Goal: Contribute content

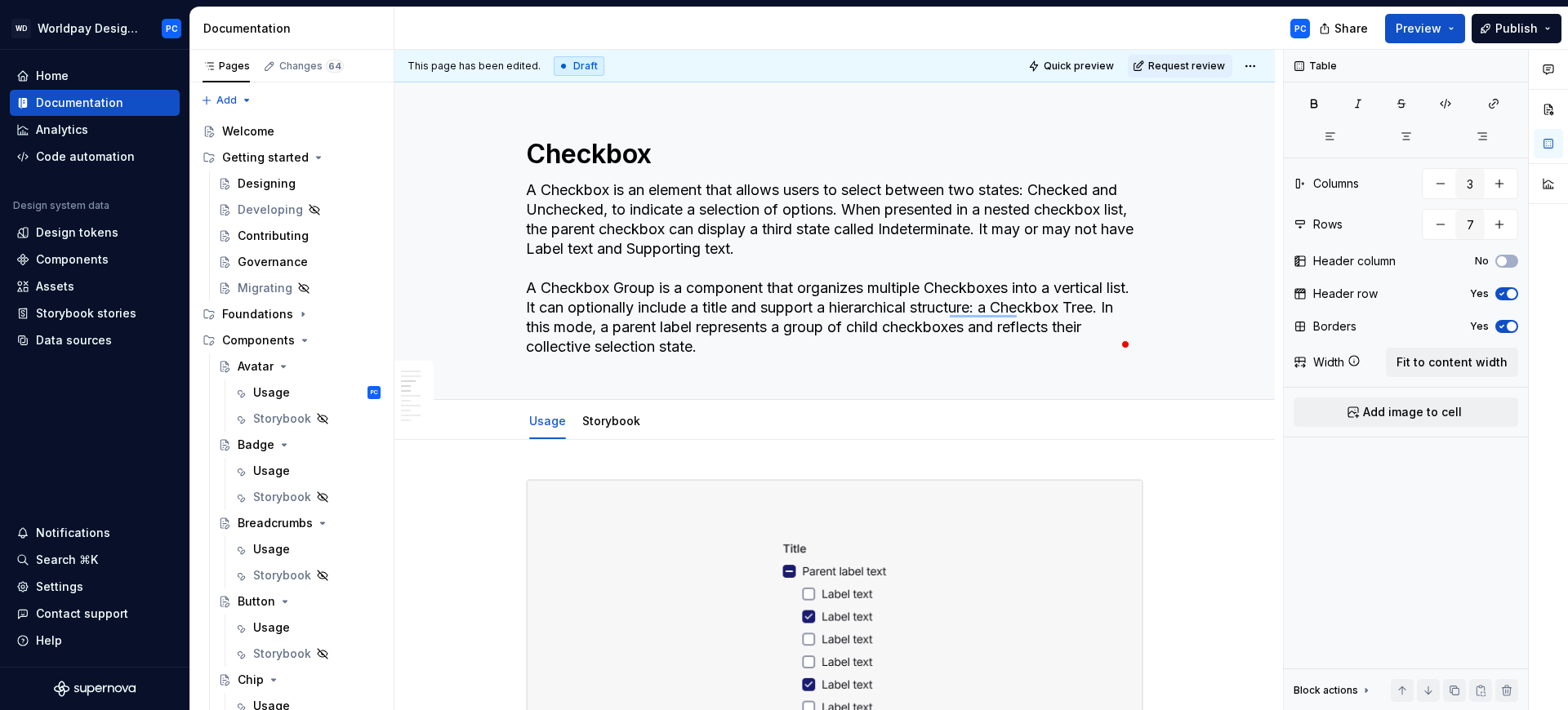
scroll to position [3689, 0]
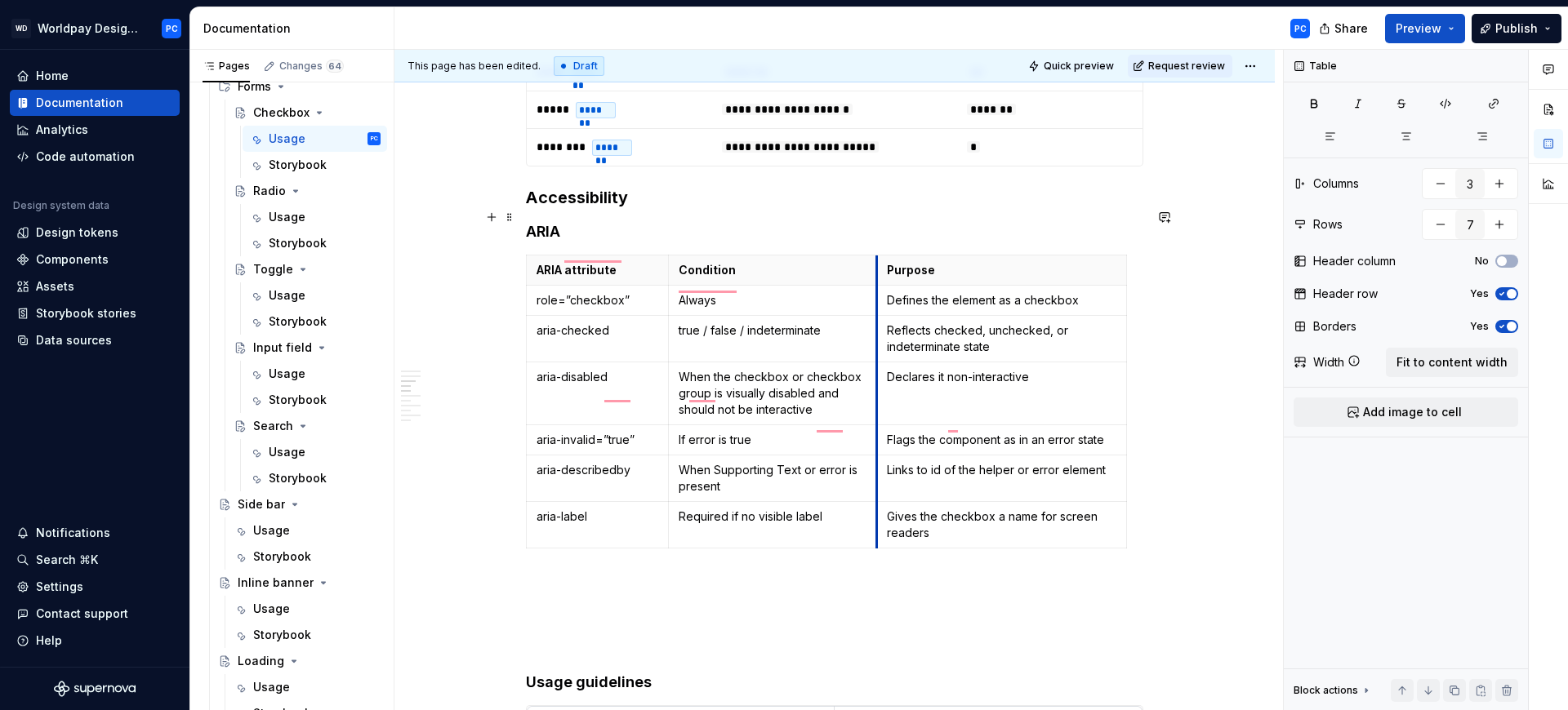
drag, startPoint x: 892, startPoint y: 221, endPoint x: 876, endPoint y: 223, distance: 16.1
click at [877, 254] on th "Purpose" at bounding box center [1003, 269] width 250 height 30
type textarea "*"
click at [568, 525] on div "Sizes and States Different visual sizes and states for the Checkbox and Checkbo…" at bounding box center [834, 708] width 617 height 7835
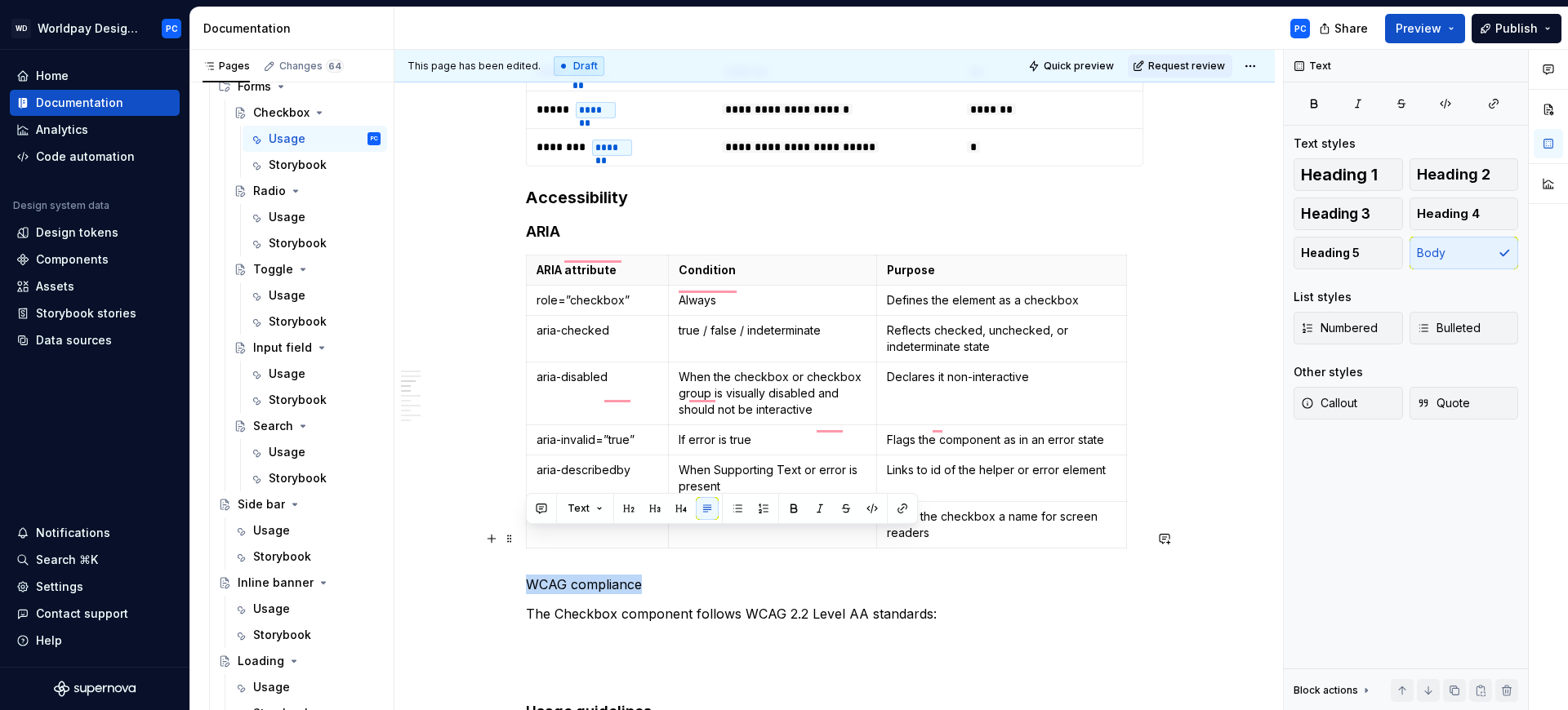
drag, startPoint x: 665, startPoint y: 538, endPoint x: 519, endPoint y: 532, distance: 146.1
click at [519, 532] on html "WD Worldpay Design System PC Home Documentation Analytics Code automation Desig…" at bounding box center [784, 355] width 1568 height 710
click at [676, 511] on button "button" at bounding box center [681, 508] width 23 height 23
click at [990, 608] on p "The Checkbox component follows WCAG 2.2 Level AA standards:" at bounding box center [834, 618] width 617 height 20
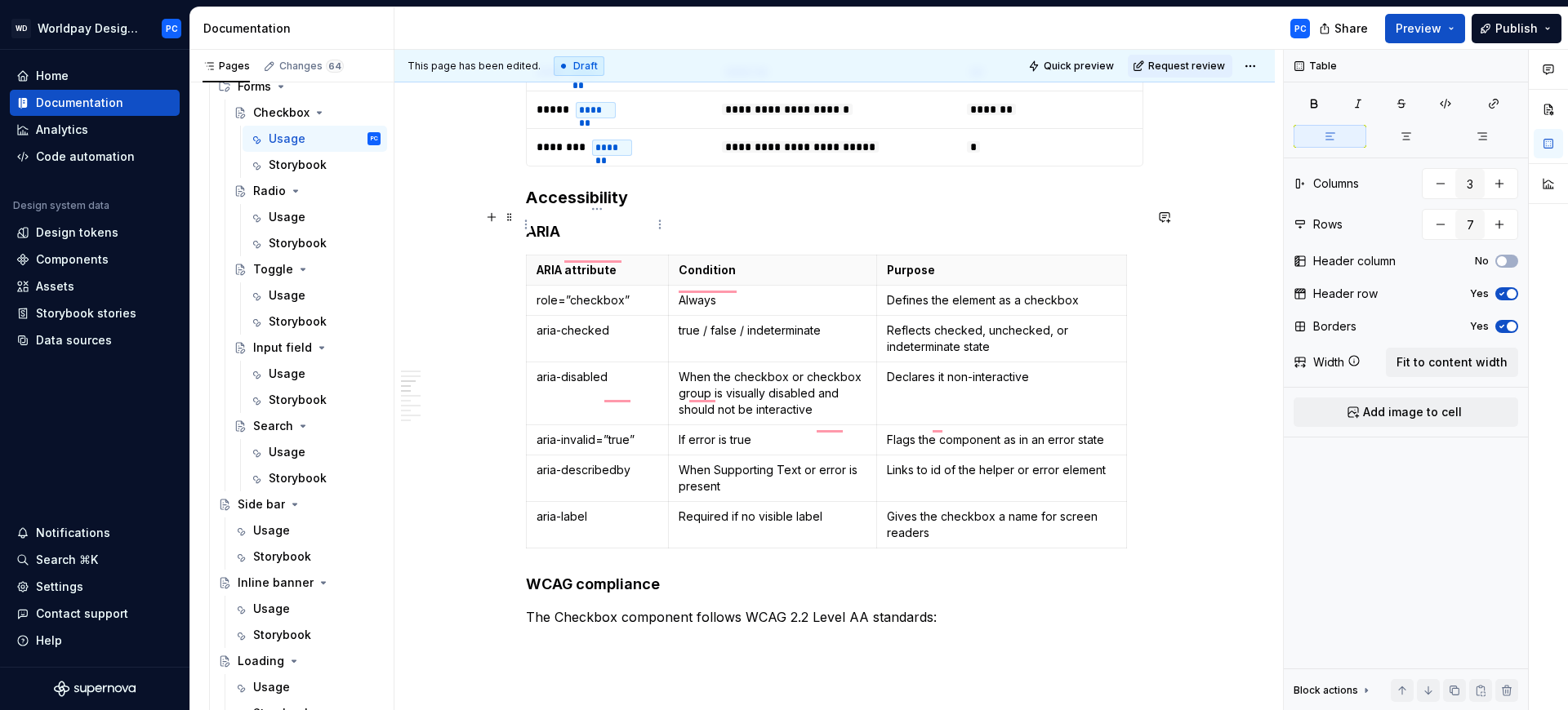
click at [540, 262] on p "ARIA attribute" at bounding box center [597, 270] width 121 height 16
click at [510, 217] on span at bounding box center [509, 216] width 13 height 23
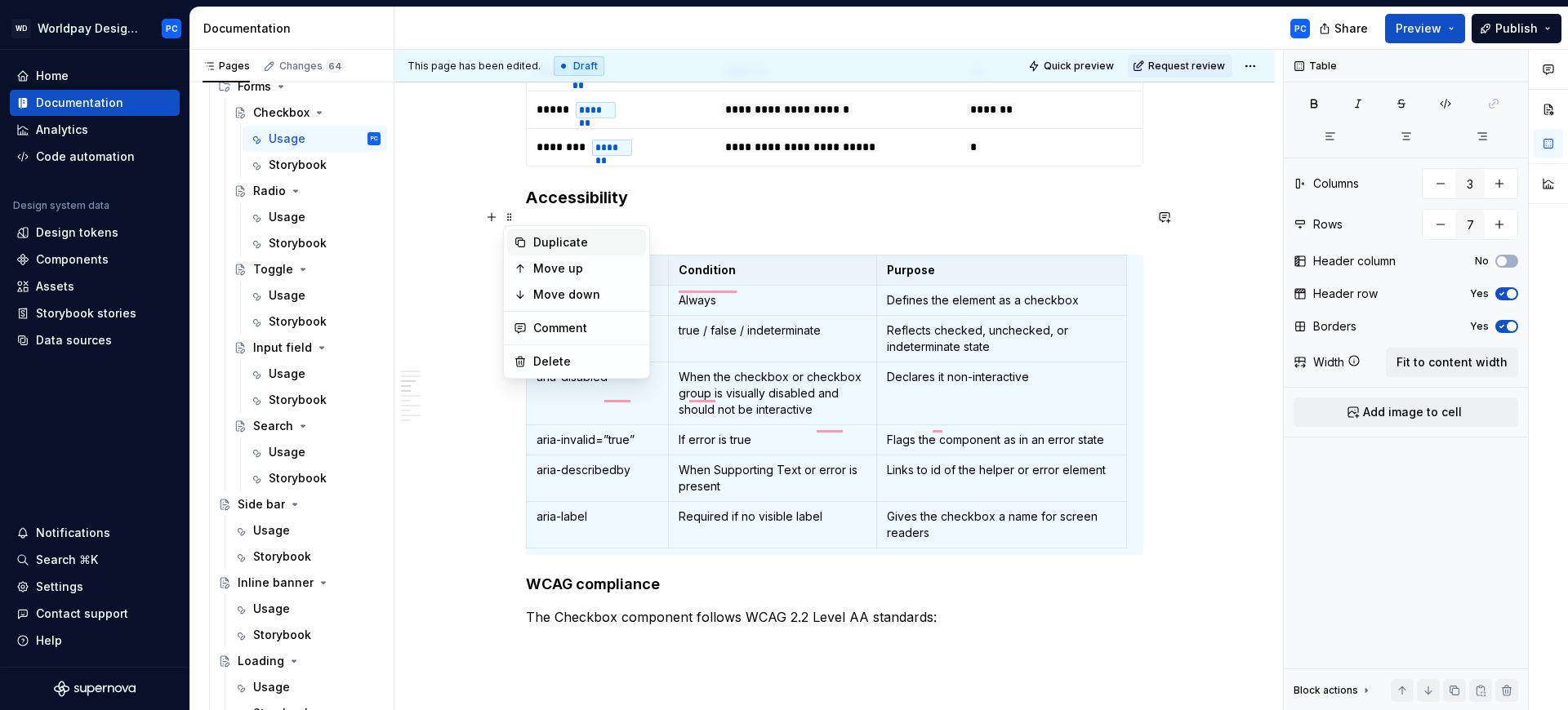
click at [558, 248] on div "Duplicate" at bounding box center [586, 242] width 106 height 16
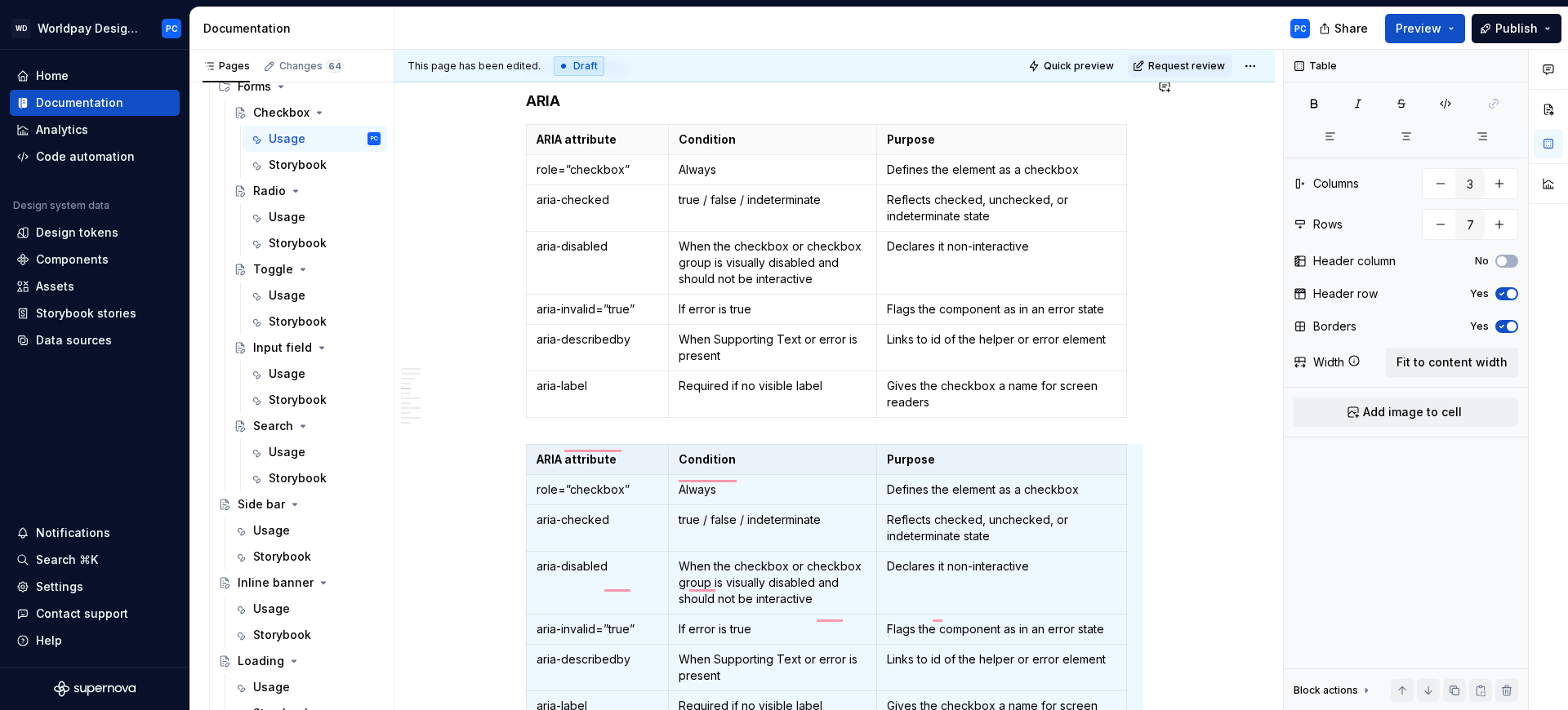
scroll to position [4077, 0]
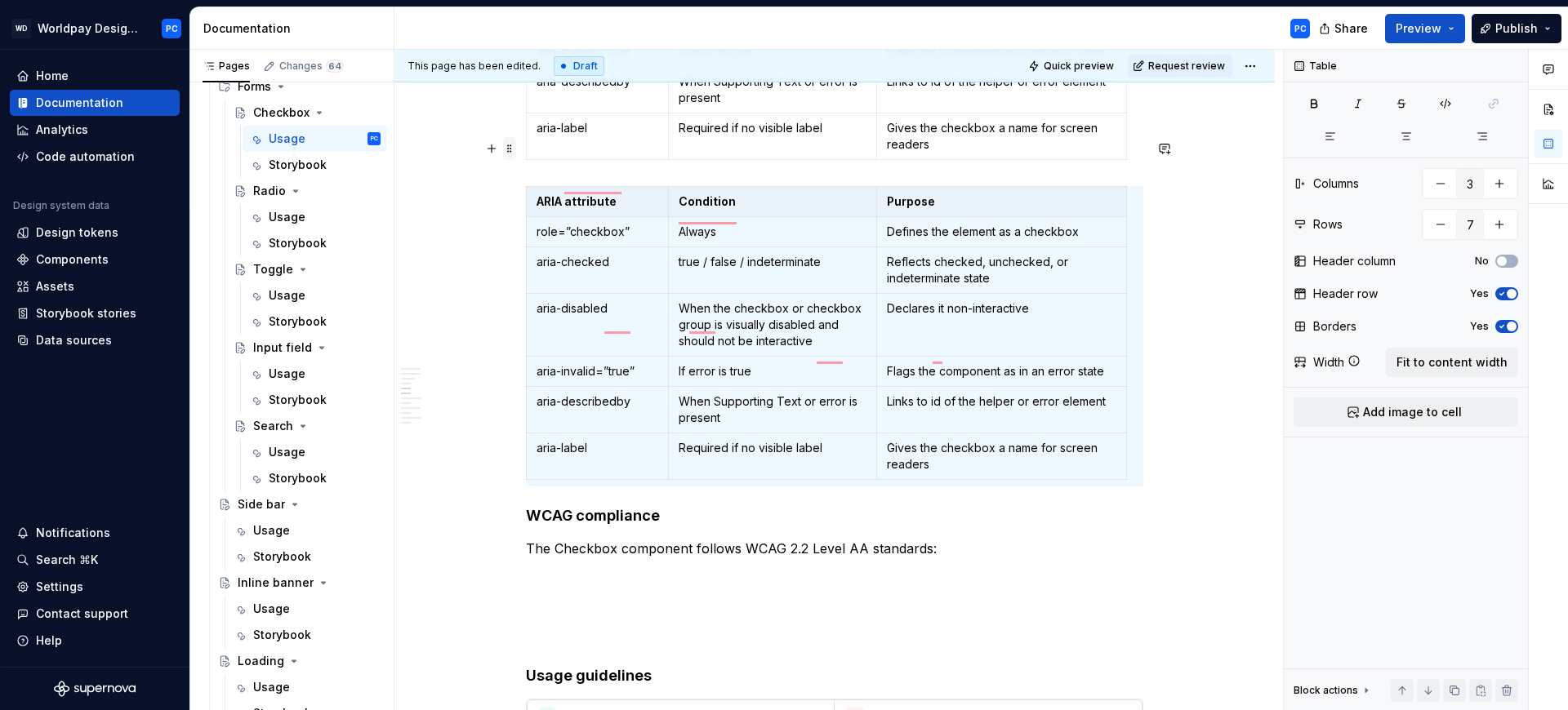
click at [509, 148] on span at bounding box center [509, 148] width 13 height 23
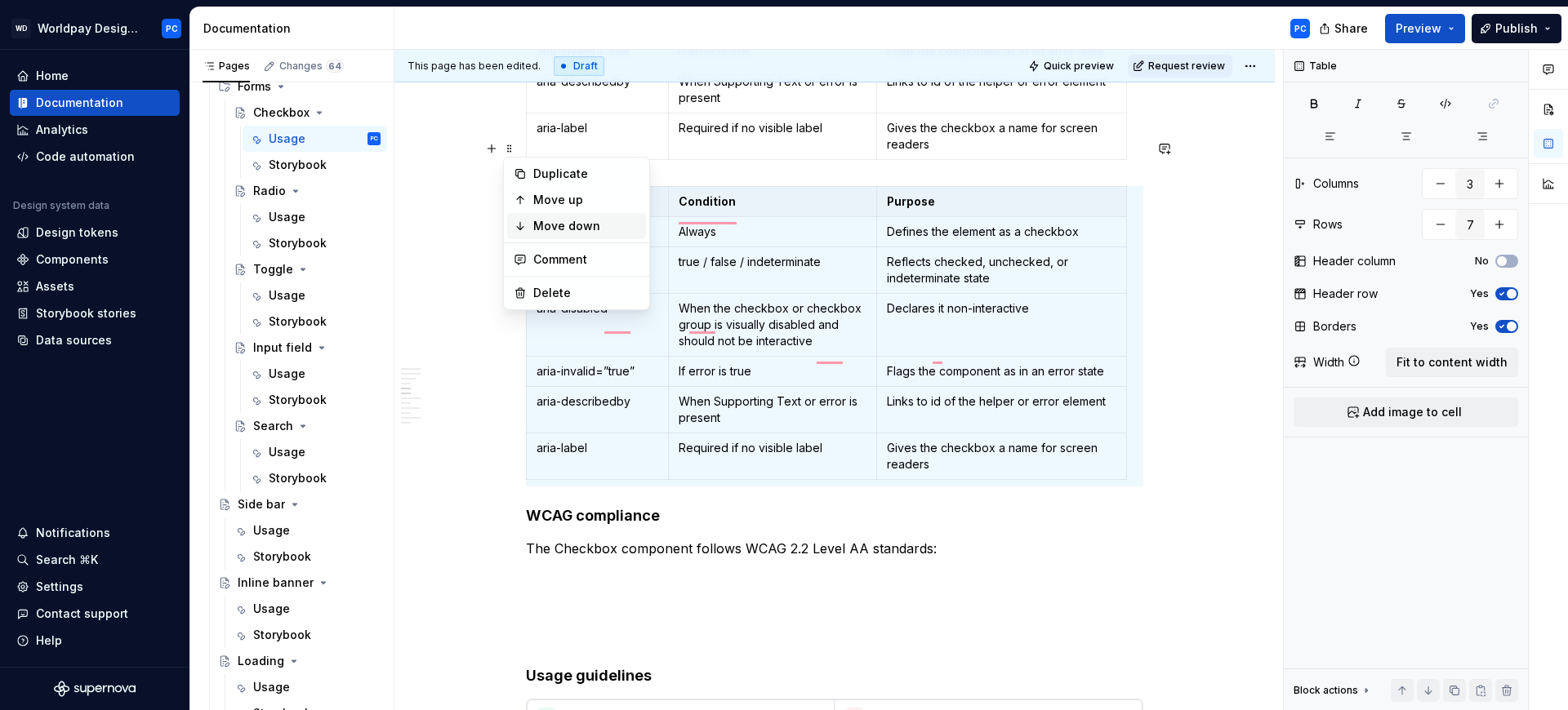
click at [555, 227] on div "Move down" at bounding box center [586, 225] width 106 height 16
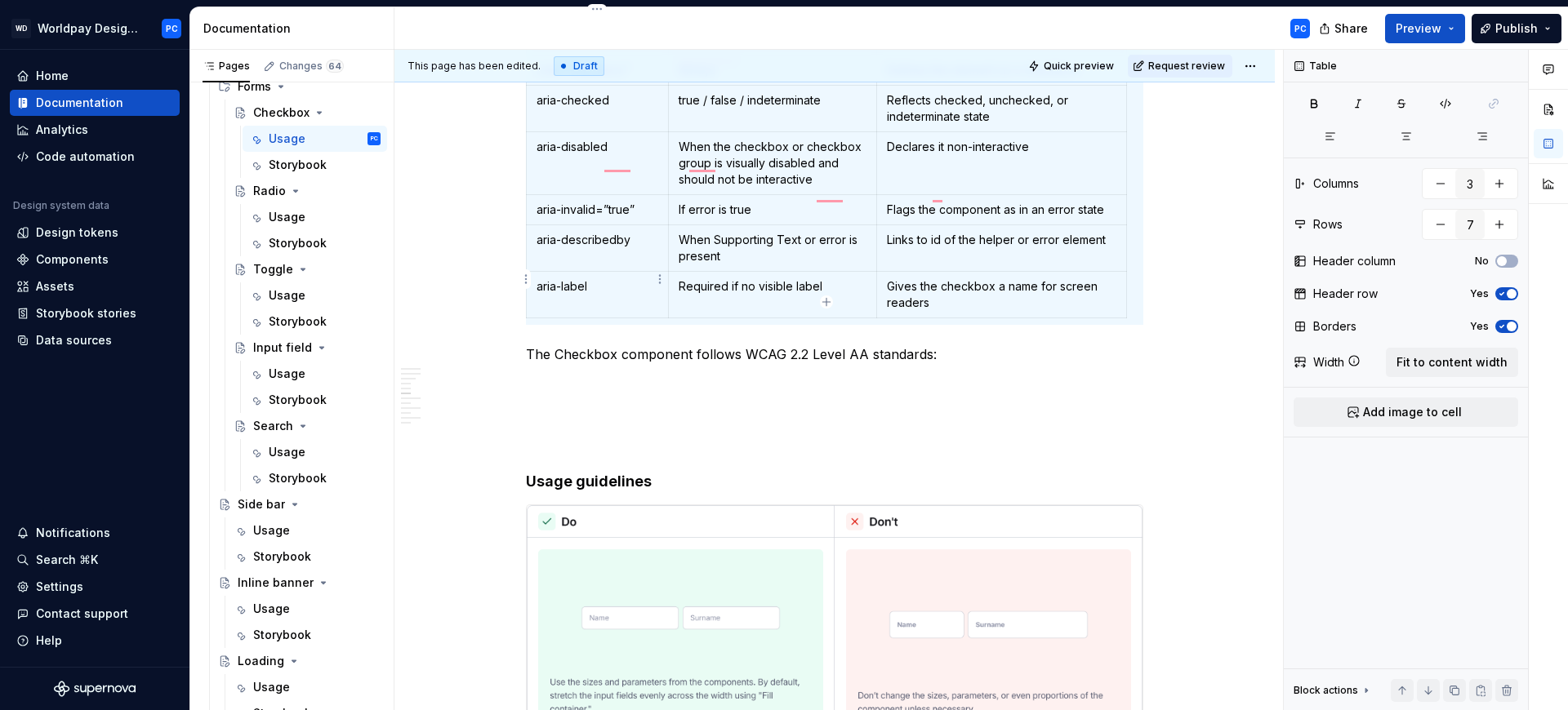
scroll to position [3990, 0]
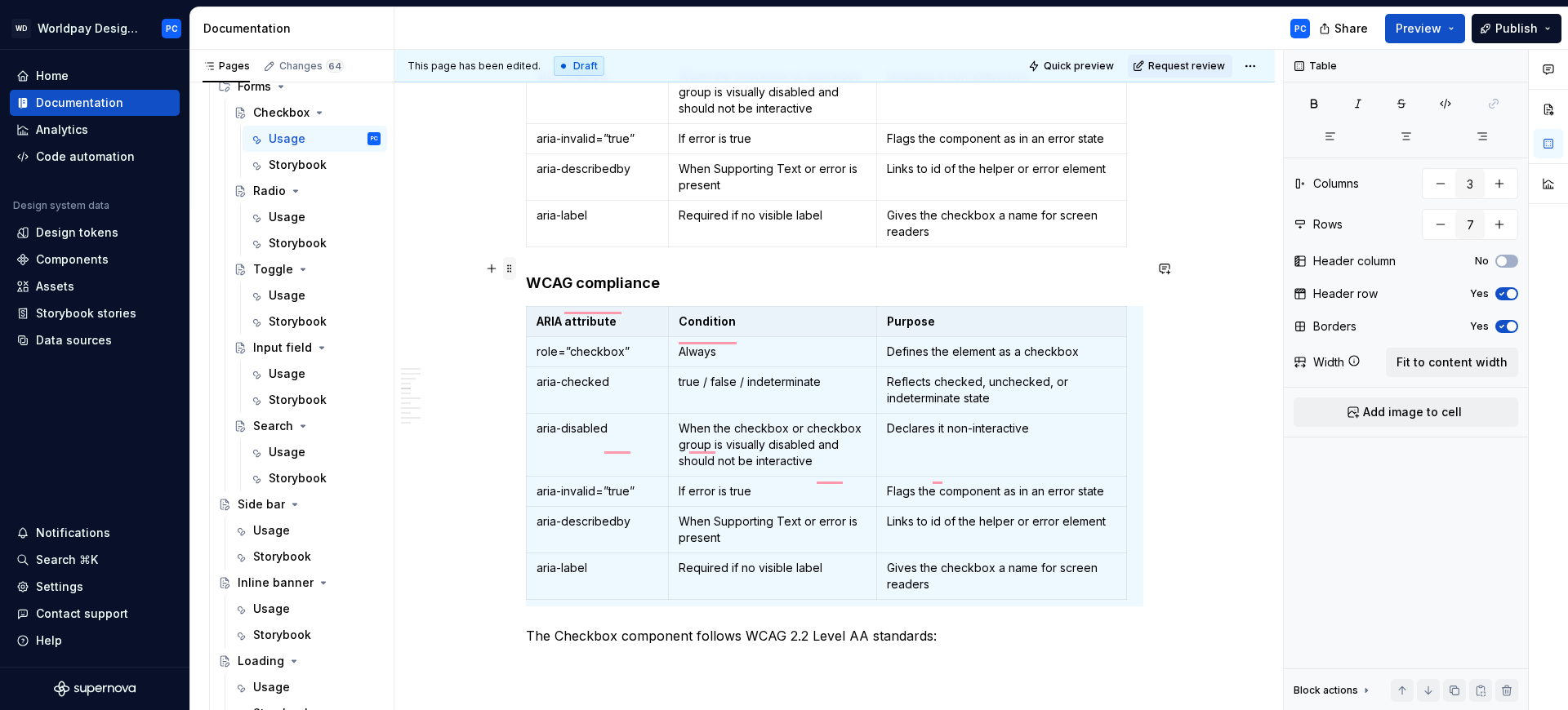
click at [509, 269] on span at bounding box center [509, 268] width 13 height 23
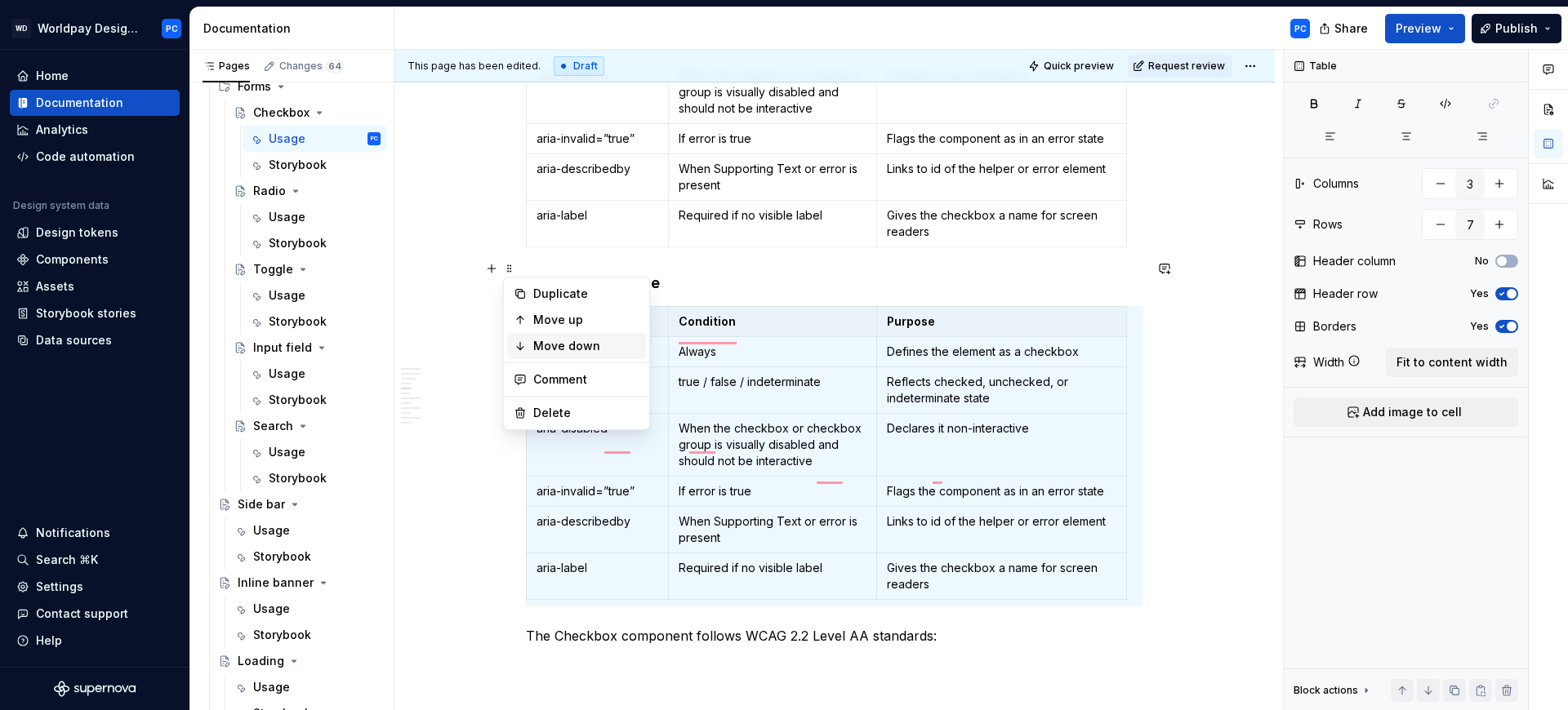
click at [589, 340] on div "Move down" at bounding box center [586, 346] width 106 height 16
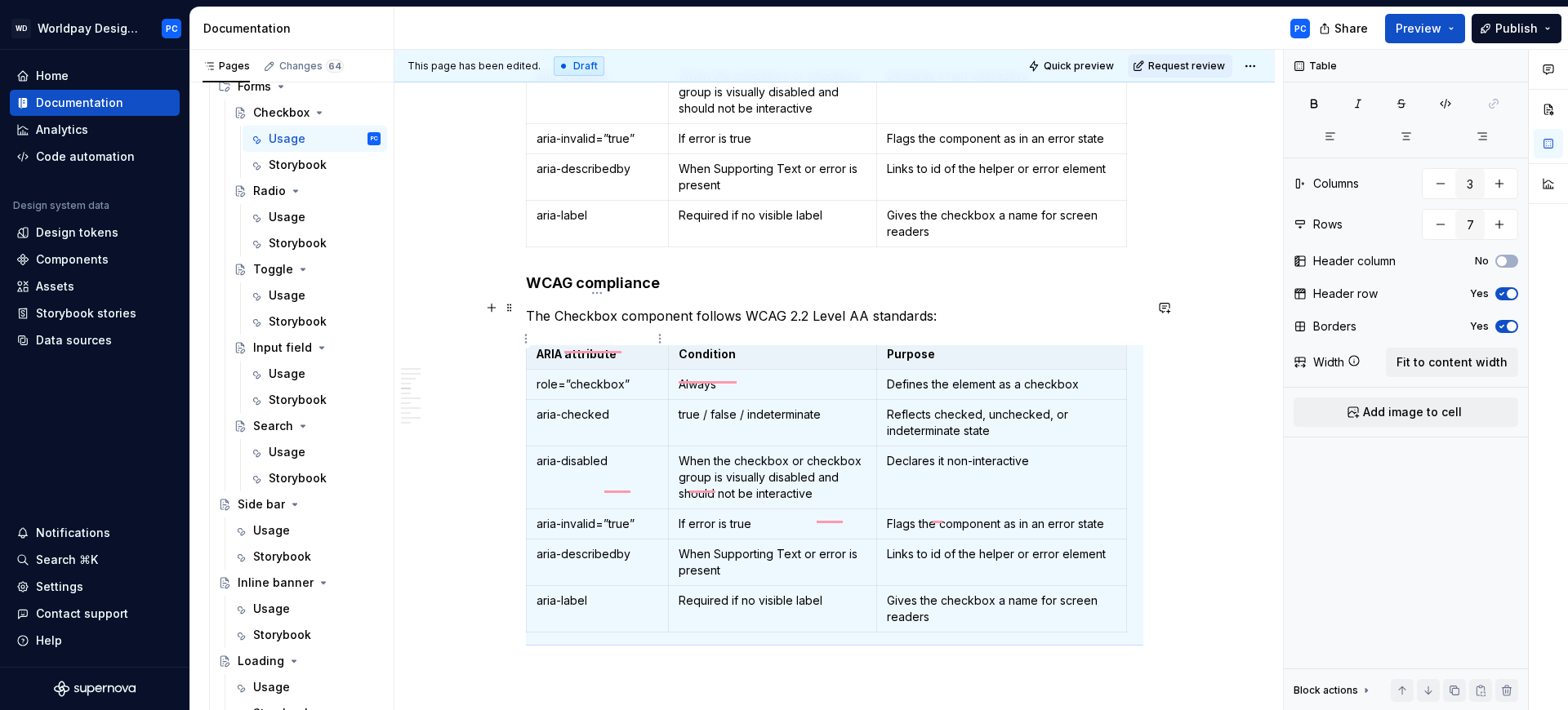
scroll to position [0, 0]
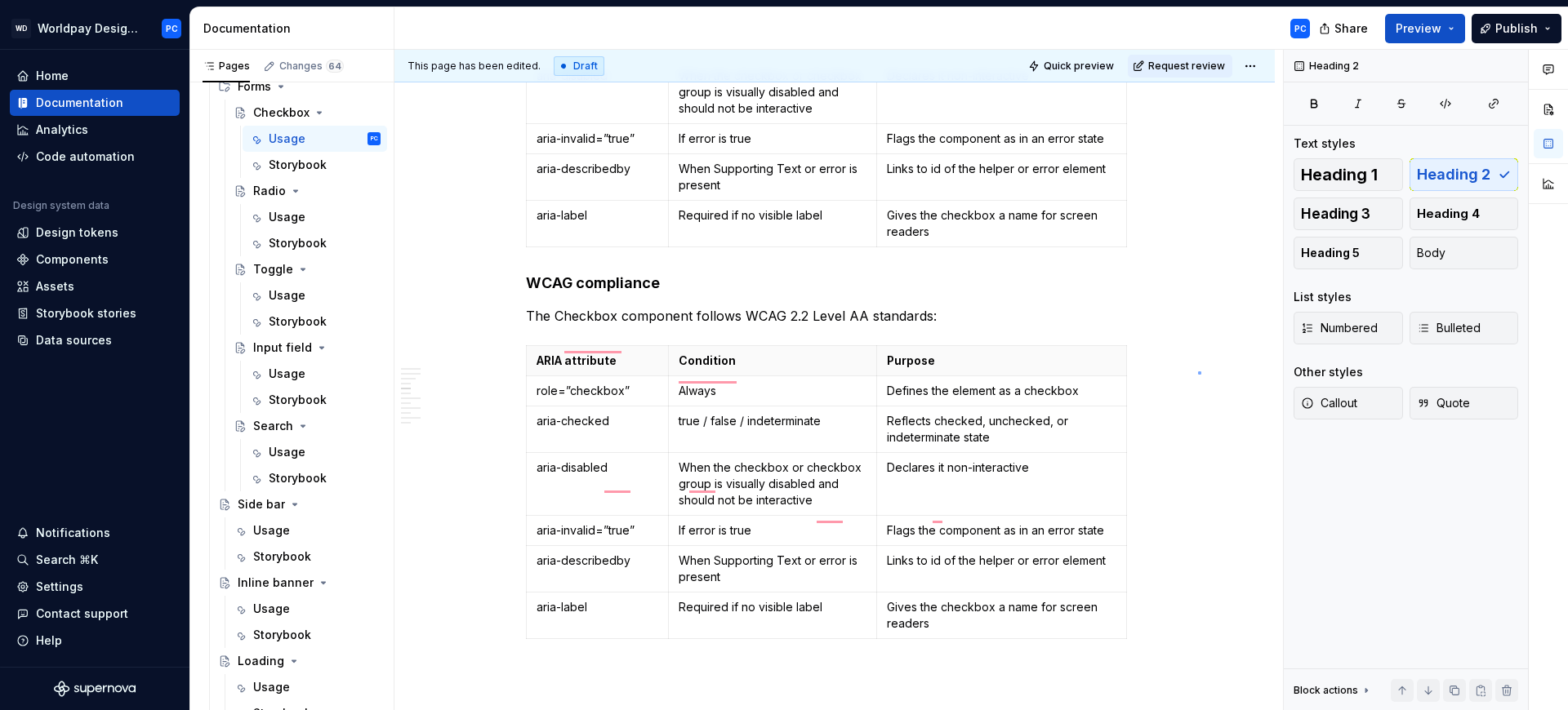
click at [1198, 371] on div "This page has been edited. Draft Quick preview Request review Checkbox A Checkb…" at bounding box center [839, 380] width 888 height 661
click at [597, 353] on p "ARIA attribute" at bounding box center [597, 360] width 121 height 16
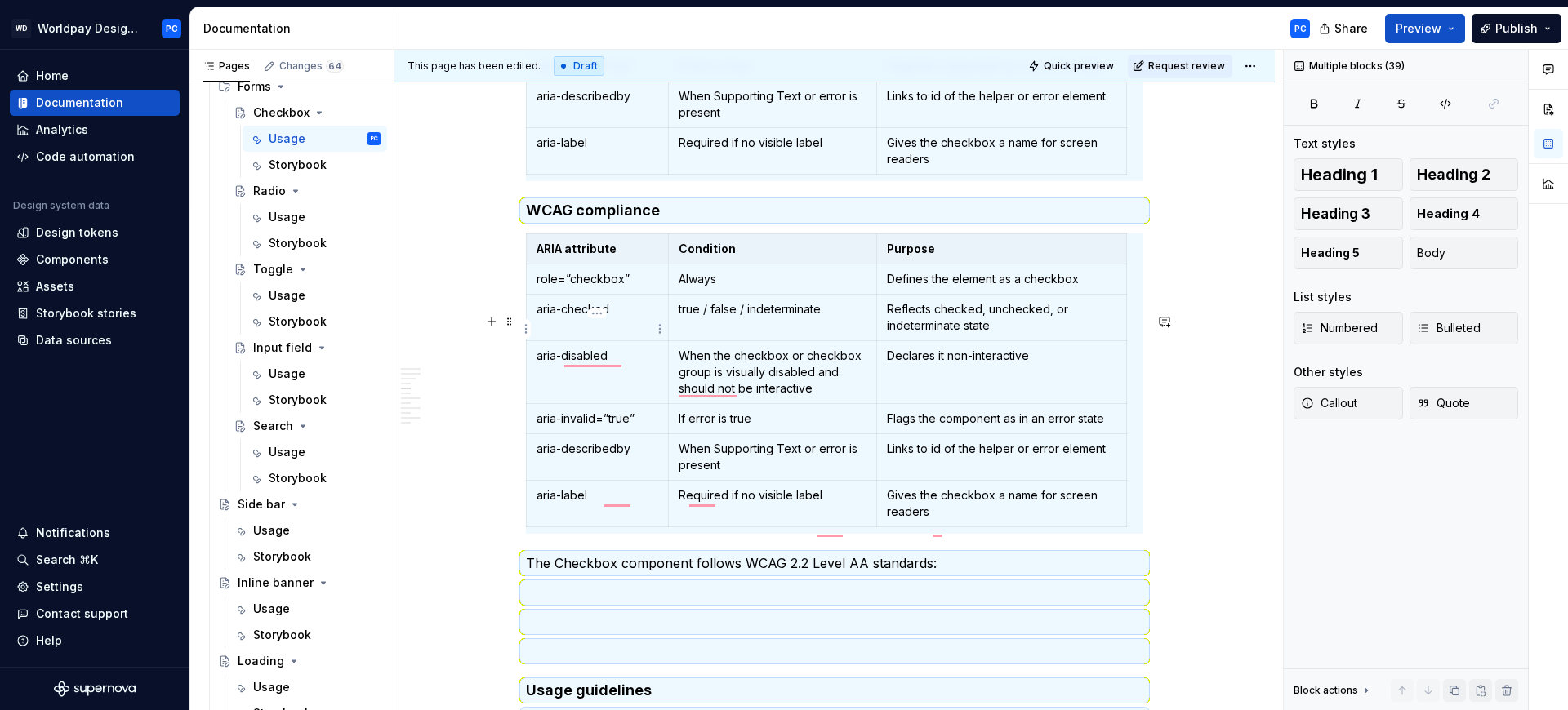
click at [571, 327] on tbody "ARIA attribute Condition Purpose role=”checkbox” Always Defines the element as …" at bounding box center [827, 379] width 600 height 293
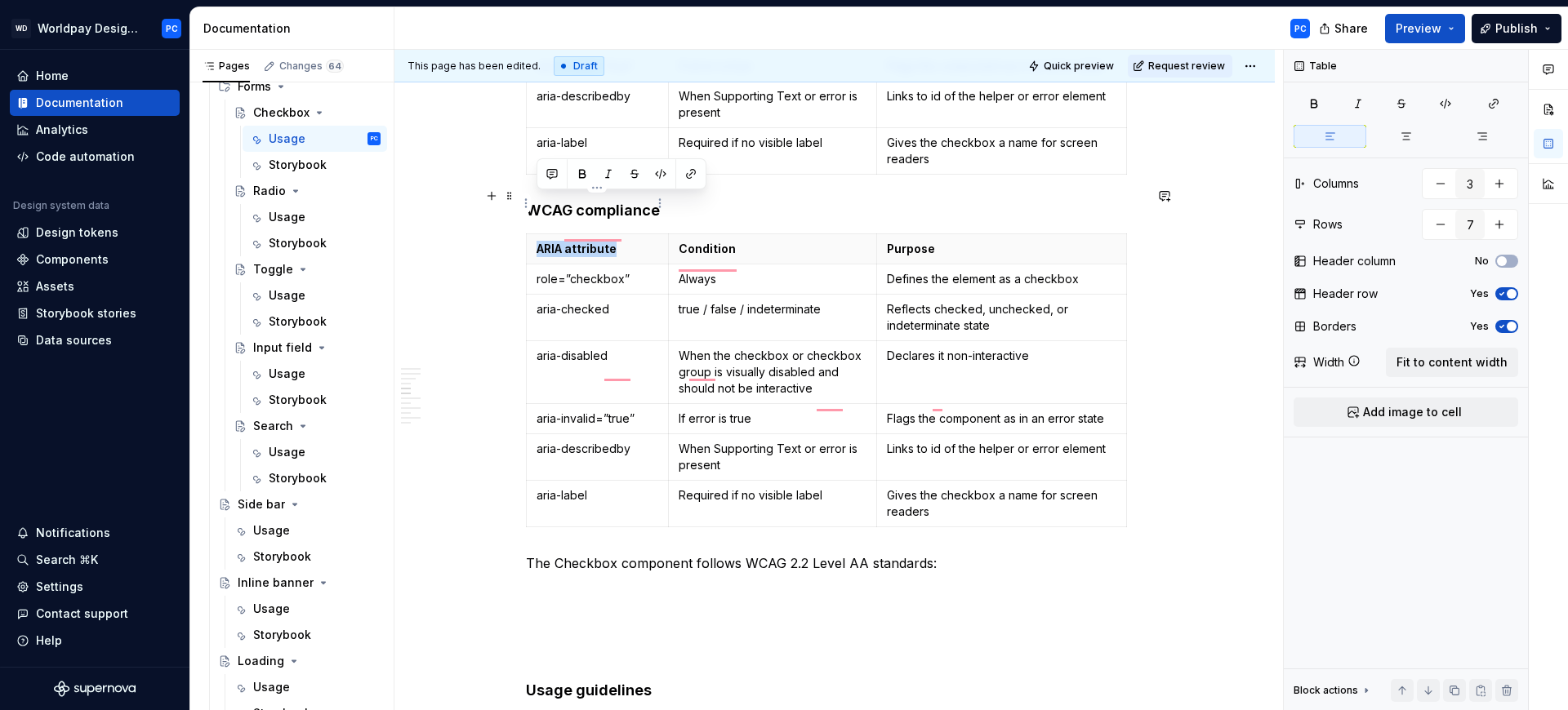
drag, startPoint x: 618, startPoint y: 201, endPoint x: 535, endPoint y: 202, distance: 83.0
click at [535, 233] on th "ARIA attribute" at bounding box center [597, 248] width 142 height 30
drag, startPoint x: 732, startPoint y: 202, endPoint x: 678, endPoint y: 202, distance: 54.0
click at [679, 240] on p "Condition" at bounding box center [773, 248] width 189 height 16
click at [920, 240] on p "Purpose" at bounding box center [1002, 248] width 230 height 16
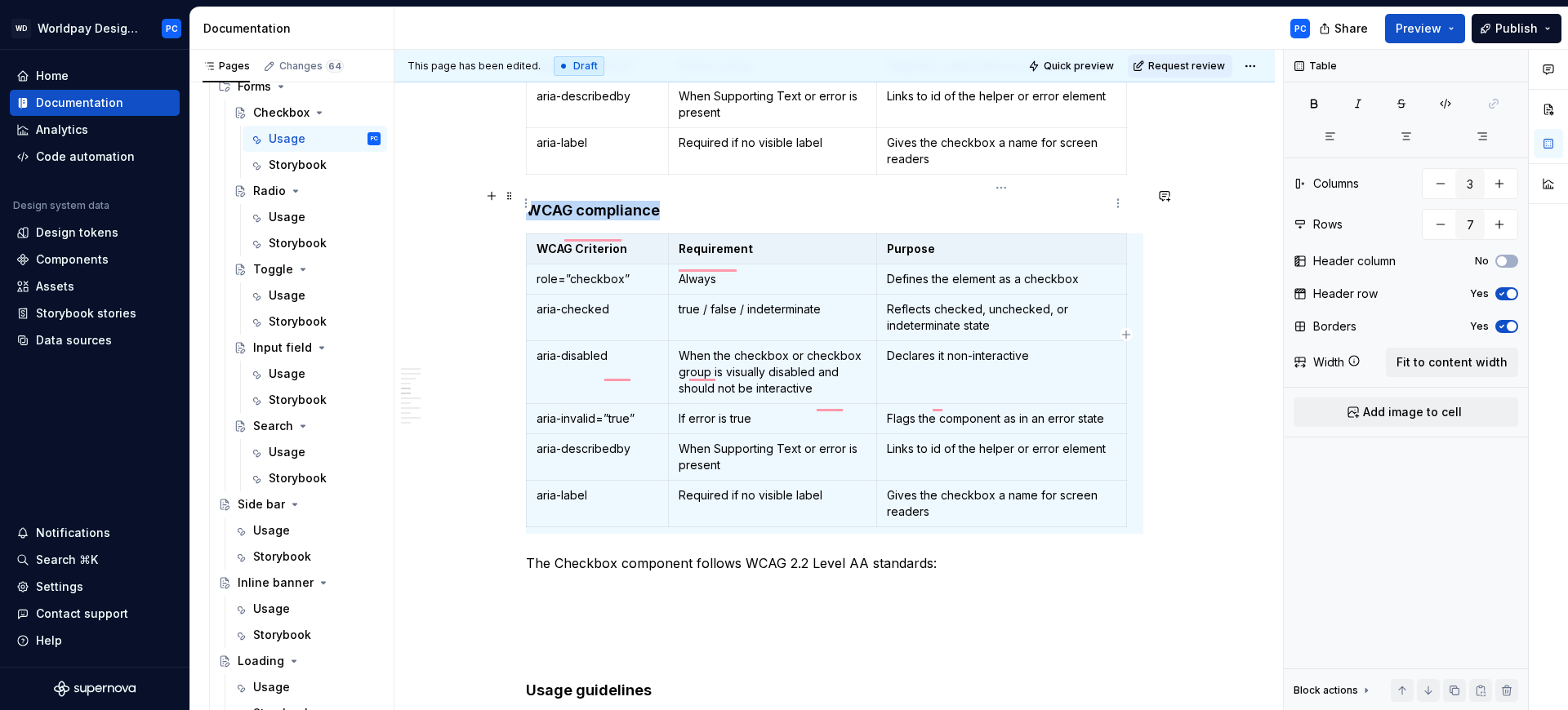
click at [926, 240] on p "Purpose" at bounding box center [1002, 248] width 230 height 16
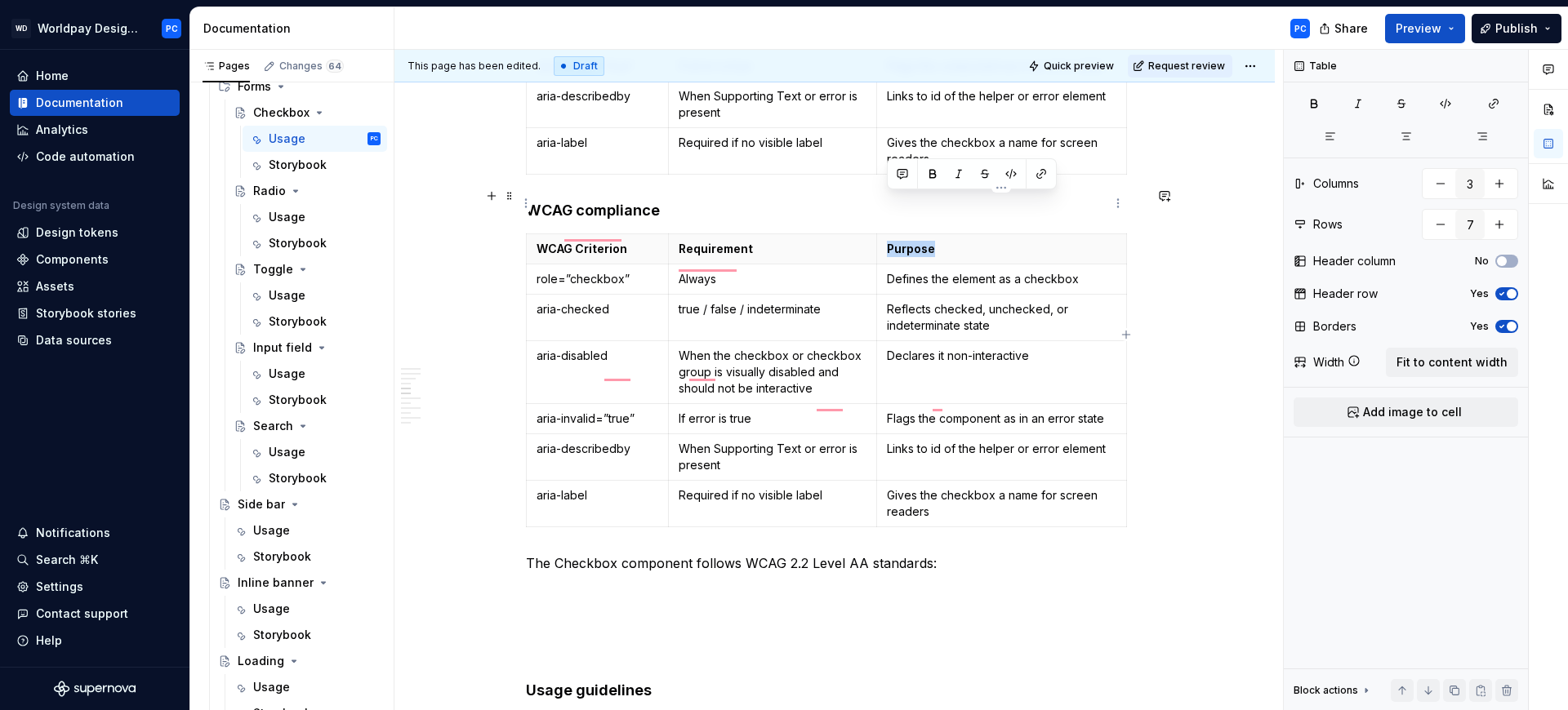
drag, startPoint x: 935, startPoint y: 201, endPoint x: 886, endPoint y: 204, distance: 49.1
click at [887, 240] on p "Purpose" at bounding box center [1002, 248] width 230 height 16
click at [842, 480] on td "Required if no visible label" at bounding box center [772, 502] width 209 height 47
click at [822, 484] on icon "button" at bounding box center [826, 481] width 13 height 13
type input "8"
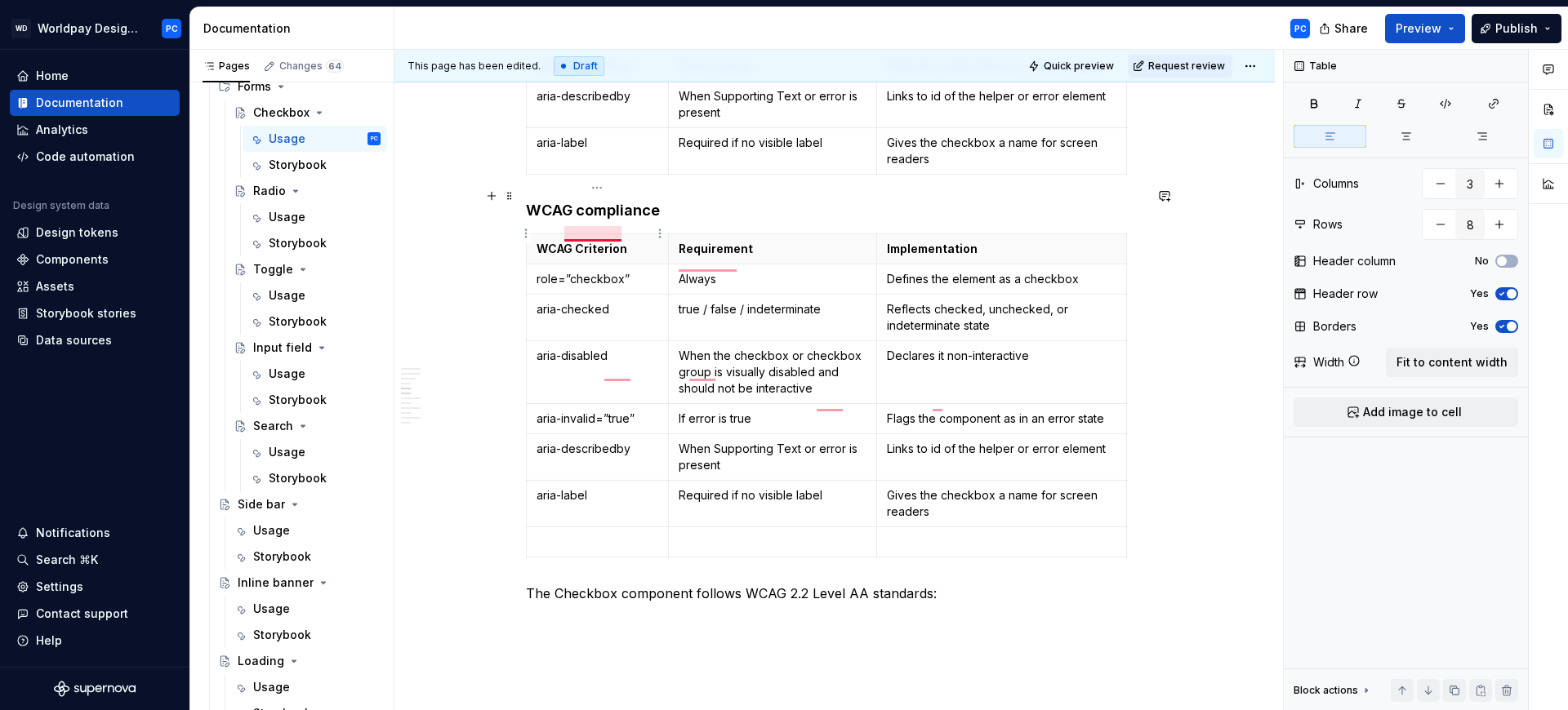
click at [589, 271] on p "role=”checkbox”" at bounding box center [597, 279] width 121 height 16
click at [588, 301] on p "aria-checked" at bounding box center [597, 309] width 121 height 16
drag, startPoint x: 616, startPoint y: 264, endPoint x: 539, endPoint y: 264, distance: 77.0
click at [539, 301] on p "aria-checked" at bounding box center [597, 309] width 121 height 16
click at [616, 348] on p "aria-disabled" at bounding box center [597, 355] width 121 height 16
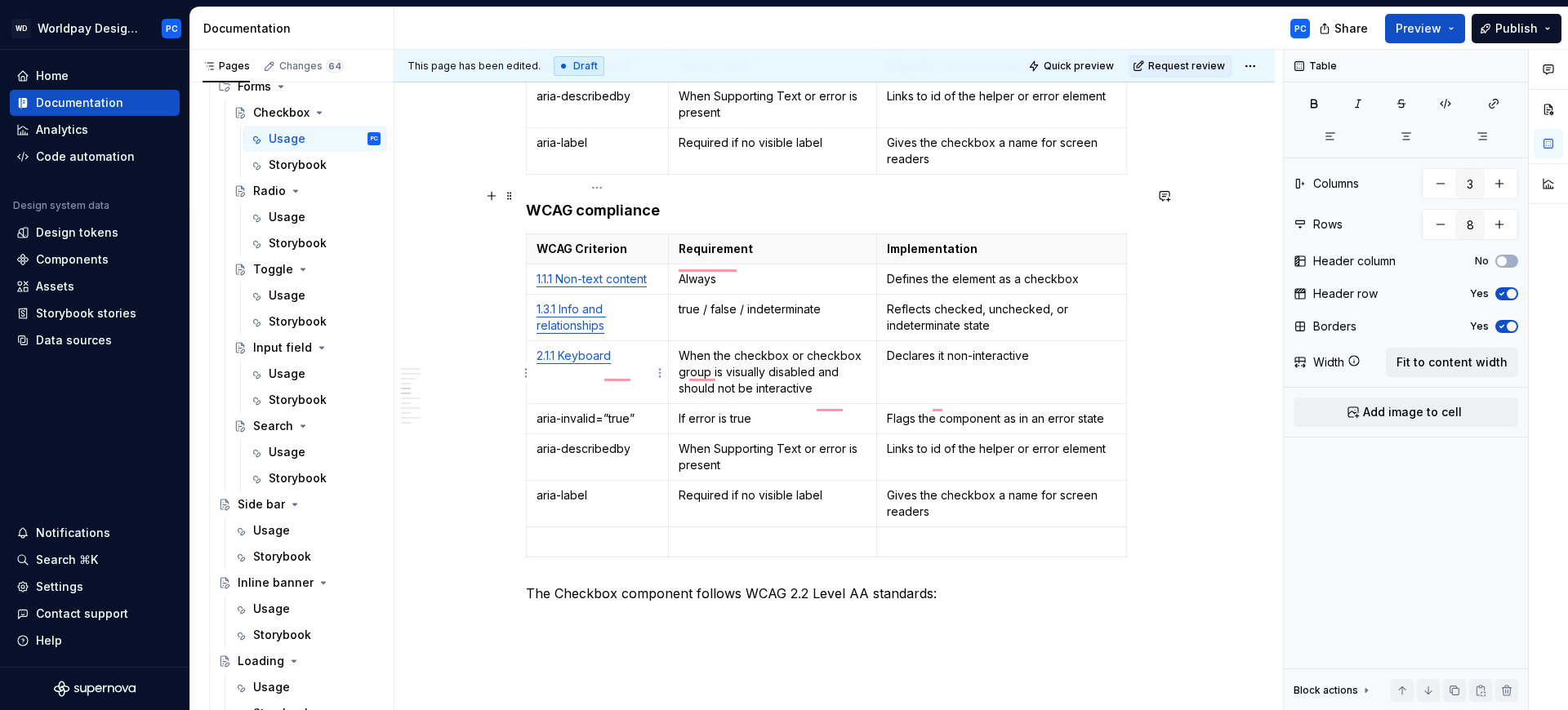
click at [634, 410] on p "aria-invalid=”true”" at bounding box center [597, 418] width 121 height 16
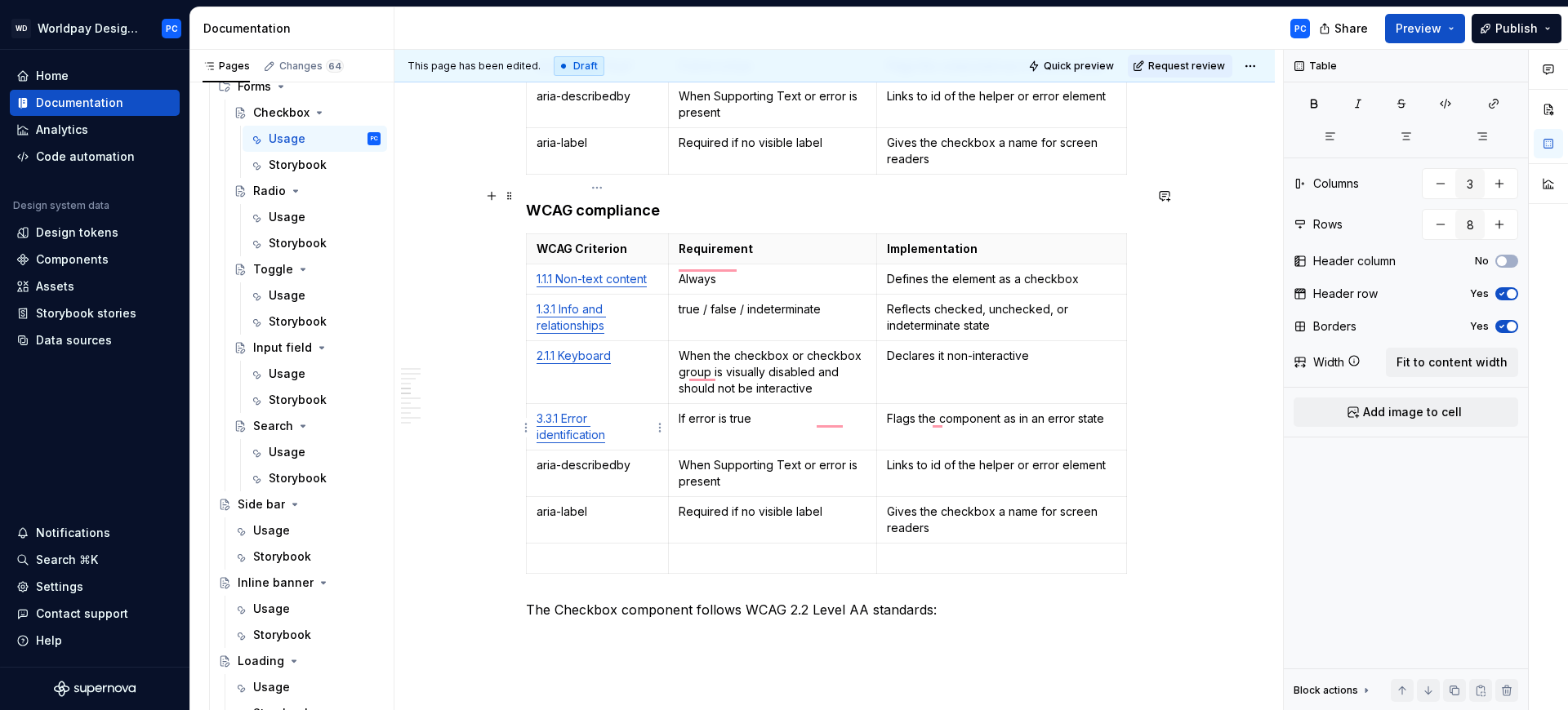
click at [626, 457] on p "aria-describedby" at bounding box center [597, 465] width 121 height 16
click at [607, 503] on p "aria-label" at bounding box center [597, 511] width 121 height 16
click at [599, 550] on p "To enrich screen reader interactions, please activate Accessibility in Grammarl…" at bounding box center [597, 558] width 121 height 16
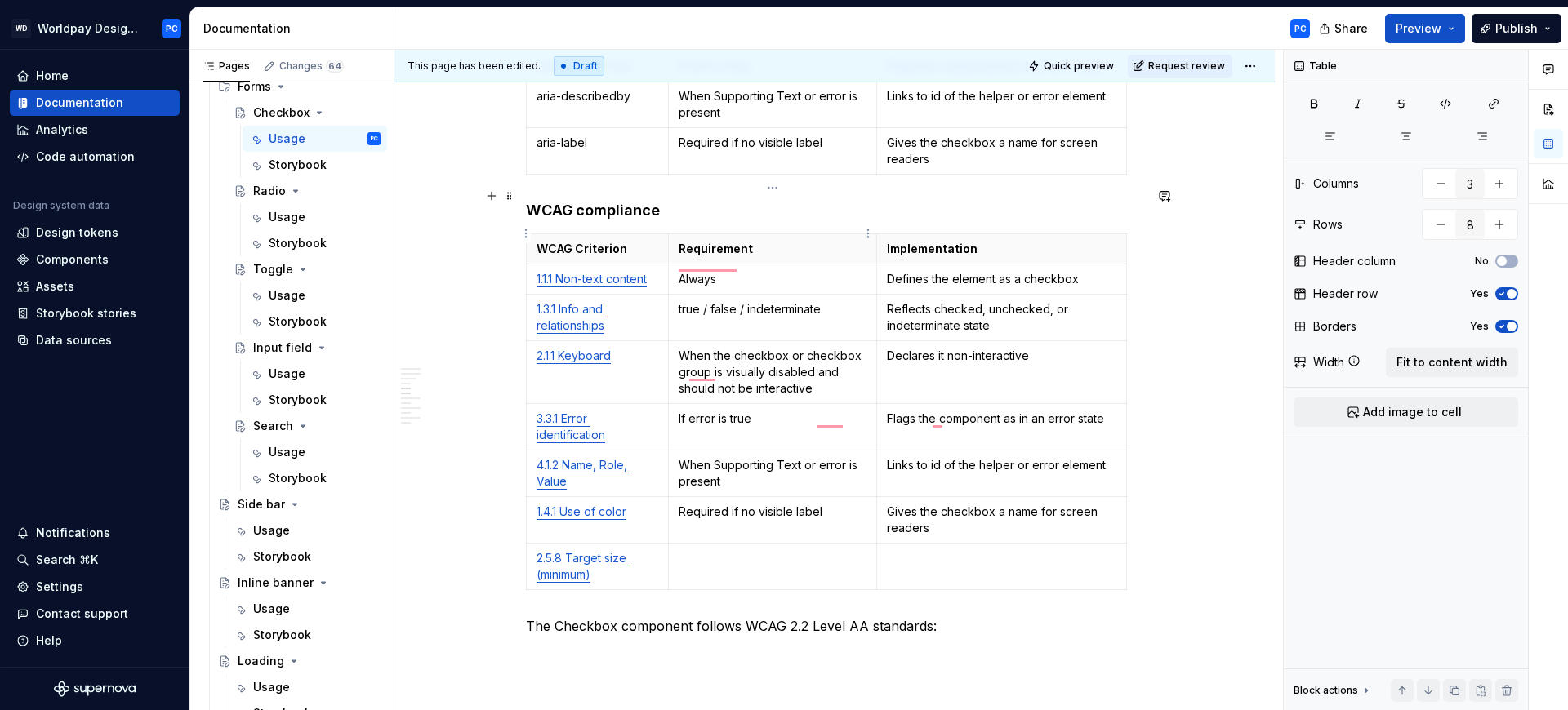
click at [759, 271] on p "Always" at bounding box center [773, 279] width 189 height 16
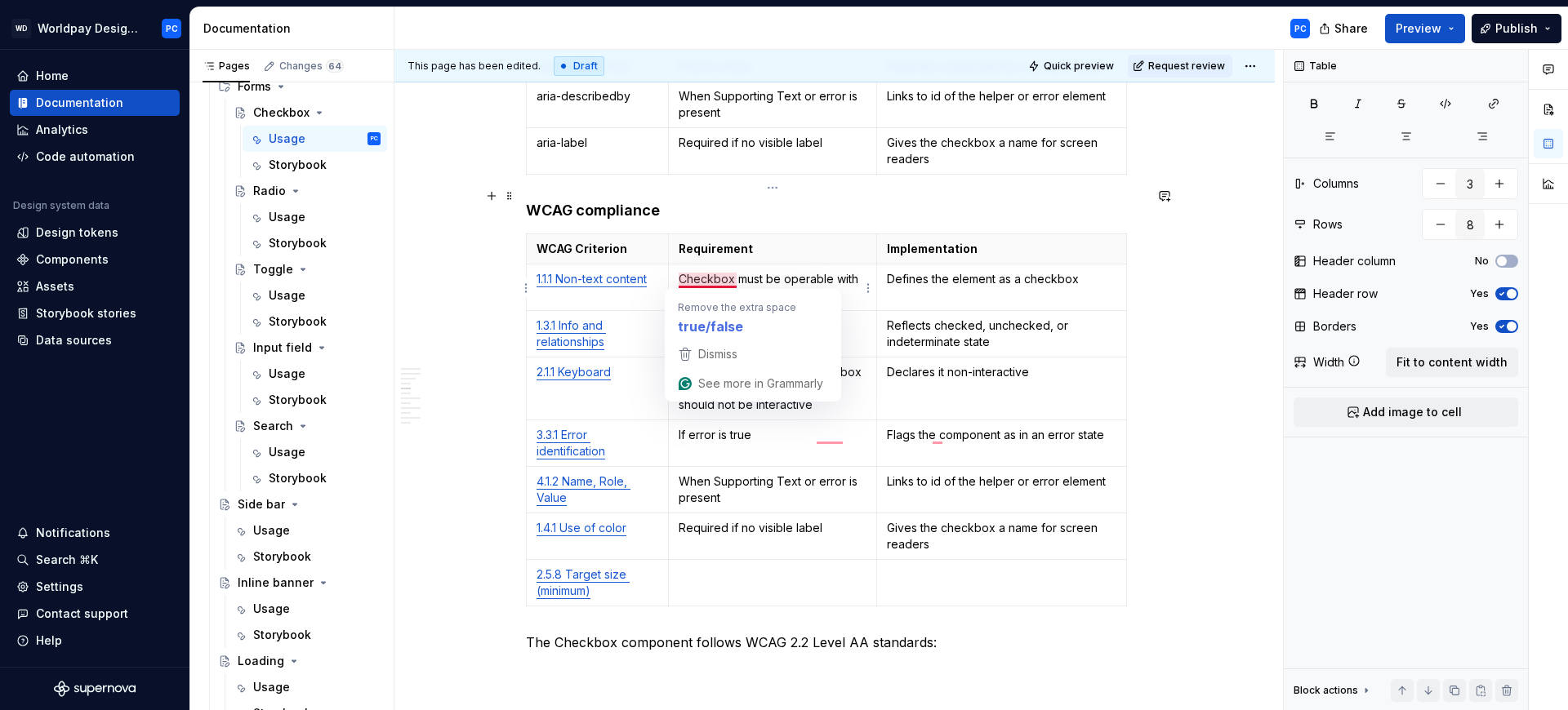
click at [727, 318] on p "true / false / indeterminate" at bounding box center [773, 326] width 189 height 16
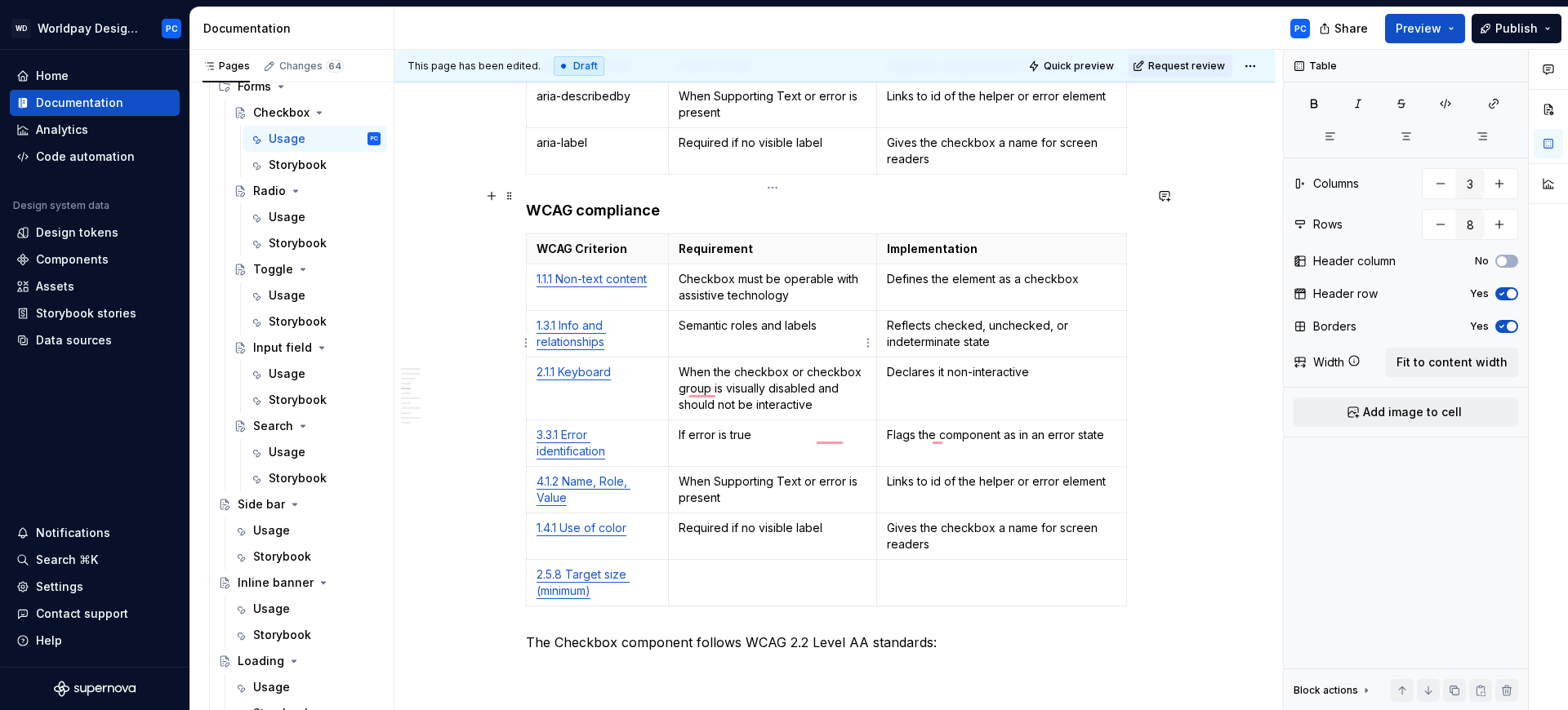
click at [766, 364] on p "When the checkbox or checkbox group is visually disabled and should not be inte…" at bounding box center [773, 388] width 189 height 49
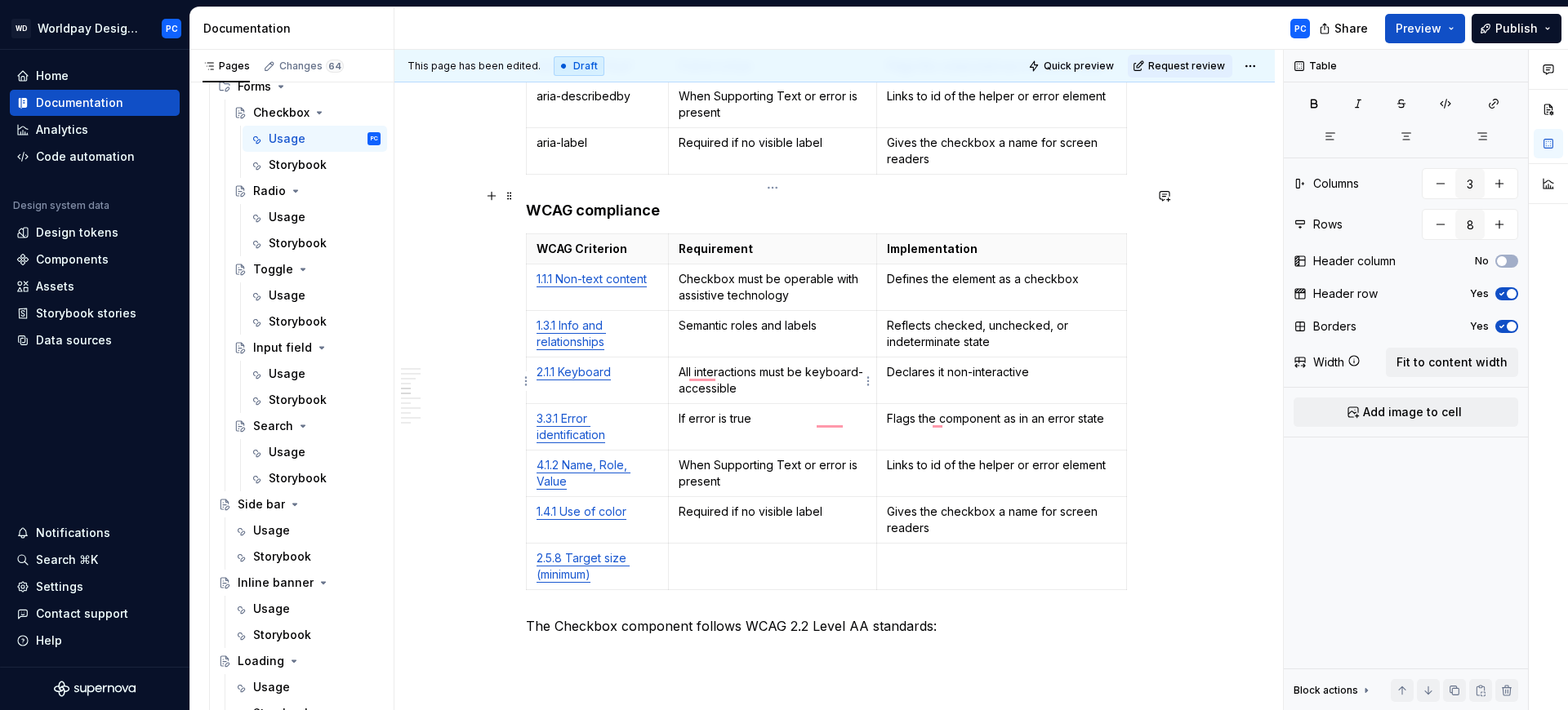
click at [741, 410] on p "If error is true" at bounding box center [773, 418] width 189 height 16
click at [747, 457] on p "When Supporting Text or error is present" at bounding box center [773, 473] width 189 height 33
click at [750, 503] on p "Required if no visible label" at bounding box center [773, 511] width 189 height 16
click at [717, 543] on td "To enrich screen reader interactions, please activate Accessibility in Grammarl…" at bounding box center [772, 566] width 209 height 47
click at [996, 271] on p "Defines the element as a checkbox" at bounding box center [1002, 279] width 230 height 16
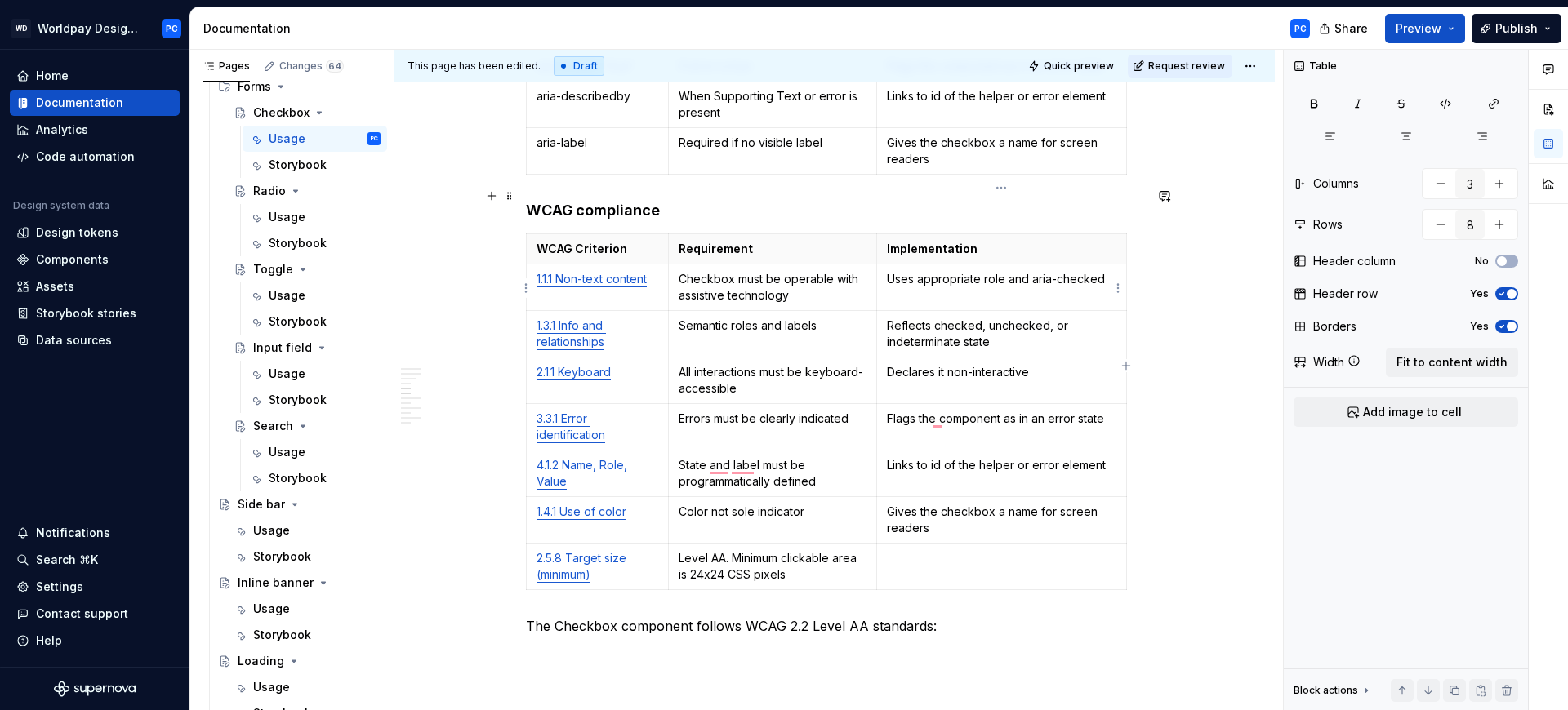
click at [1014, 318] on p "Reflects checked, unchecked, or indeterminate state" at bounding box center [1002, 334] width 230 height 33
click at [1006, 364] on p "Declares it non-interactive" at bounding box center [1002, 372] width 230 height 16
click at [985, 410] on p "Flags the component as in an error state" at bounding box center [1002, 418] width 230 height 16
click at [985, 457] on p "Links to id of the helper or error element" at bounding box center [1002, 465] width 230 height 16
click at [975, 503] on p "Gives the checkbox a name for screen readers" at bounding box center [1002, 519] width 230 height 33
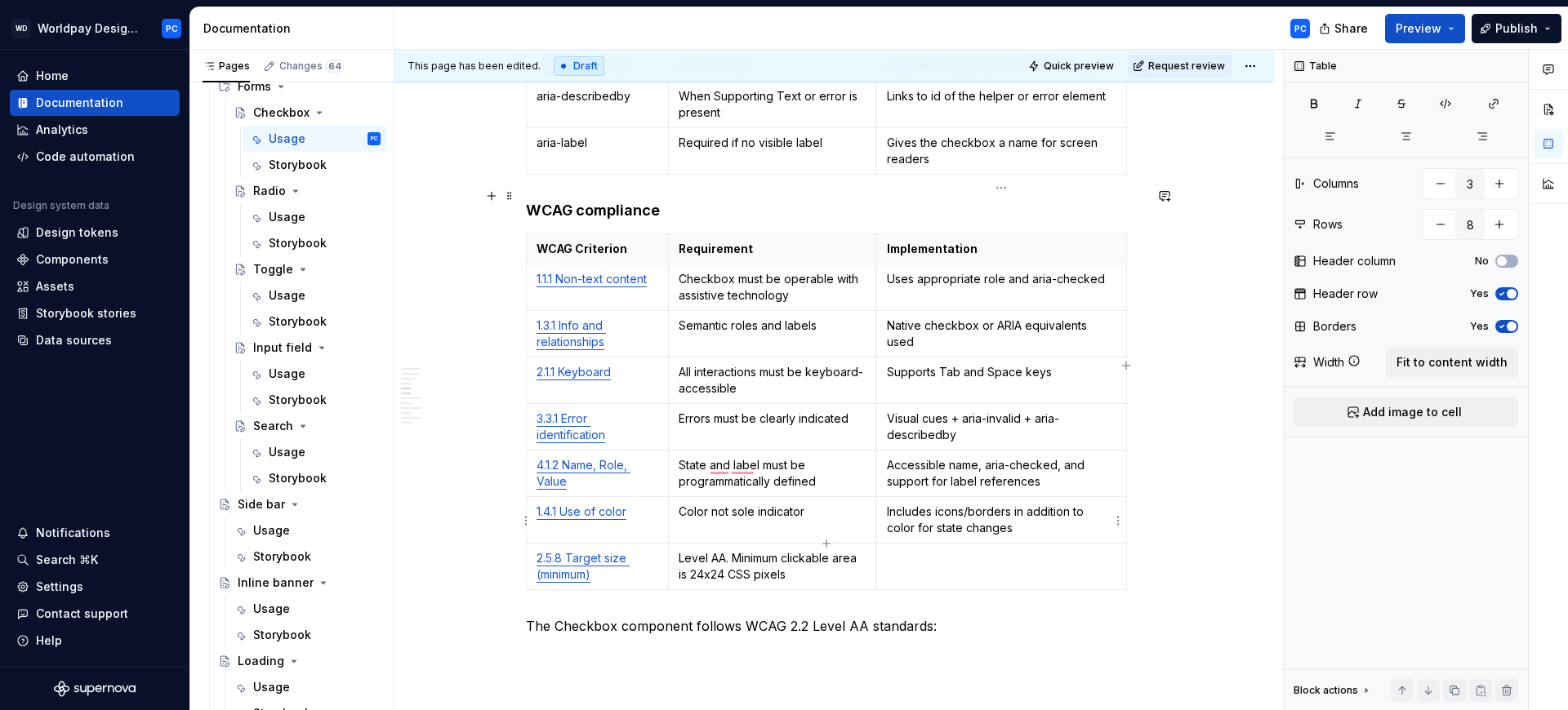
click at [961, 543] on td "To enrich screen reader interactions, please activate Accessibility in Grammarl…" at bounding box center [1003, 566] width 250 height 47
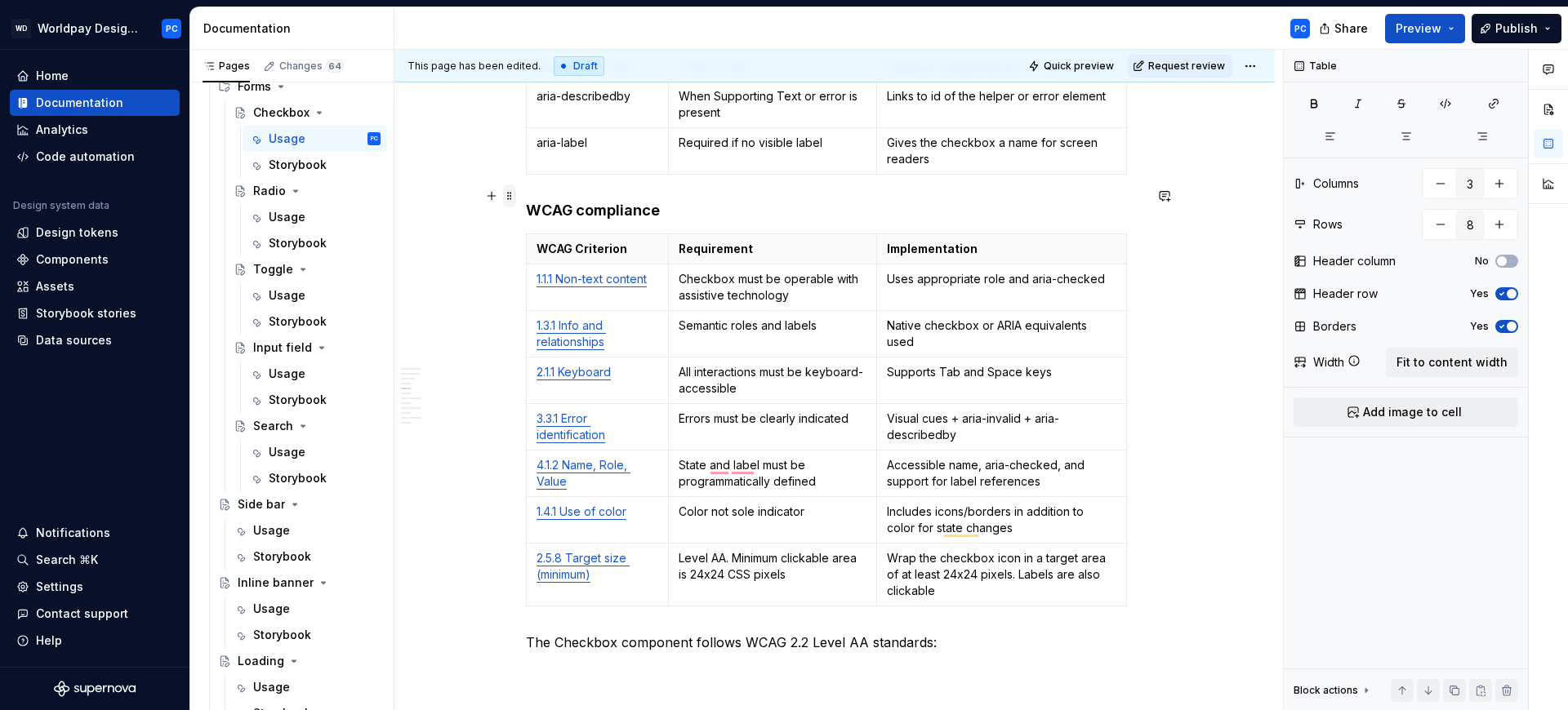
click at [503, 196] on span at bounding box center [509, 196] width 13 height 23
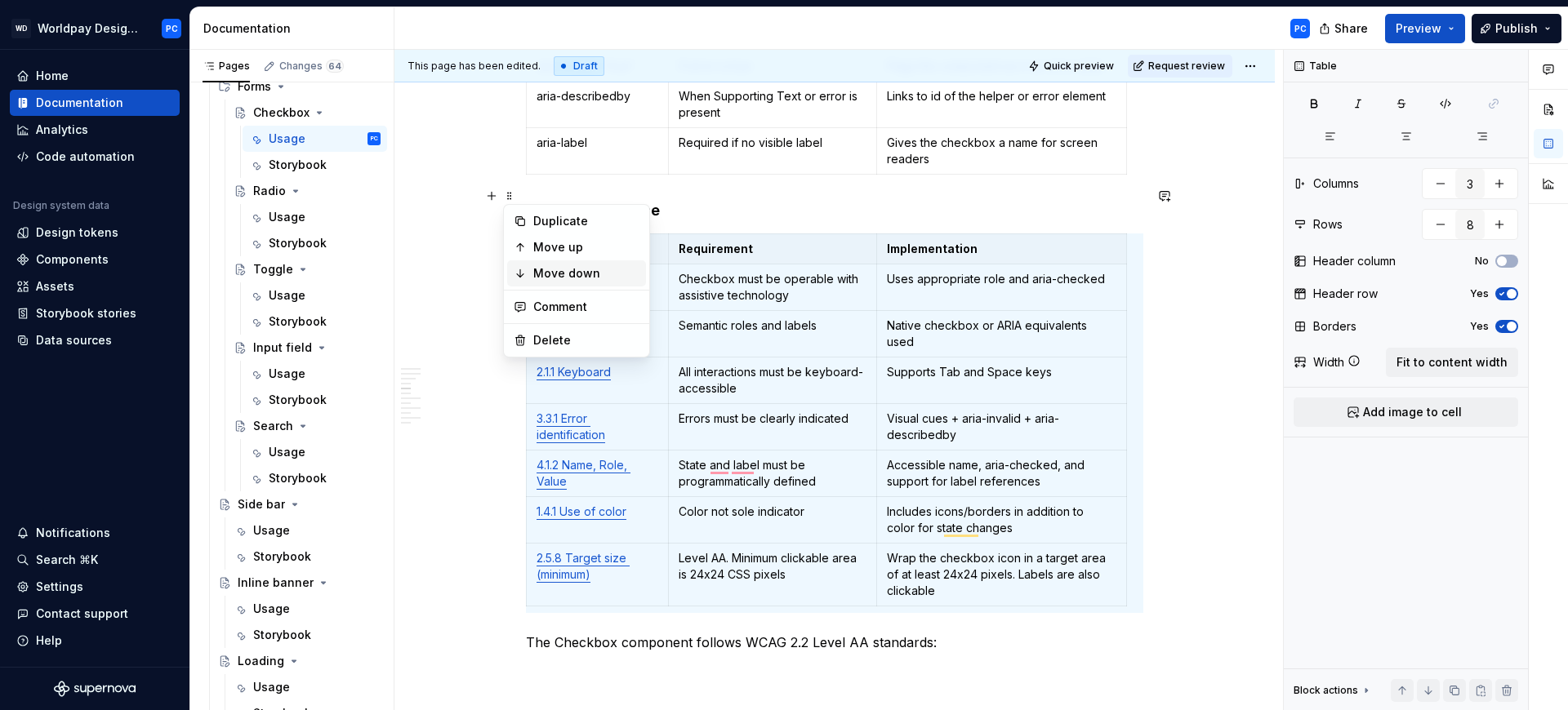
click at [583, 270] on div "Move down" at bounding box center [586, 273] width 106 height 16
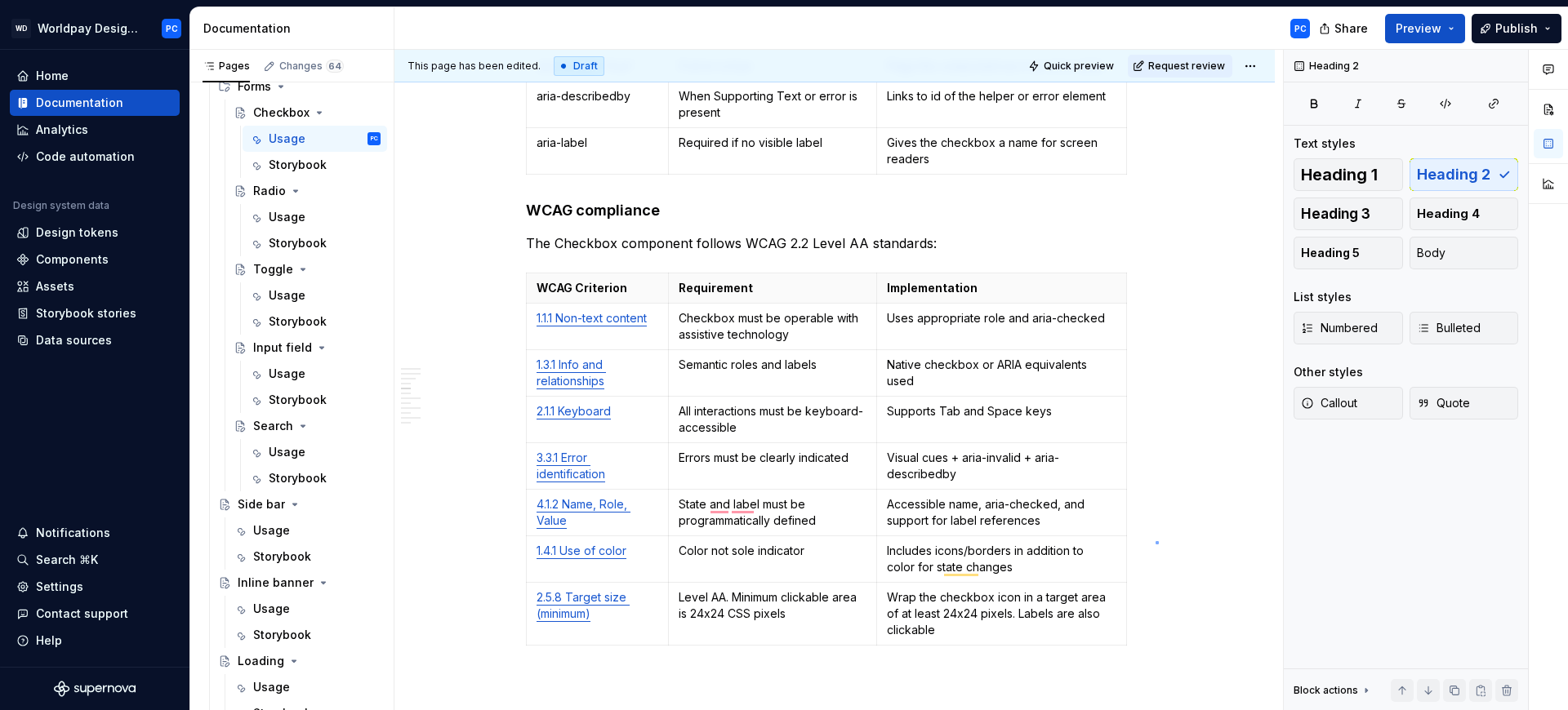
click at [1157, 541] on div "This page has been edited. Draft Quick preview Request review Checkbox A Checkb…" at bounding box center [839, 380] width 888 height 661
click at [508, 230] on span at bounding box center [509, 234] width 13 height 23
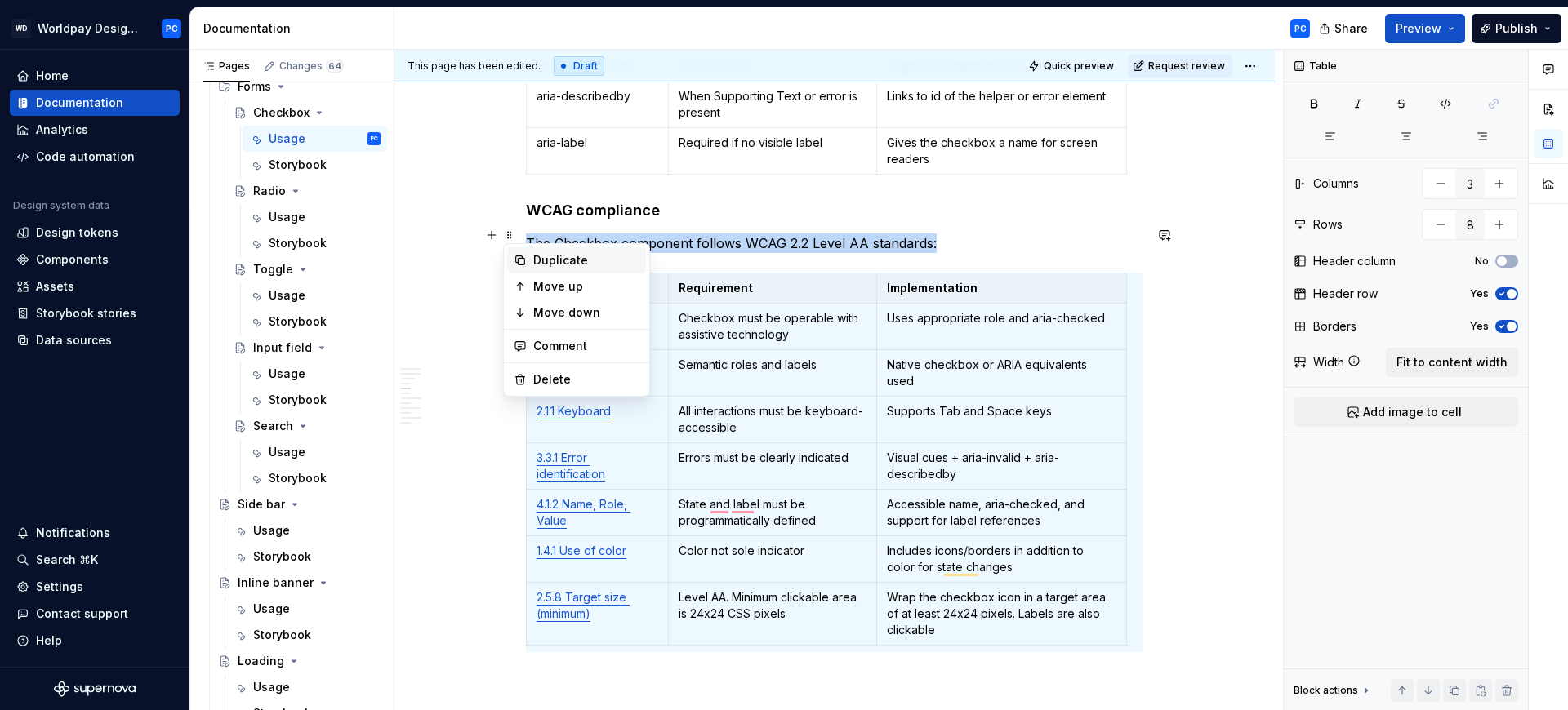
click at [575, 255] on div "Duplicate" at bounding box center [586, 260] width 106 height 16
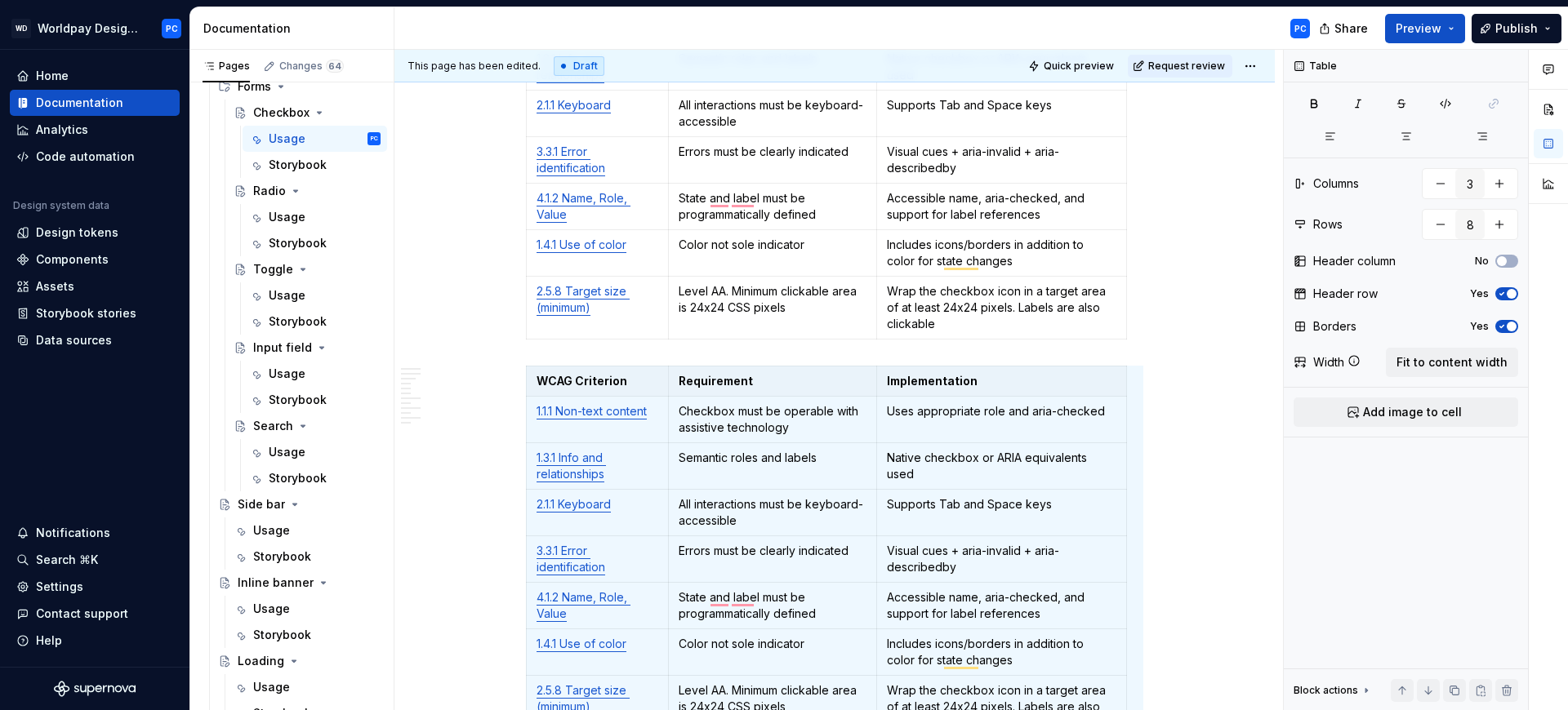
scroll to position [4285, 0]
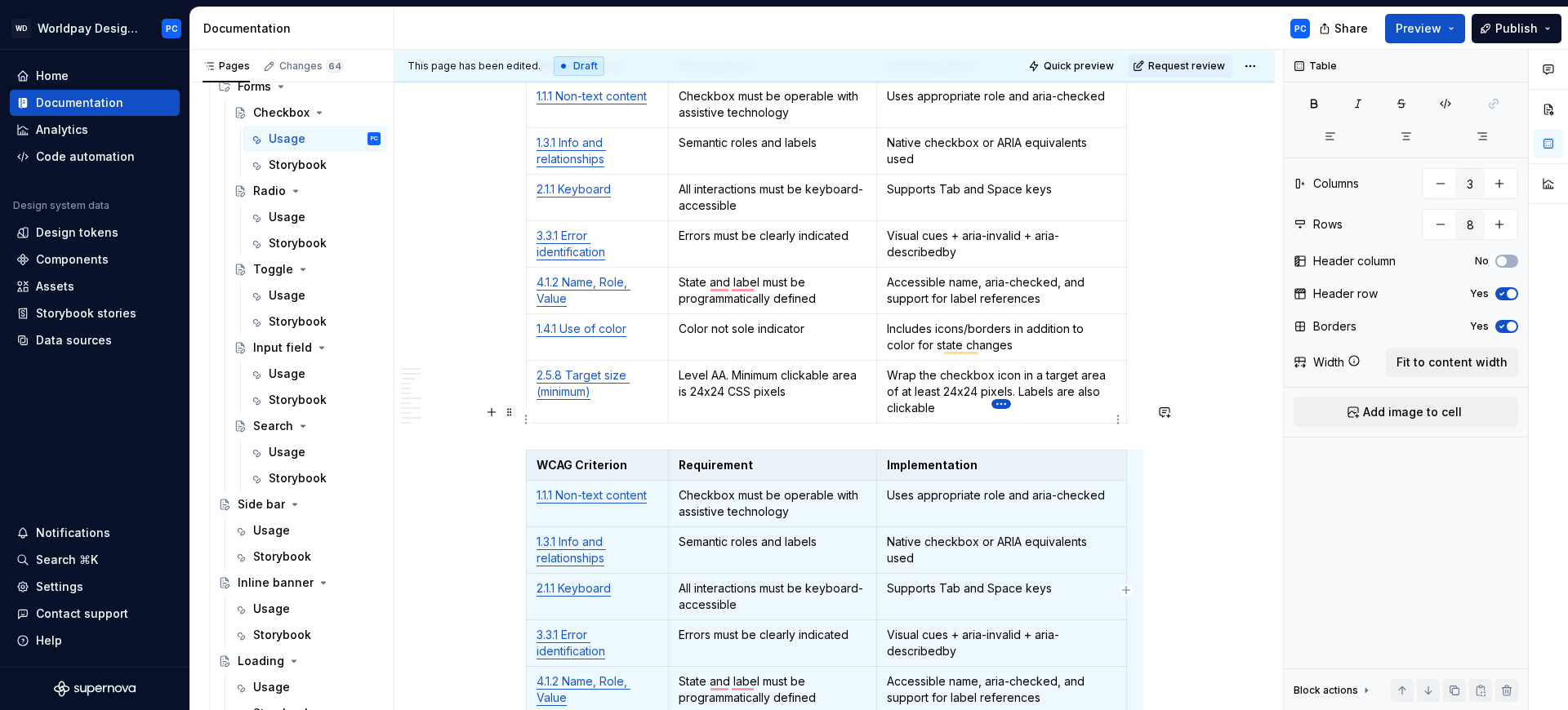
click at [1008, 406] on html "WD Worldpay Design System PC Home Documentation Analytics Code automation Desig…" at bounding box center [784, 355] width 1568 height 710
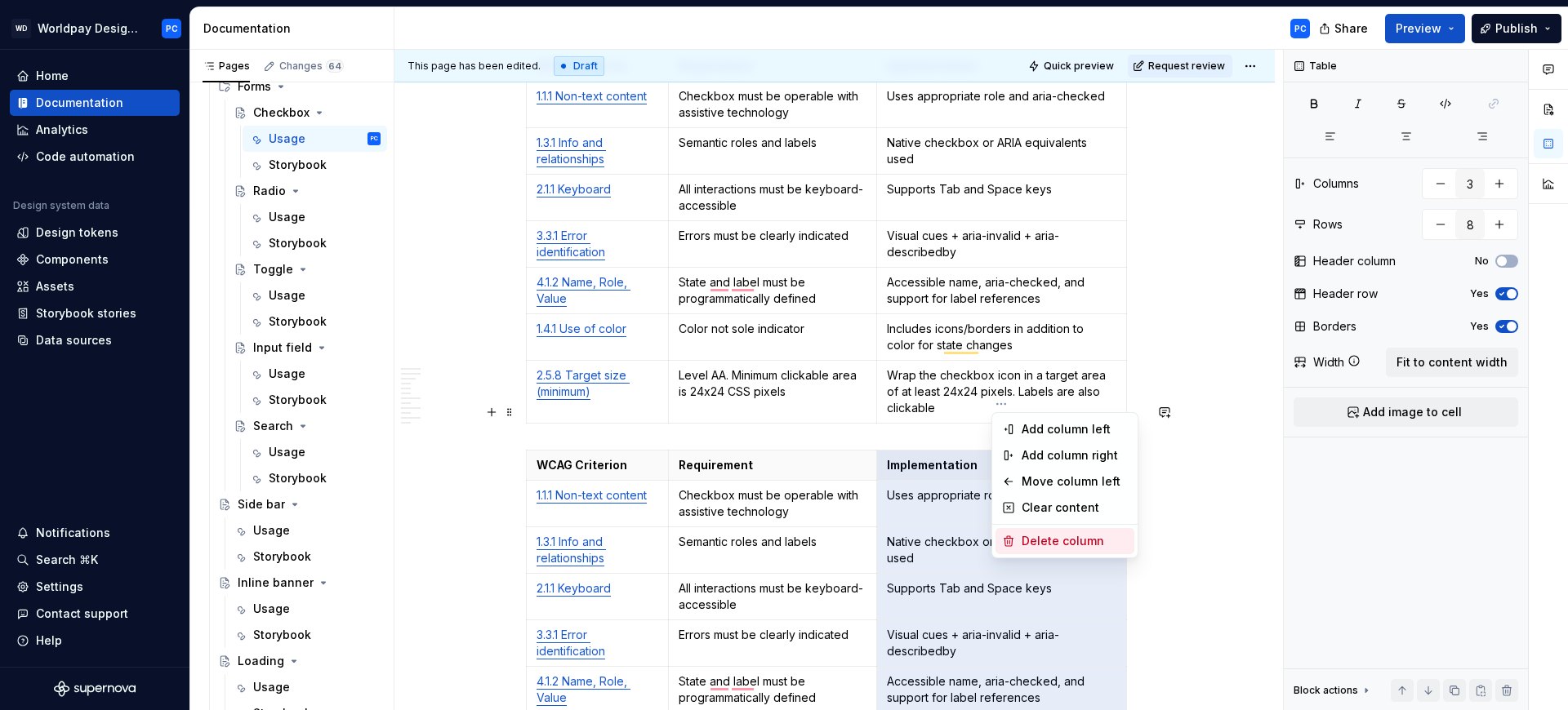
click at [1053, 536] on div "Delete column" at bounding box center [1074, 541] width 106 height 16
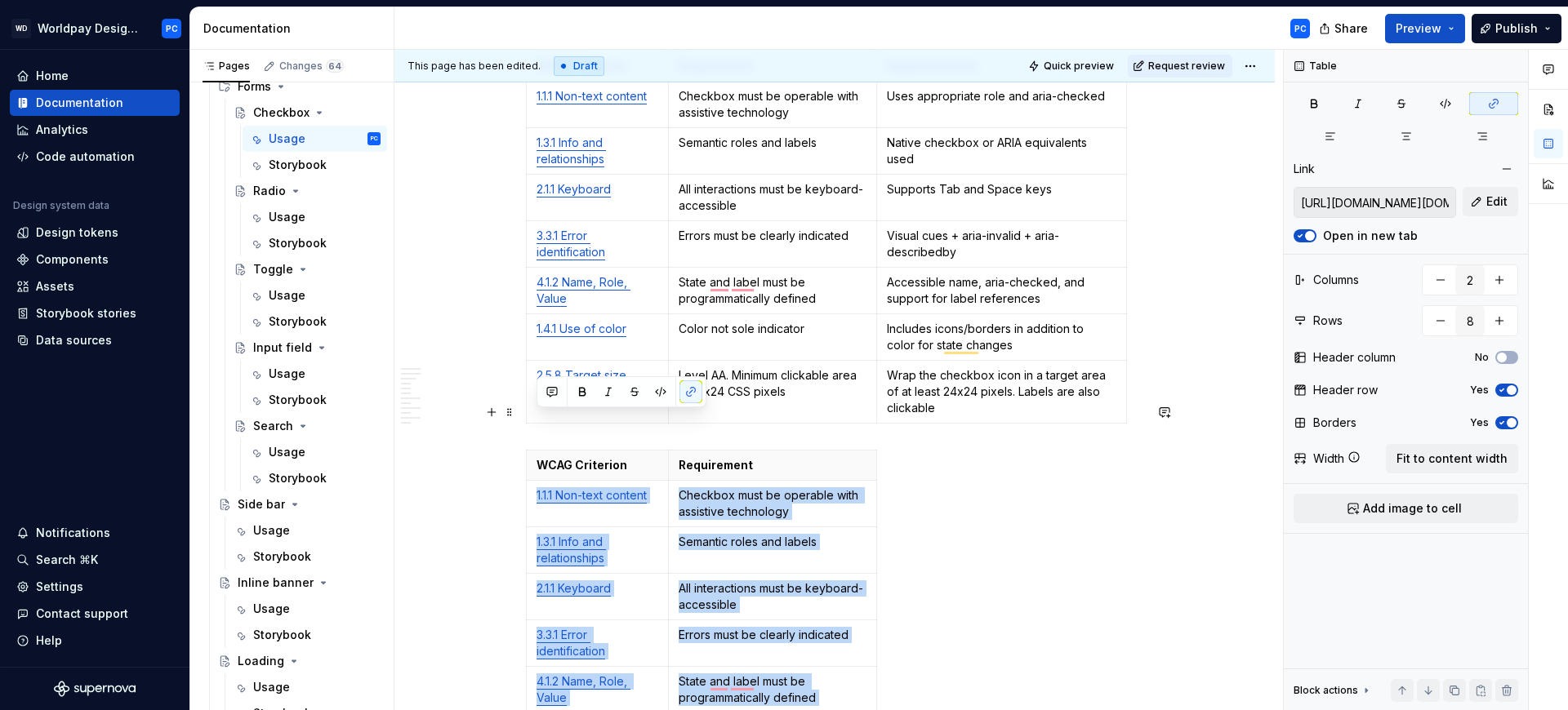
scroll to position [4313, 0]
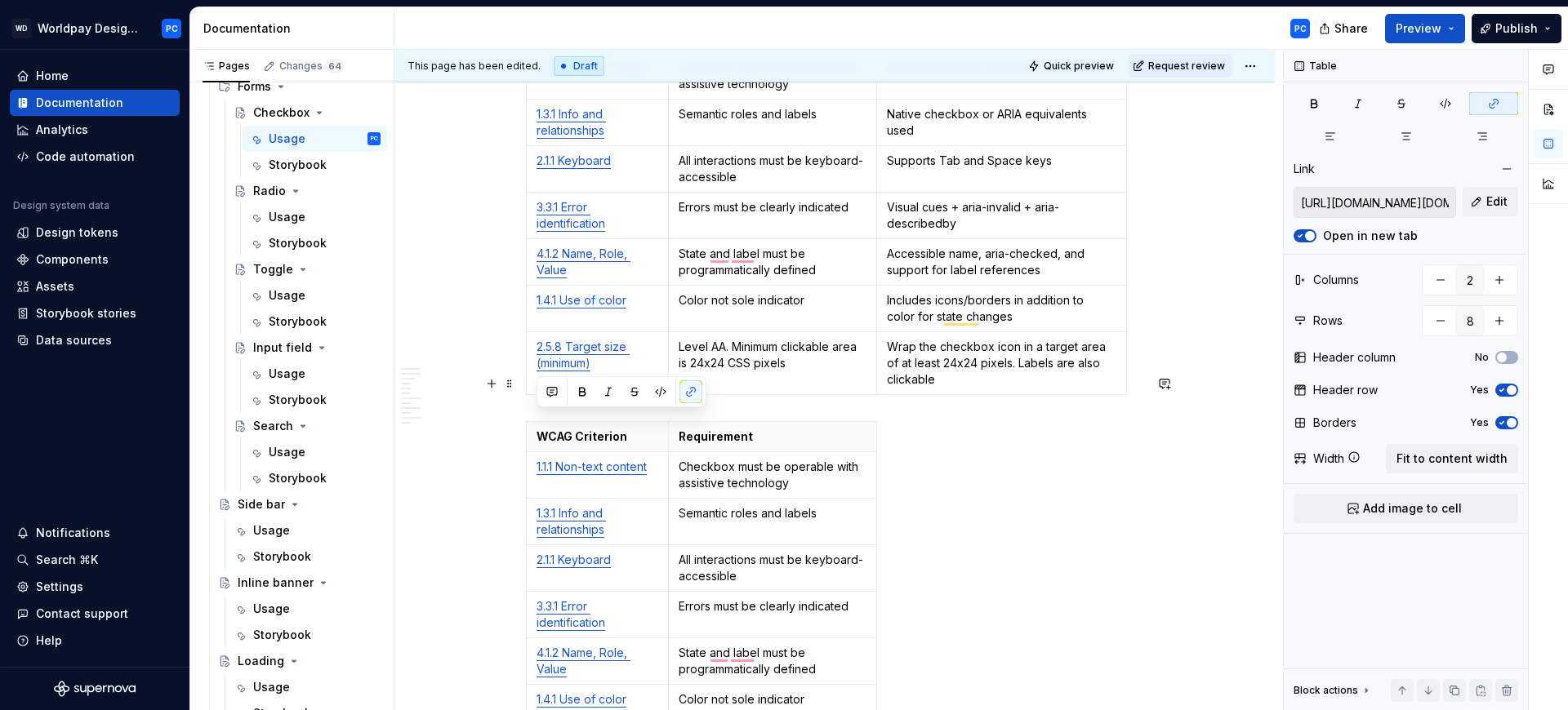
click at [952, 421] on div "WCAG Criterion Requirement 1.1.1 Non-text content Checkbox must be operable wit…" at bounding box center [834, 594] width 617 height 347
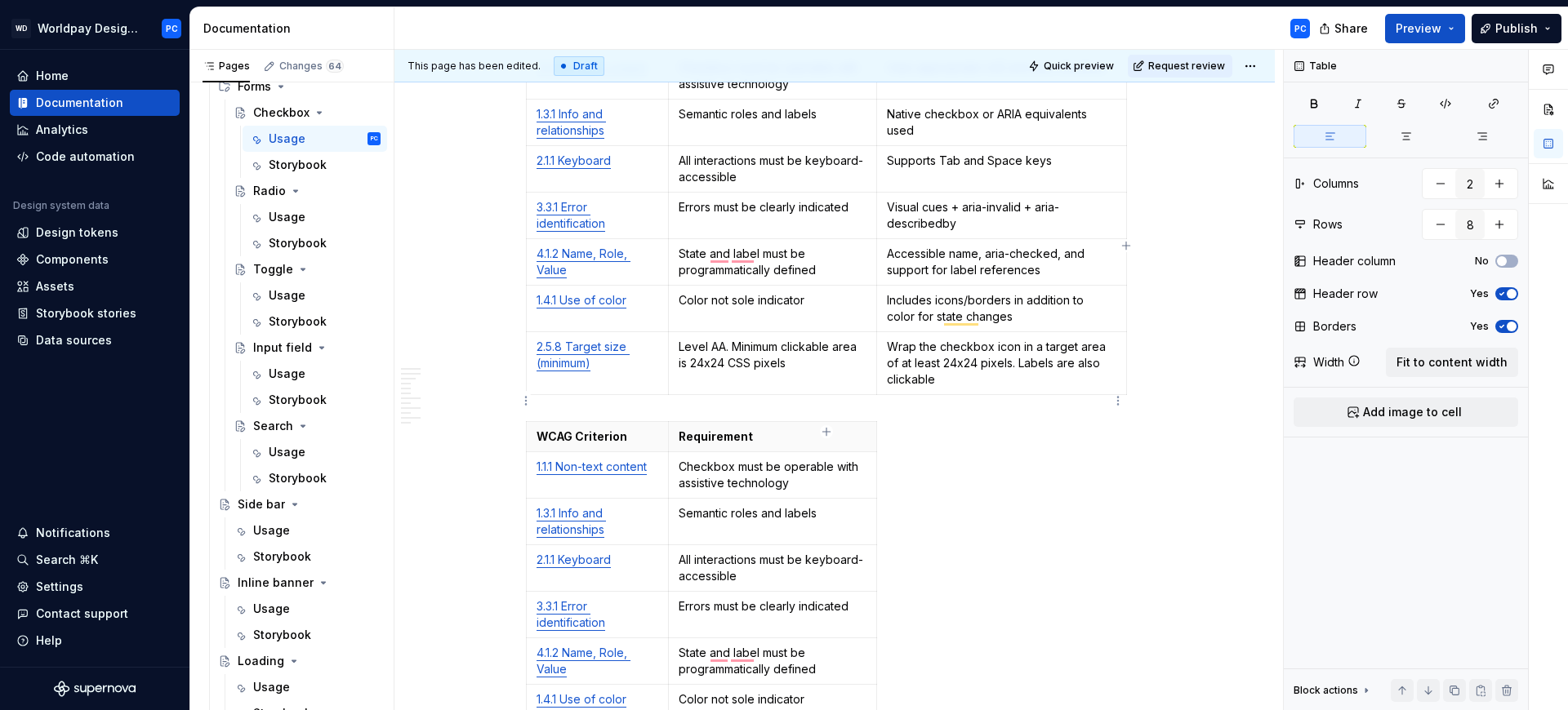
scroll to position [4230, 0]
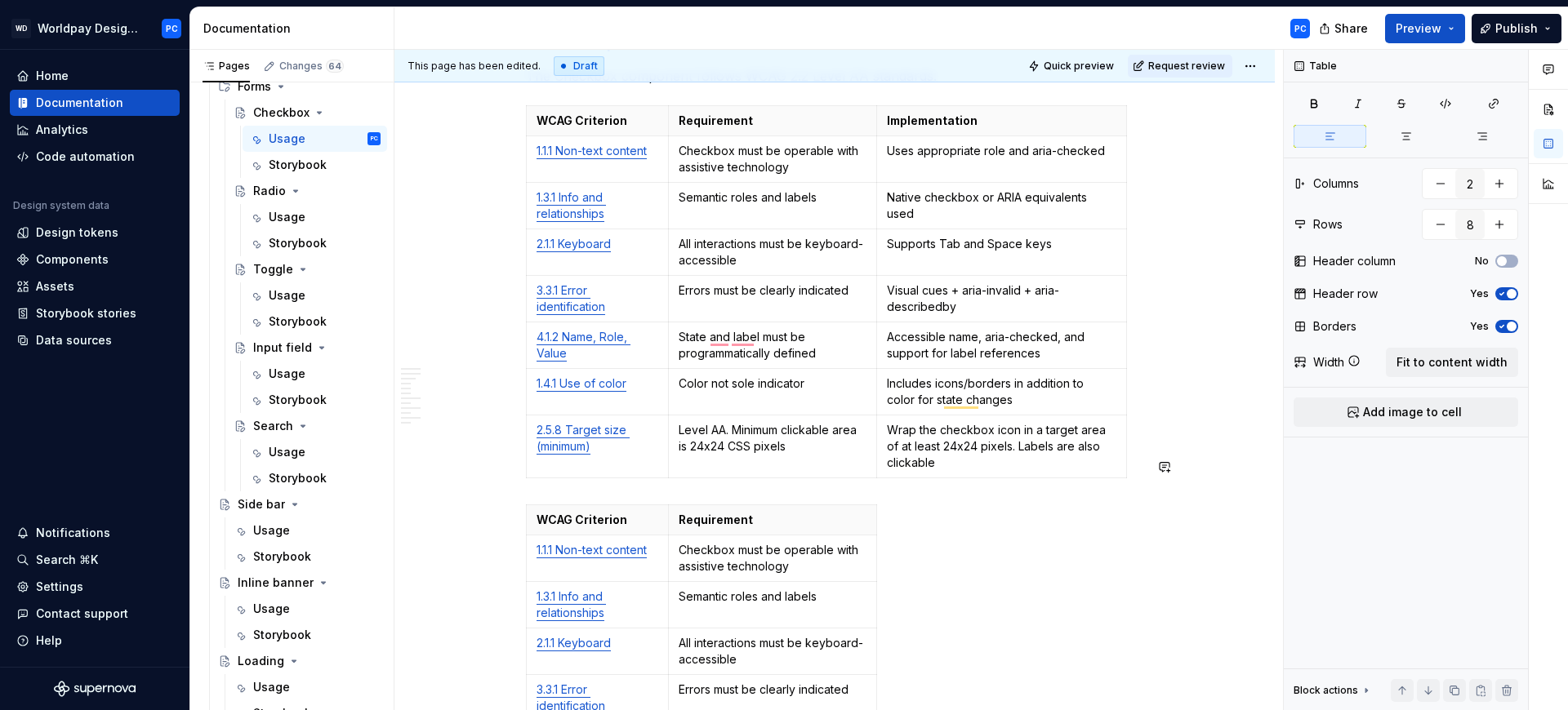
click at [856, 441] on div "Sizes and States Different visual sizes and states for the Checkbox and Checkbo…" at bounding box center [834, 585] width 617 height 8672
type input "3"
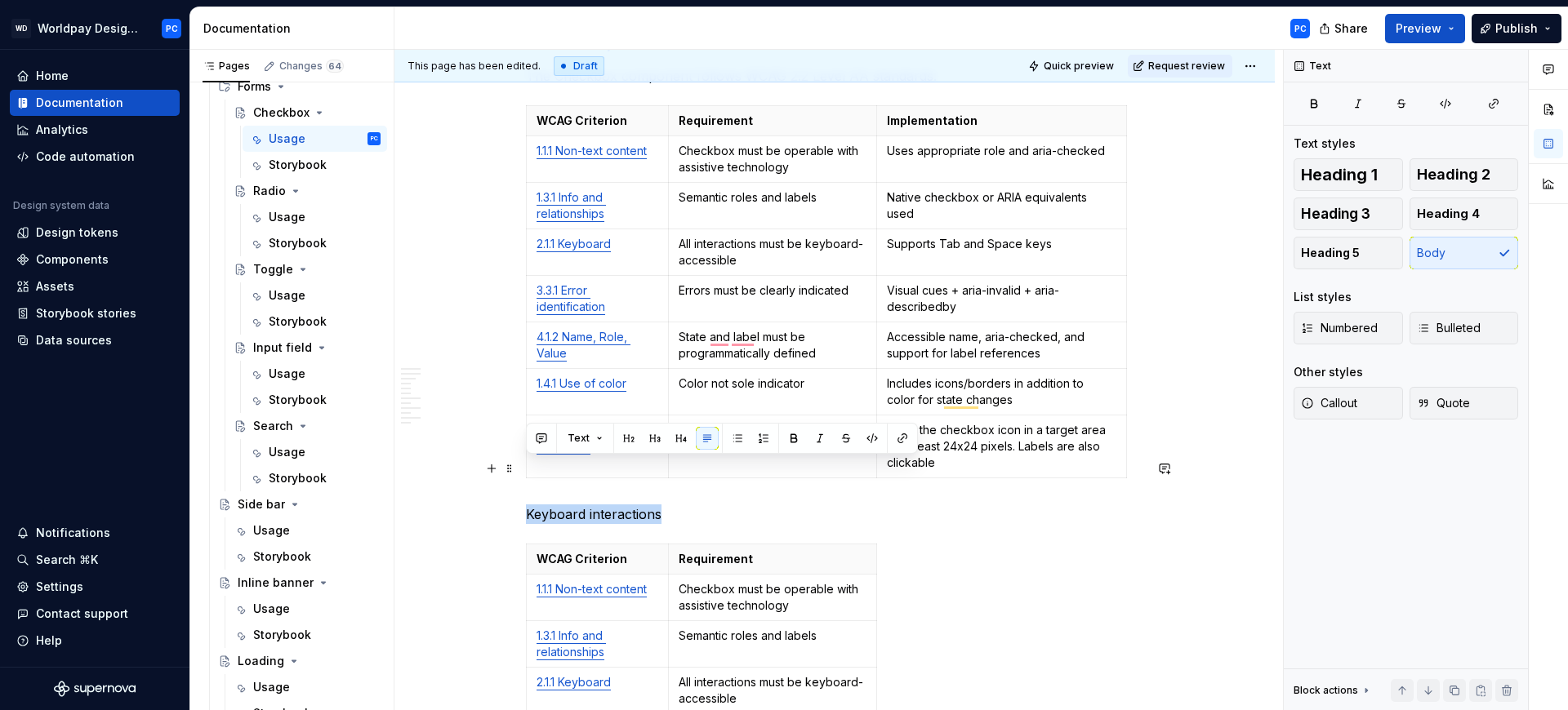
drag, startPoint x: 663, startPoint y: 465, endPoint x: 530, endPoint y: 463, distance: 133.0
click at [530, 504] on p "Keyboard interactions" at bounding box center [834, 514] width 617 height 20
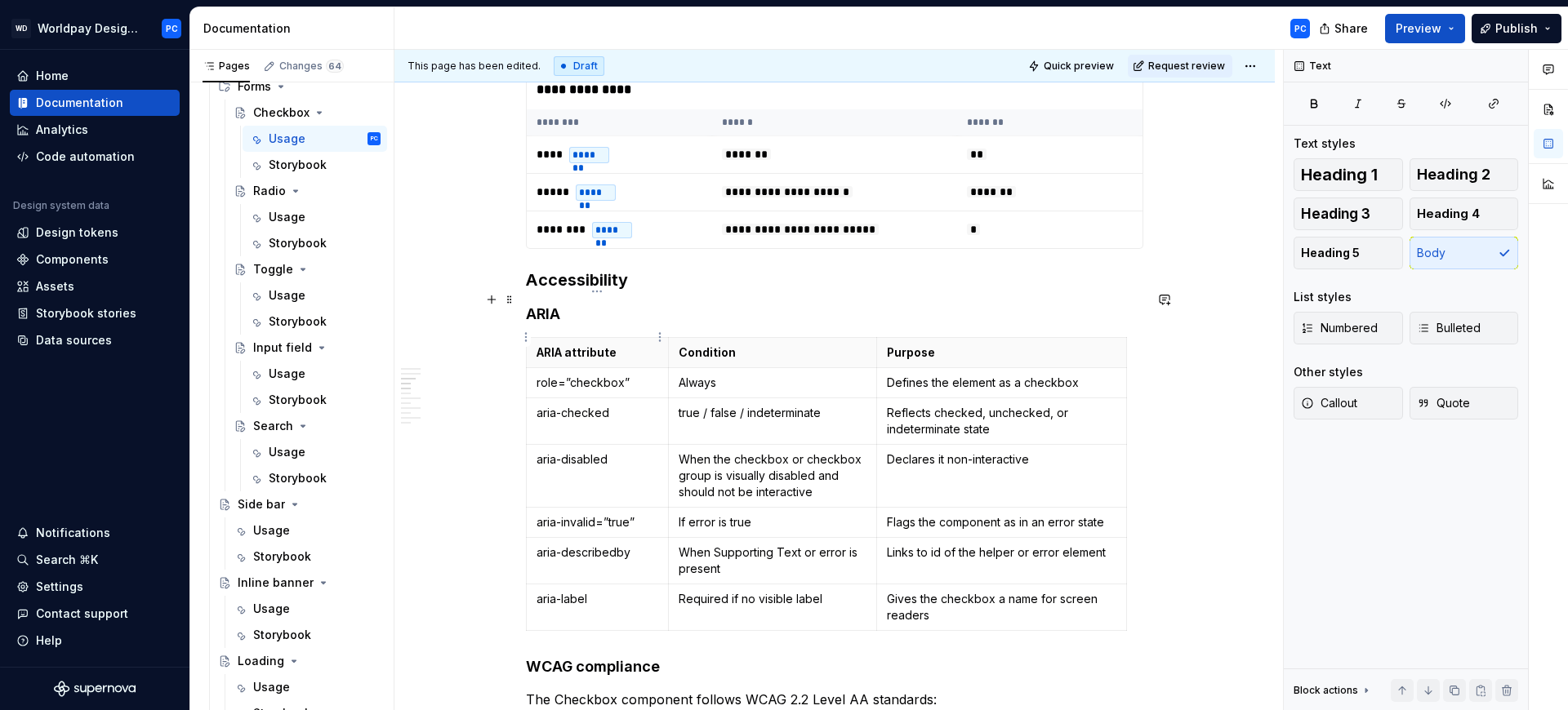
scroll to position [3344, 0]
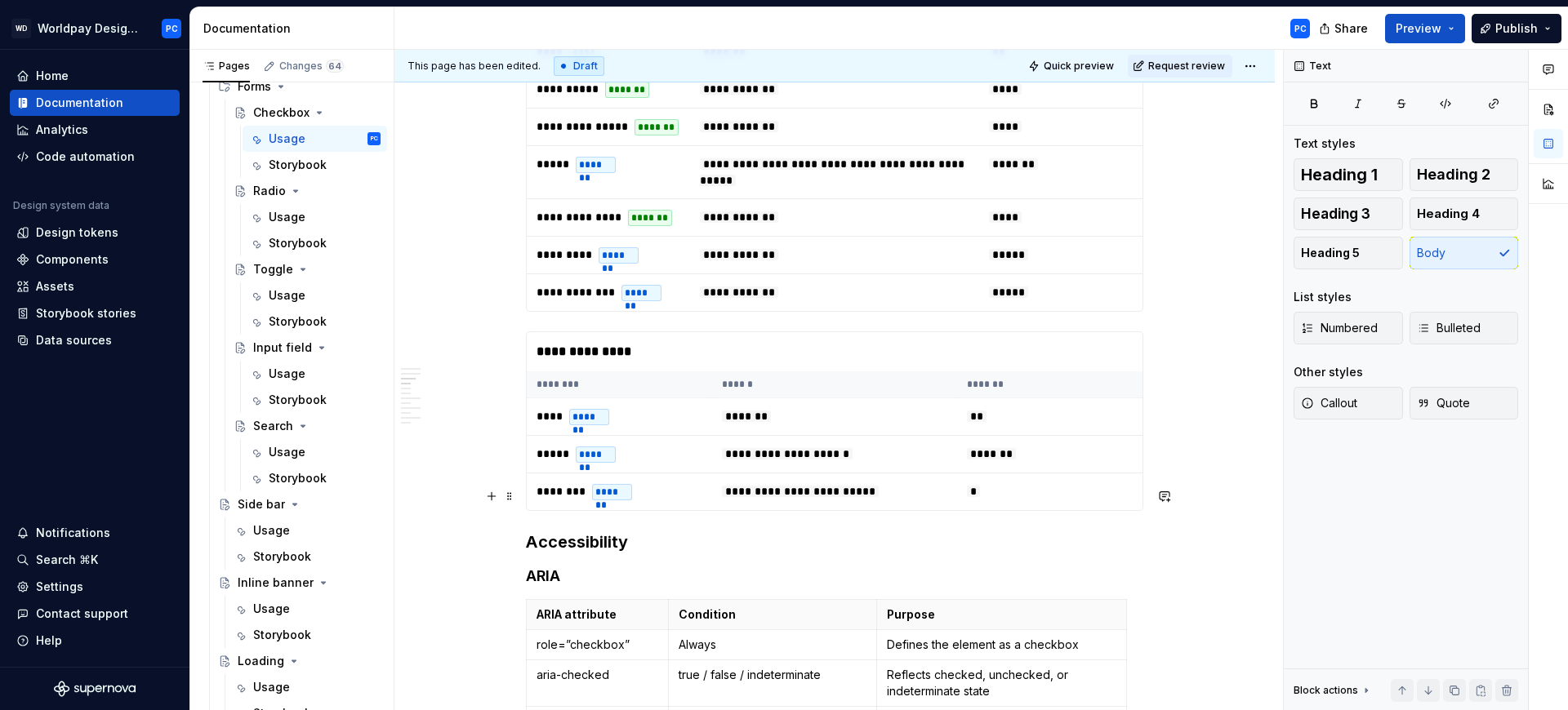
click at [586, 530] on h3 "Accessibility" at bounding box center [834, 541] width 617 height 23
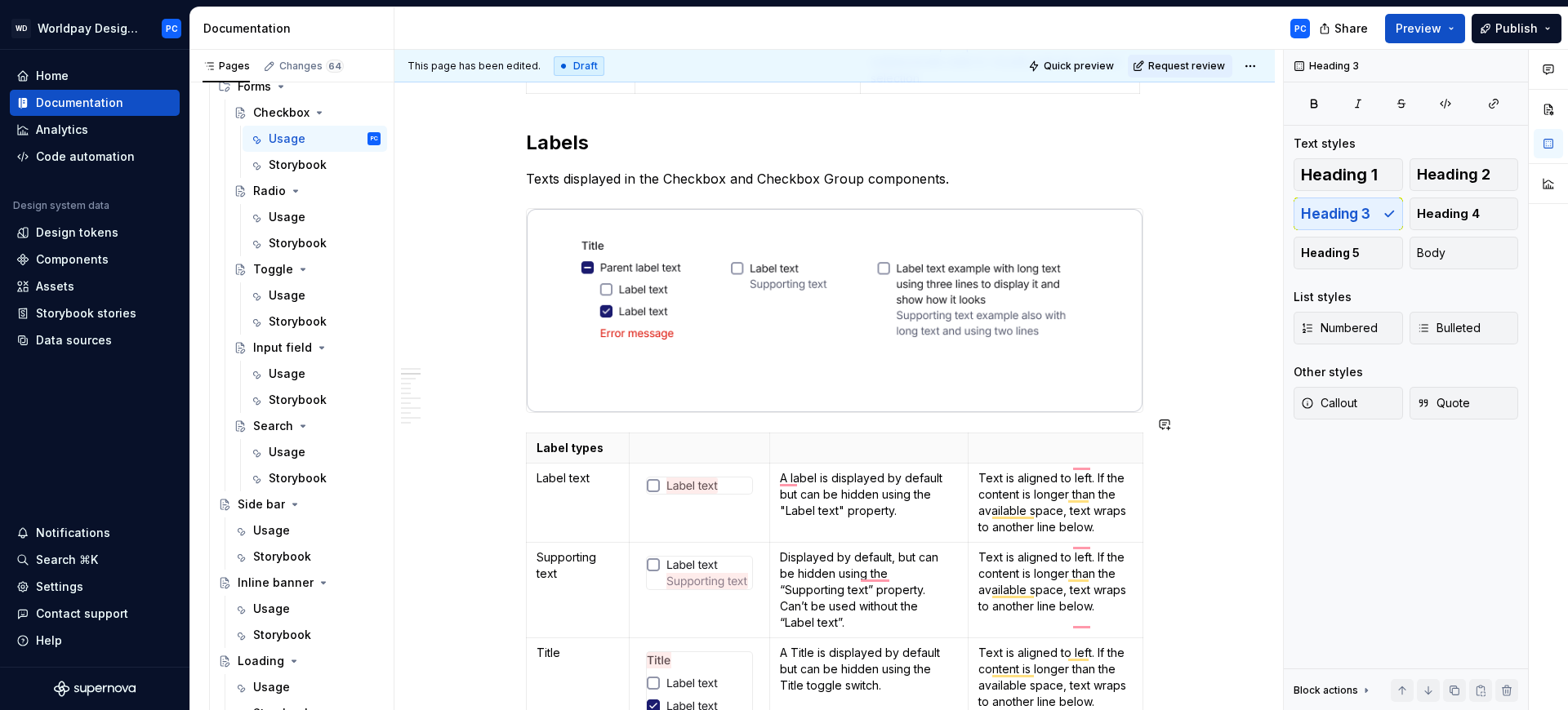
scroll to position [2199, 0]
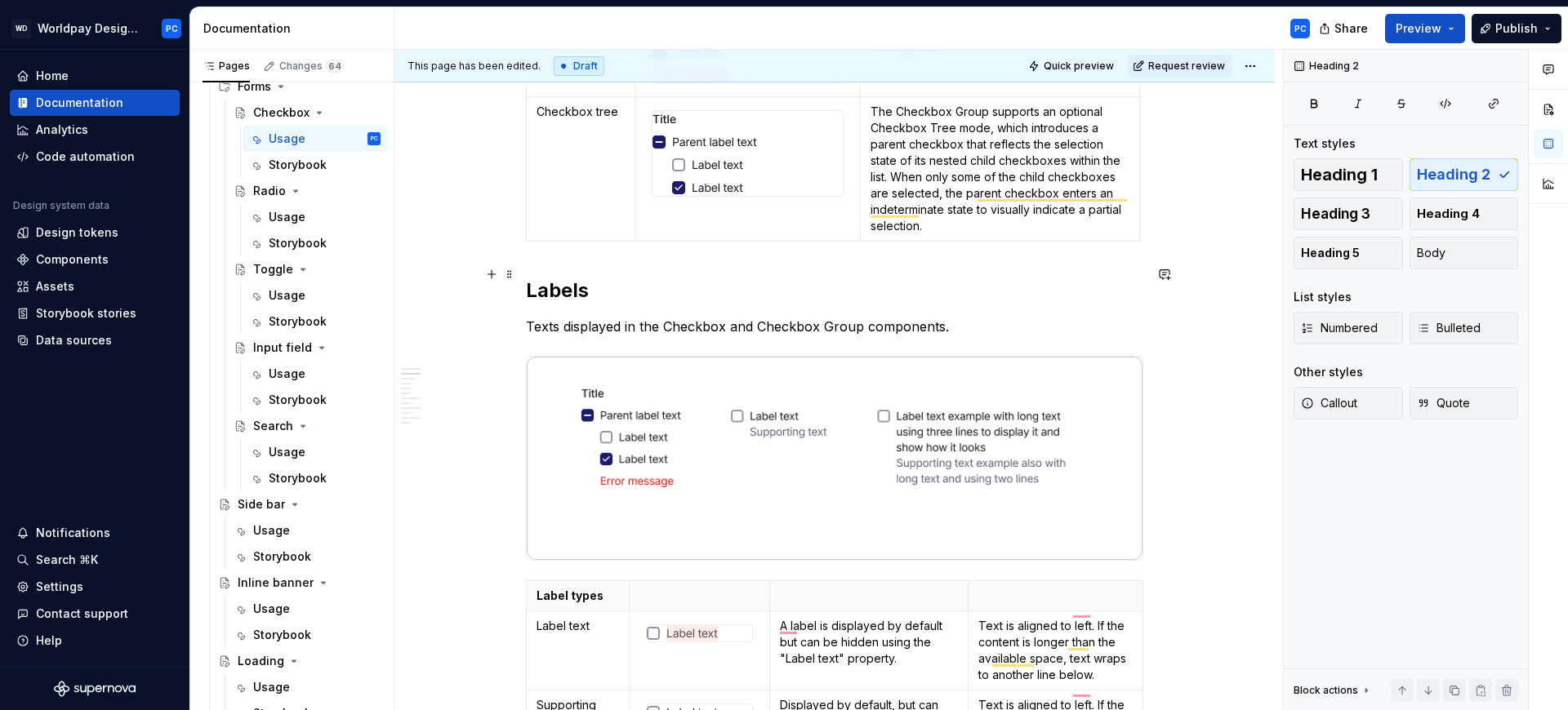
click at [578, 277] on h2 "Labels" at bounding box center [834, 290] width 617 height 26
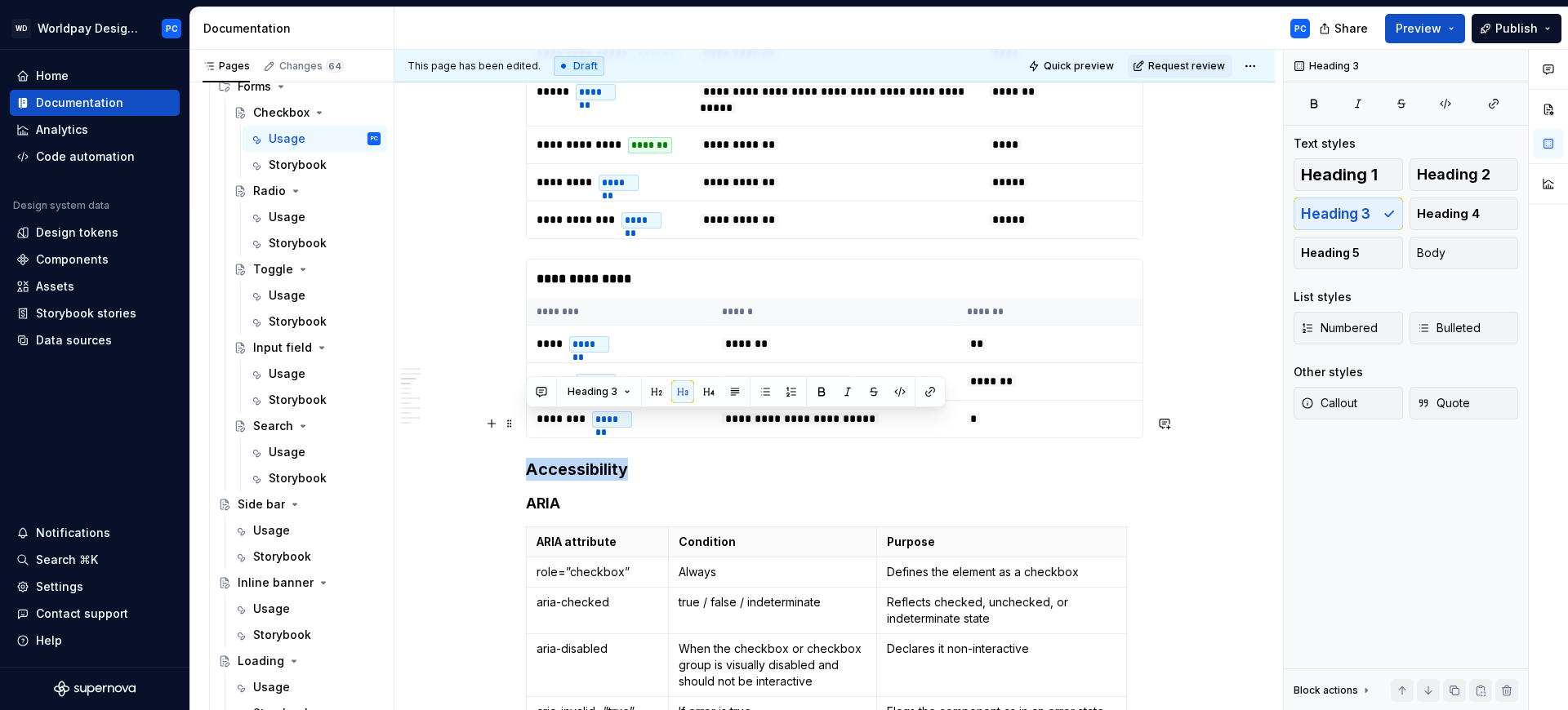
drag, startPoint x: 624, startPoint y: 421, endPoint x: 528, endPoint y: 422, distance: 96.0
click at [528, 458] on h3 "Accessibility" at bounding box center [834, 469] width 617 height 23
click at [661, 390] on button "button" at bounding box center [656, 391] width 23 height 23
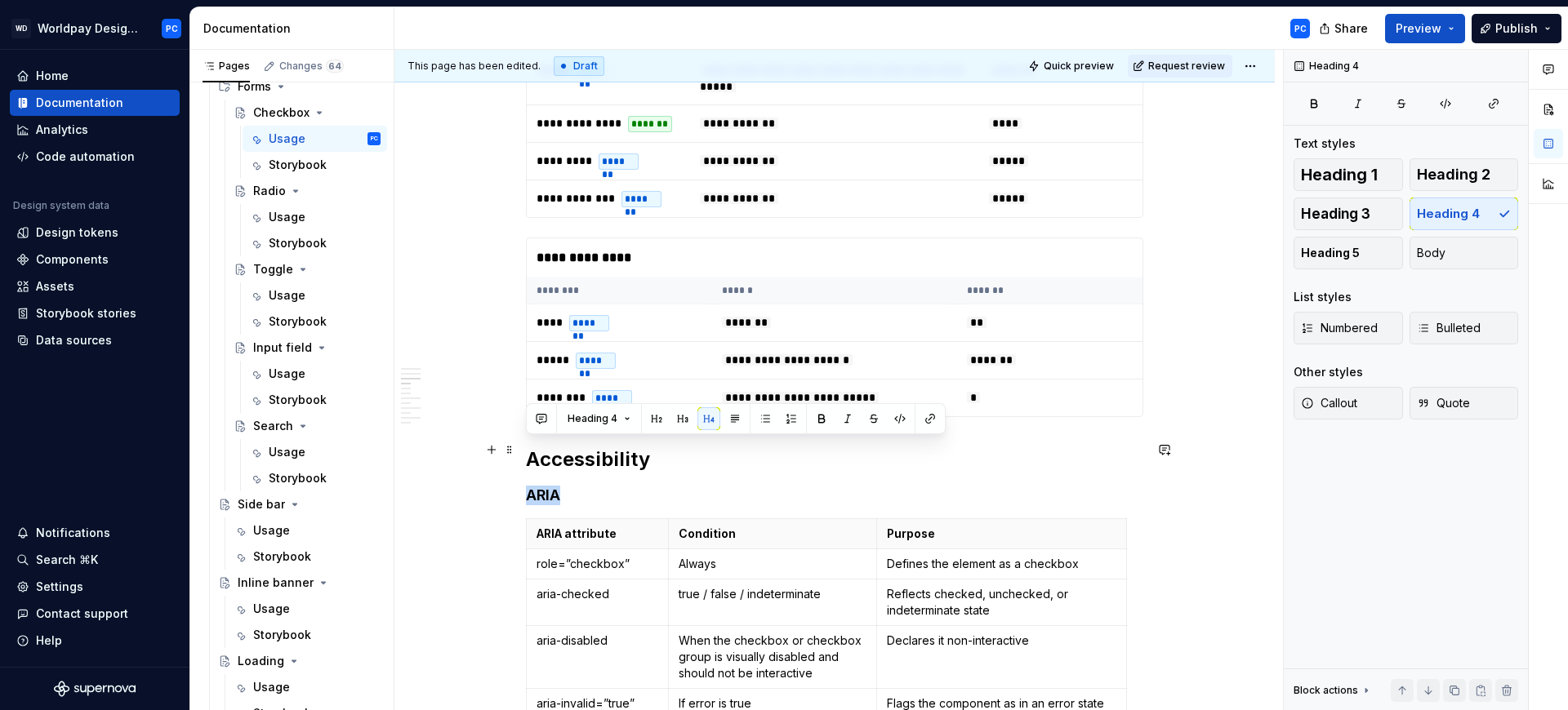
drag, startPoint x: 565, startPoint y: 445, endPoint x: 526, endPoint y: 448, distance: 39.1
click at [526, 486] on h4 "ARIA" at bounding box center [834, 496] width 617 height 20
click at [685, 420] on button "button" at bounding box center [683, 418] width 23 height 23
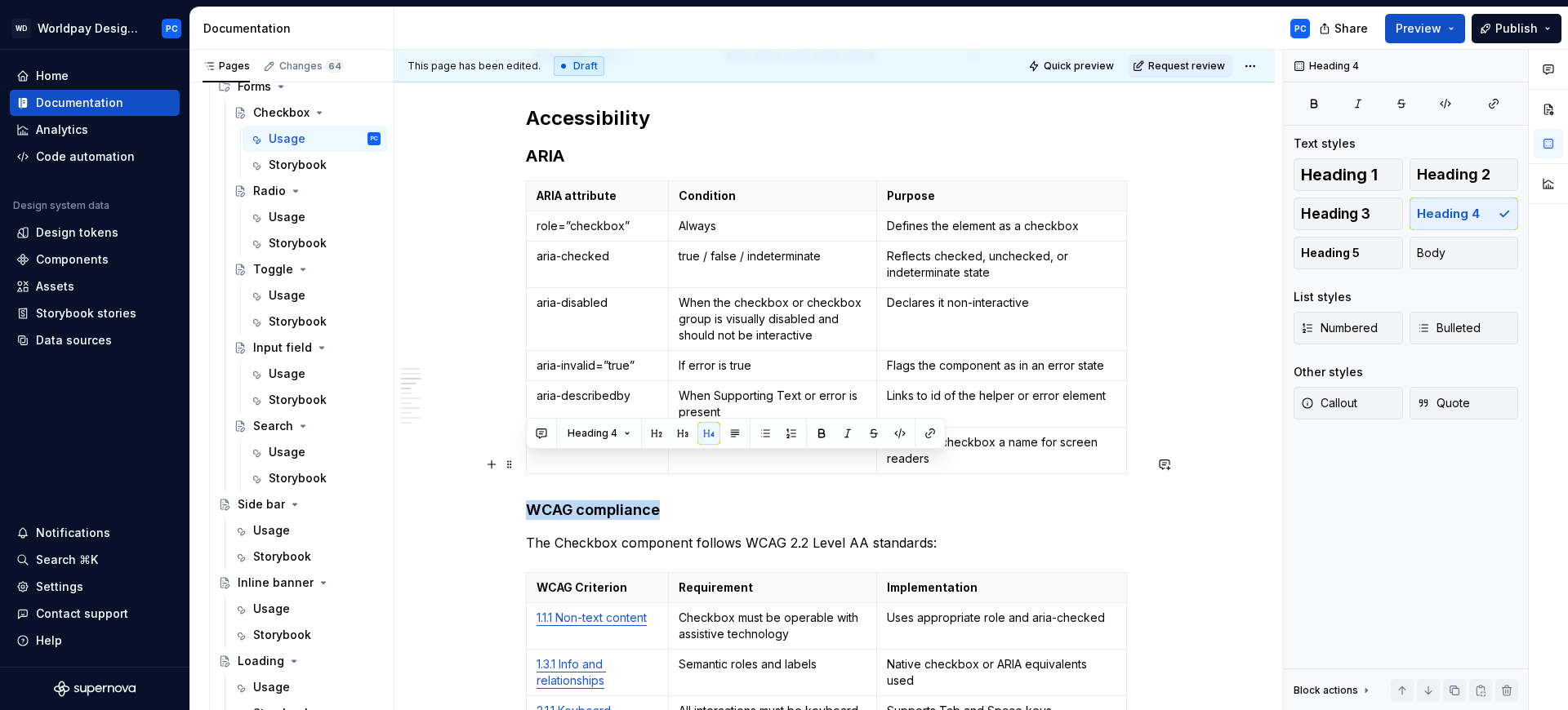
drag, startPoint x: 668, startPoint y: 466, endPoint x: 521, endPoint y: 463, distance: 147.0
click at [682, 435] on button "button" at bounding box center [683, 433] width 23 height 23
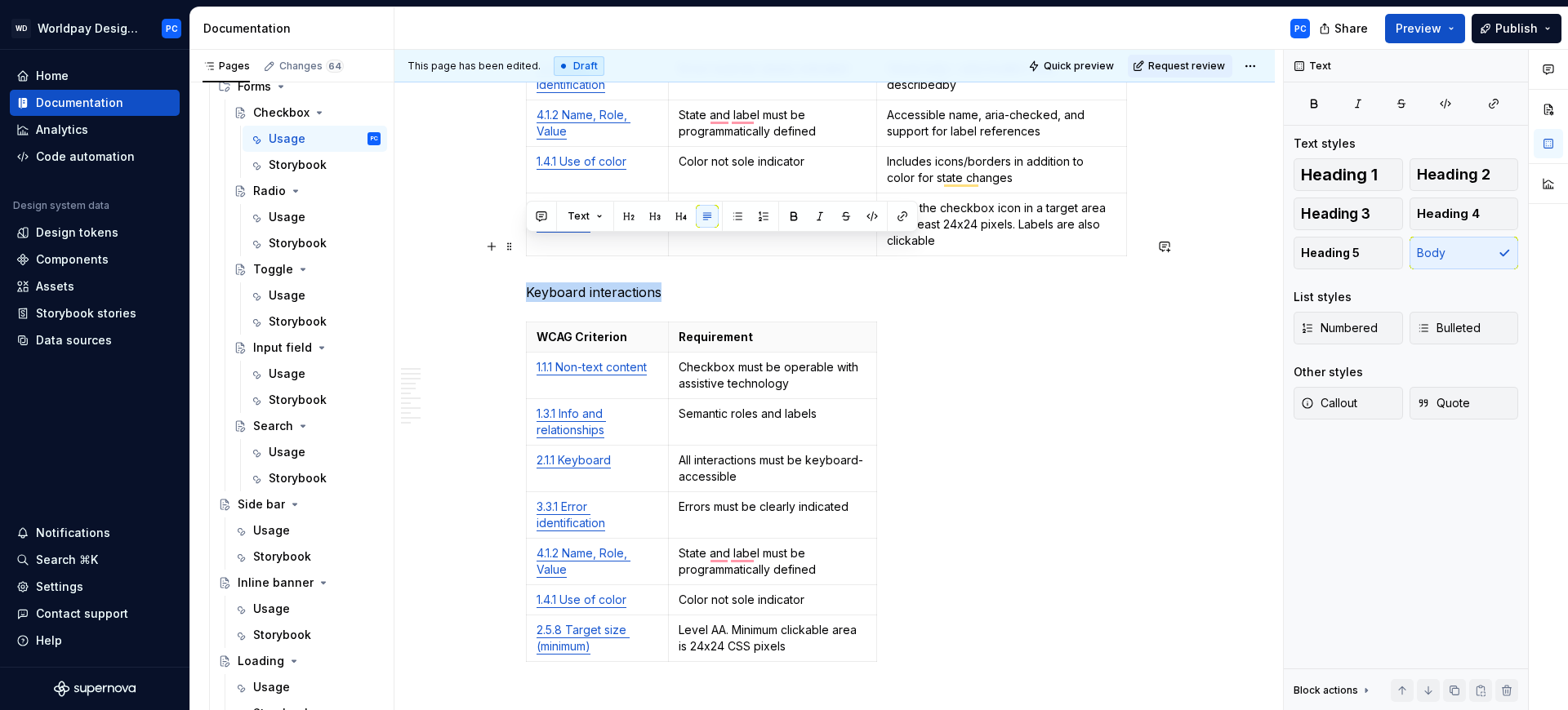
drag, startPoint x: 658, startPoint y: 242, endPoint x: 517, endPoint y: 243, distance: 141.0
click at [517, 243] on html "WD Worldpay Design System PC Home Documentation Analytics Code automation Desig…" at bounding box center [784, 355] width 1568 height 710
click at [649, 219] on button "button" at bounding box center [655, 215] width 23 height 23
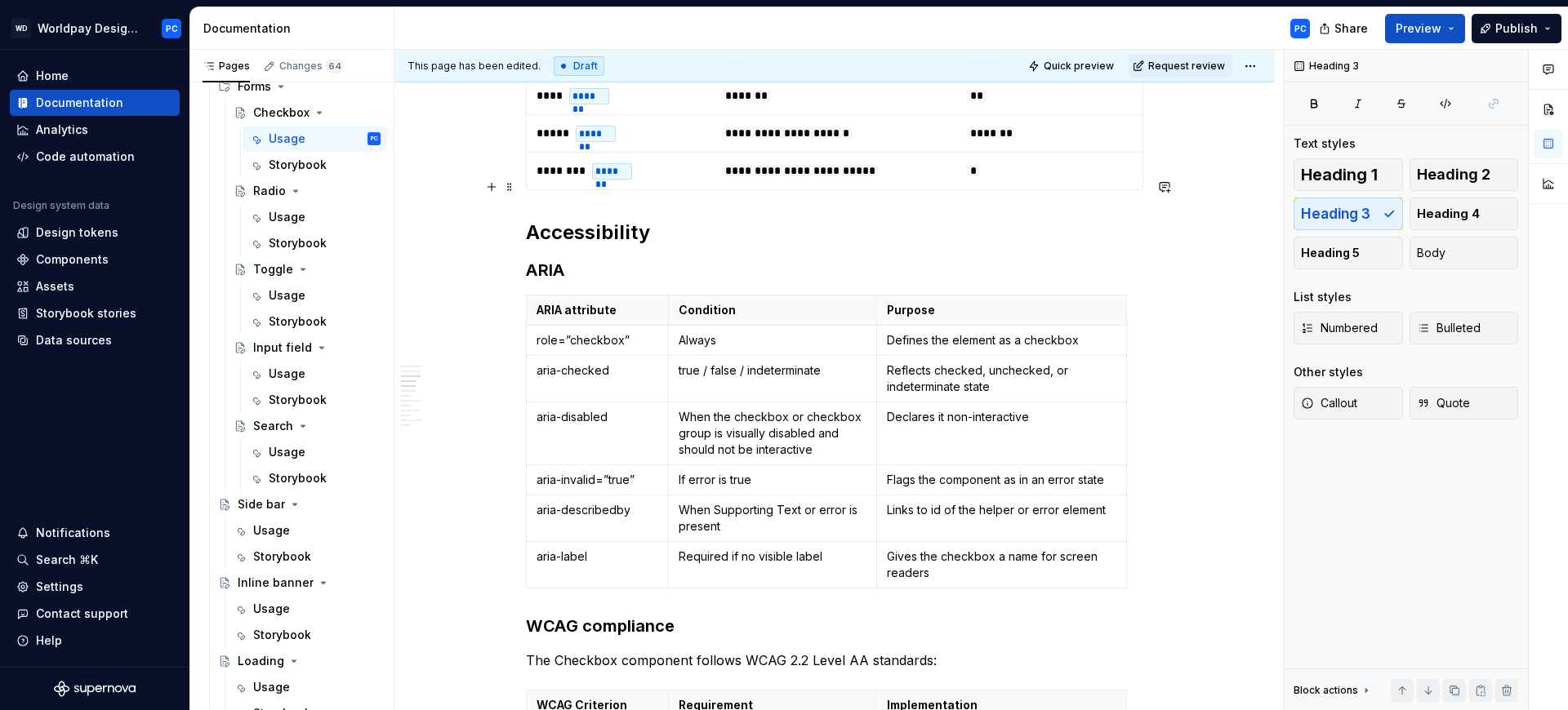
click at [626, 219] on h2 "Accessibility" at bounding box center [834, 232] width 617 height 26
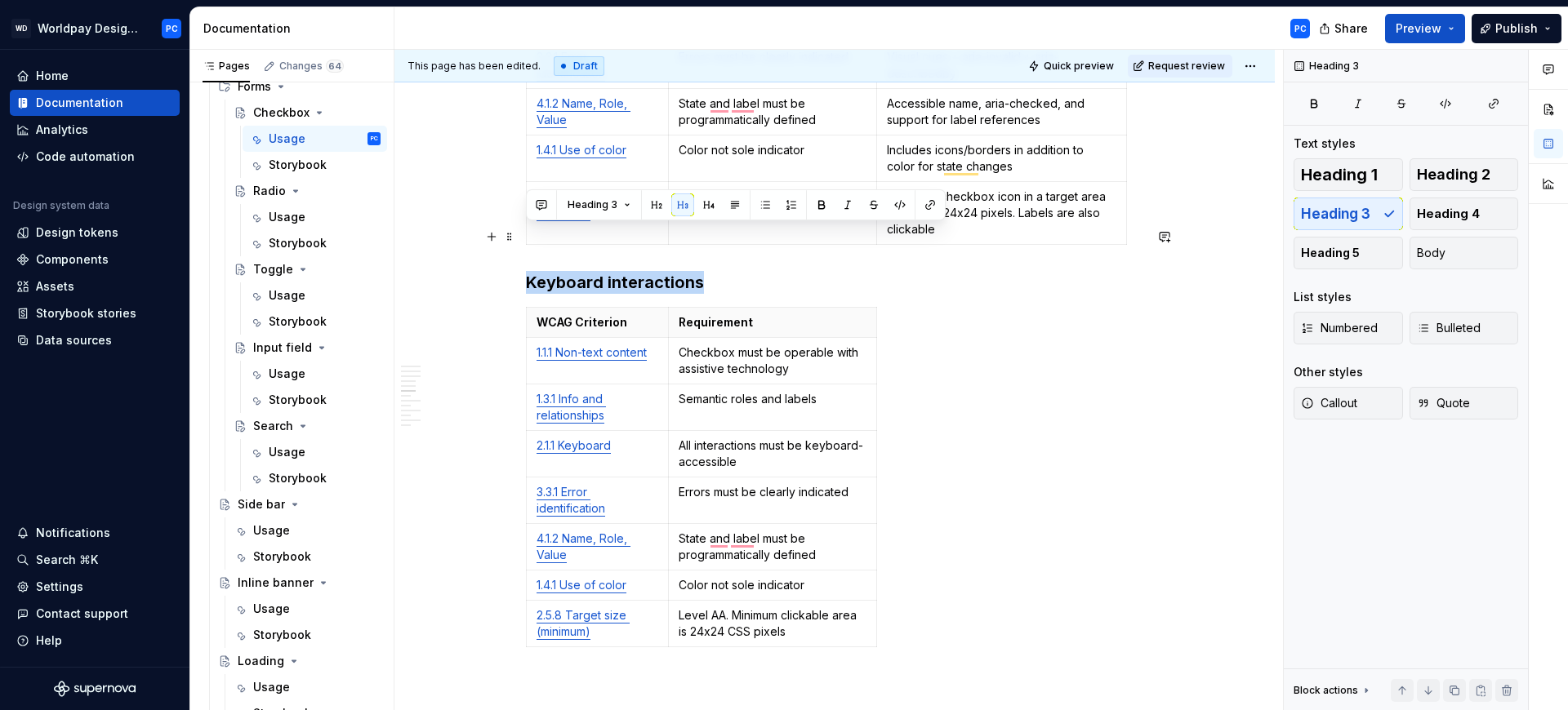
drag, startPoint x: 710, startPoint y: 240, endPoint x: 522, endPoint y: 236, distance: 188.0
click at [522, 236] on div "Sizes and States Different visual sizes and states for the Checkbox and Checkbo…" at bounding box center [835, 457] width 880 height 8999
click at [654, 203] on button "button" at bounding box center [656, 205] width 23 height 23
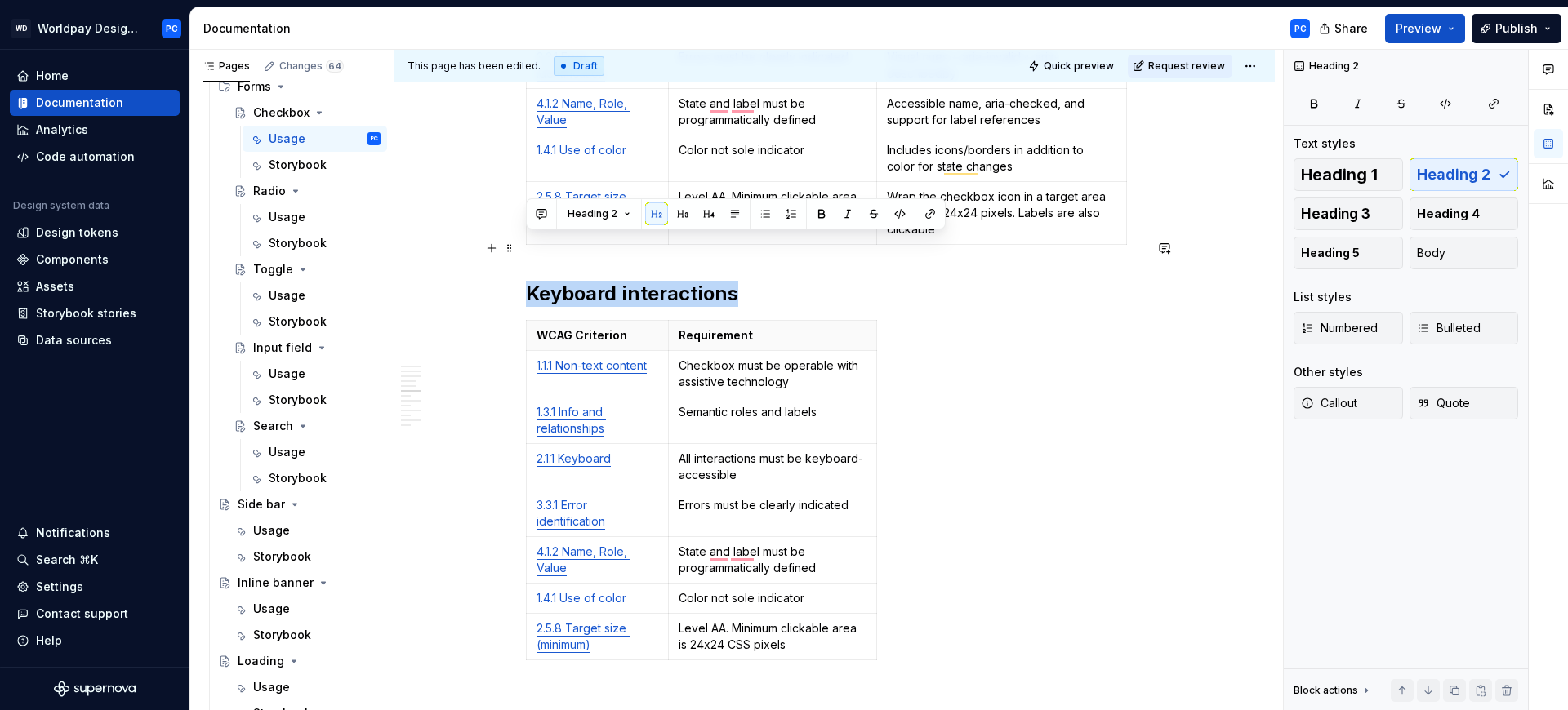
click at [785, 281] on h2 "Keyboard interactions" at bounding box center [834, 294] width 617 height 26
click at [572, 328] on p "WCAG Criterion" at bounding box center [597, 336] width 121 height 16
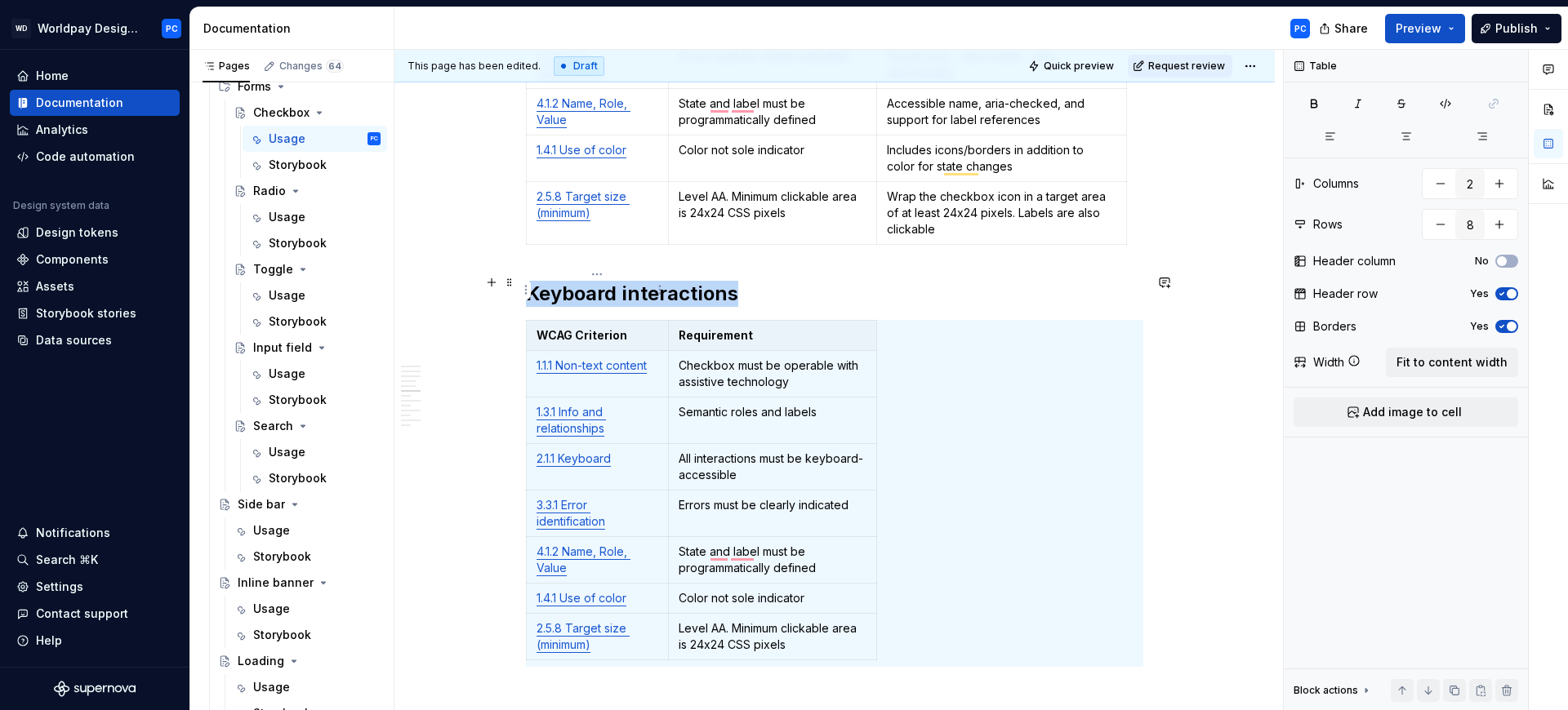
click at [627, 328] on p "WCAG Criterion" at bounding box center [597, 336] width 121 height 16
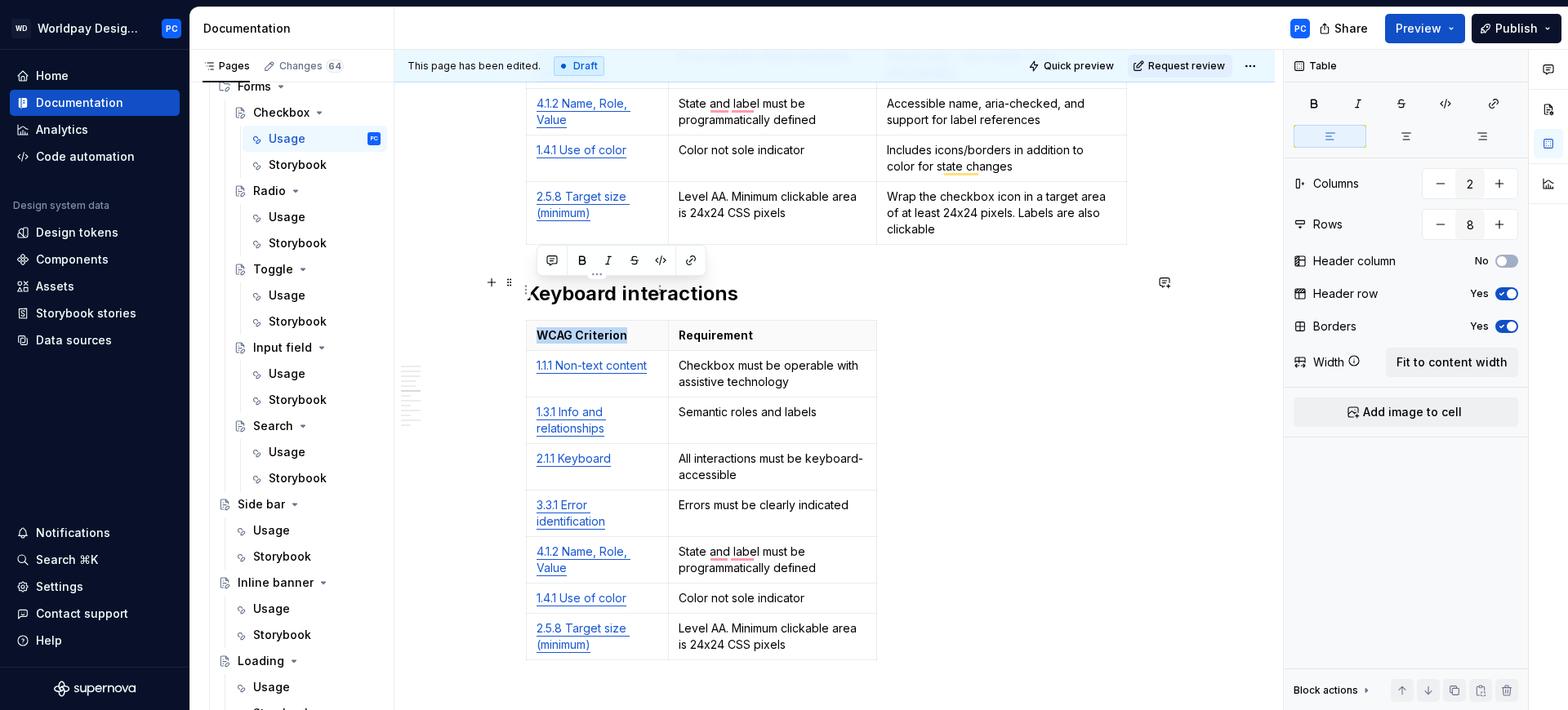
drag, startPoint x: 625, startPoint y: 289, endPoint x: 535, endPoint y: 287, distance: 90.0
click at [535, 320] on th "WCAG Criterion" at bounding box center [597, 335] width 142 height 30
click at [704, 328] on p "Requirement" at bounding box center [772, 336] width 188 height 16
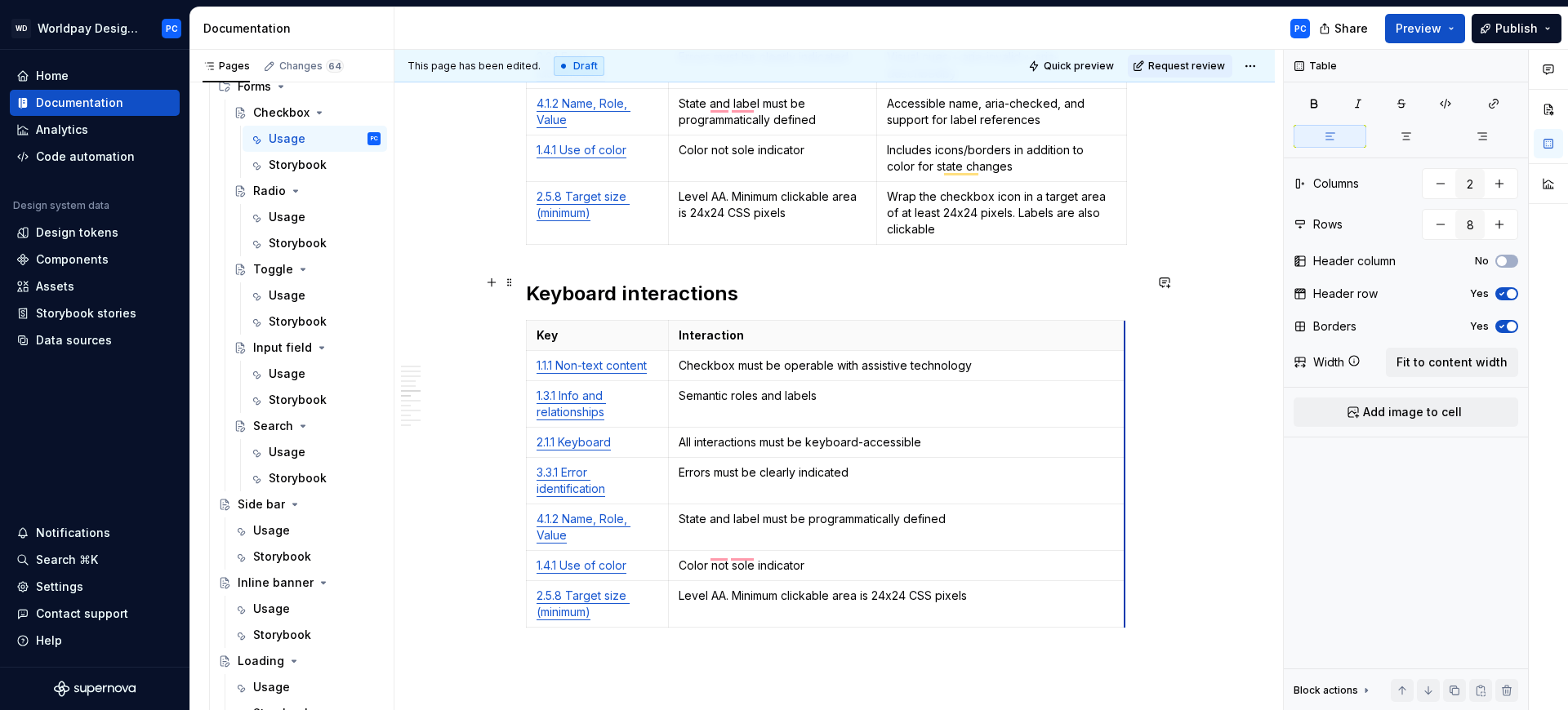
type textarea "*"
drag, startPoint x: 875, startPoint y: 285, endPoint x: 1143, endPoint y: 296, distance: 268.2
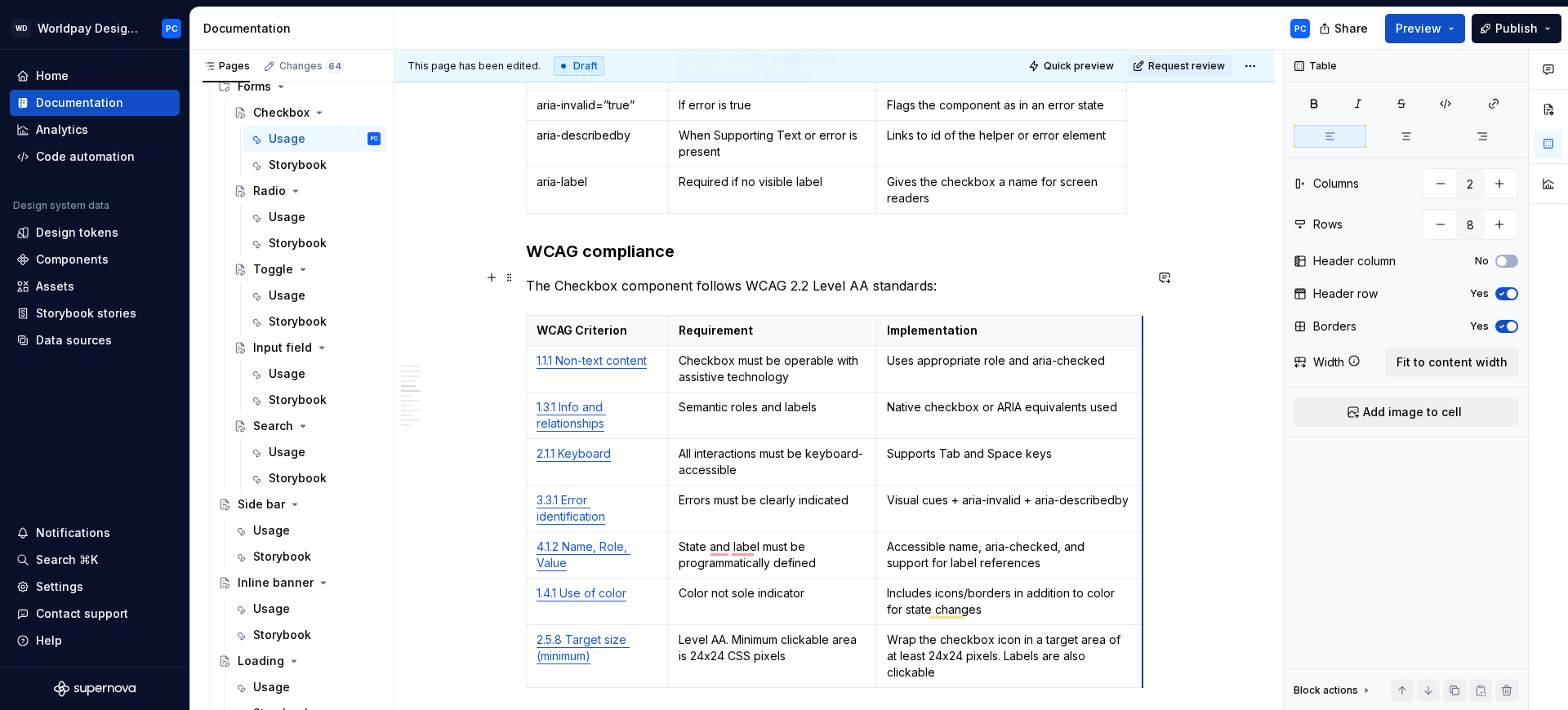
drag, startPoint x: 1126, startPoint y: 283, endPoint x: 1142, endPoint y: 287, distance: 16.5
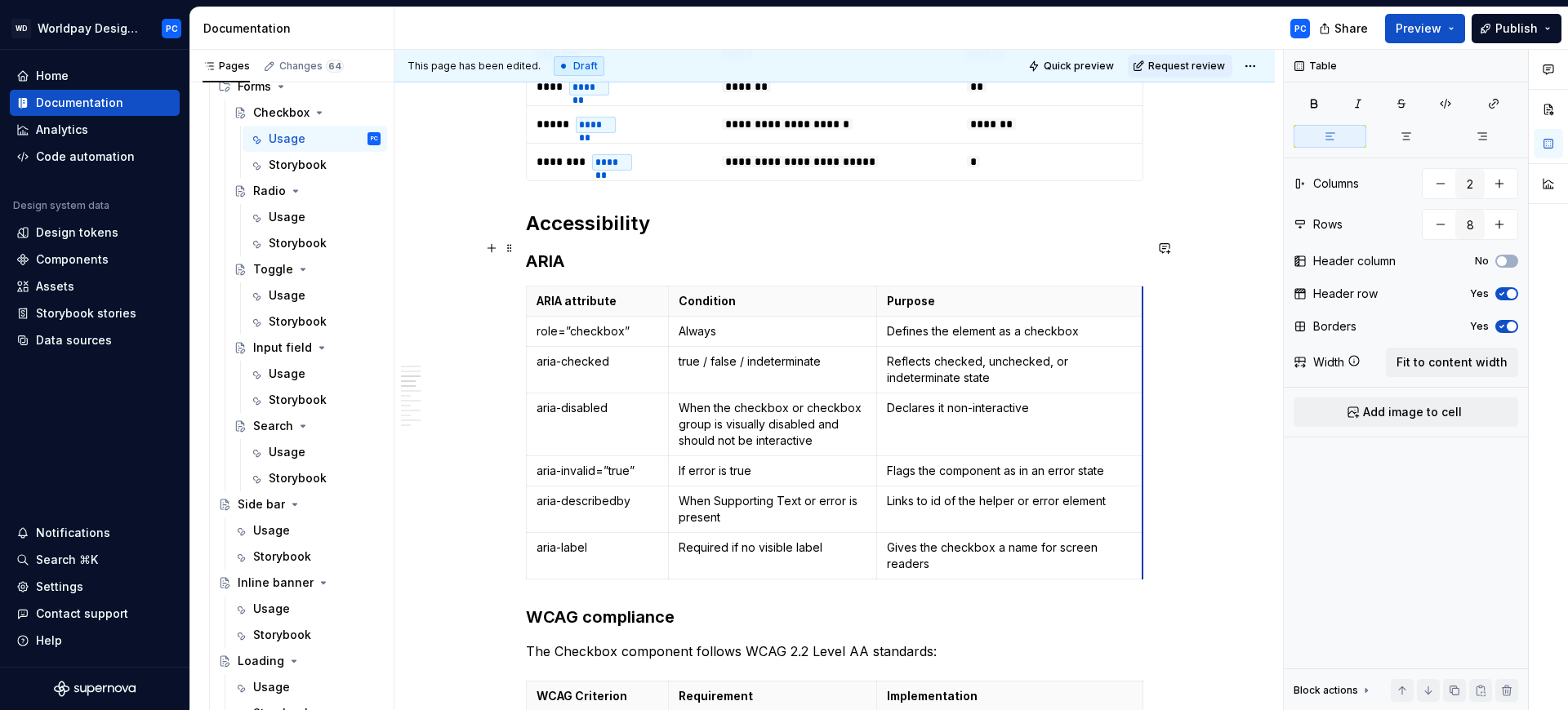
drag, startPoint x: 1124, startPoint y: 254, endPoint x: 1141, endPoint y: 258, distance: 17.5
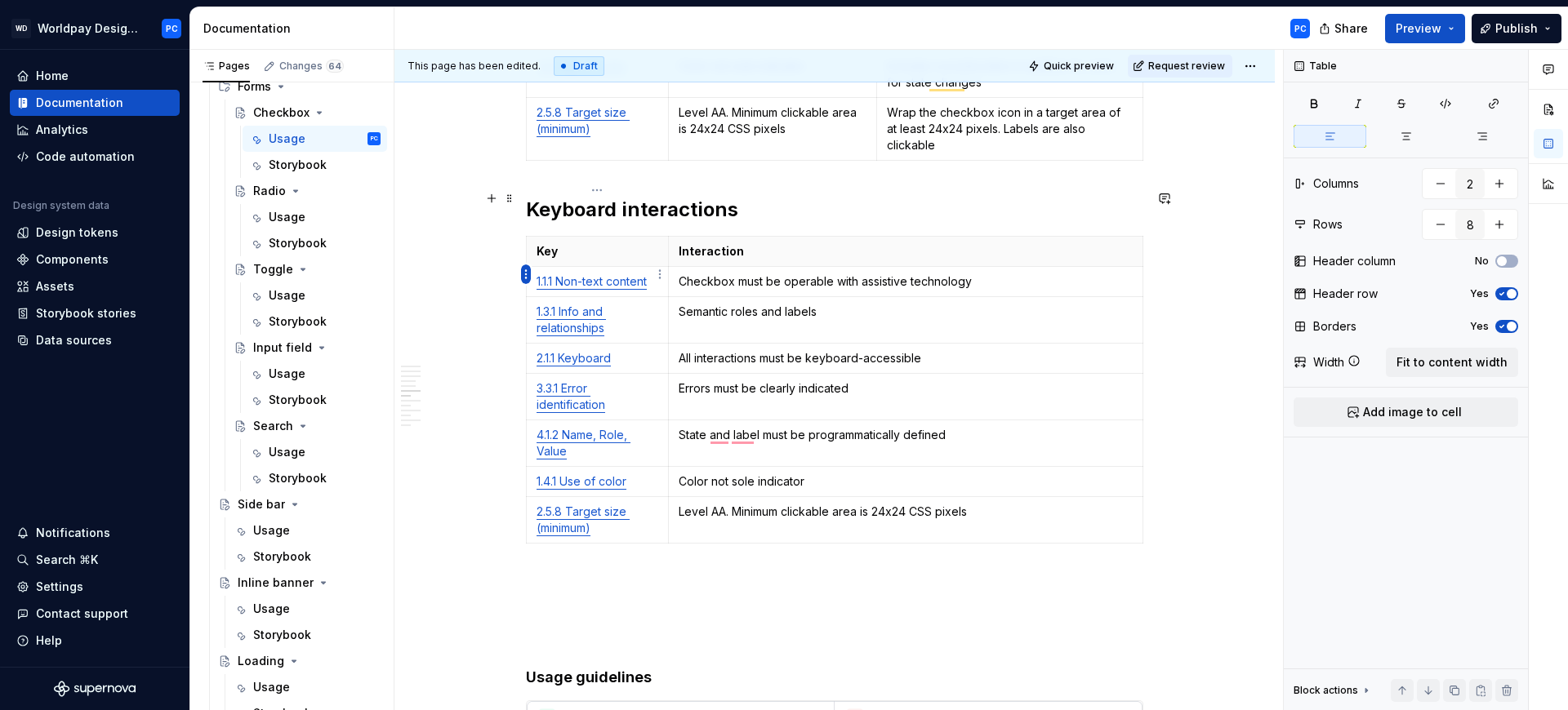
click at [526, 273] on html "WD Worldpay Design System PC Home Documentation Analytics Code automation Desig…" at bounding box center [784, 355] width 1568 height 710
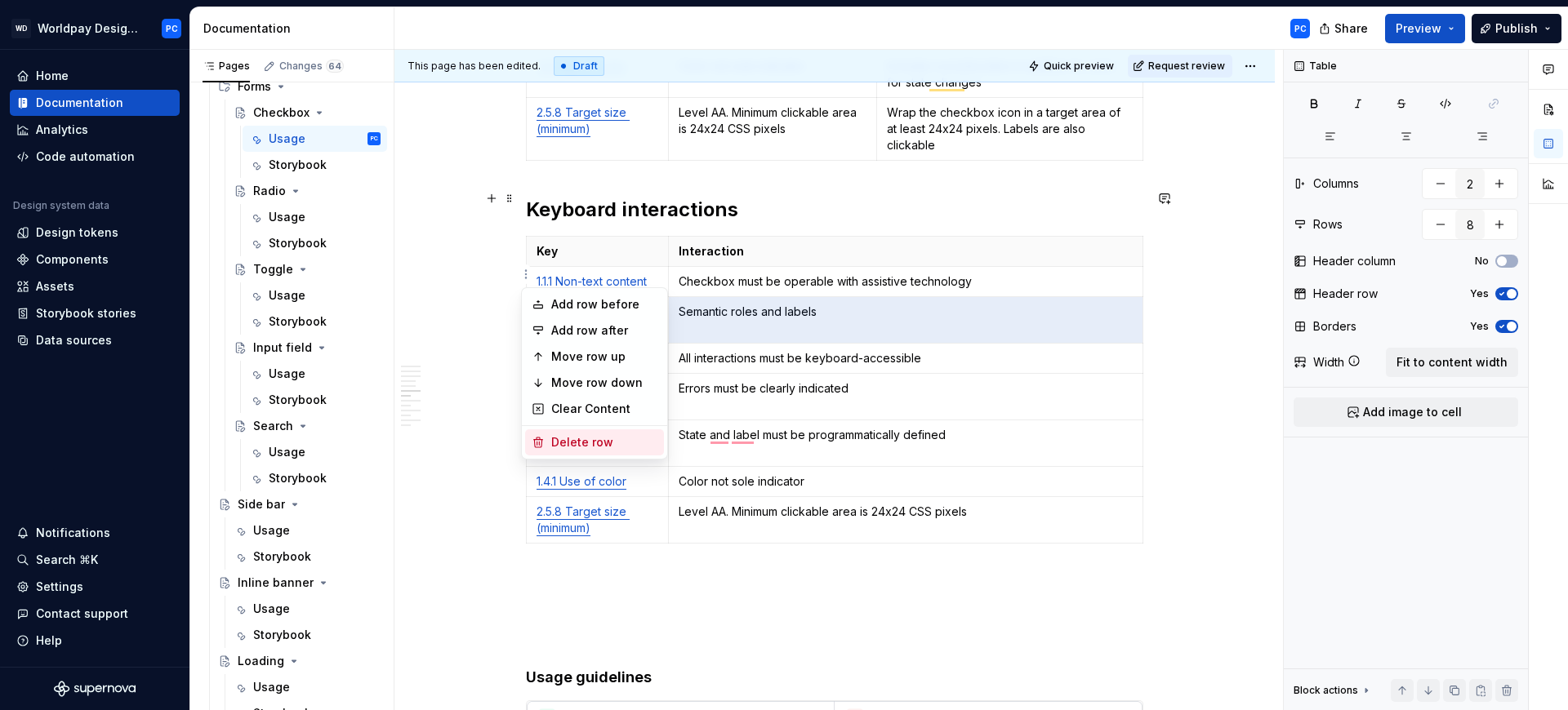
click at [598, 438] on div "Delete row" at bounding box center [604, 442] width 106 height 16
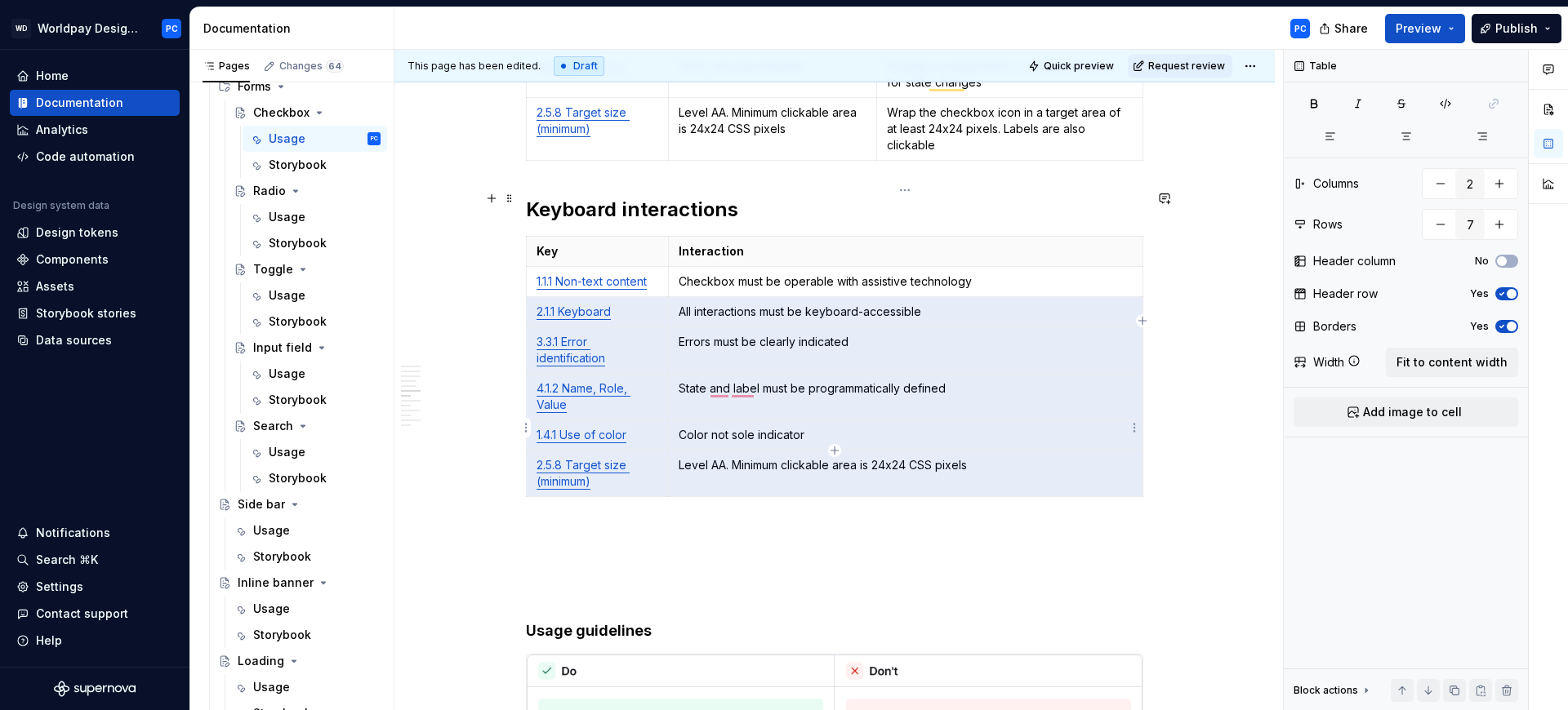
drag, startPoint x: 631, startPoint y: 266, endPoint x: 1004, endPoint y: 438, distance: 410.7
click at [1004, 438] on tbody "Key Interaction 1.1.1 Non-text content Checkbox must be operable with assistive…" at bounding box center [835, 366] width 617 height 260
click at [524, 346] on html "WD Worldpay Design System PC Home Documentation Analytics Code automation Desig…" at bounding box center [784, 355] width 1568 height 710
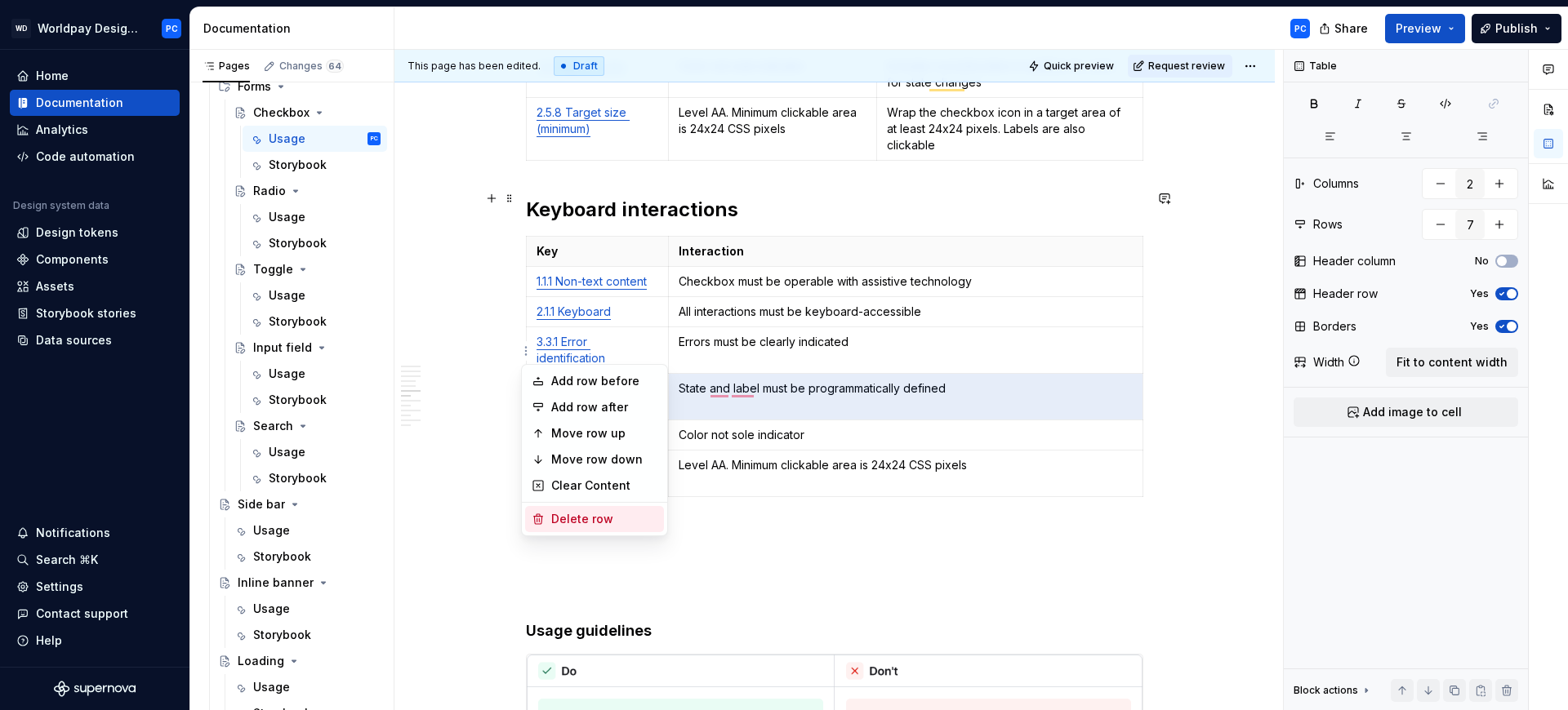
click at [613, 520] on div "Delete row" at bounding box center [604, 519] width 106 height 16
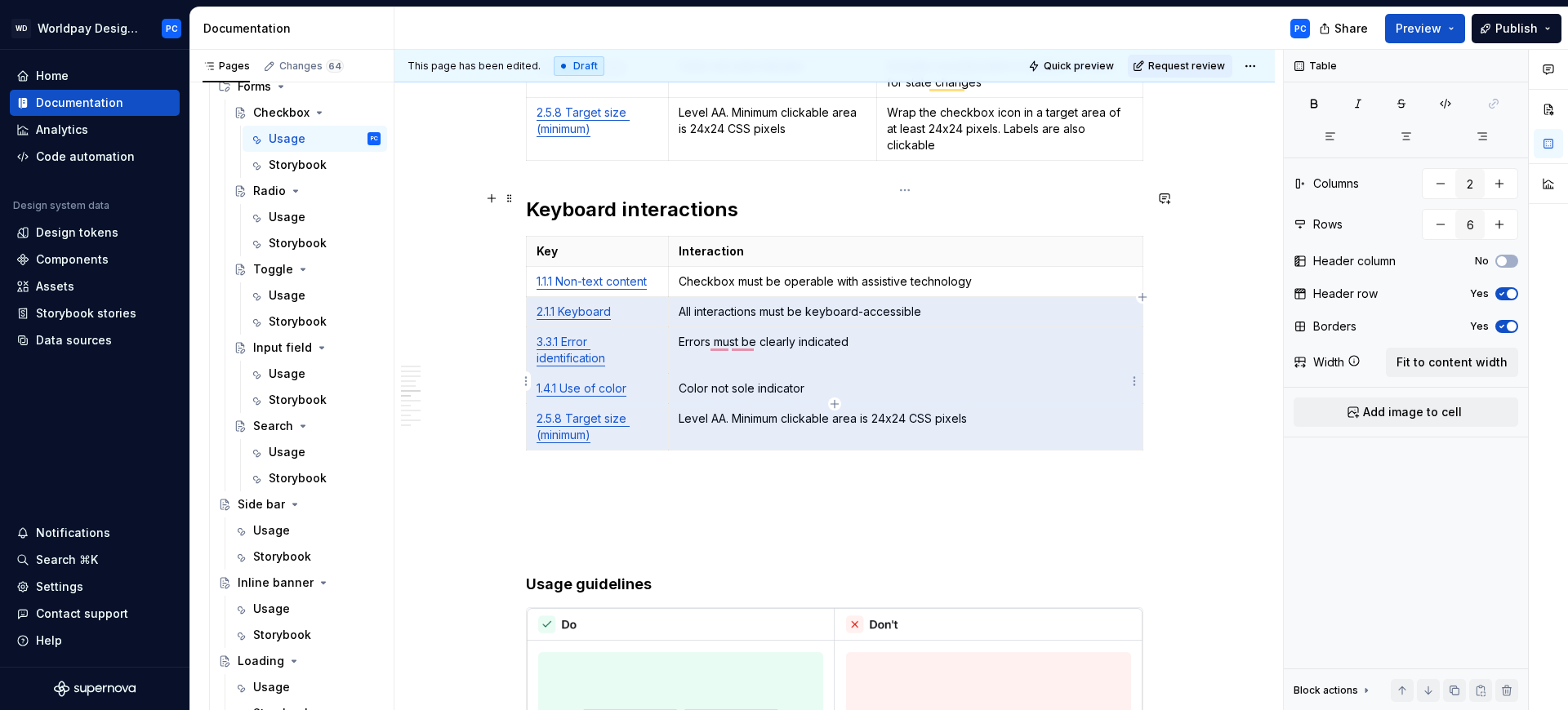
drag, startPoint x: 633, startPoint y: 262, endPoint x: 1034, endPoint y: 387, distance: 420.0
click at [1034, 387] on tbody "Key Interaction 1.1.1 Non-text content Checkbox must be operable with assistive…" at bounding box center [835, 343] width 617 height 213
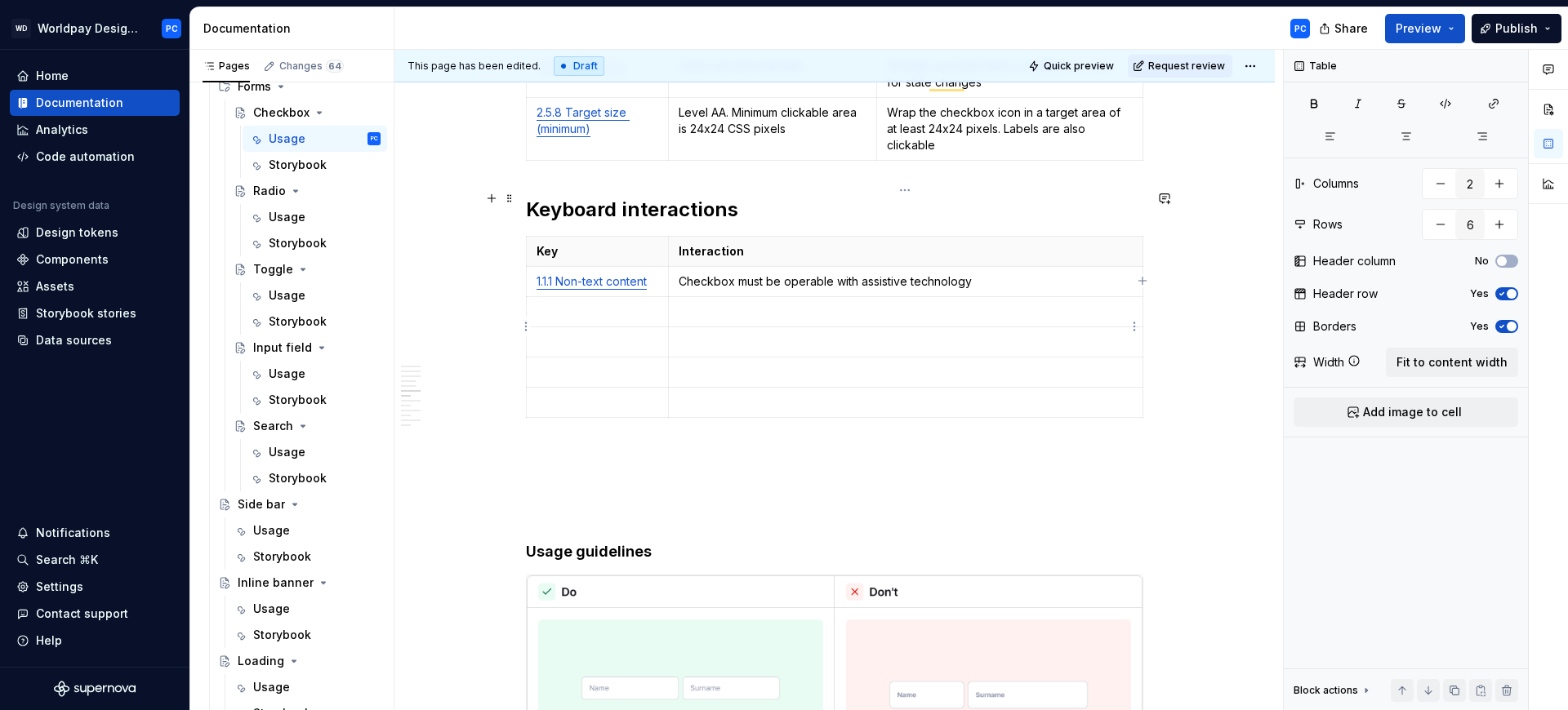
click at [898, 364] on p "To enrich screen reader interactions, please activate Accessibility in Grammarl…" at bounding box center [905, 372] width 454 height 16
click at [529, 268] on html "WD Worldpay Design System PC Home Documentation Analytics Code automation Desig…" at bounding box center [784, 355] width 1568 height 710
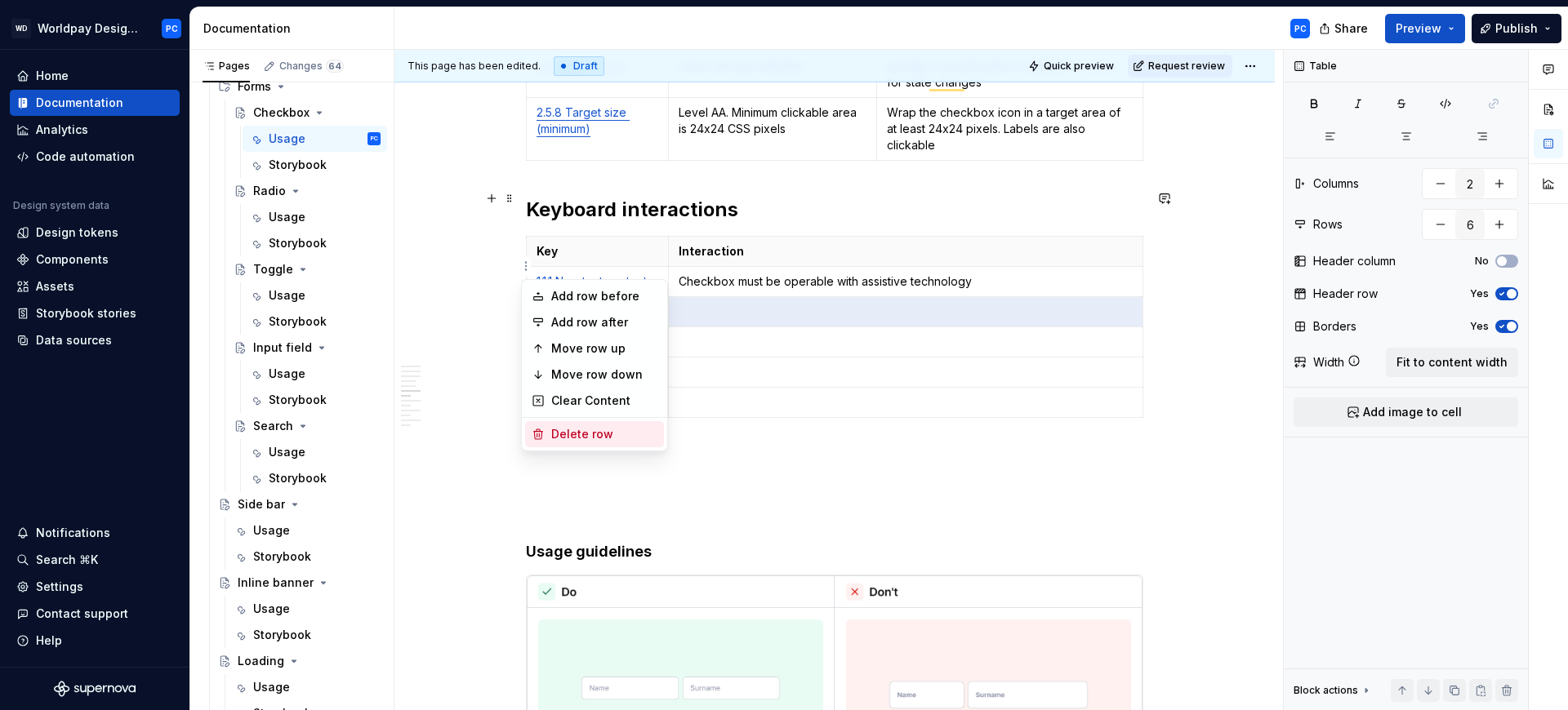
click at [577, 429] on div "Delete row" at bounding box center [604, 434] width 106 height 16
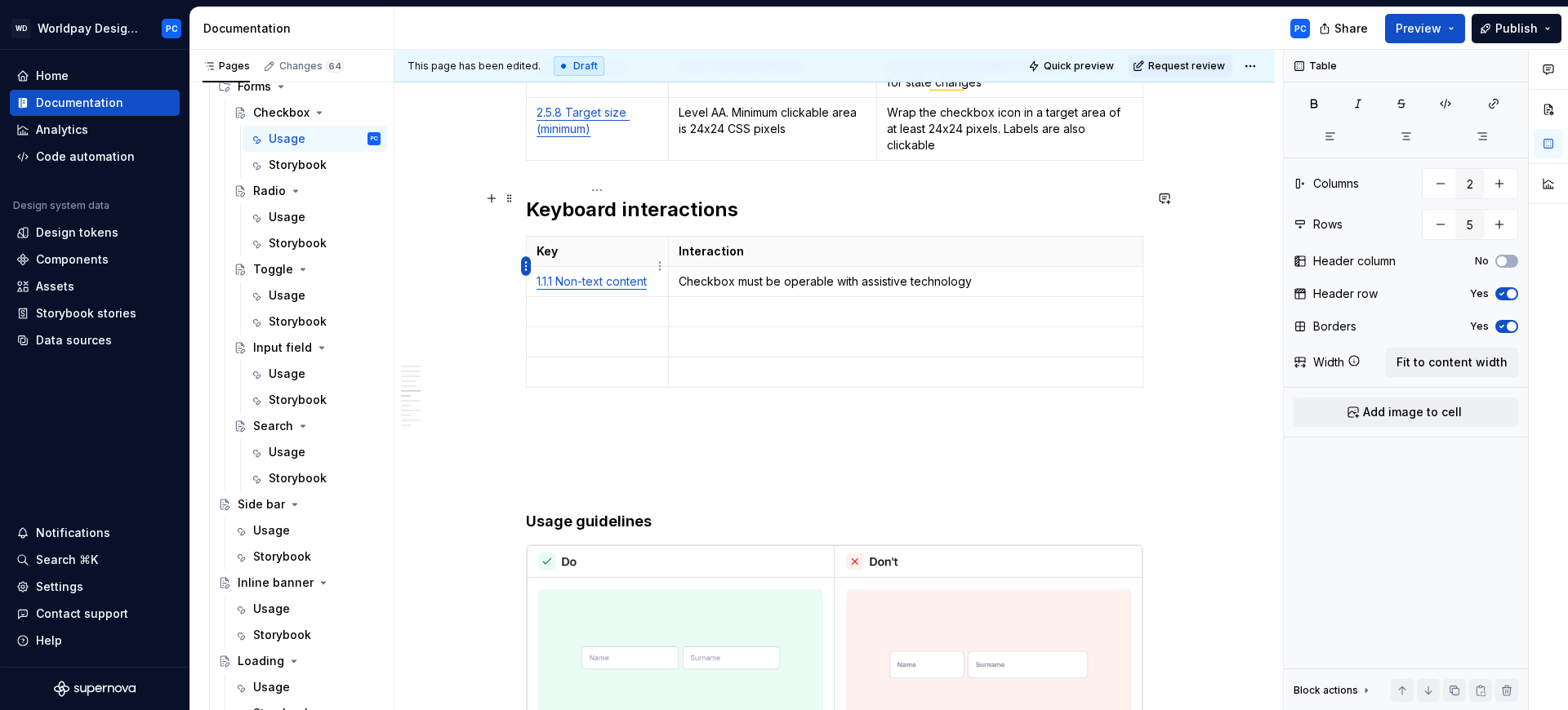
click at [528, 272] on html "WD Worldpay Design System PC Home Documentation Analytics Code automation Desig…" at bounding box center [784, 355] width 1568 height 710
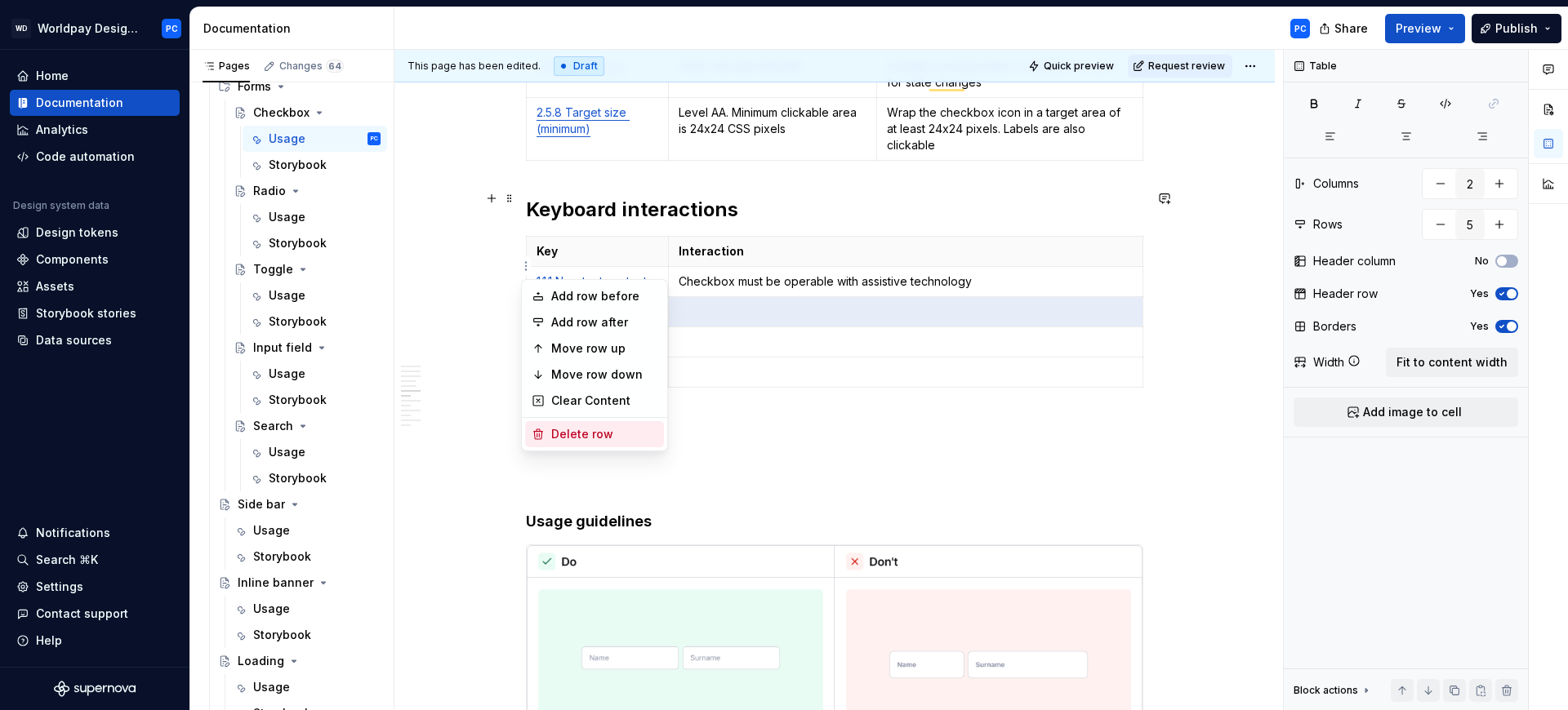
click at [578, 439] on div "Delete row" at bounding box center [604, 434] width 106 height 16
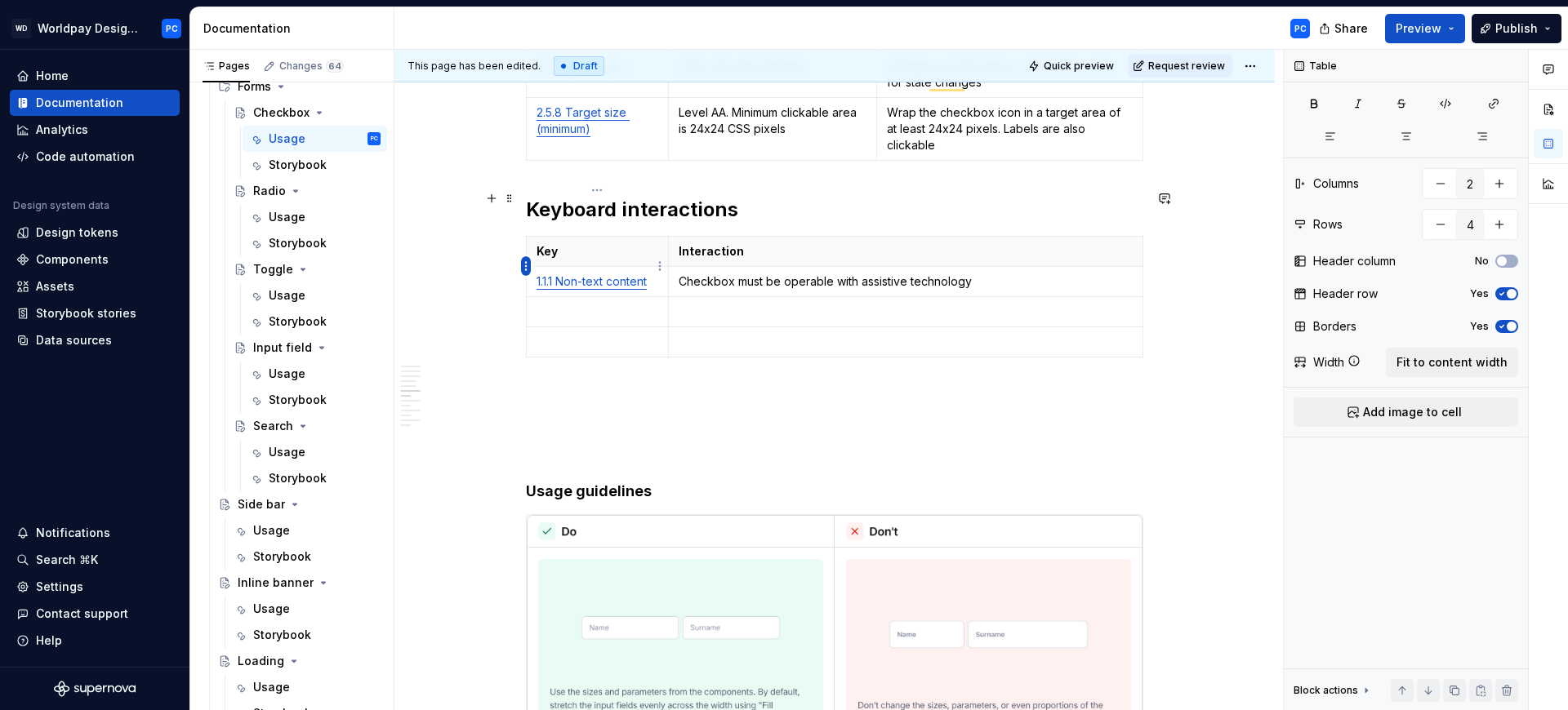
click at [527, 269] on html "WD Worldpay Design System PC Home Documentation Analytics Code automation Desig…" at bounding box center [784, 355] width 1568 height 710
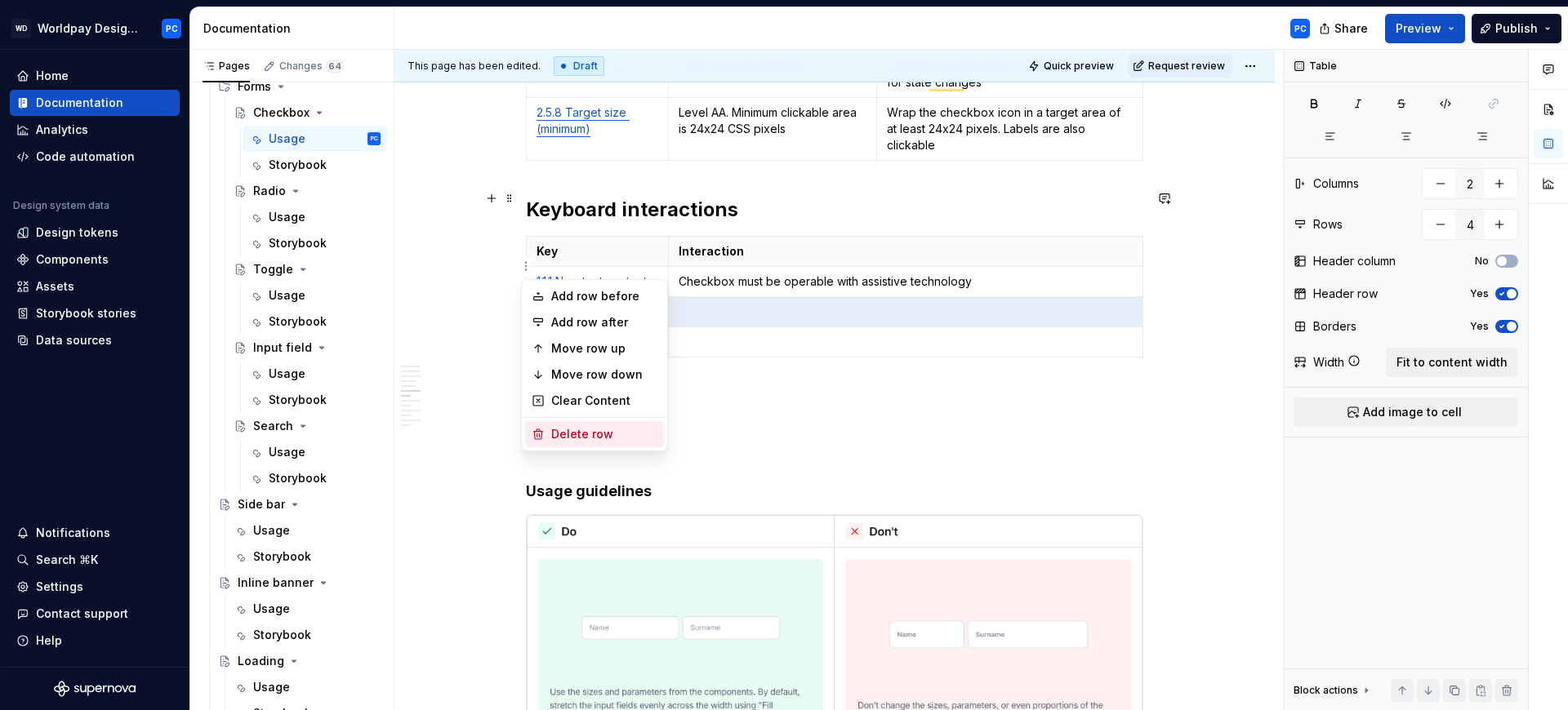
drag, startPoint x: 581, startPoint y: 432, endPoint x: 566, endPoint y: 361, distance: 72.6
click at [582, 432] on div "Delete row" at bounding box center [604, 434] width 106 height 16
type input "3"
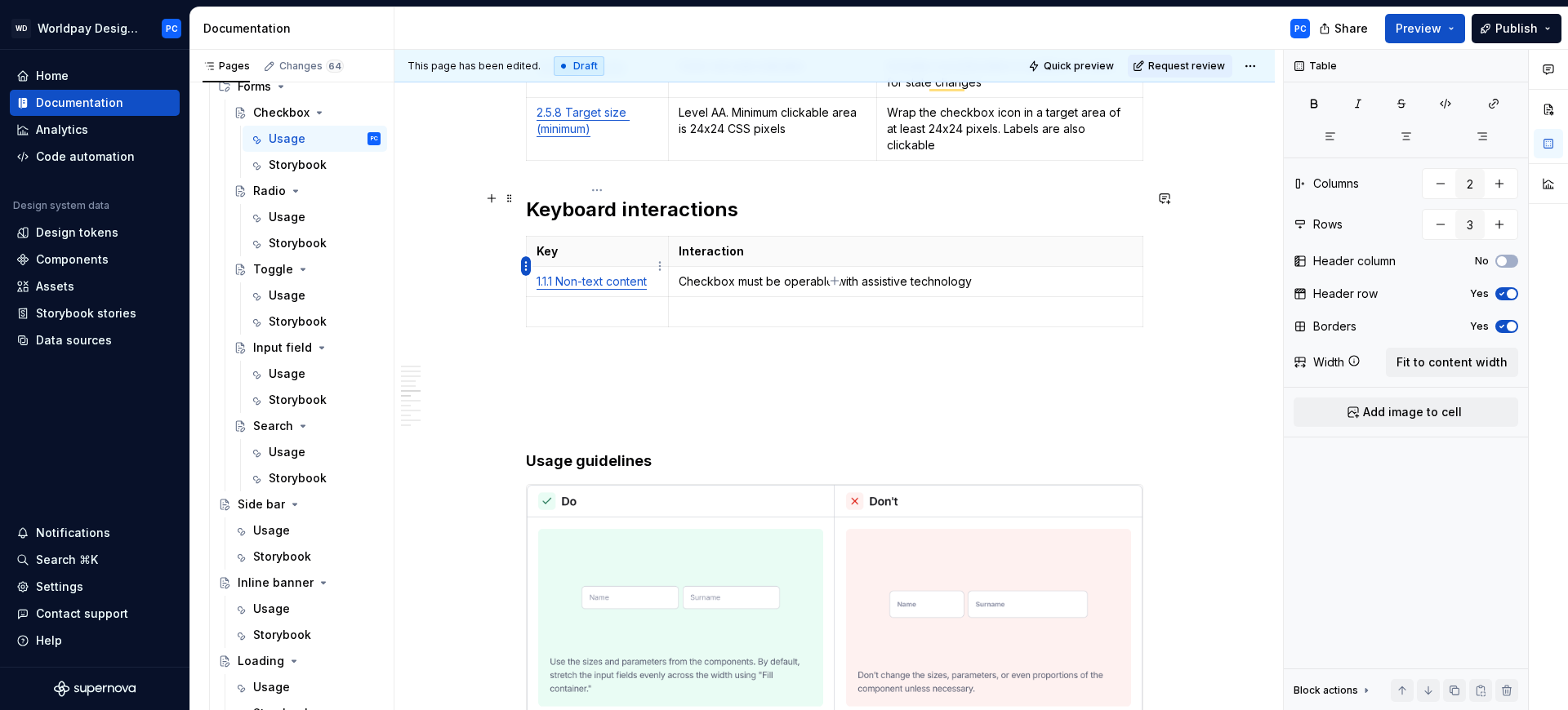
click at [525, 264] on html "WD Worldpay Design System PC Home Documentation Analytics Code automation Desig…" at bounding box center [784, 355] width 1568 height 710
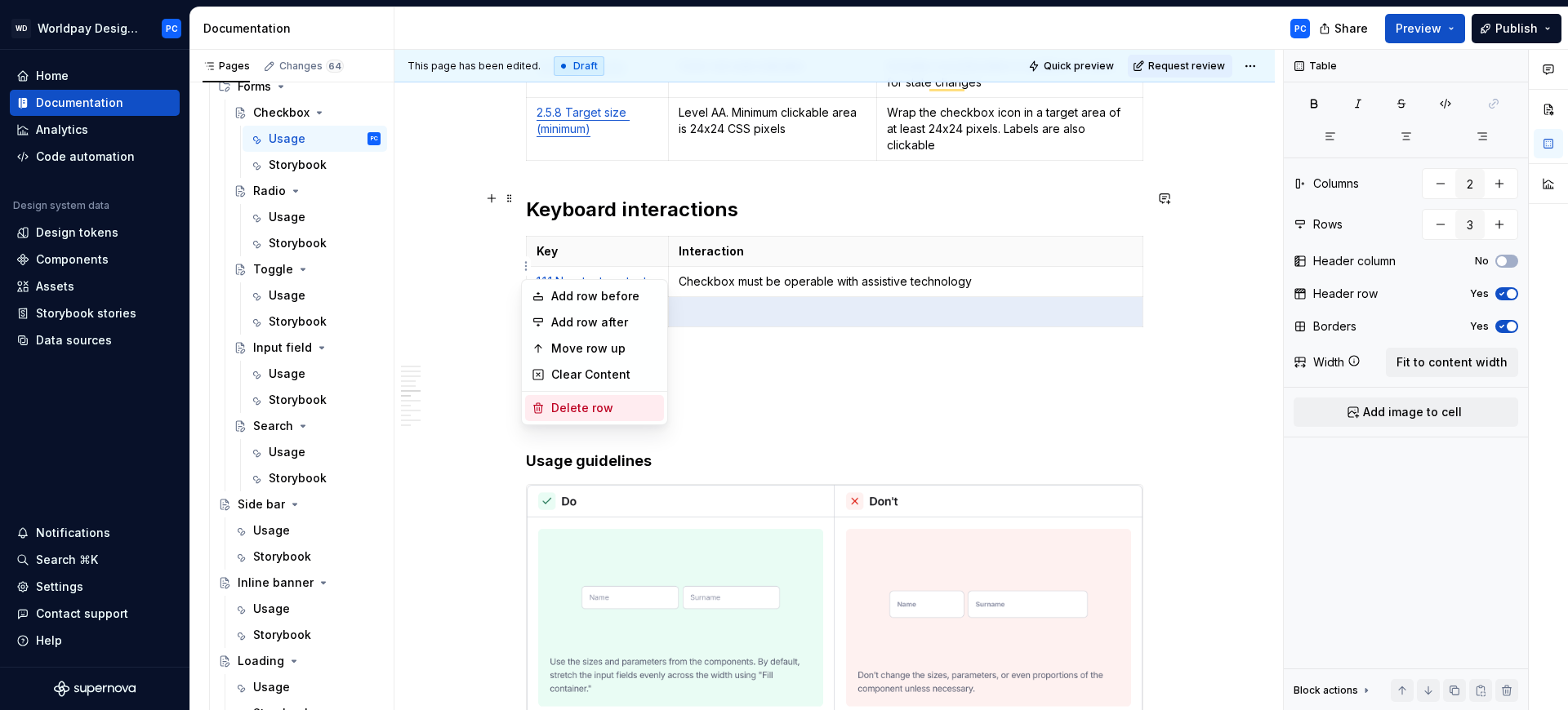
click at [588, 415] on div "Delete row" at bounding box center [604, 408] width 106 height 16
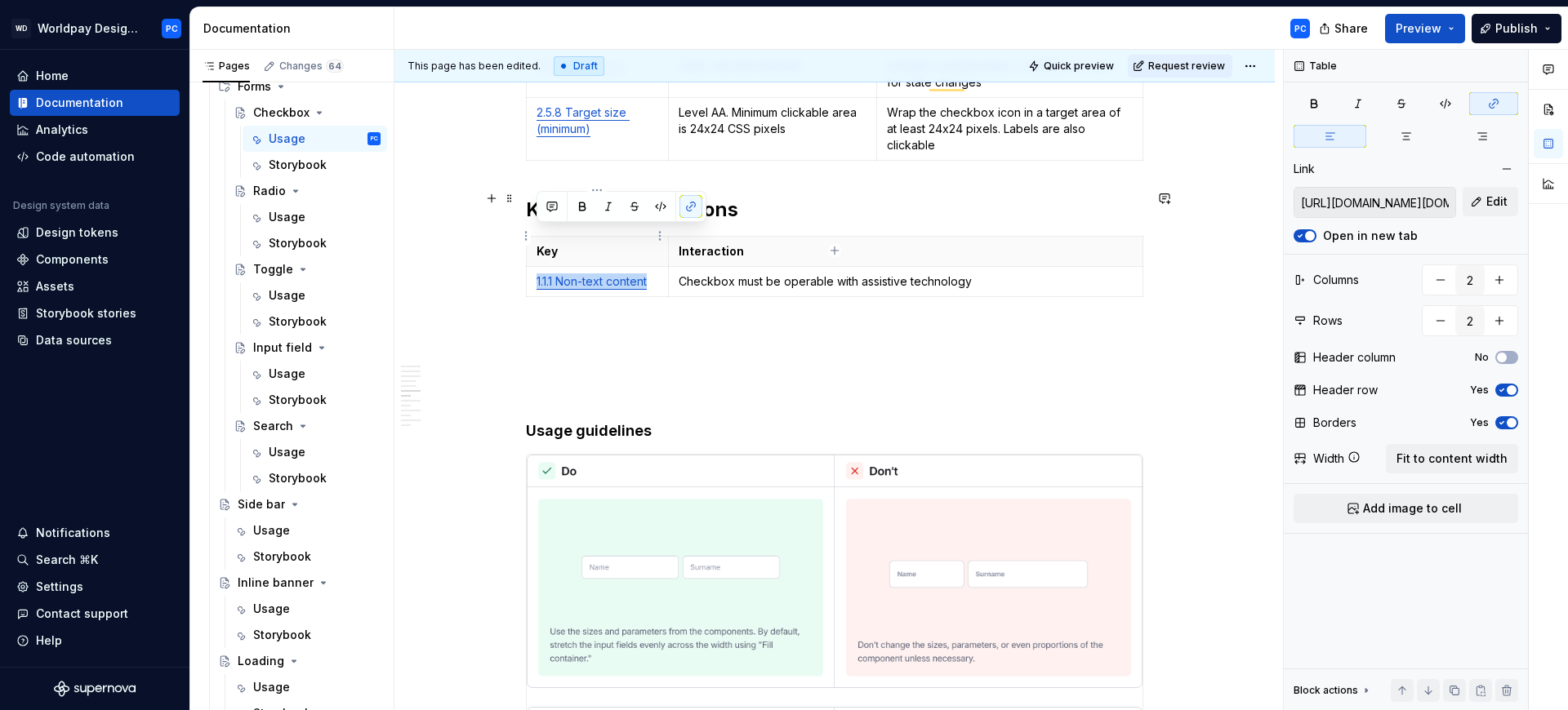
drag, startPoint x: 652, startPoint y: 235, endPoint x: 536, endPoint y: 229, distance: 116.2
click at [535, 266] on td "1.1.1 Non-text content" at bounding box center [597, 281] width 142 height 30
click at [686, 205] on button "button" at bounding box center [691, 206] width 23 height 23
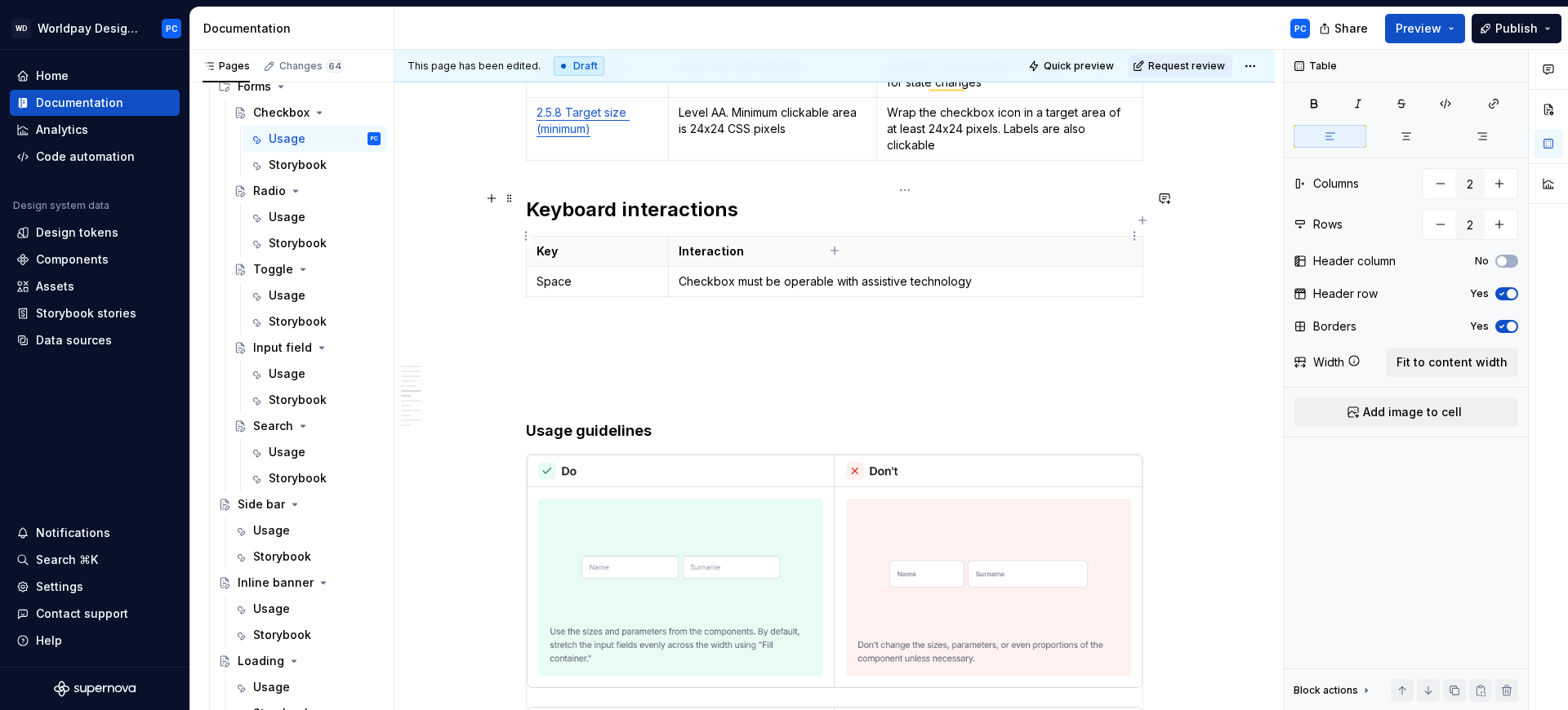
click at [821, 273] on p "Checkbox must be operable with assistive technology" at bounding box center [905, 281] width 454 height 16
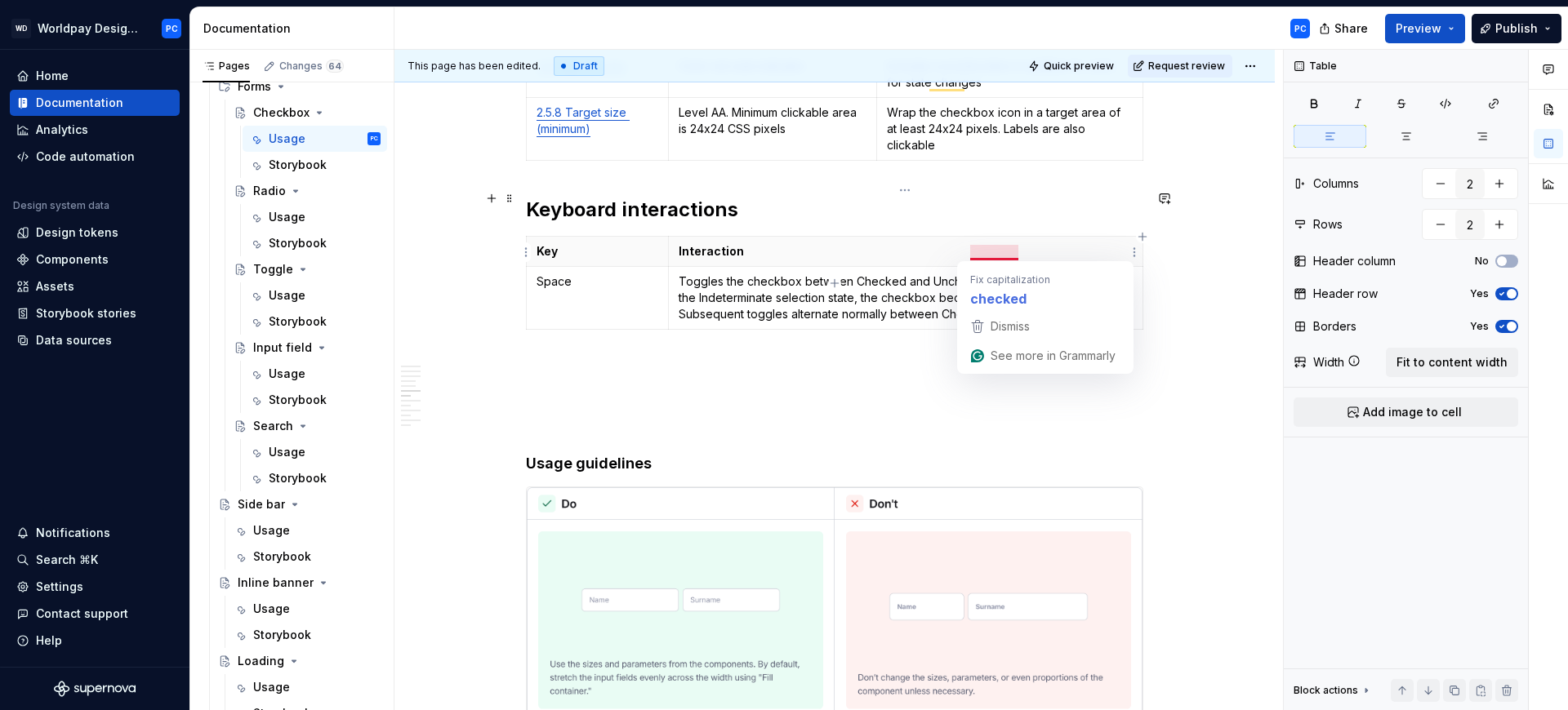
click at [897, 273] on p "Toggles the checkbox between Checked and Unchecked. If the checkbox is in the I…" at bounding box center [905, 297] width 454 height 49
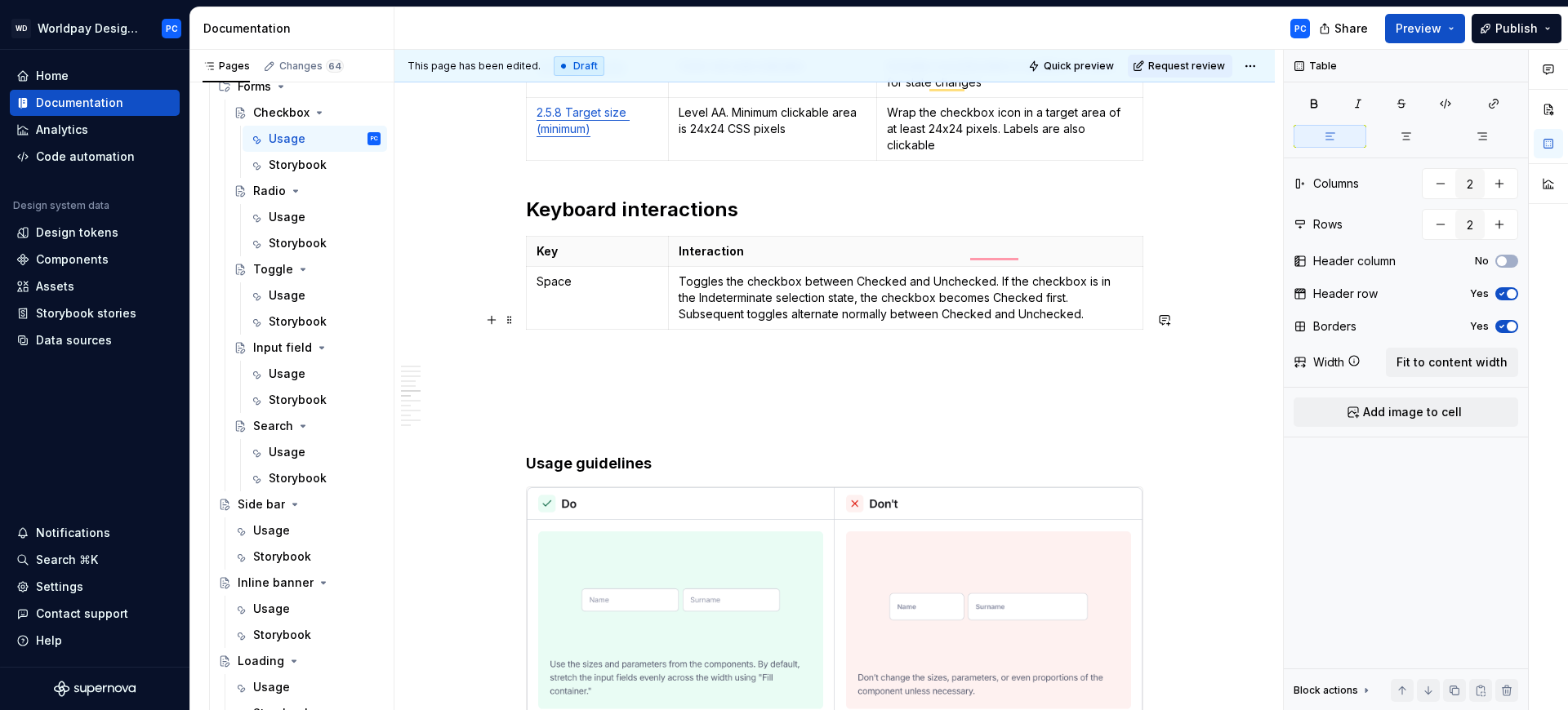
click at [559, 355] on p "To enrich screen reader interactions, please activate Accessibility in Grammarl…" at bounding box center [834, 365] width 617 height 20
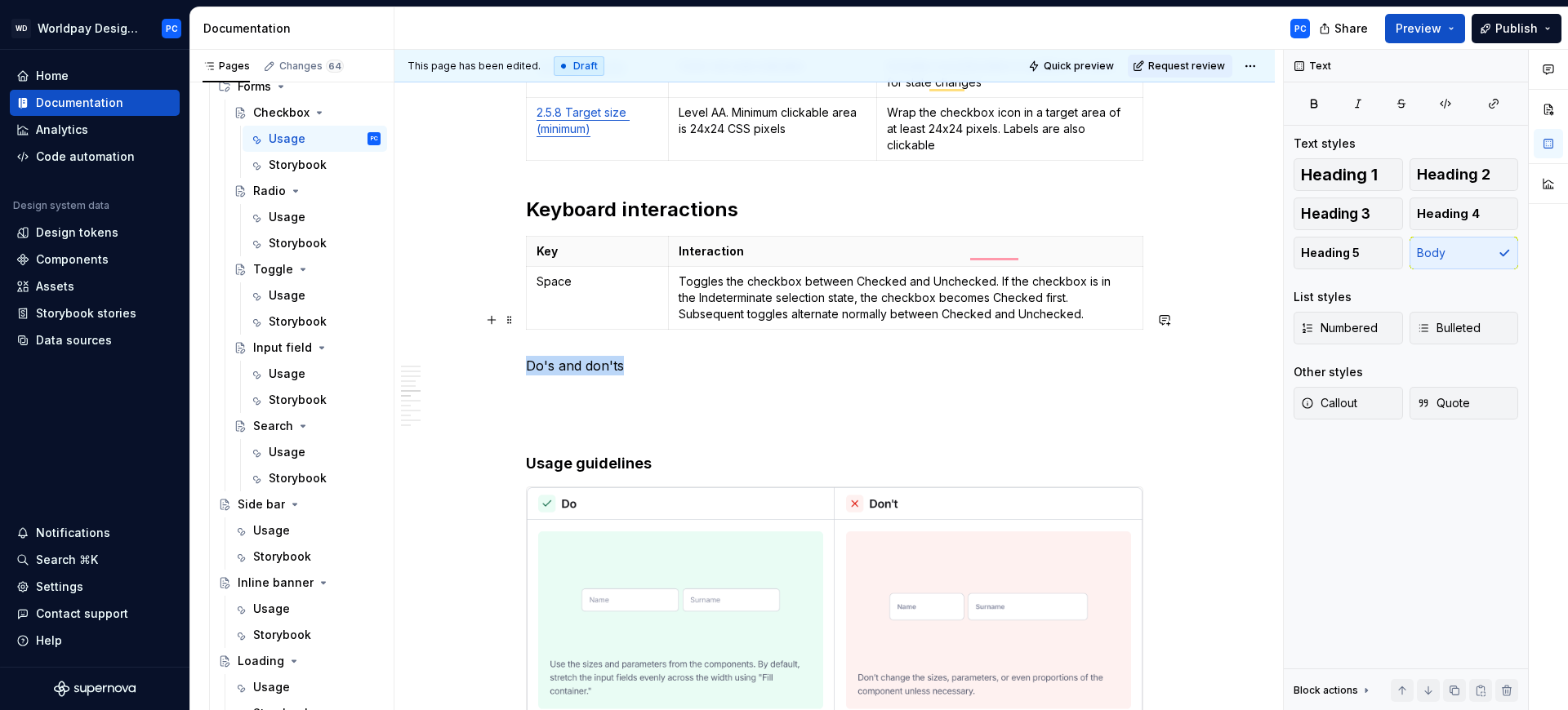
click at [526, 355] on p "Do's and don'ts" at bounding box center [834, 365] width 617 height 20
click at [1439, 177] on span "Heading 2" at bounding box center [1454, 175] width 74 height 16
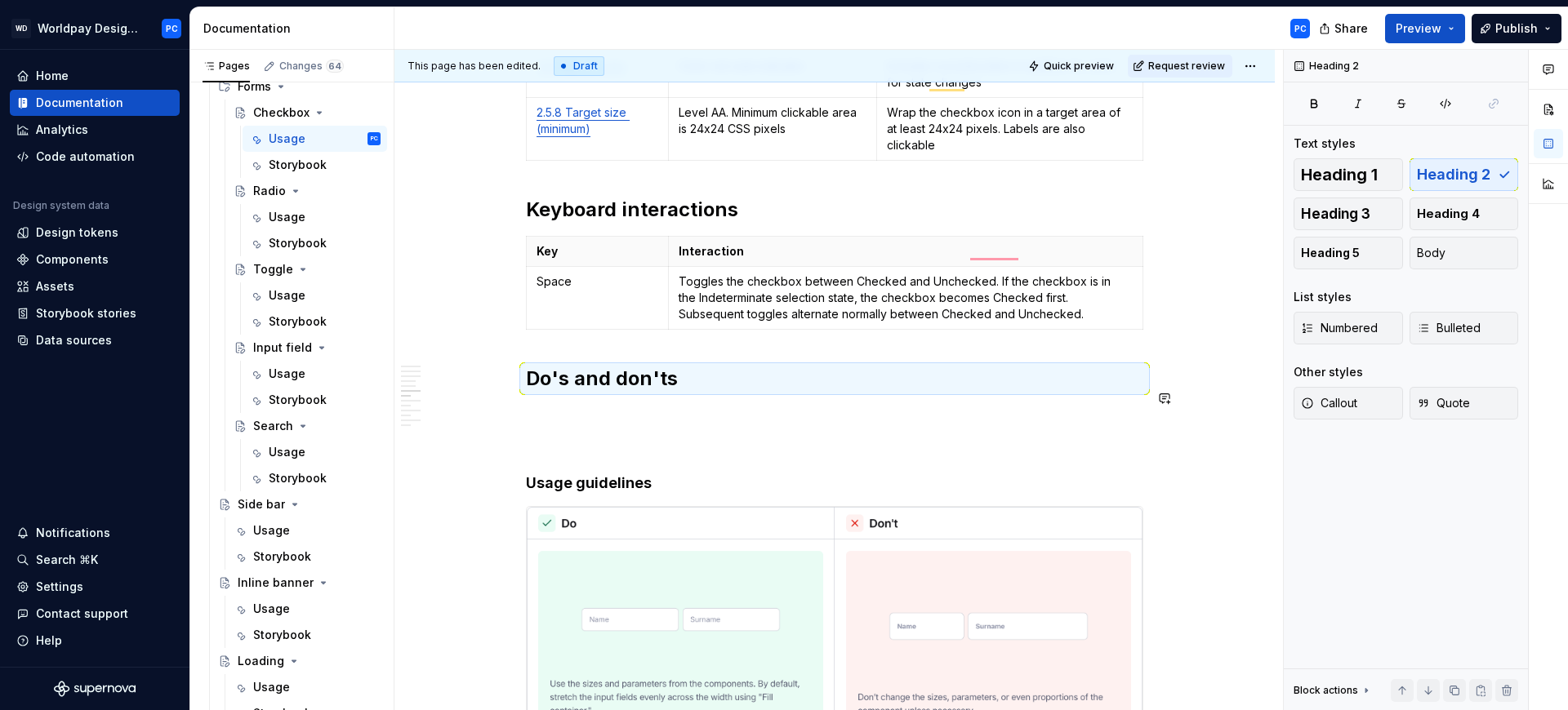
click at [660, 385] on div "Sizes and States Different visual sizes and states for the Checkbox and Checkbo…" at bounding box center [834, 168] width 617 height 8513
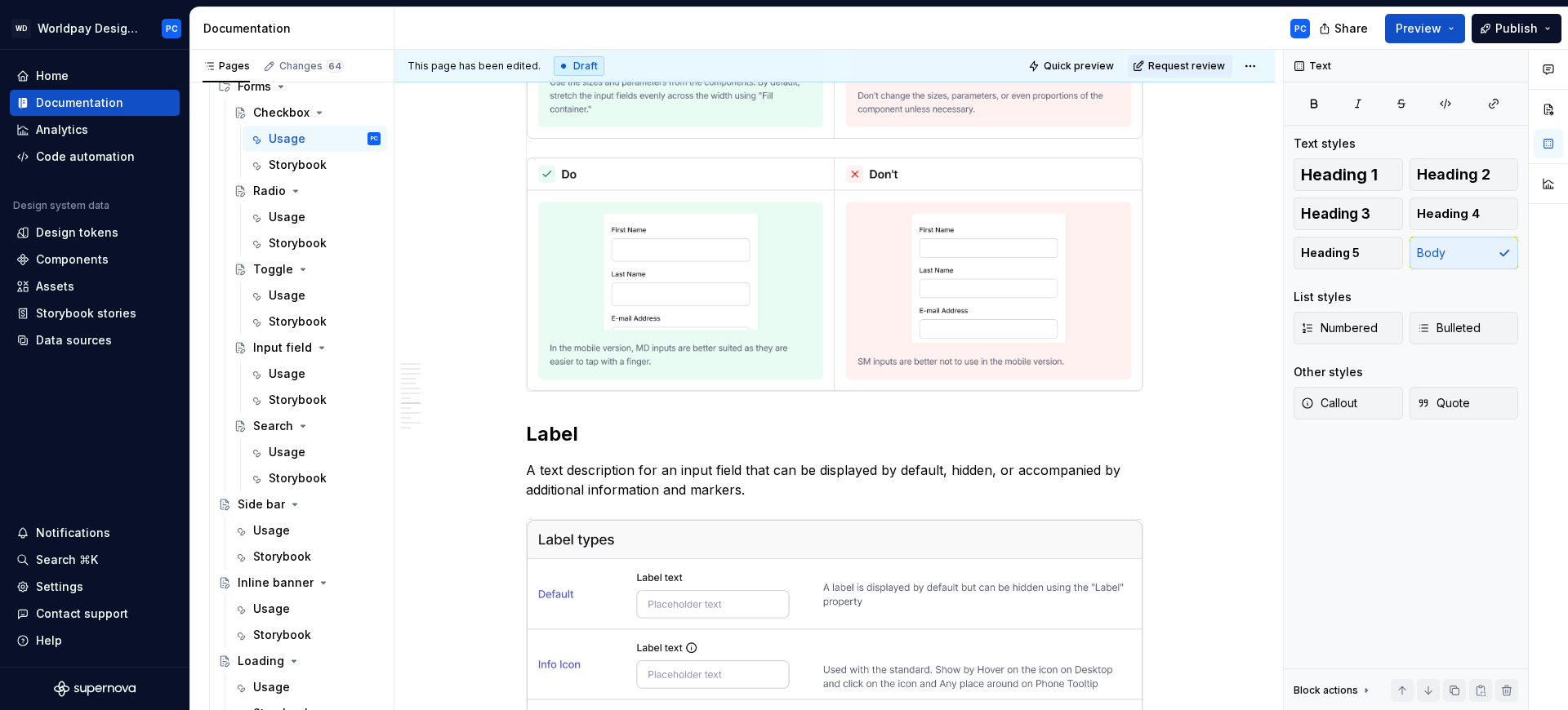
scroll to position [4721, 0]
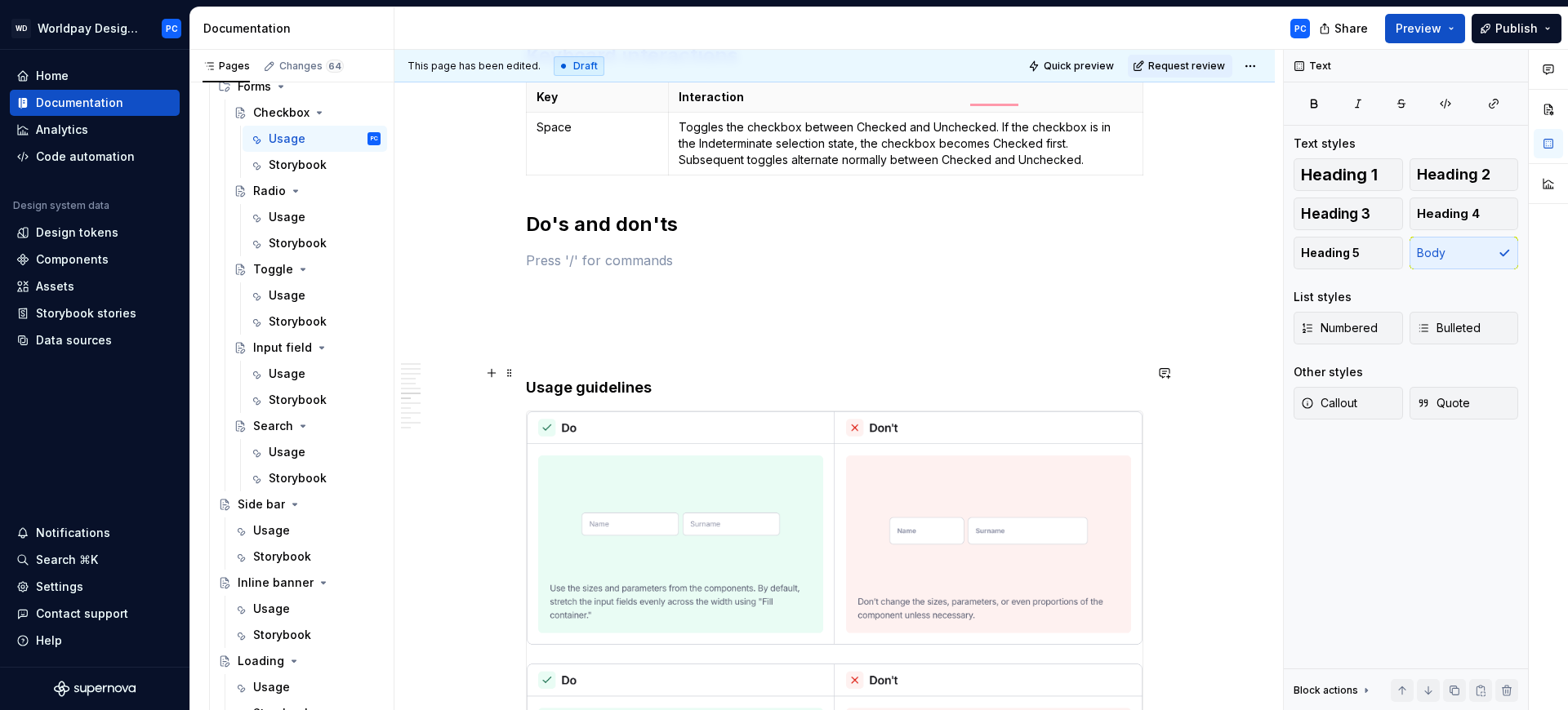
click at [692, 442] on img "To enrich screen reader interactions, please activate Accessibility in Grammarl…" at bounding box center [835, 653] width 616 height 486
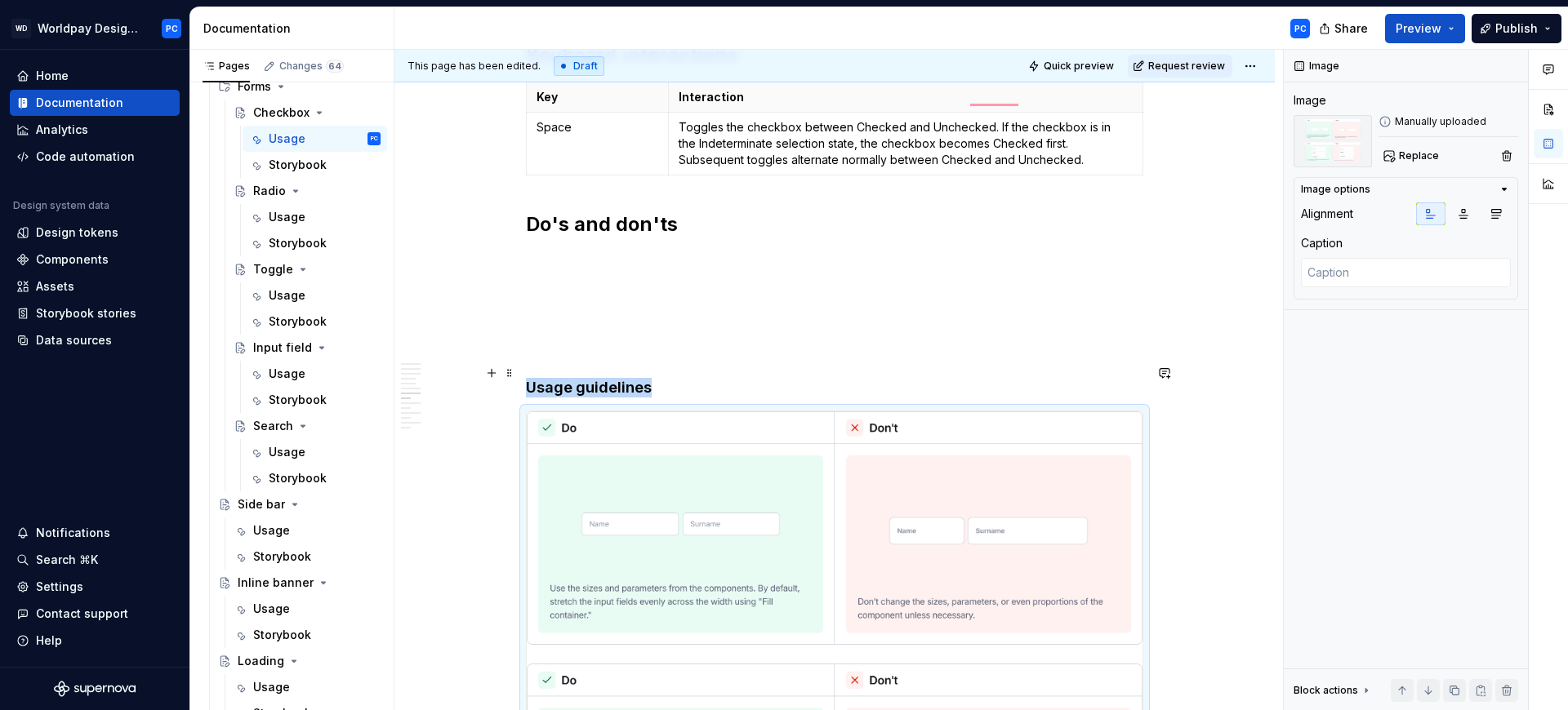
scroll to position [5092, 0]
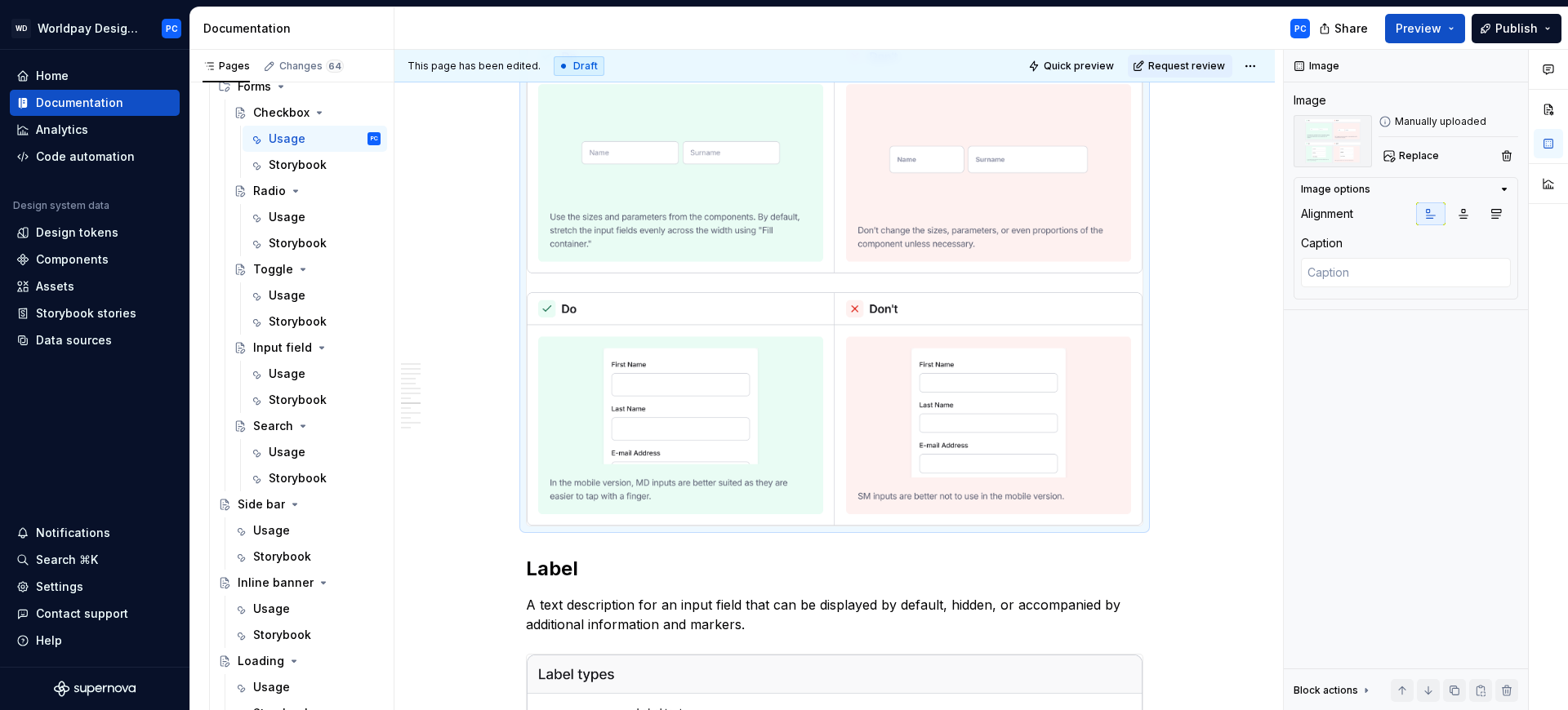
click at [736, 232] on img "To enrich screen reader interactions, please activate Accessibility in Grammarl…" at bounding box center [835, 282] width 616 height 486
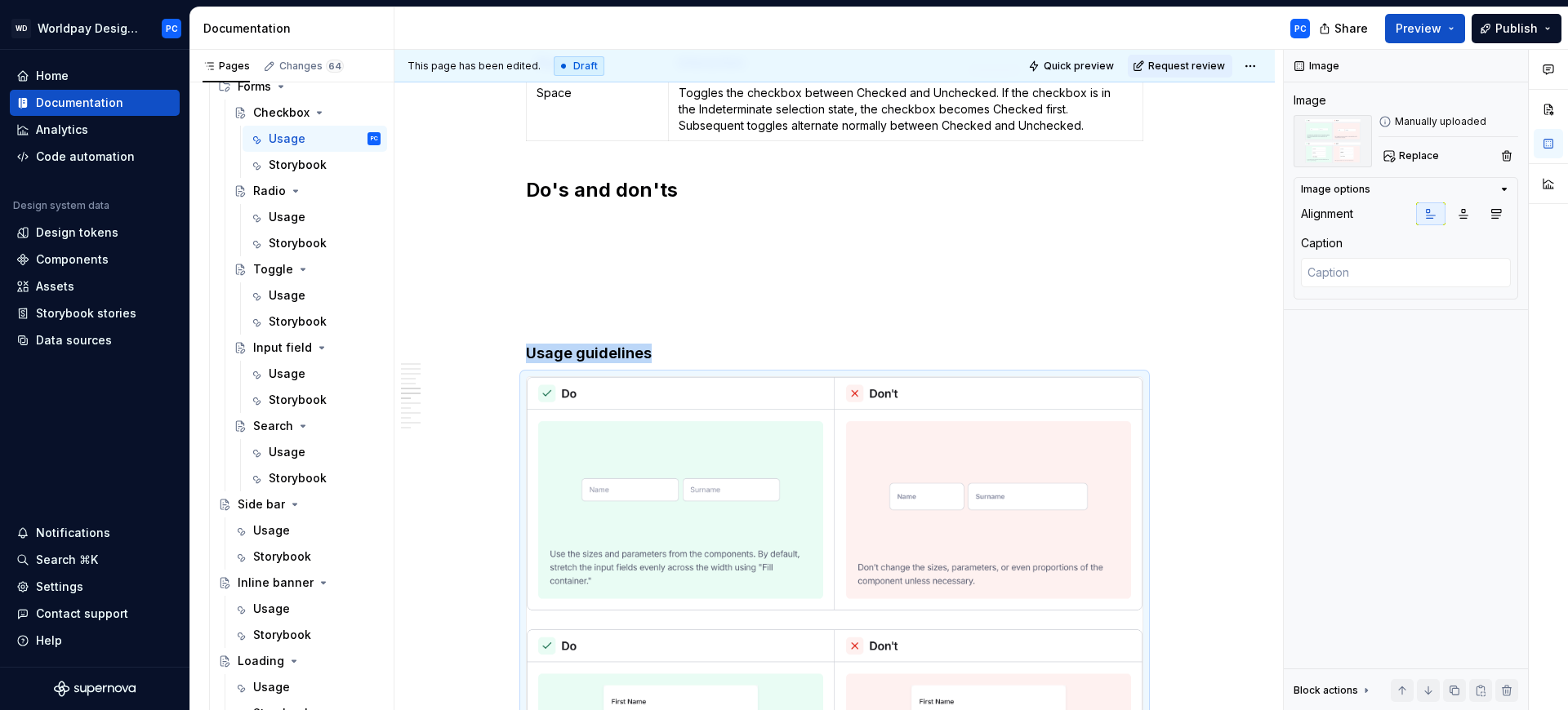
scroll to position [4546, 0]
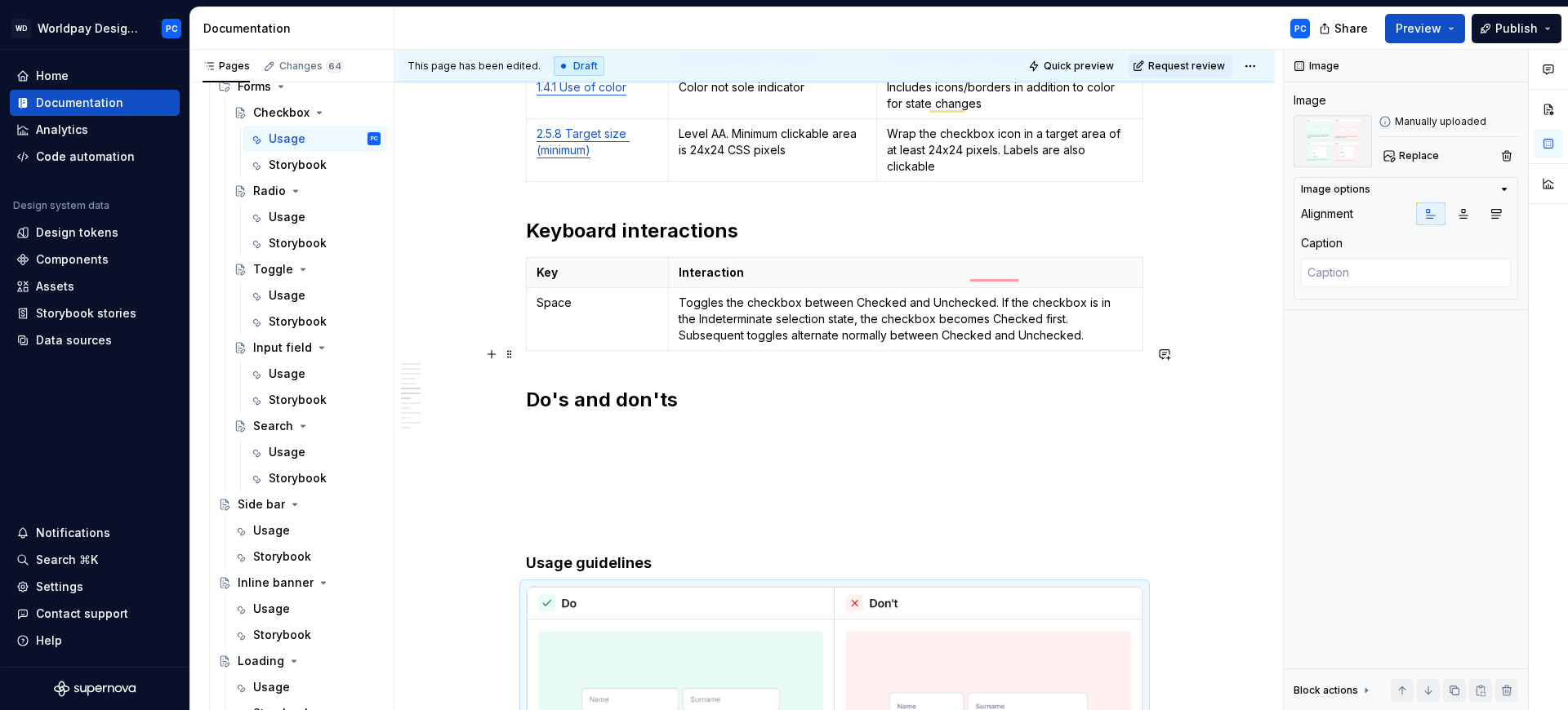
click at [703, 387] on h2 "Do's and don'ts" at bounding box center [834, 400] width 617 height 26
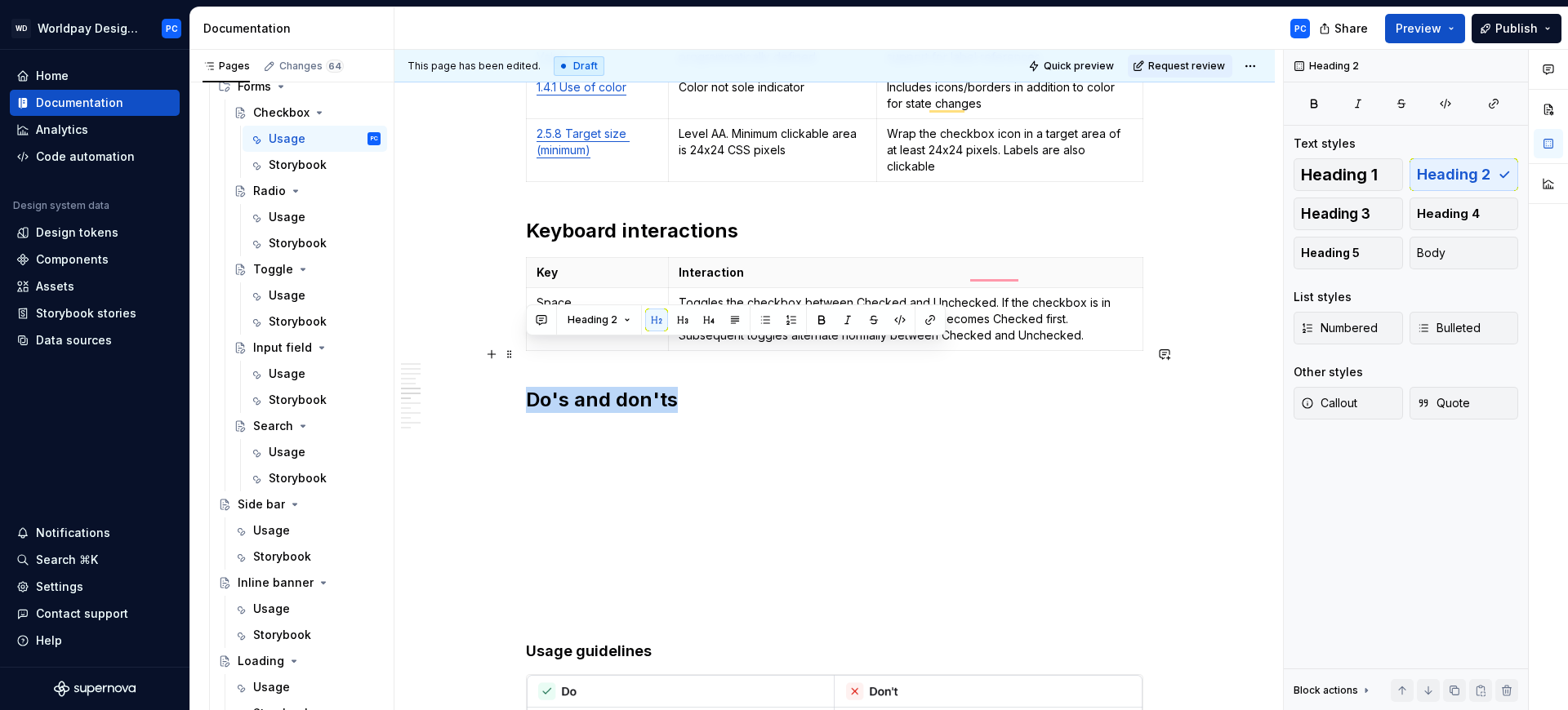
drag, startPoint x: 682, startPoint y: 355, endPoint x: 532, endPoint y: 355, distance: 150.0
click at [532, 387] on h2 "Do's and don'ts" at bounding box center [834, 400] width 617 height 26
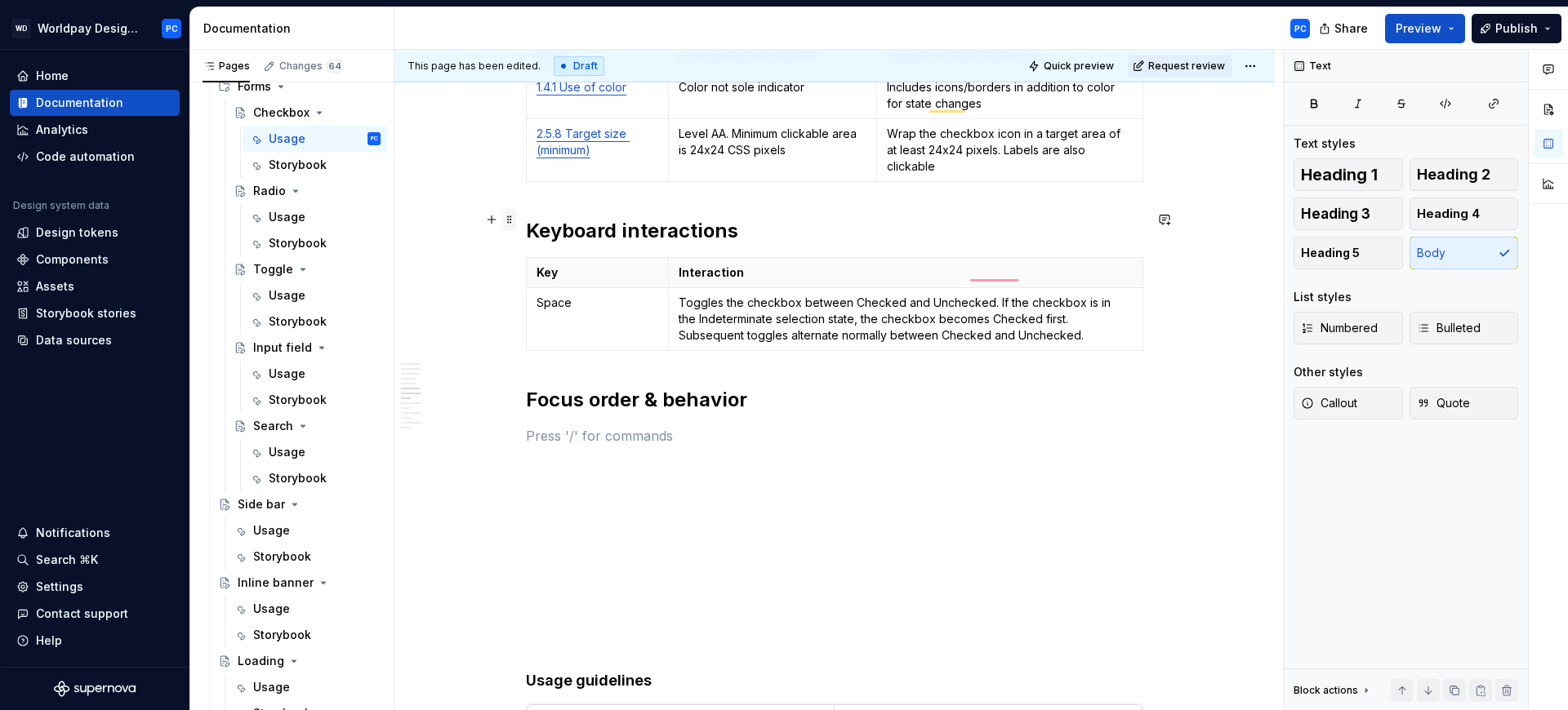
click at [512, 219] on span at bounding box center [509, 219] width 13 height 23
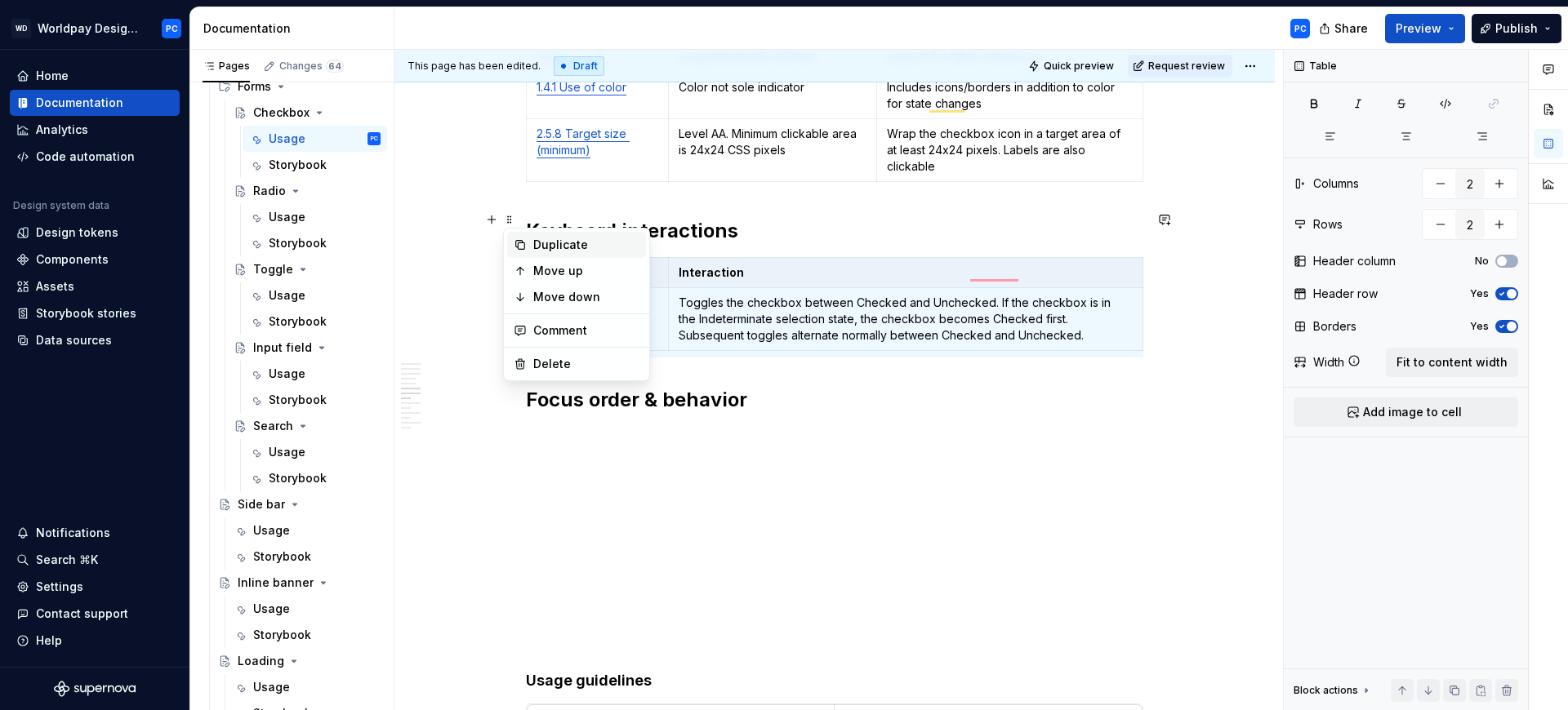
click at [579, 247] on div "Duplicate" at bounding box center [586, 244] width 106 height 16
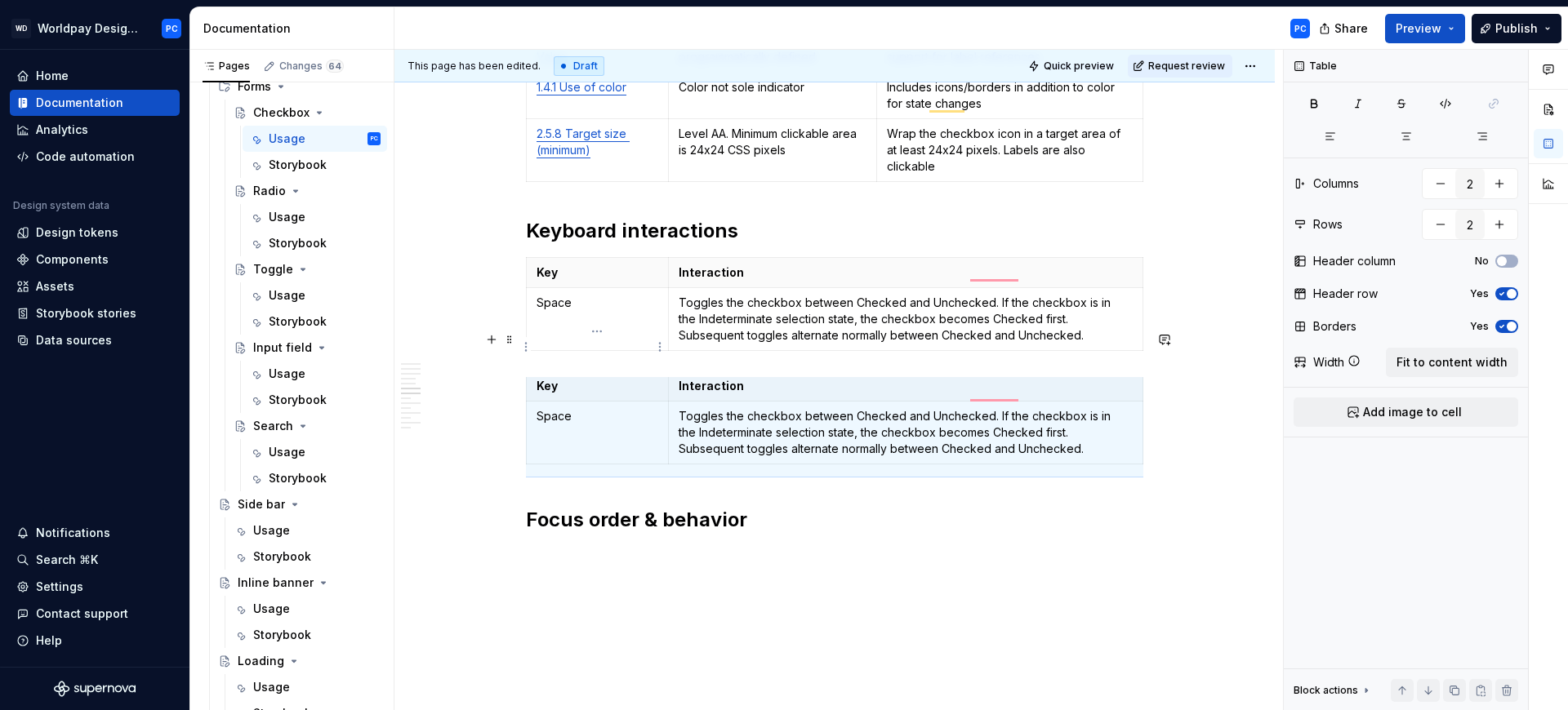
scroll to position [0, 0]
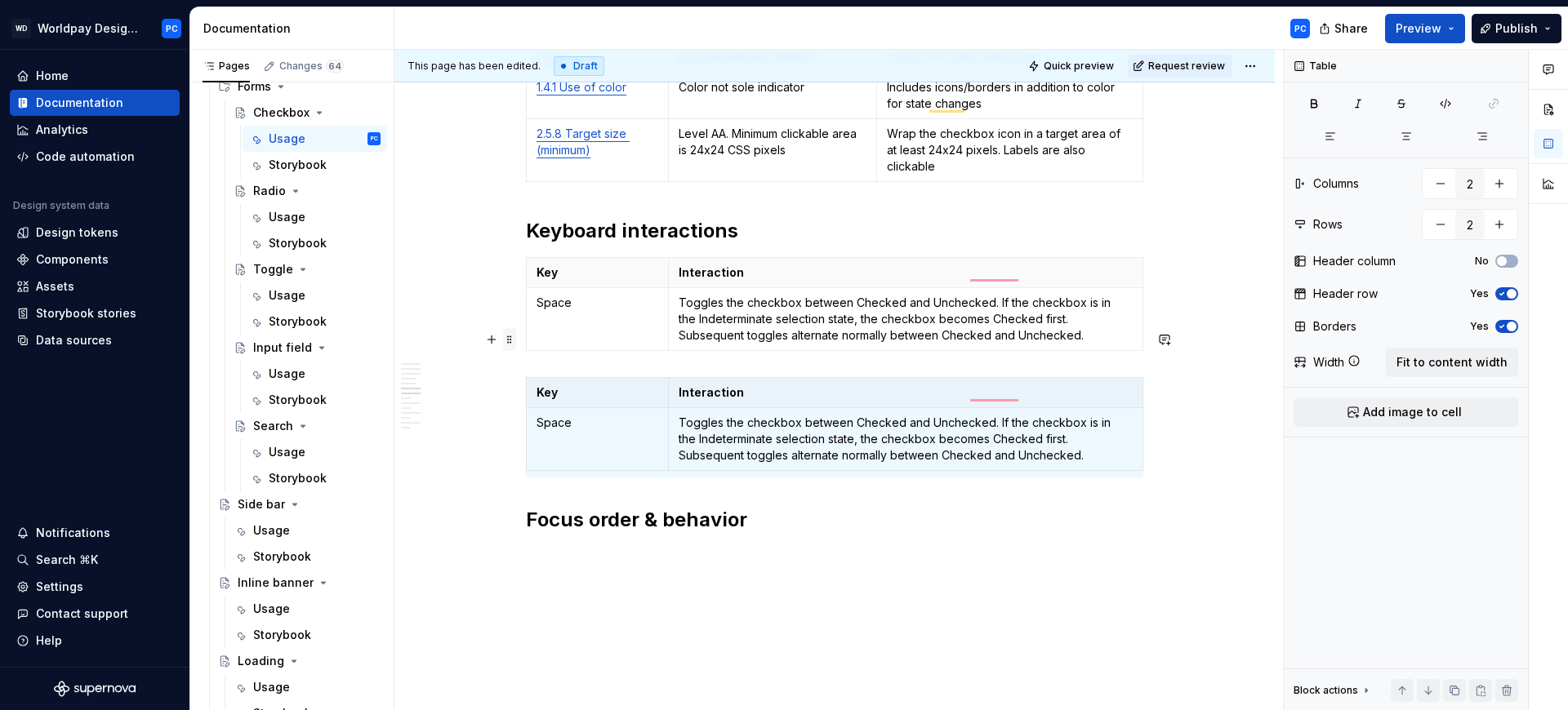
click at [506, 342] on span at bounding box center [509, 339] width 13 height 23
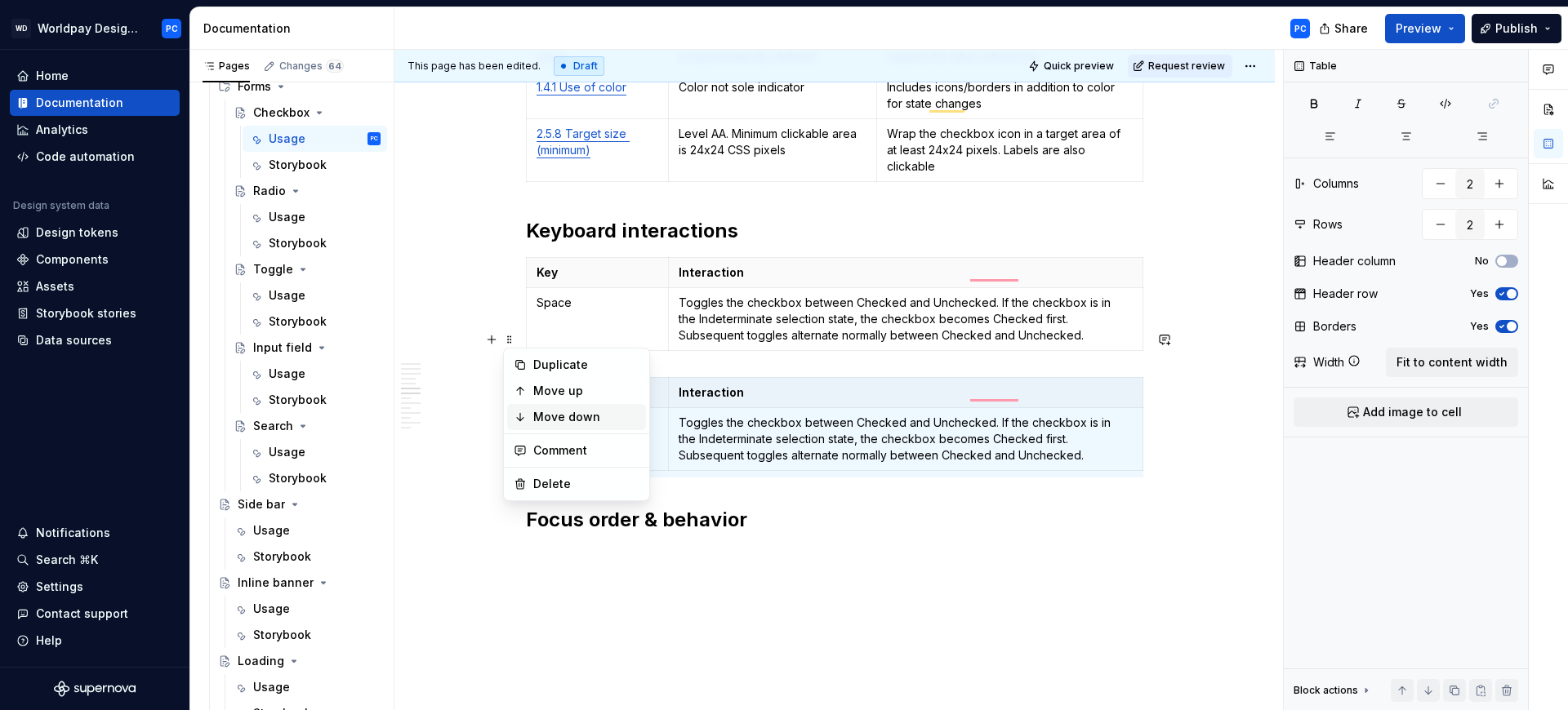
click at [586, 418] on div "Move down" at bounding box center [586, 417] width 106 height 16
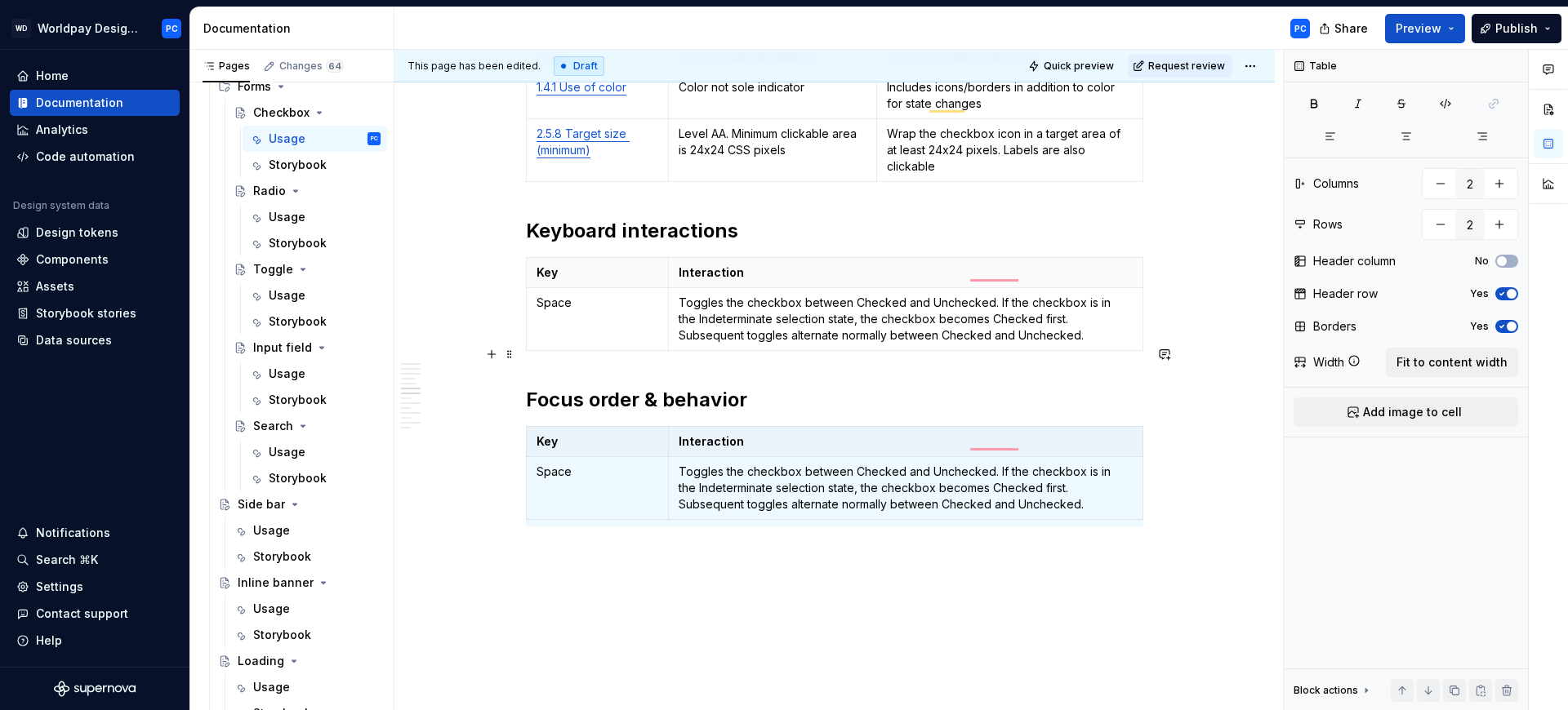
click at [815, 387] on h2 "Focus order & behavior" at bounding box center [834, 400] width 617 height 26
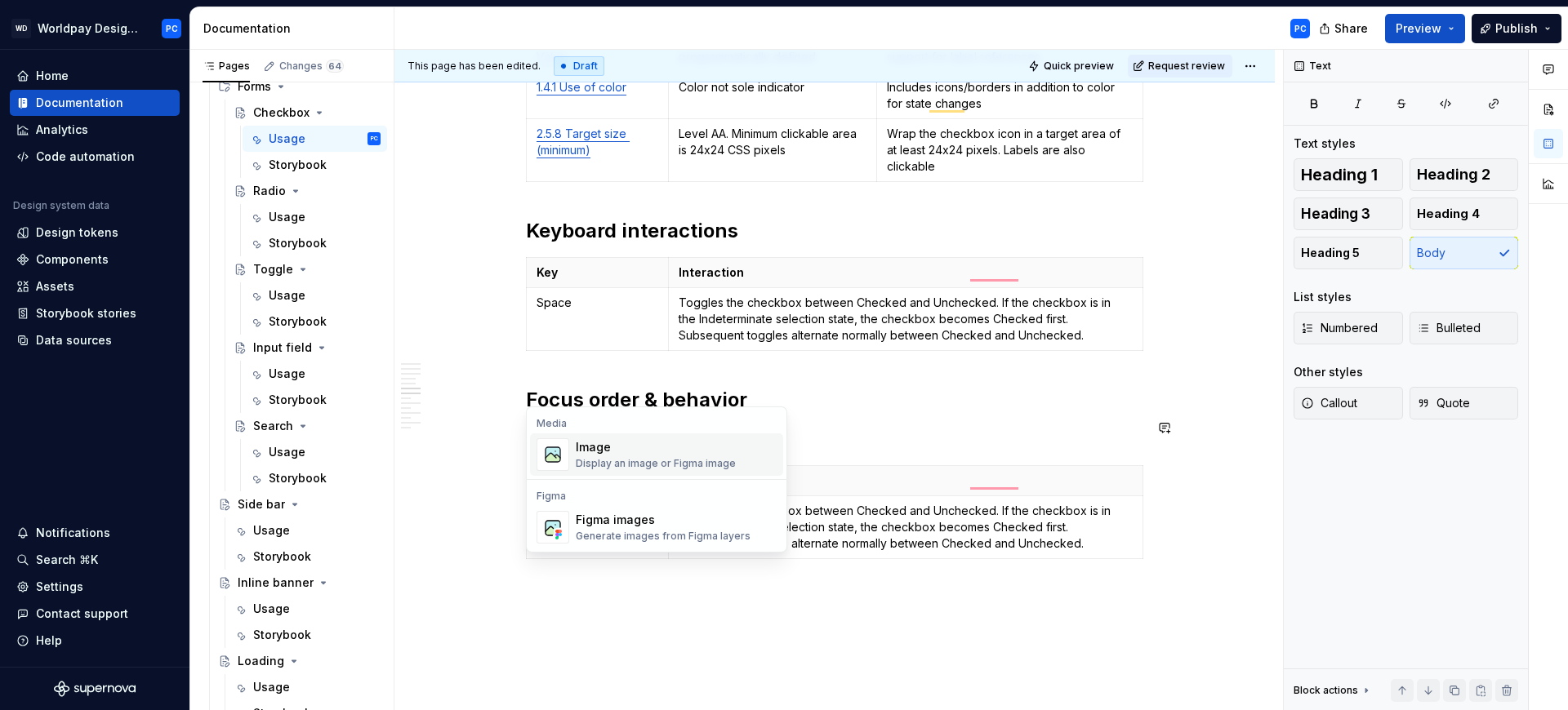
click at [597, 440] on div "Image" at bounding box center [656, 447] width 160 height 16
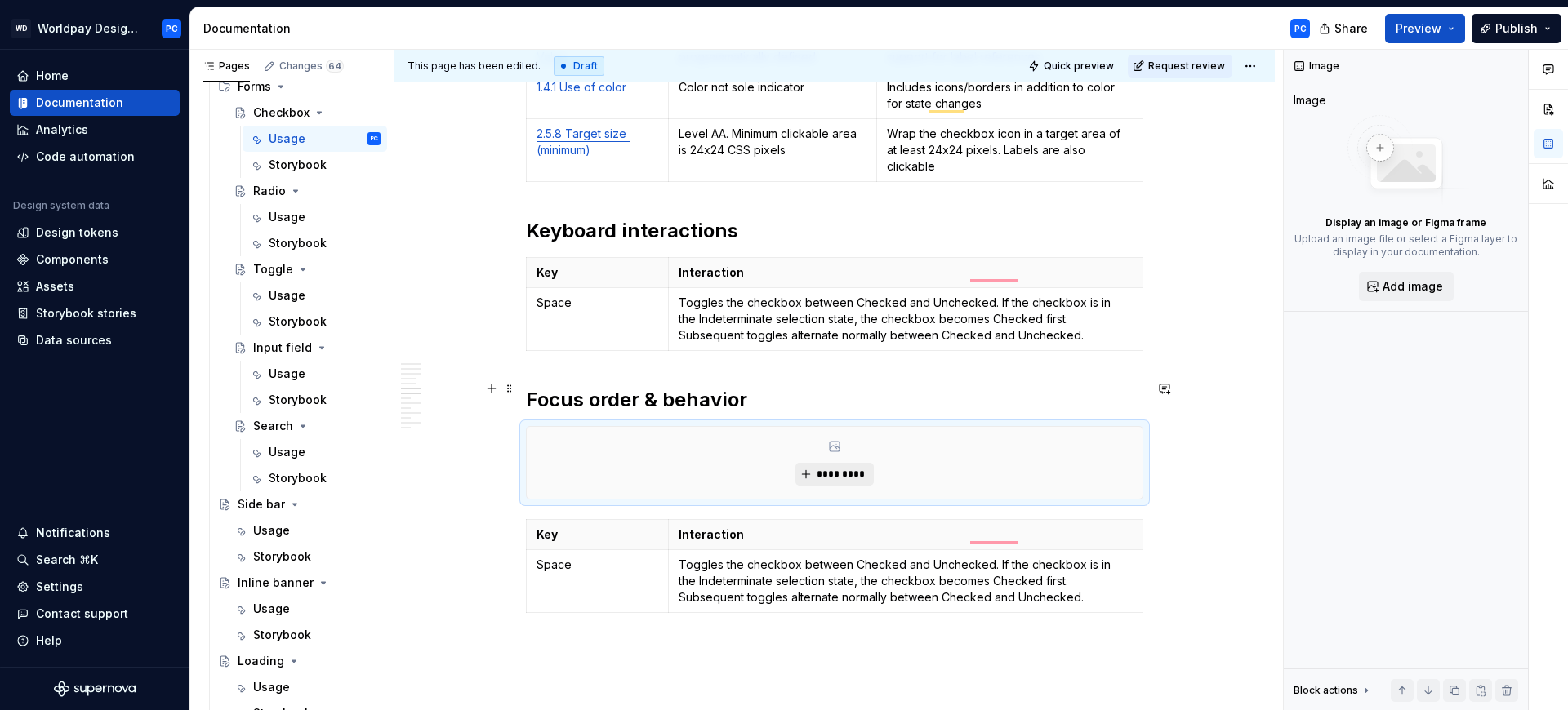
click at [833, 468] on span "*********" at bounding box center [841, 474] width 50 height 13
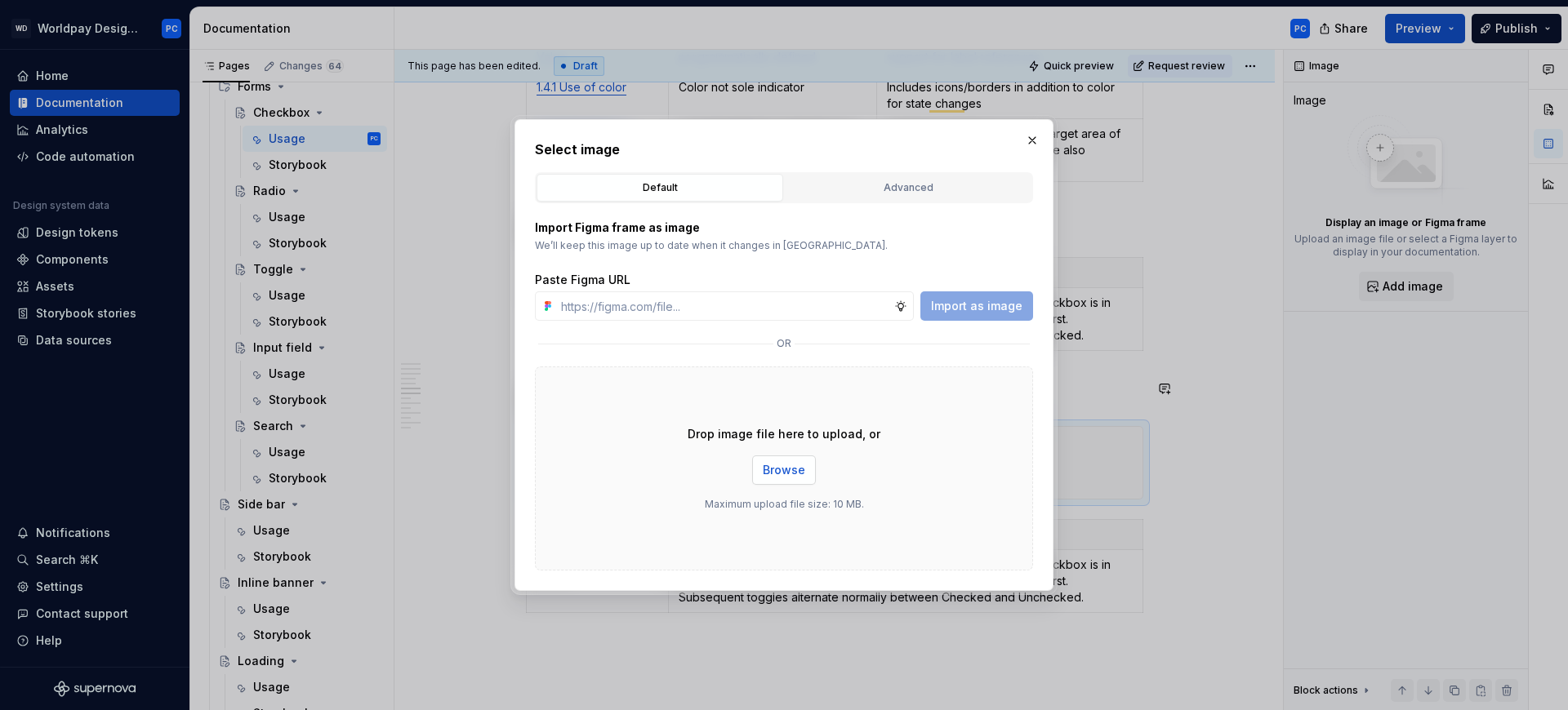
click at [778, 473] on span "Browse" at bounding box center [784, 470] width 43 height 16
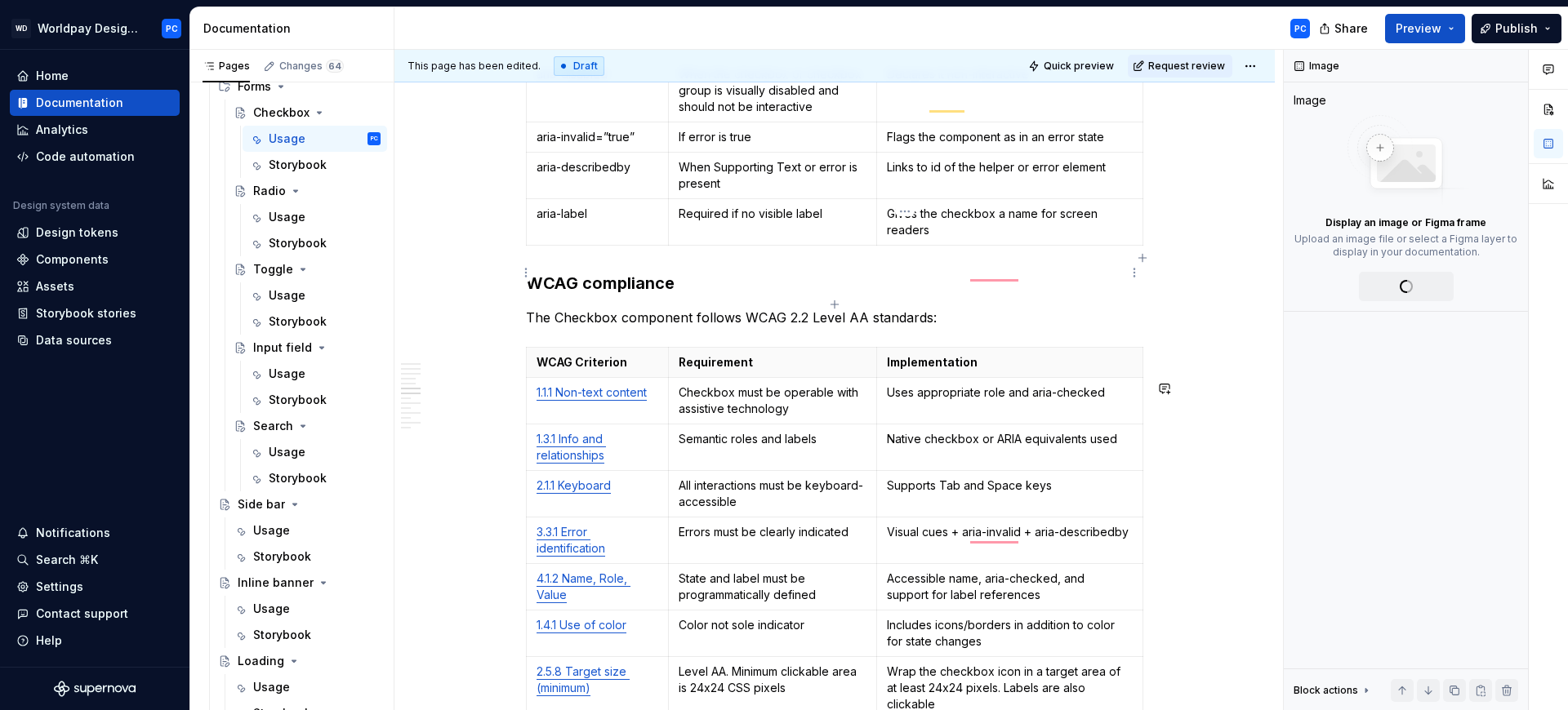
scroll to position [5132, 0]
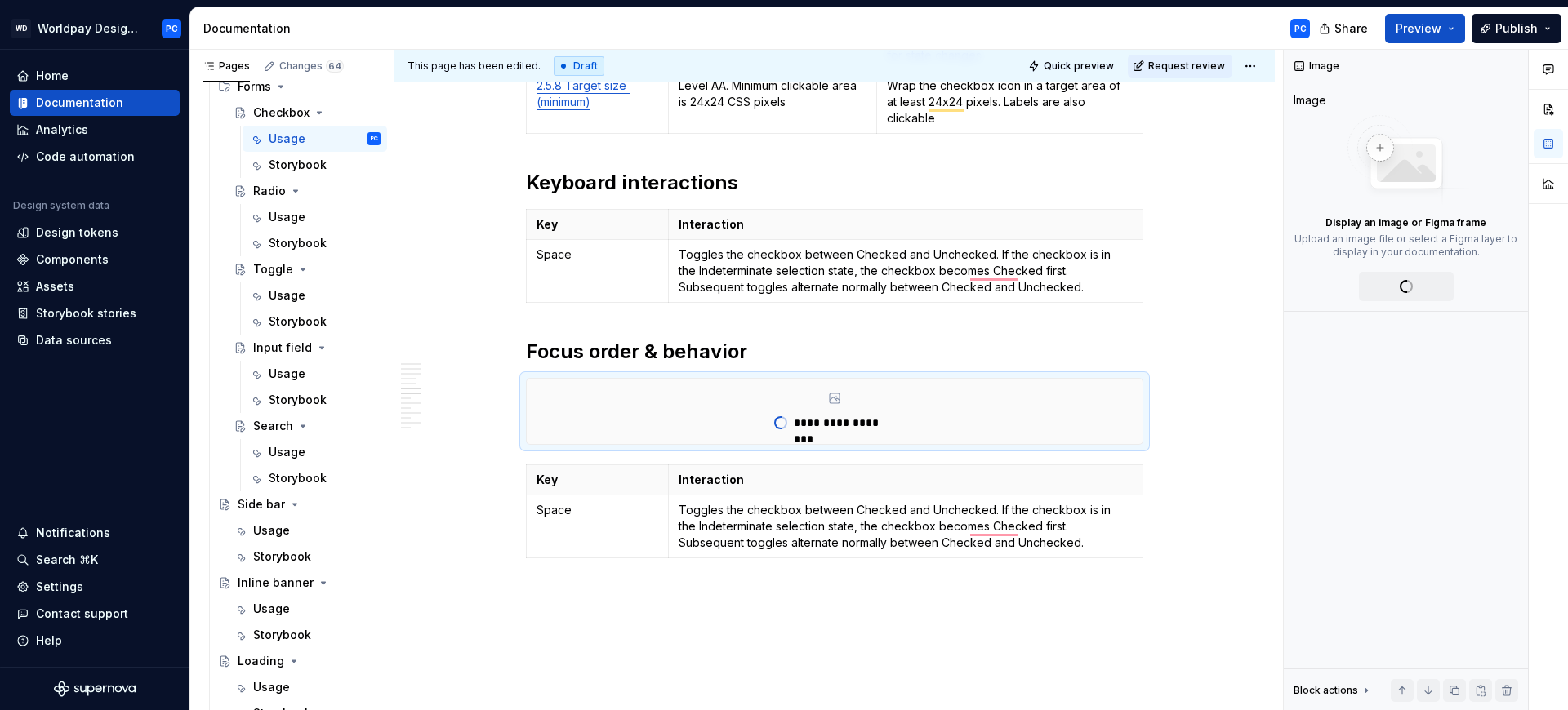
type textarea "*"
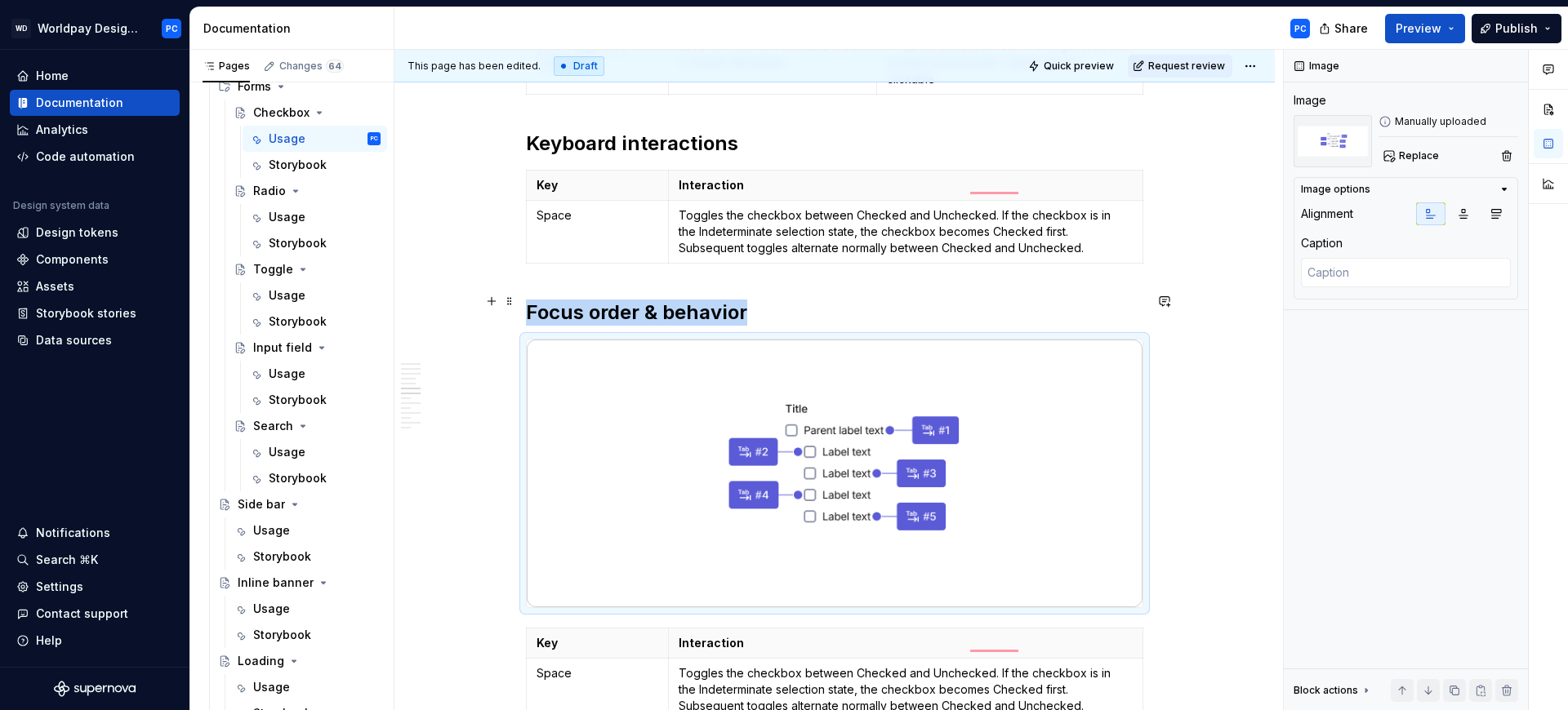
scroll to position [4803, 0]
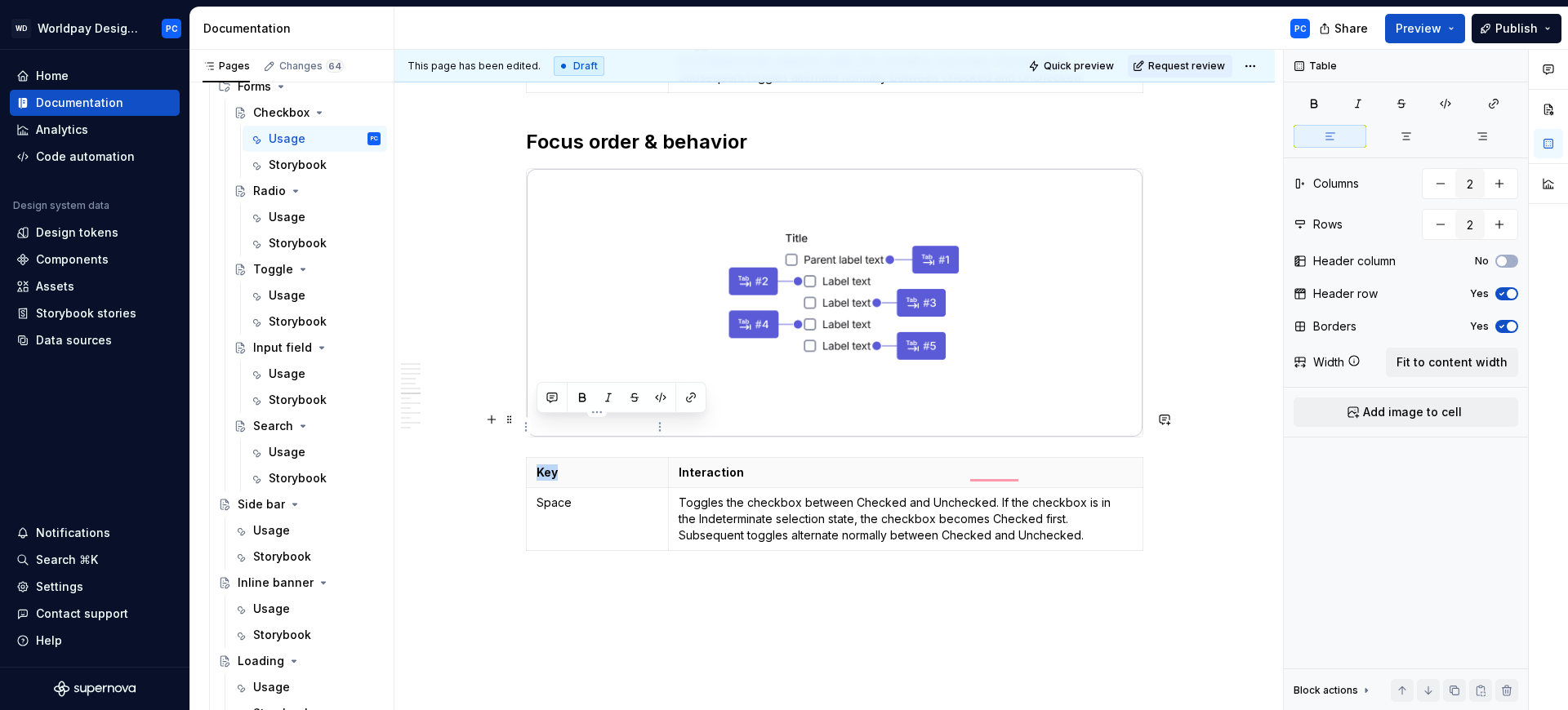
drag, startPoint x: 557, startPoint y: 424, endPoint x: 539, endPoint y: 424, distance: 18.0
click at [539, 465] on p "Key" at bounding box center [597, 473] width 121 height 16
drag, startPoint x: 700, startPoint y: 432, endPoint x: 714, endPoint y: 430, distance: 14.1
click at [700, 465] on p "Interaction" at bounding box center [905, 473] width 454 height 16
click at [741, 465] on p "Interaction" at bounding box center [905, 473] width 454 height 16
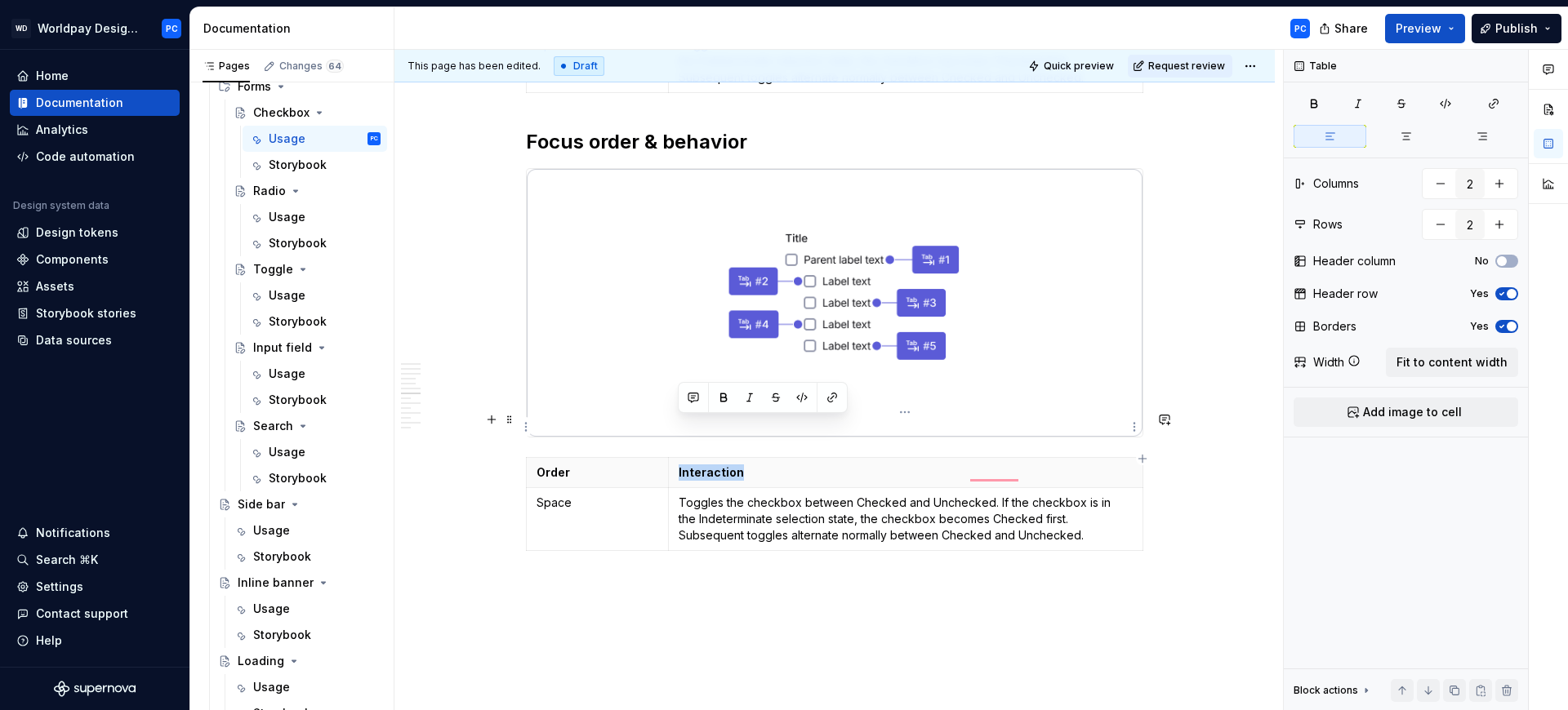
drag, startPoint x: 749, startPoint y: 425, endPoint x: 679, endPoint y: 429, distance: 70.1
click at [679, 465] on p "Interaction" at bounding box center [905, 473] width 454 height 16
click at [558, 495] on p "Space" at bounding box center [597, 502] width 121 height 16
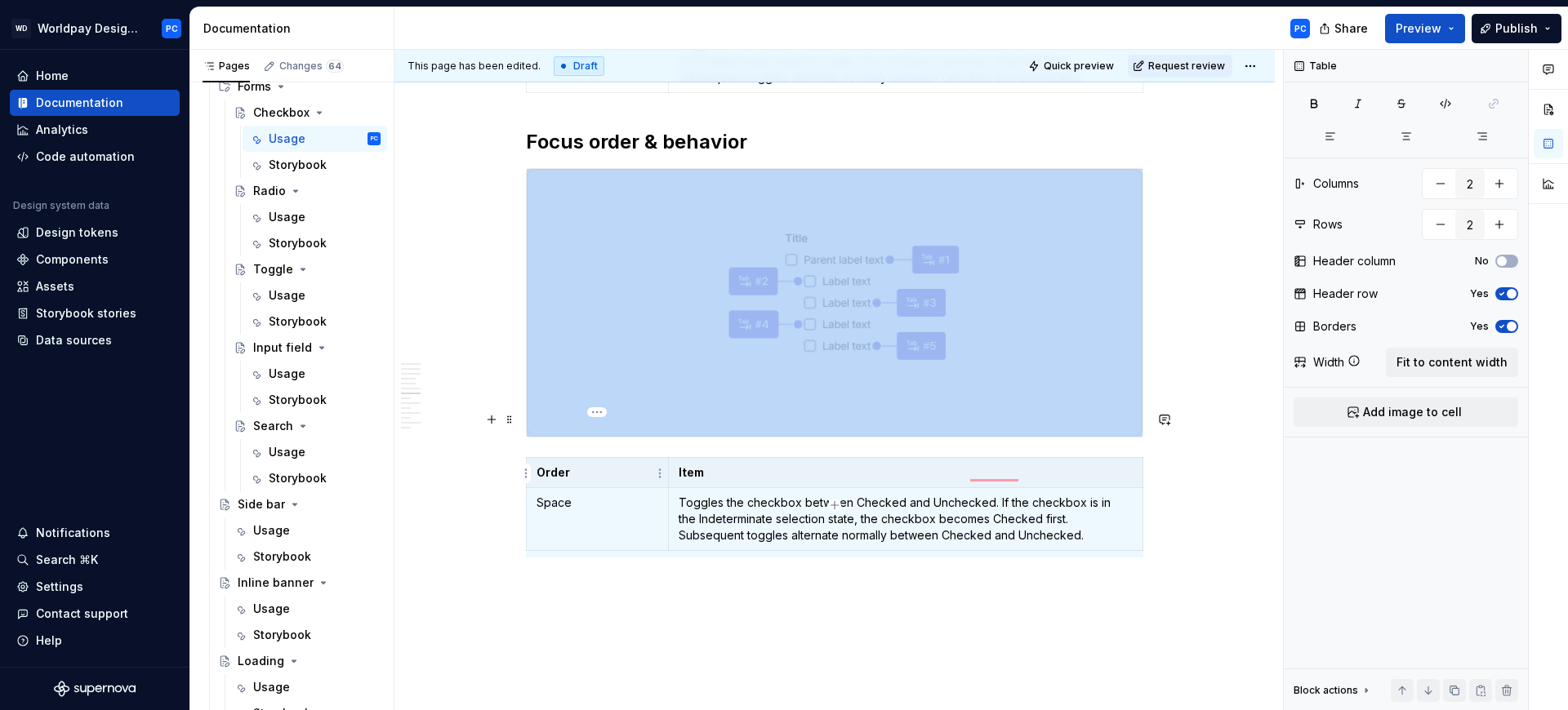
click at [575, 495] on p "Space" at bounding box center [597, 502] width 121 height 16
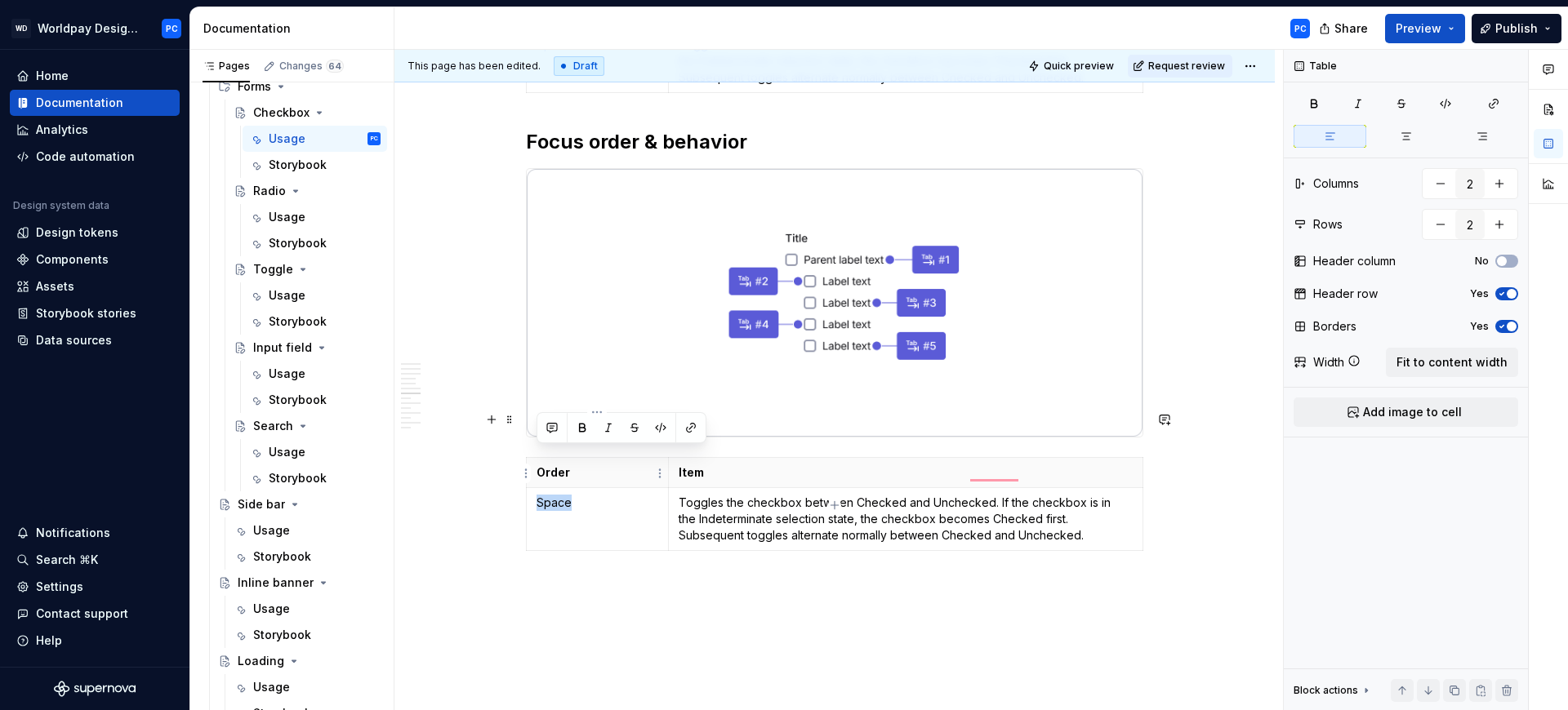
drag, startPoint x: 574, startPoint y: 456, endPoint x: 540, endPoint y: 457, distance: 34.0
click at [540, 495] on p "Space" at bounding box center [597, 502] width 121 height 16
click at [712, 495] on p "Toggles the checkbox between Checked and Unchecked. If the checkbox is in the I…" at bounding box center [905, 518] width 454 height 49
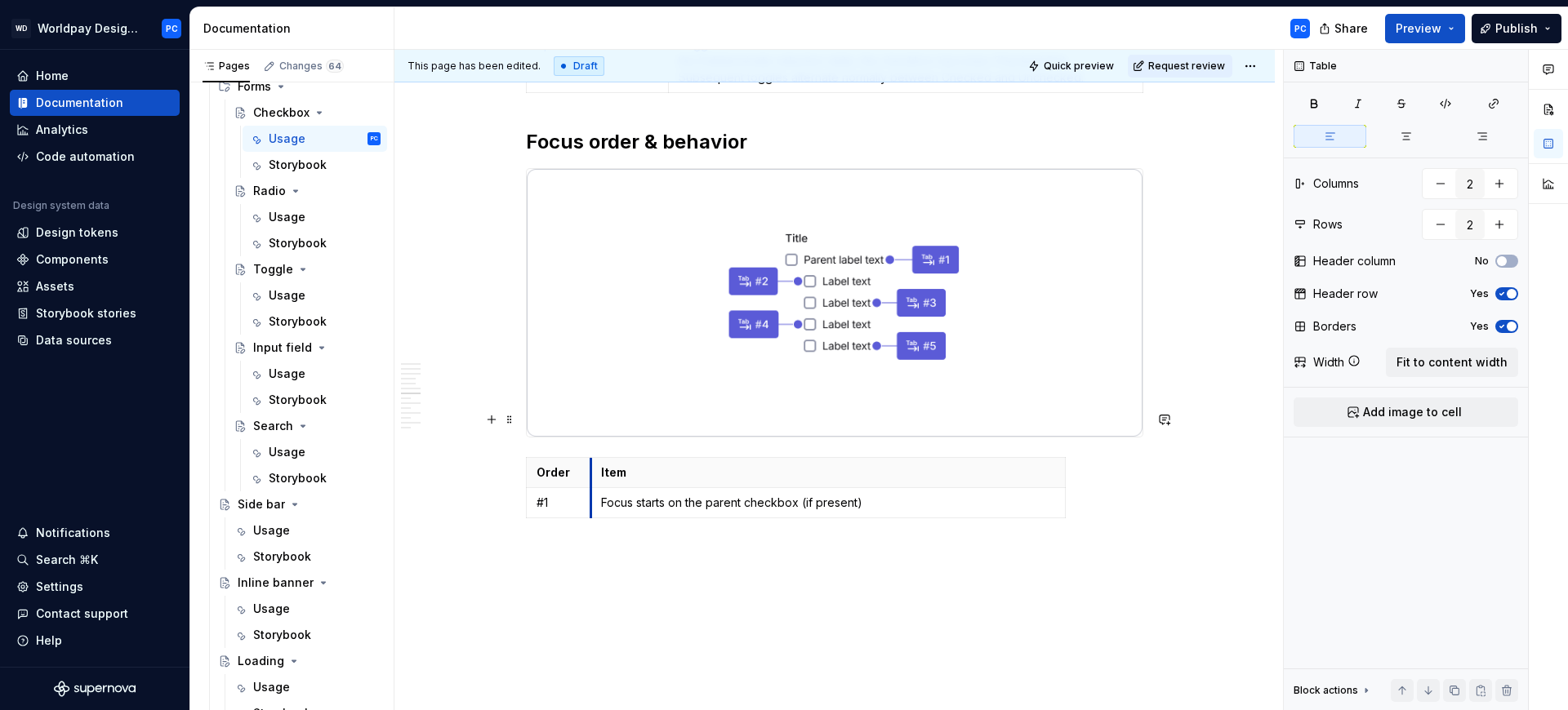
drag, startPoint x: 668, startPoint y: 425, endPoint x: 589, endPoint y: 433, distance: 79.4
click at [590, 458] on th "Item" at bounding box center [828, 473] width 475 height 30
drag, startPoint x: 1064, startPoint y: 421, endPoint x: 1142, endPoint y: 420, distance: 78.0
click at [566, 495] on p "#1" at bounding box center [558, 502] width 44 height 16
click at [837, 470] on icon "button" at bounding box center [835, 472] width 13 height 13
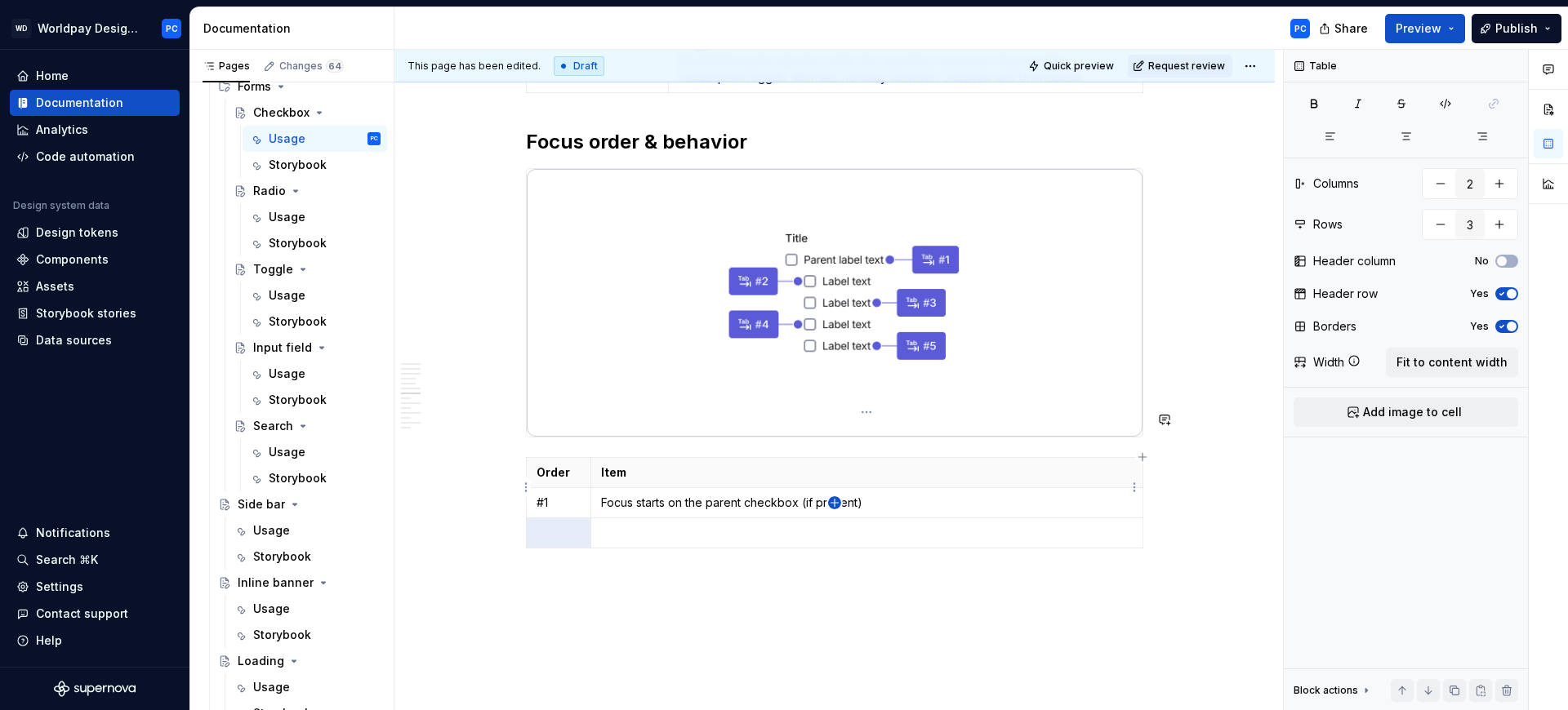
click at [836, 501] on icon "button" at bounding box center [835, 502] width 13 height 13
click at [835, 528] on icon "button" at bounding box center [835, 532] width 13 height 13
click at [833, 561] on icon "button" at bounding box center [835, 563] width 13 height 13
type input "6"
click at [838, 600] on div "Sizes and States Different visual sizes and states for the Checkbox and Checkbo…" at bounding box center [834, 269] width 617 height 9187
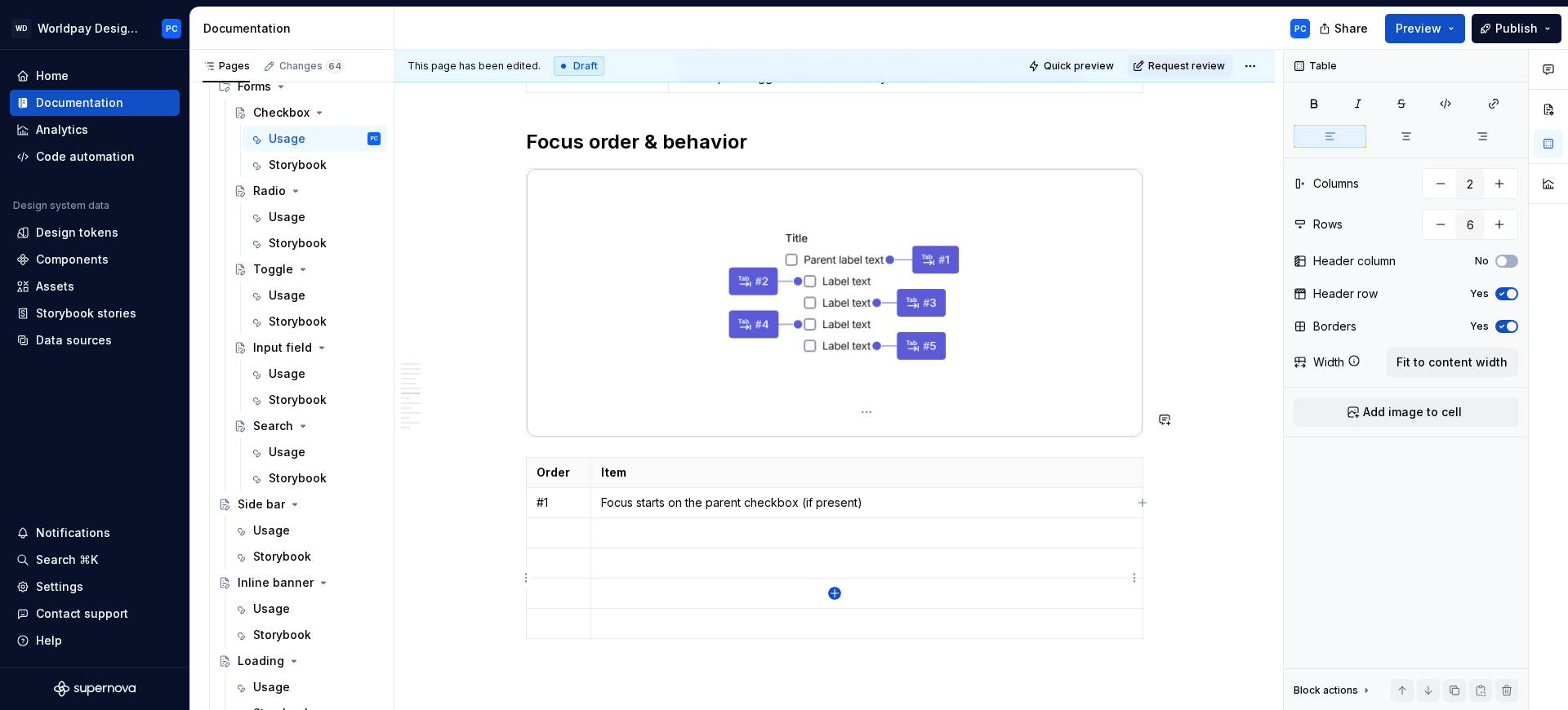
click at [835, 591] on icon "button" at bounding box center [834, 592] width 7 height 7
type input "7"
click at [566, 525] on p "To enrich screen reader interactions, please activate Accessibility in Grammarl…" at bounding box center [558, 533] width 44 height 16
click at [555, 555] on p "To enrich screen reader interactions, please activate Accessibility in Grammarl…" at bounding box center [558, 563] width 44 height 16
click at [558, 585] on p "To enrich screen reader interactions, please activate Accessibility in Grammarl…" at bounding box center [558, 593] width 44 height 16
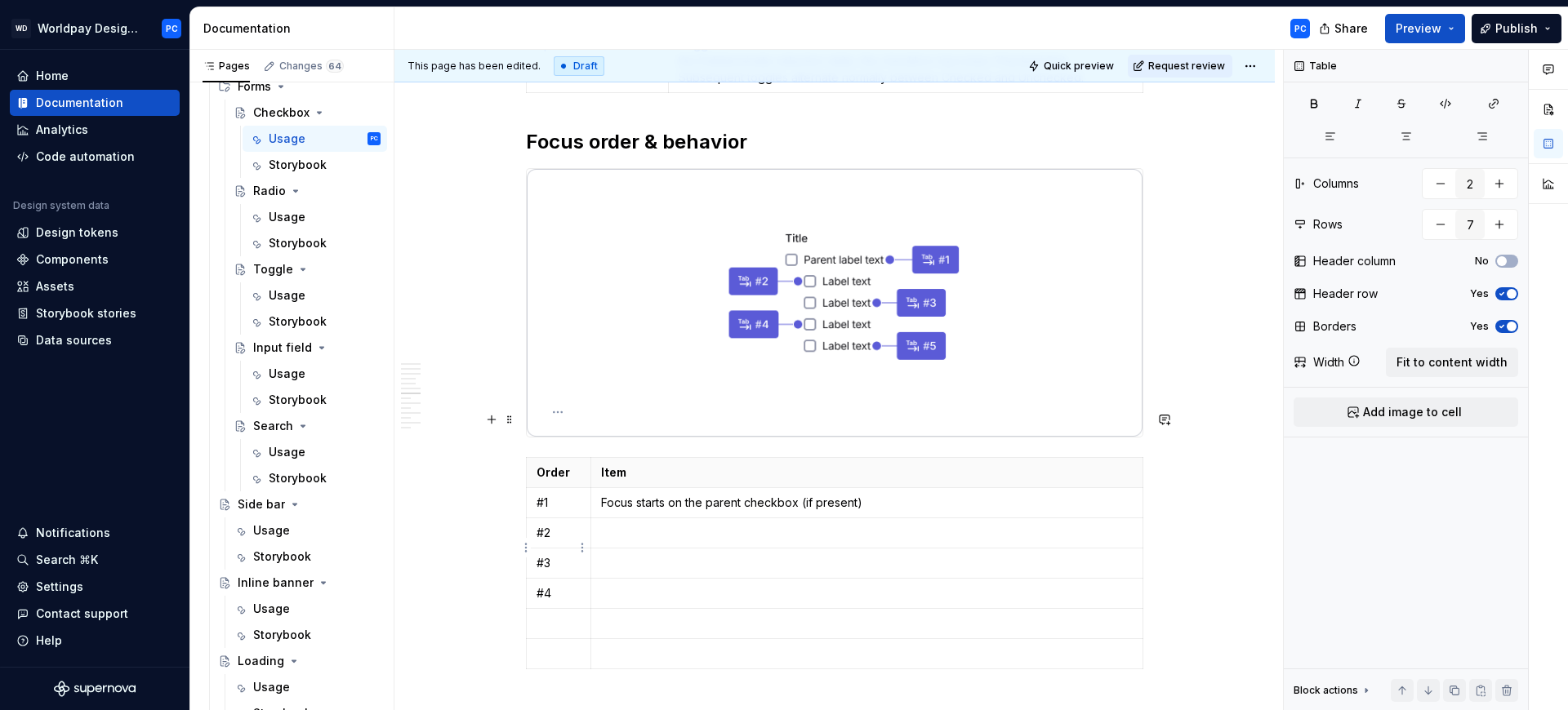
type textarea "*"
click at [552, 609] on td "To enrich screen reader interactions, please activate Accessibility in Grammarl…" at bounding box center [558, 624] width 65 height 30
click at [549, 645] on p "To enrich screen reader interactions, please activate Accessibility in Grammarl…" at bounding box center [558, 653] width 44 height 16
click at [643, 525] on p "To enrich screen reader interactions, please activate Accessibility in Grammarl…" at bounding box center [866, 533] width 532 height 16
click at [697, 555] on p "To enrich screen reader interactions, please activate Accessibility in Grammarl…" at bounding box center [866, 563] width 532 height 16
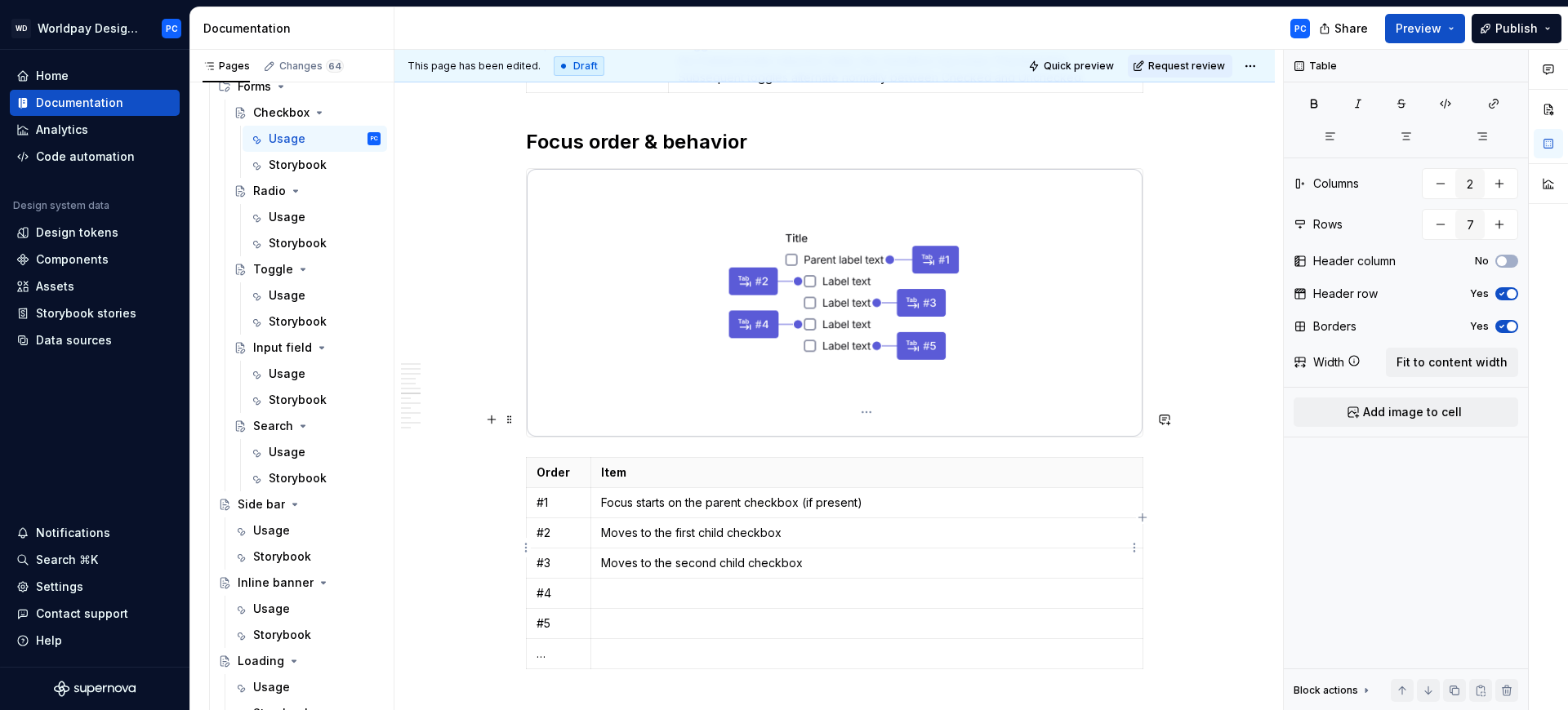
click at [704, 585] on p "To enrich screen reader interactions, please activate Accessibility in Grammarl…" at bounding box center [866, 593] width 532 height 16
click at [757, 616] on p "To enrich screen reader interactions, please activate Accessibility in Grammarl…" at bounding box center [866, 624] width 532 height 16
click at [780, 645] on p "To enrich screen reader interactions, please activate Accessibility in Grammarl…" at bounding box center [866, 653] width 532 height 16
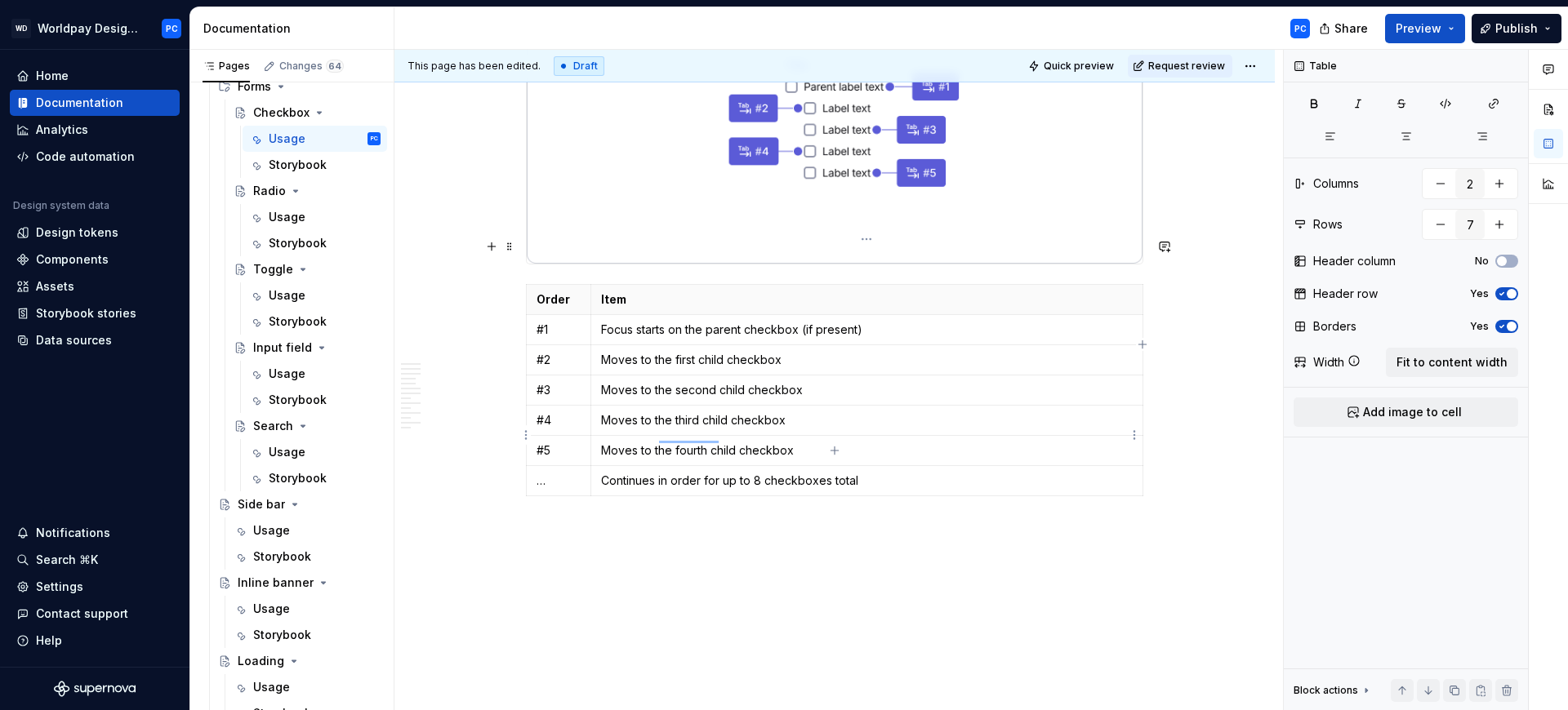
scroll to position [4708, 0]
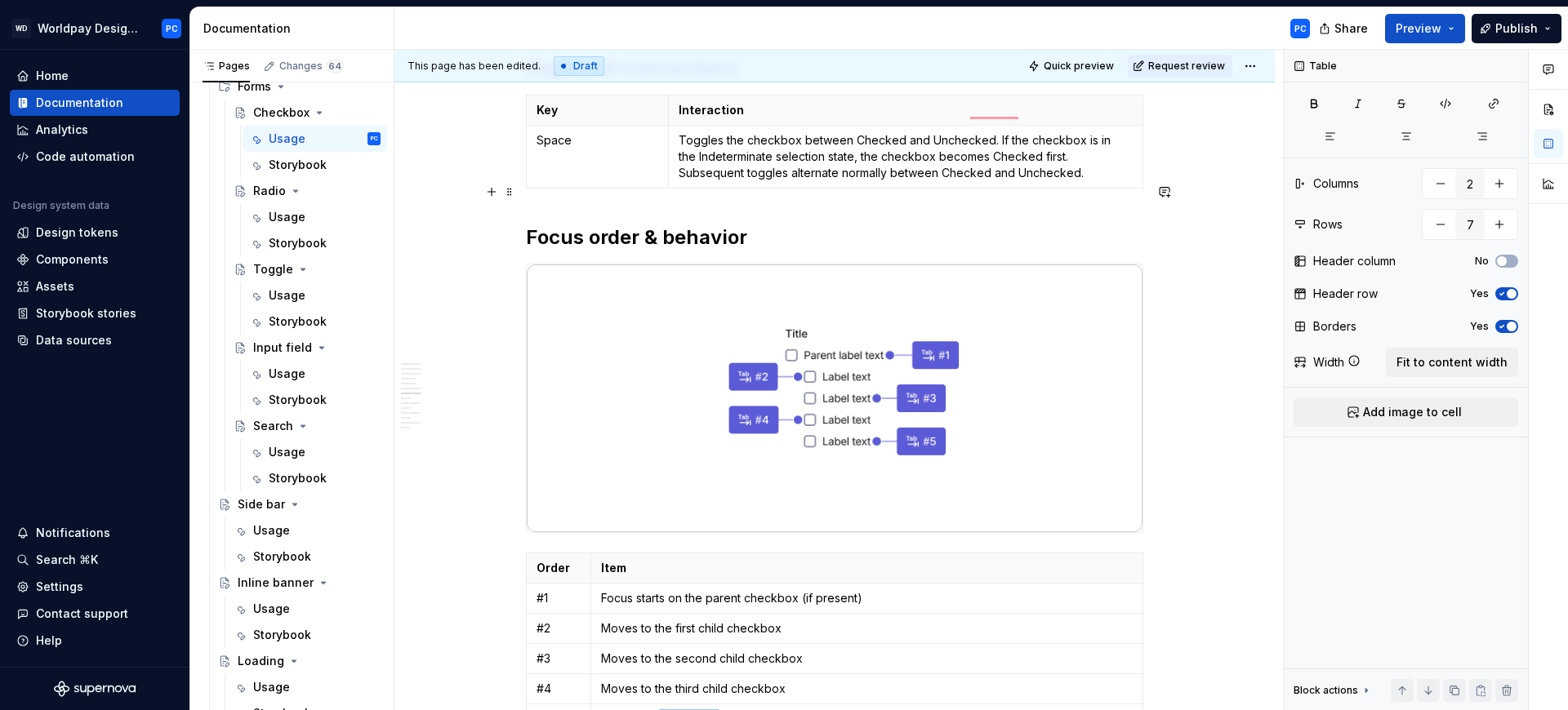
click at [723, 224] on h2 "Focus order & behavior" at bounding box center [834, 237] width 617 height 26
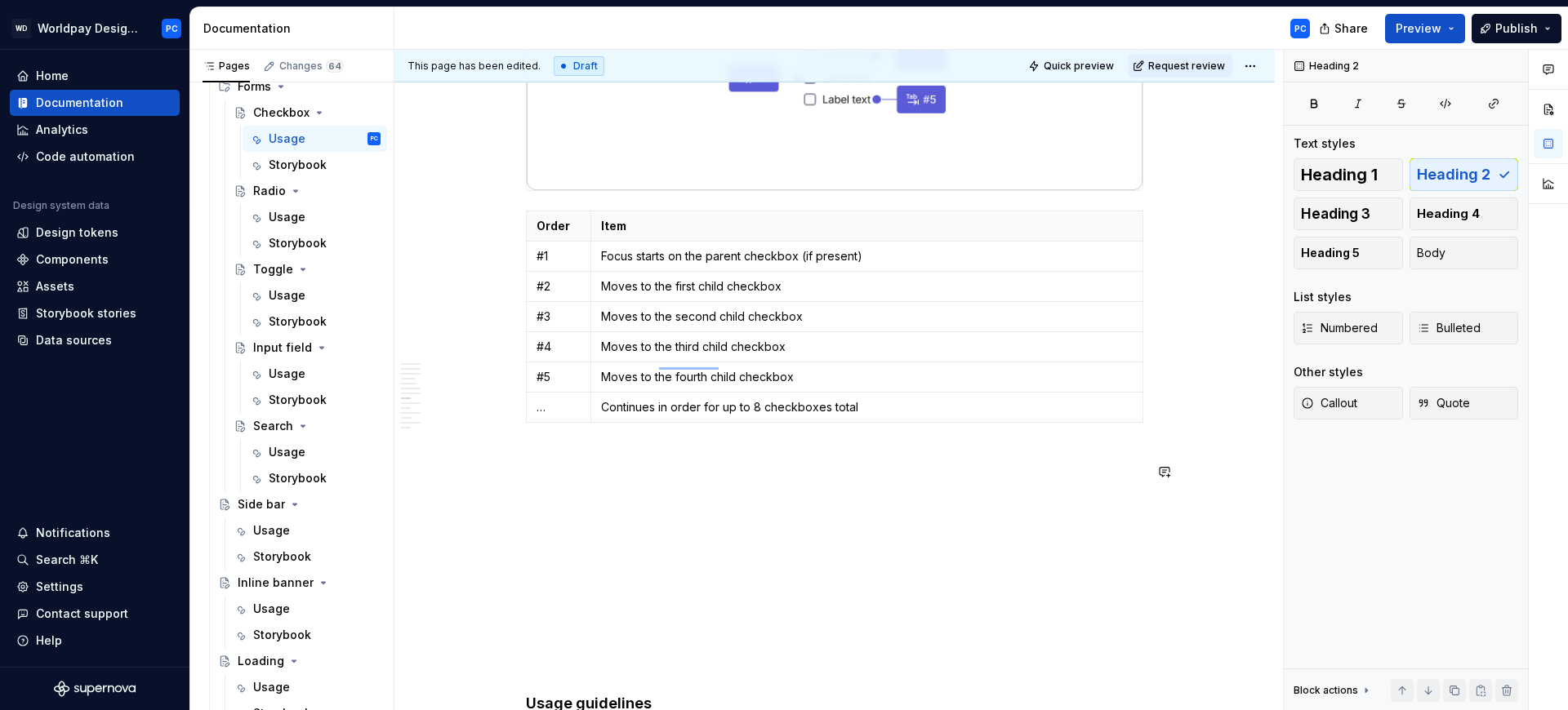
scroll to position [5480, 0]
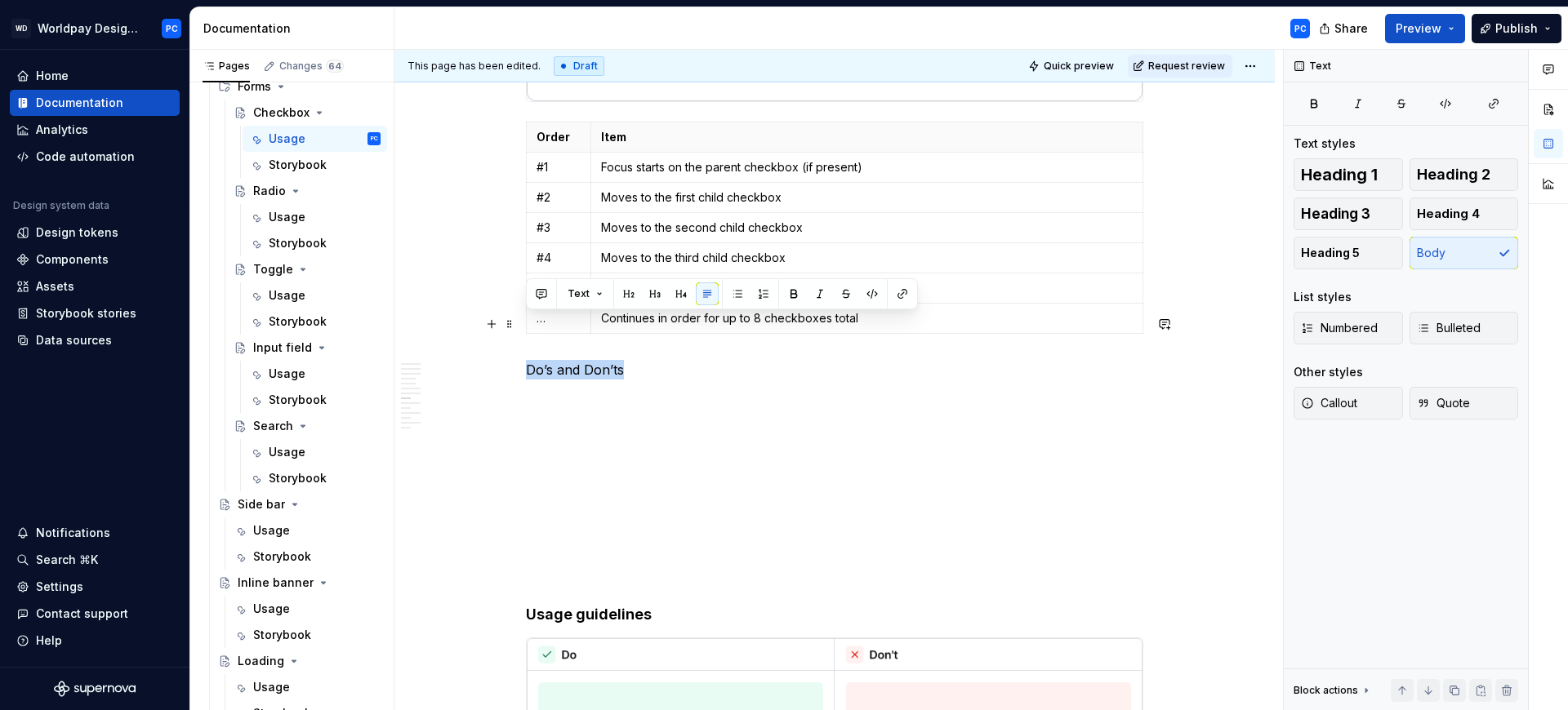
drag, startPoint x: 628, startPoint y: 324, endPoint x: 528, endPoint y: 322, distance: 100.0
click at [528, 359] on p "Do’s and Don’ts" at bounding box center [834, 369] width 617 height 20
click at [633, 297] on button "button" at bounding box center [628, 293] width 23 height 23
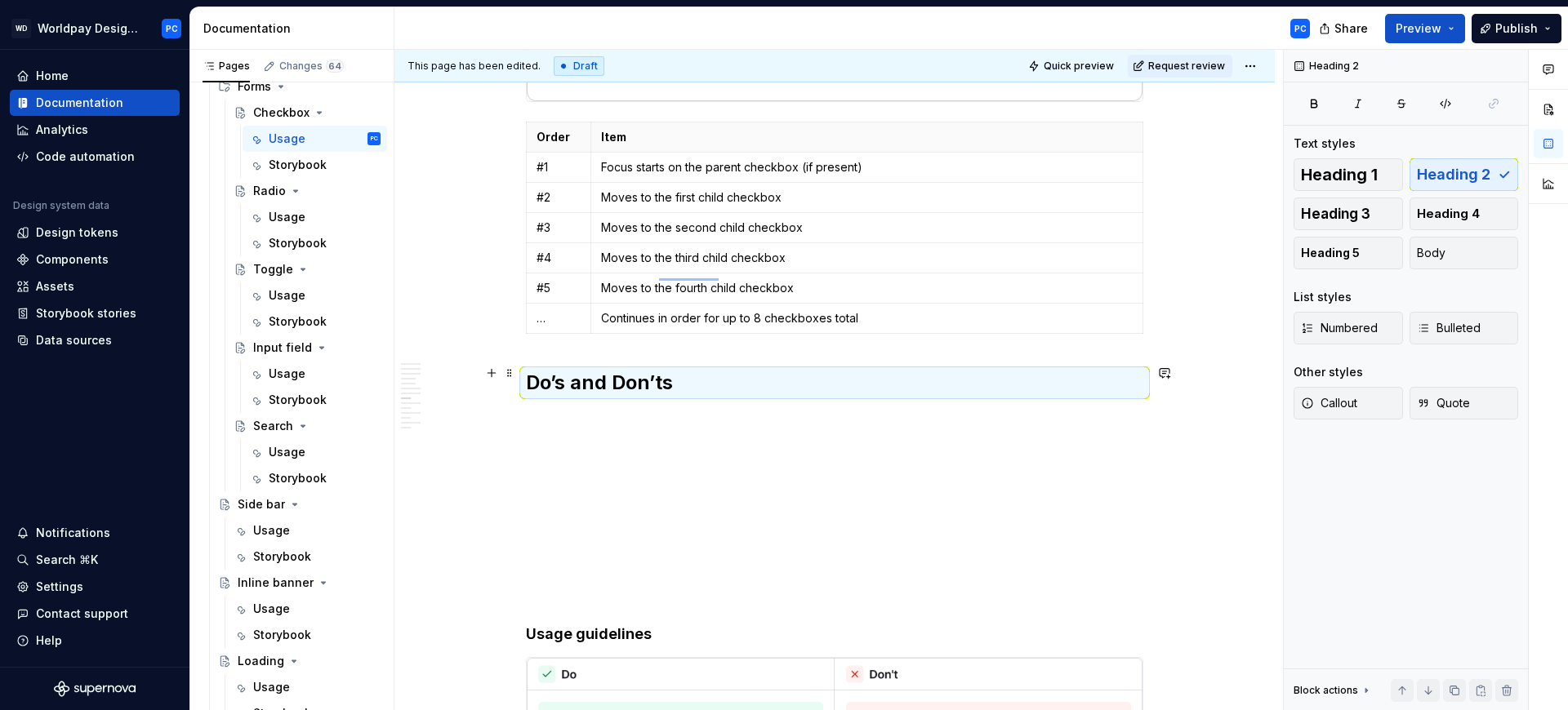
click at [602, 409] on p "To enrich screen reader interactions, please activate Accessibility in Grammarl…" at bounding box center [834, 419] width 617 height 20
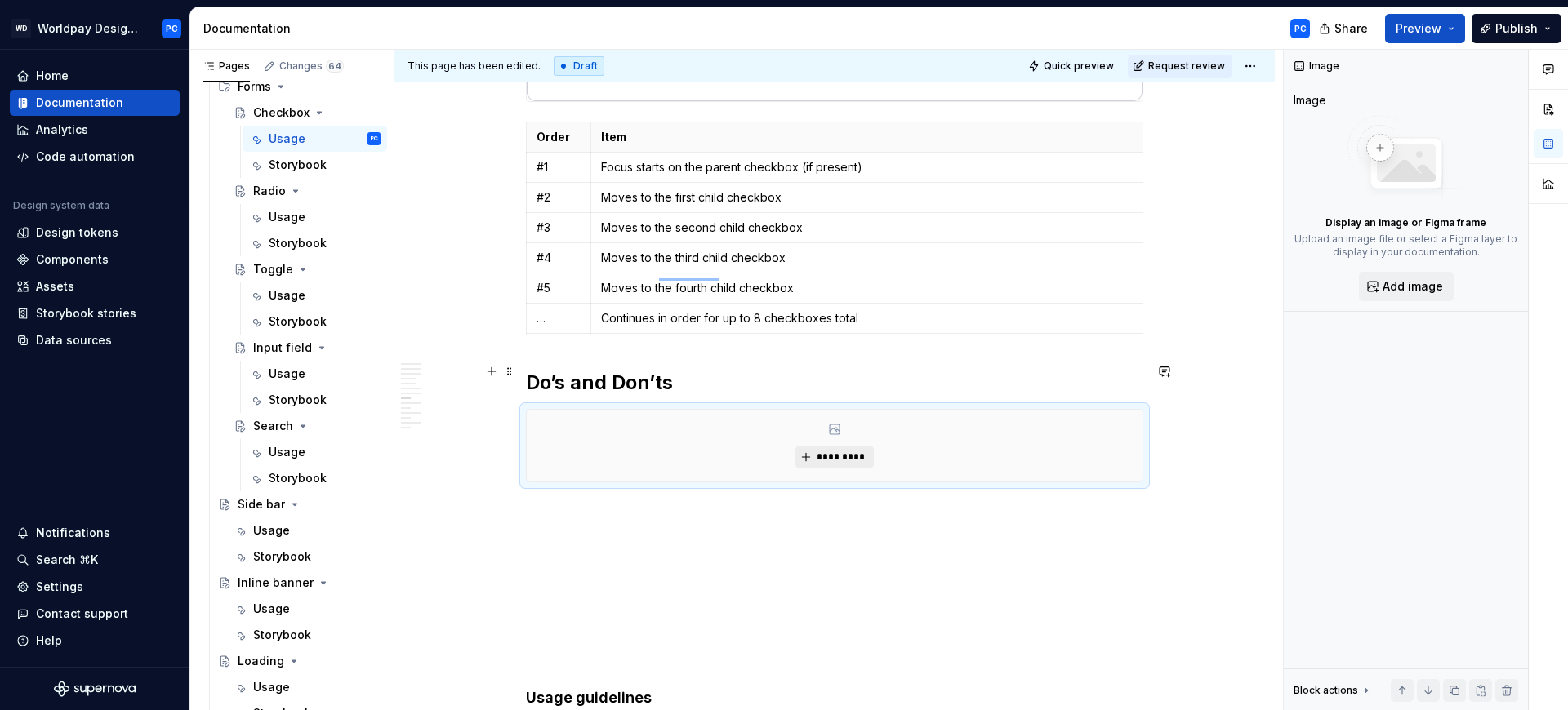
click at [813, 446] on button "*********" at bounding box center [835, 457] width 78 height 23
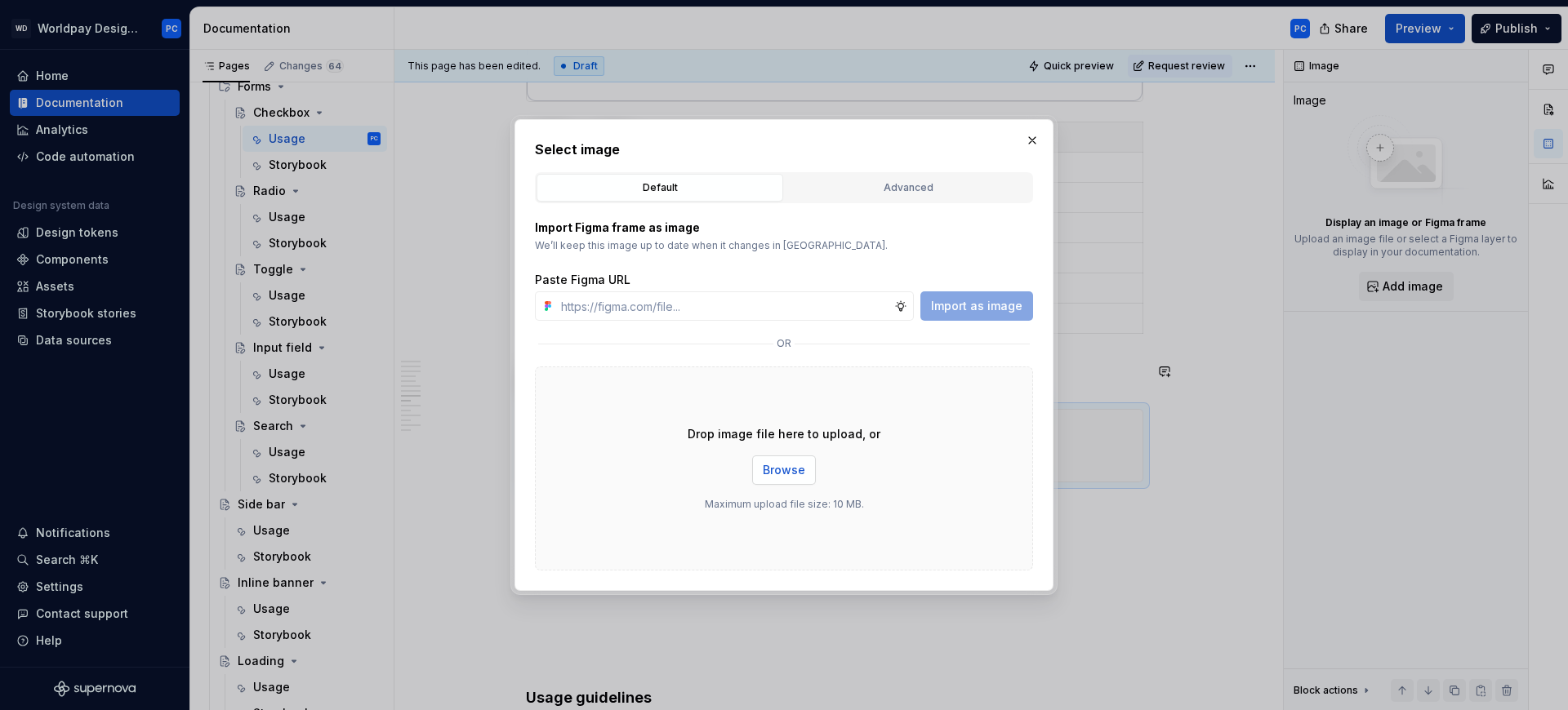
click at [778, 459] on button "Browse" at bounding box center [784, 471] width 64 height 30
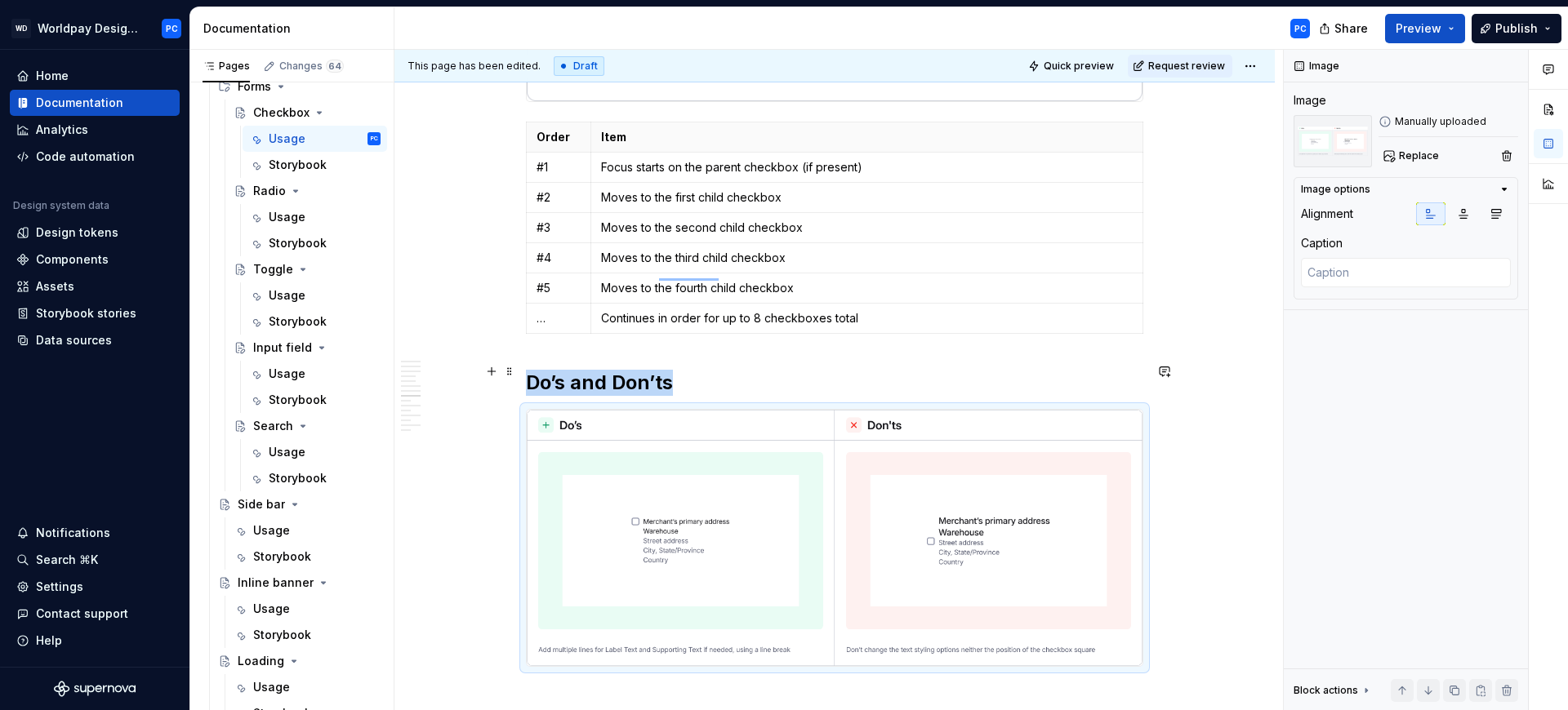
scroll to position [5274, 0]
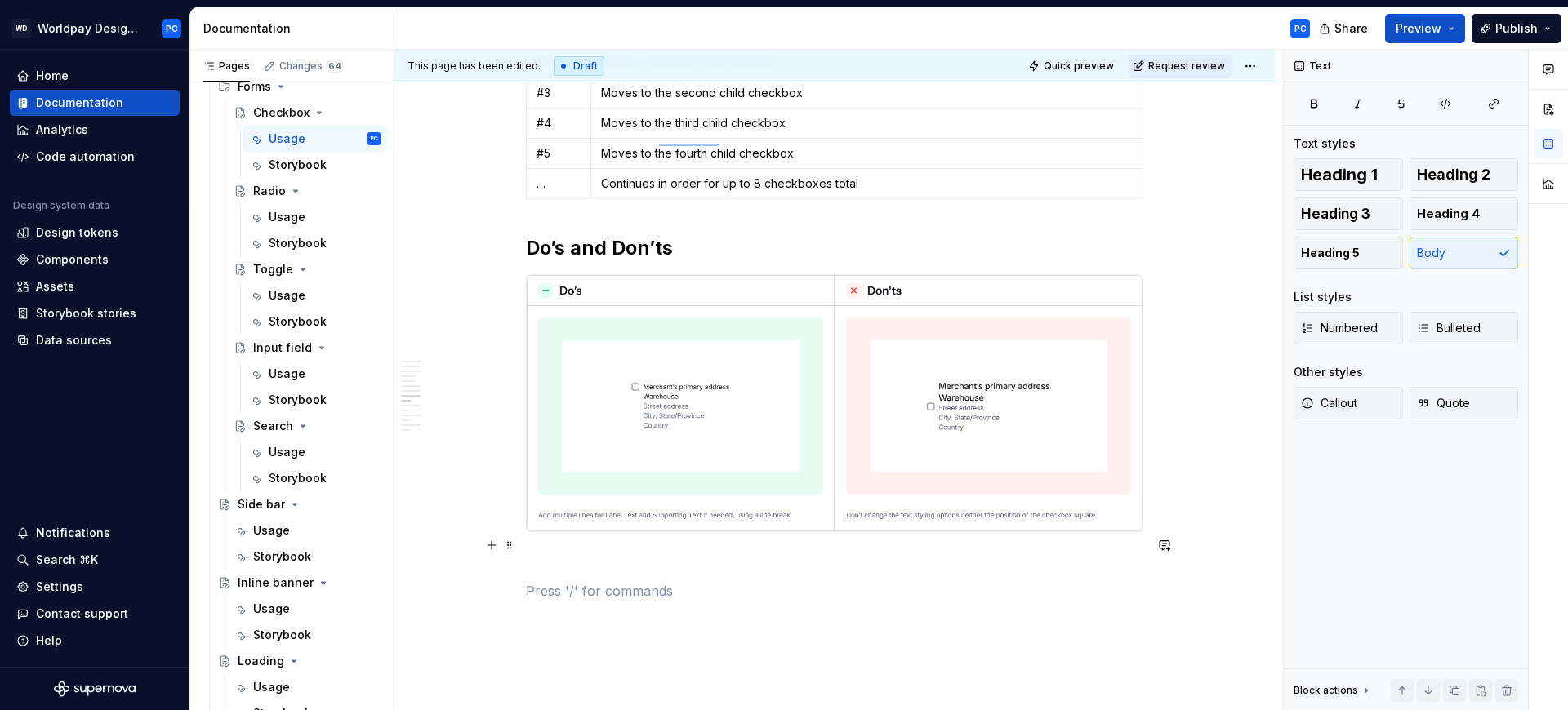
click at [626, 581] on p "To enrich screen reader interactions, please activate Accessibility in Grammarl…" at bounding box center [834, 591] width 617 height 20
click at [646, 552] on p "To enrich screen reader interactions, please activate Accessibility in Grammarl…" at bounding box center [834, 562] width 617 height 20
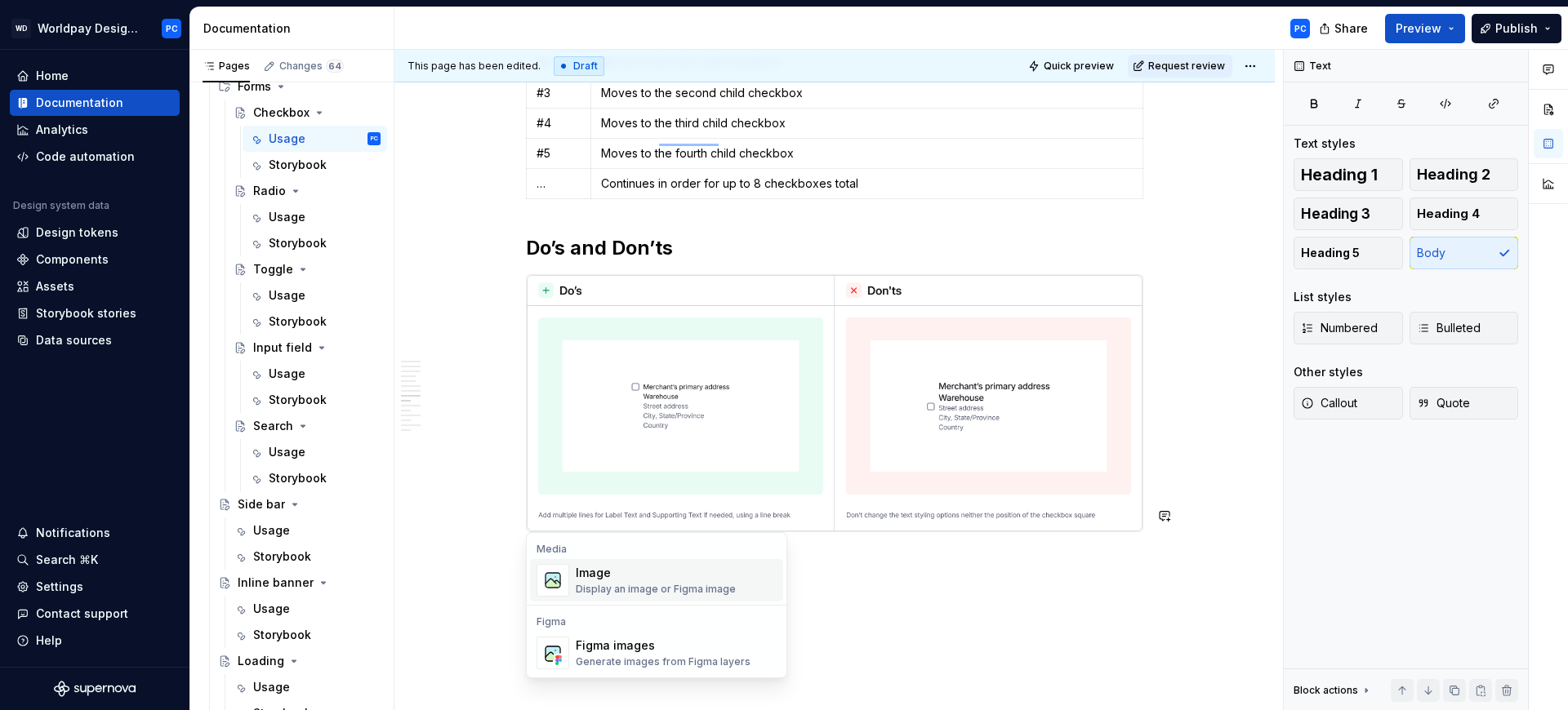
click at [645, 580] on div "Image" at bounding box center [656, 573] width 160 height 16
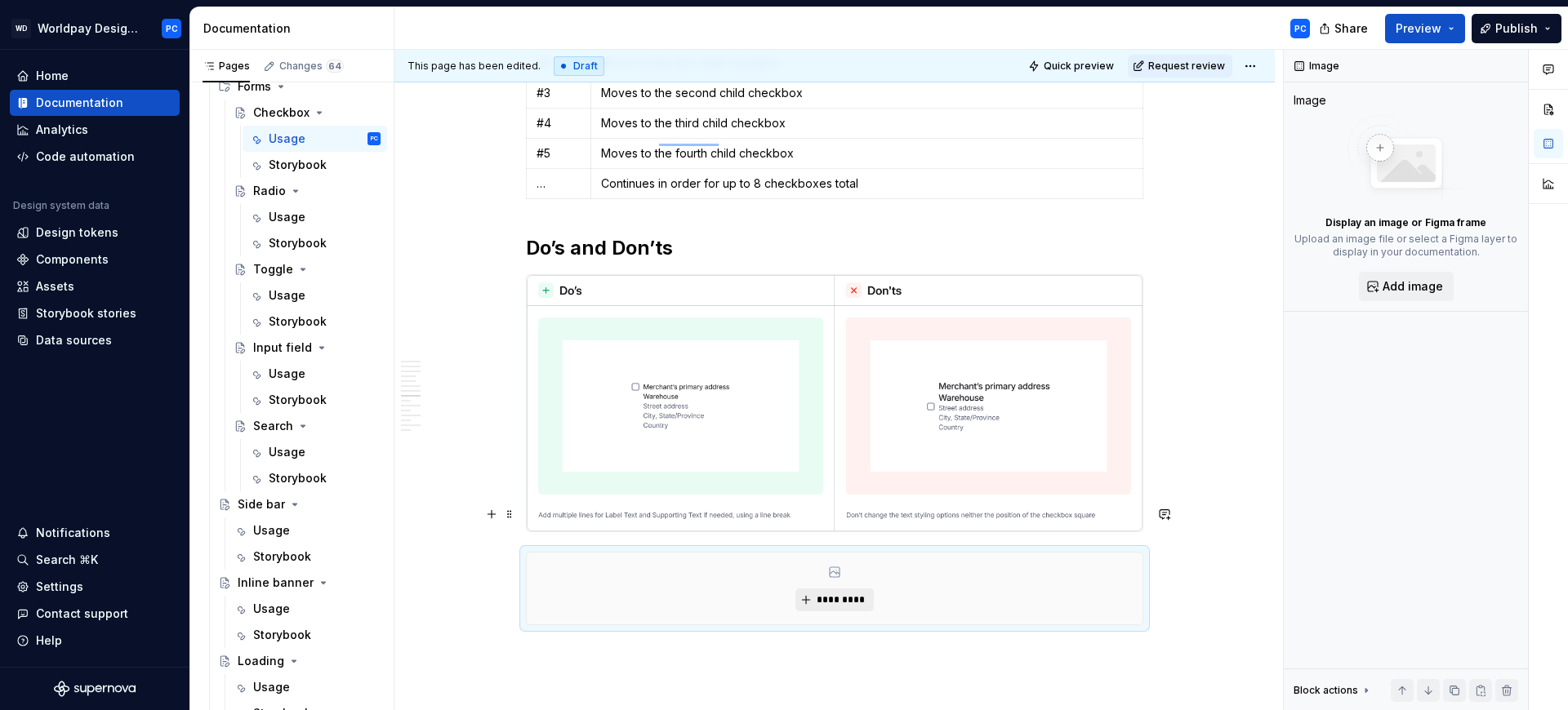
click at [842, 594] on span "*********" at bounding box center [841, 600] width 50 height 13
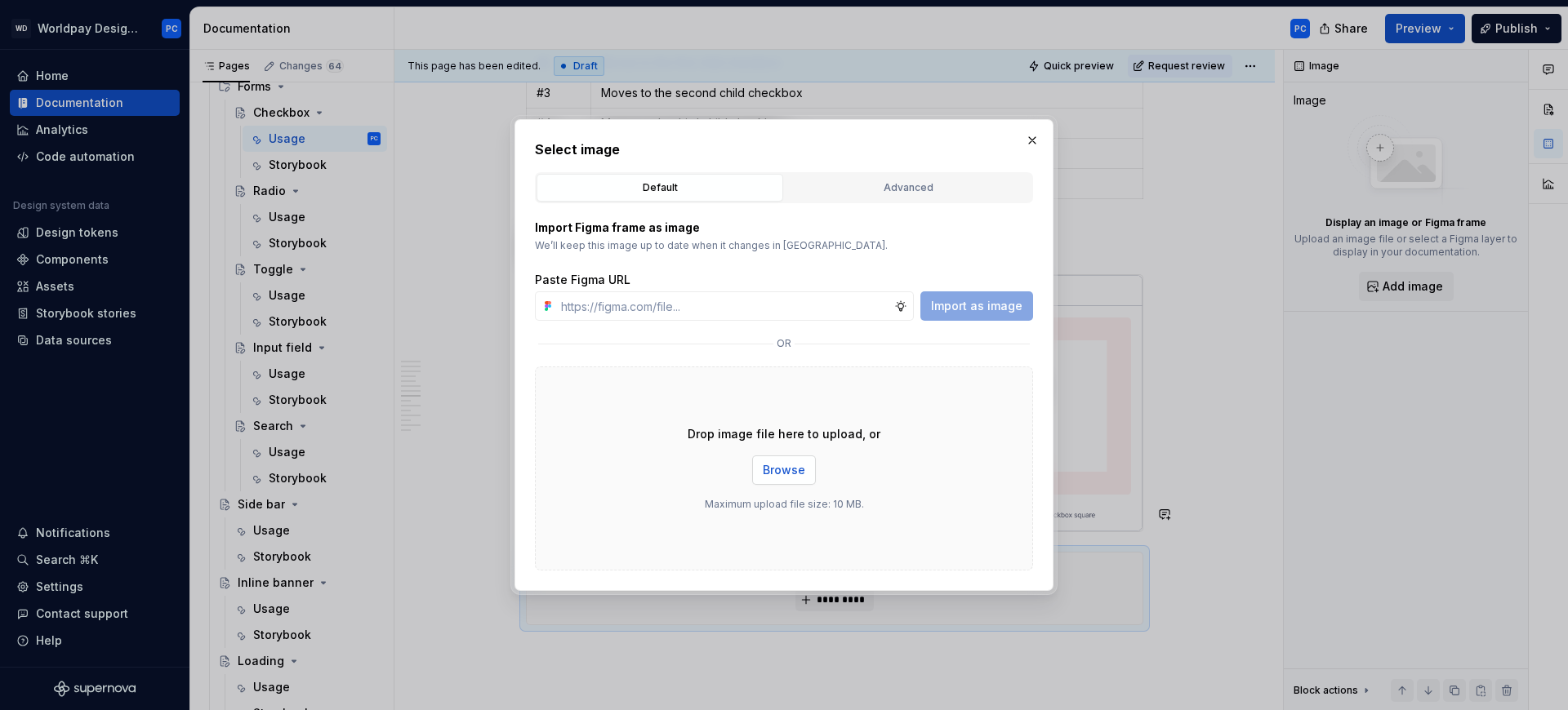
click at [795, 480] on button "Browse" at bounding box center [784, 471] width 64 height 30
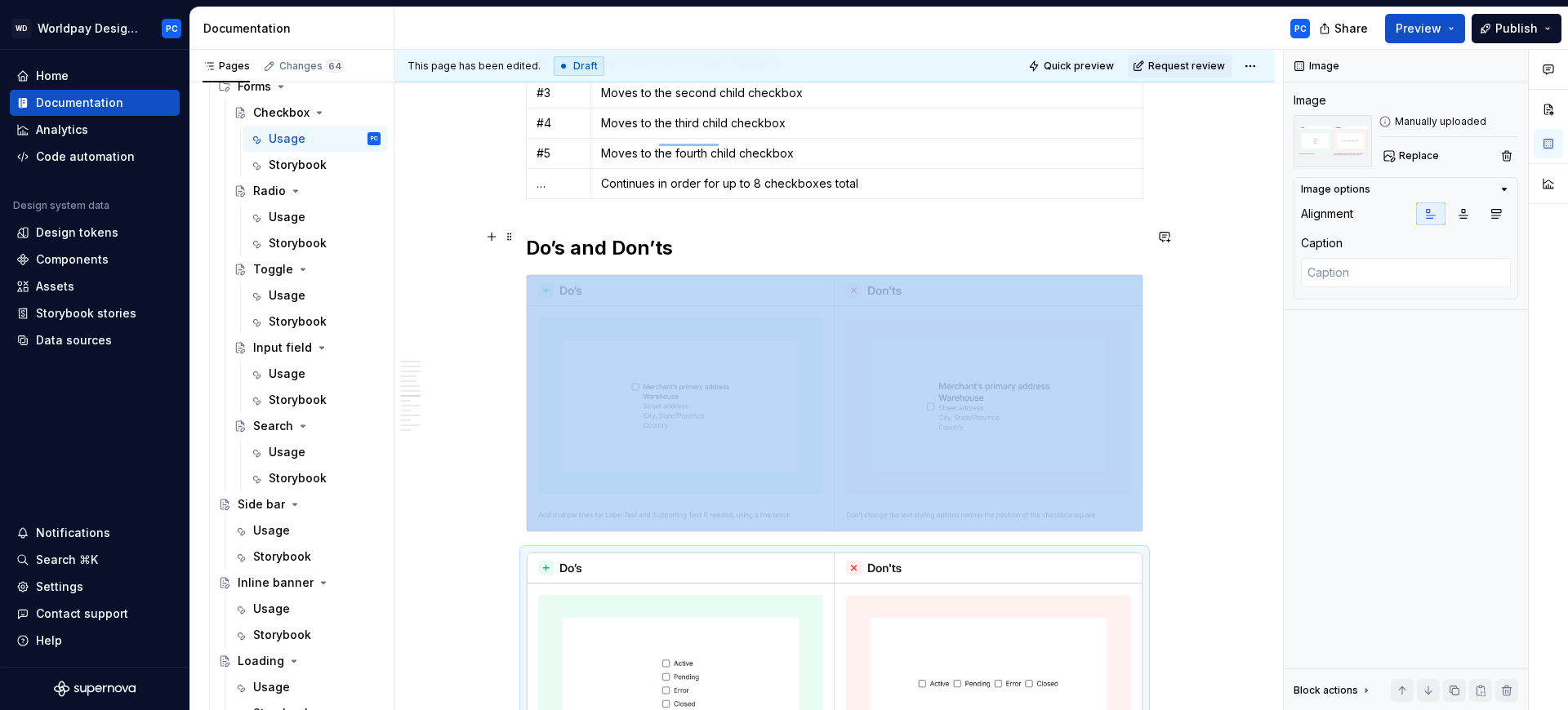
scroll to position [5709, 0]
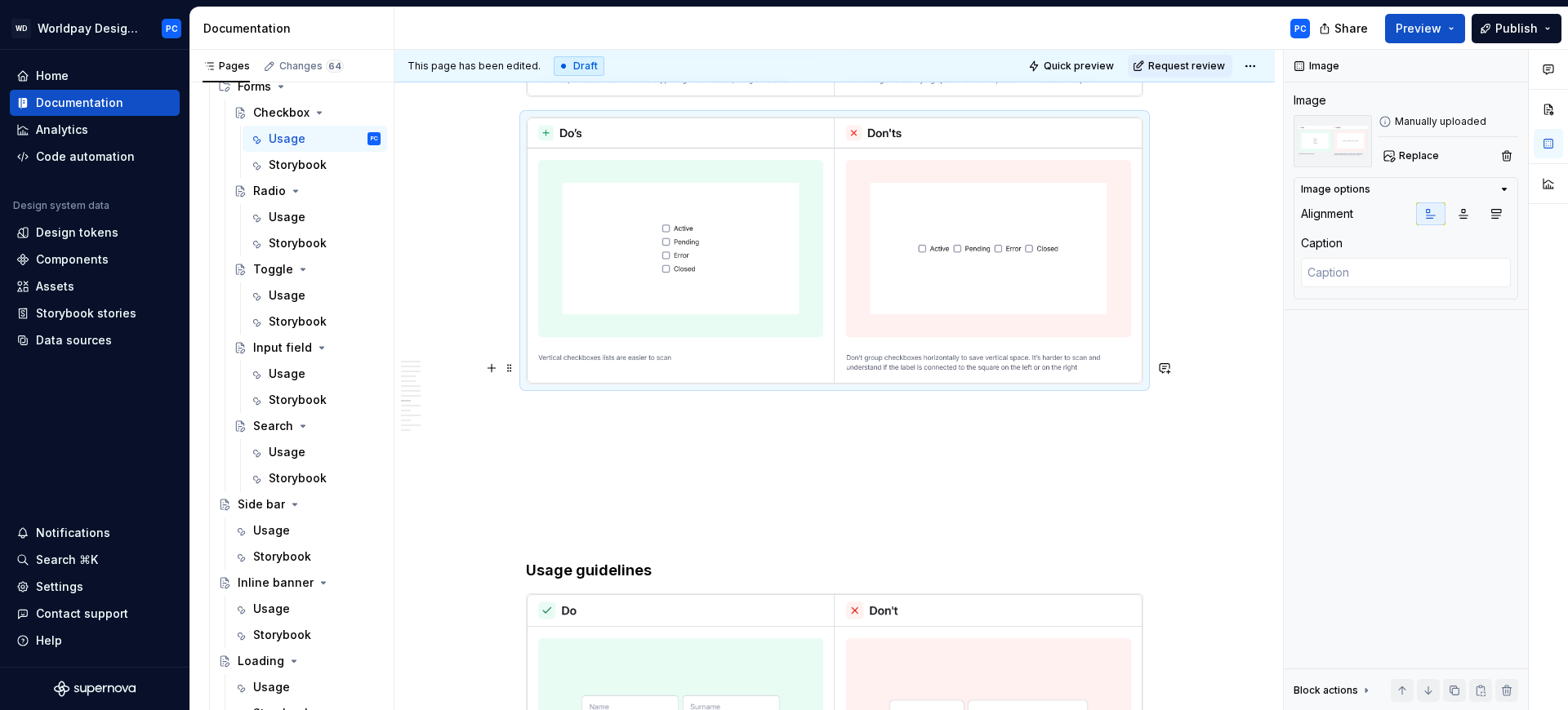
click at [794, 404] on p "To enrich screen reader interactions, please activate Accessibility in Grammarl…" at bounding box center [834, 414] width 617 height 20
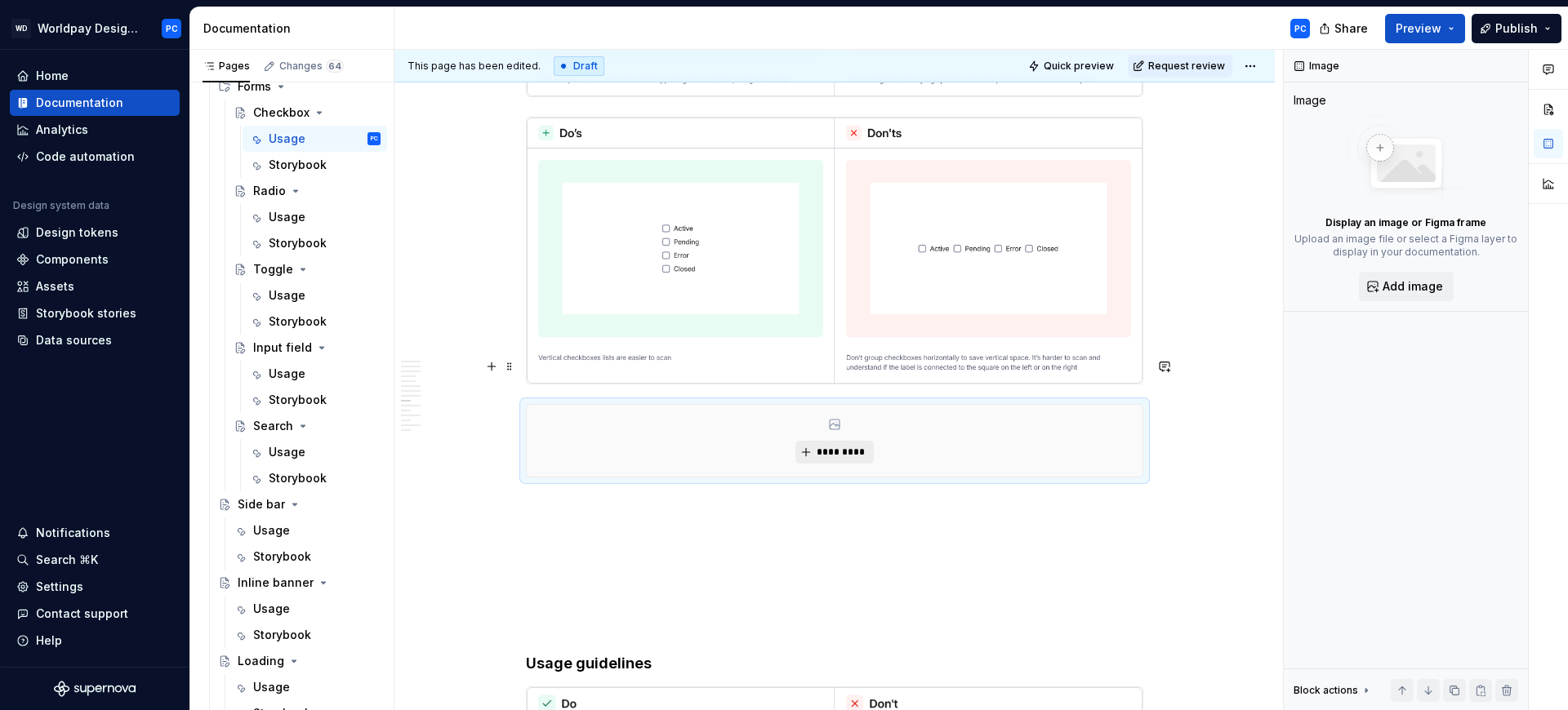
click at [834, 446] on span "*********" at bounding box center [841, 452] width 50 height 13
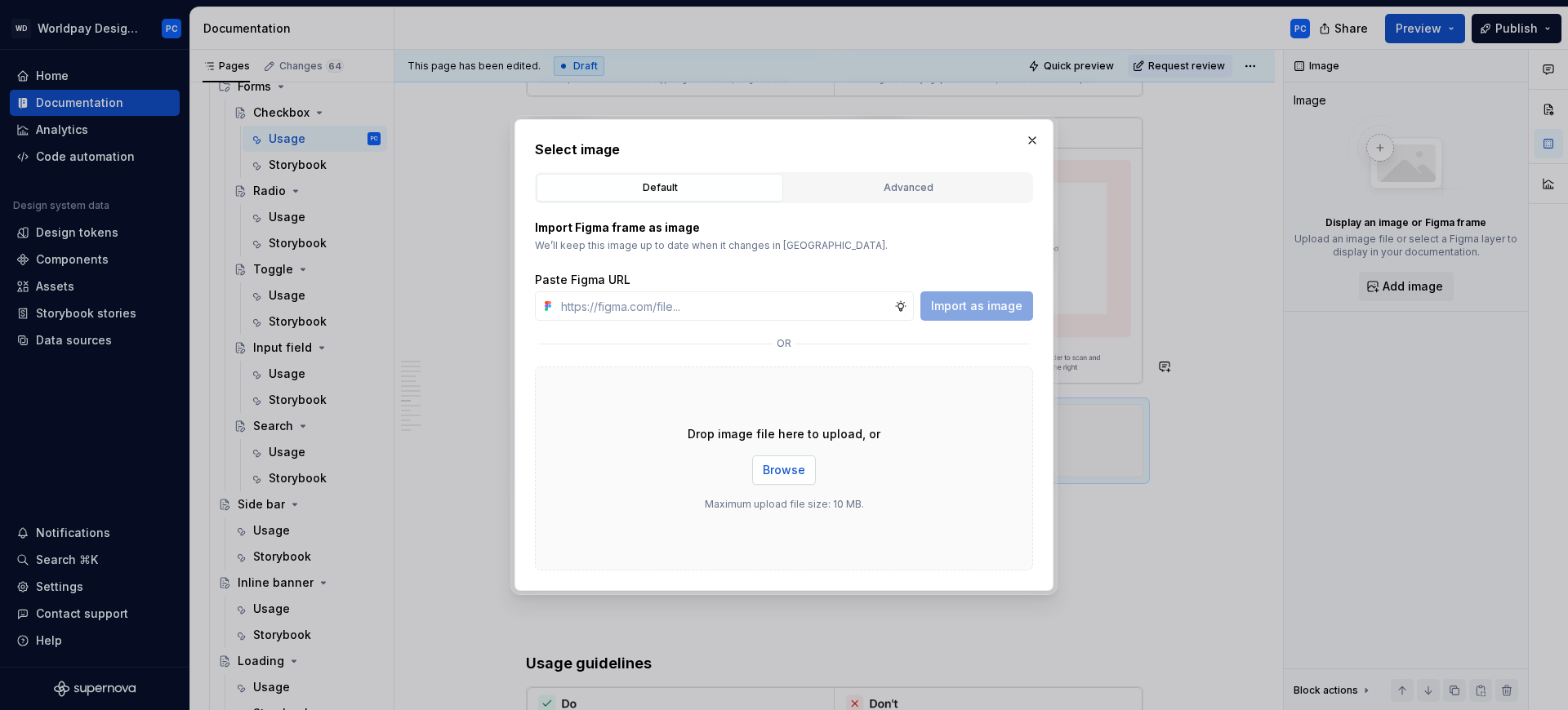
click at [791, 470] on span "Browse" at bounding box center [784, 470] width 43 height 16
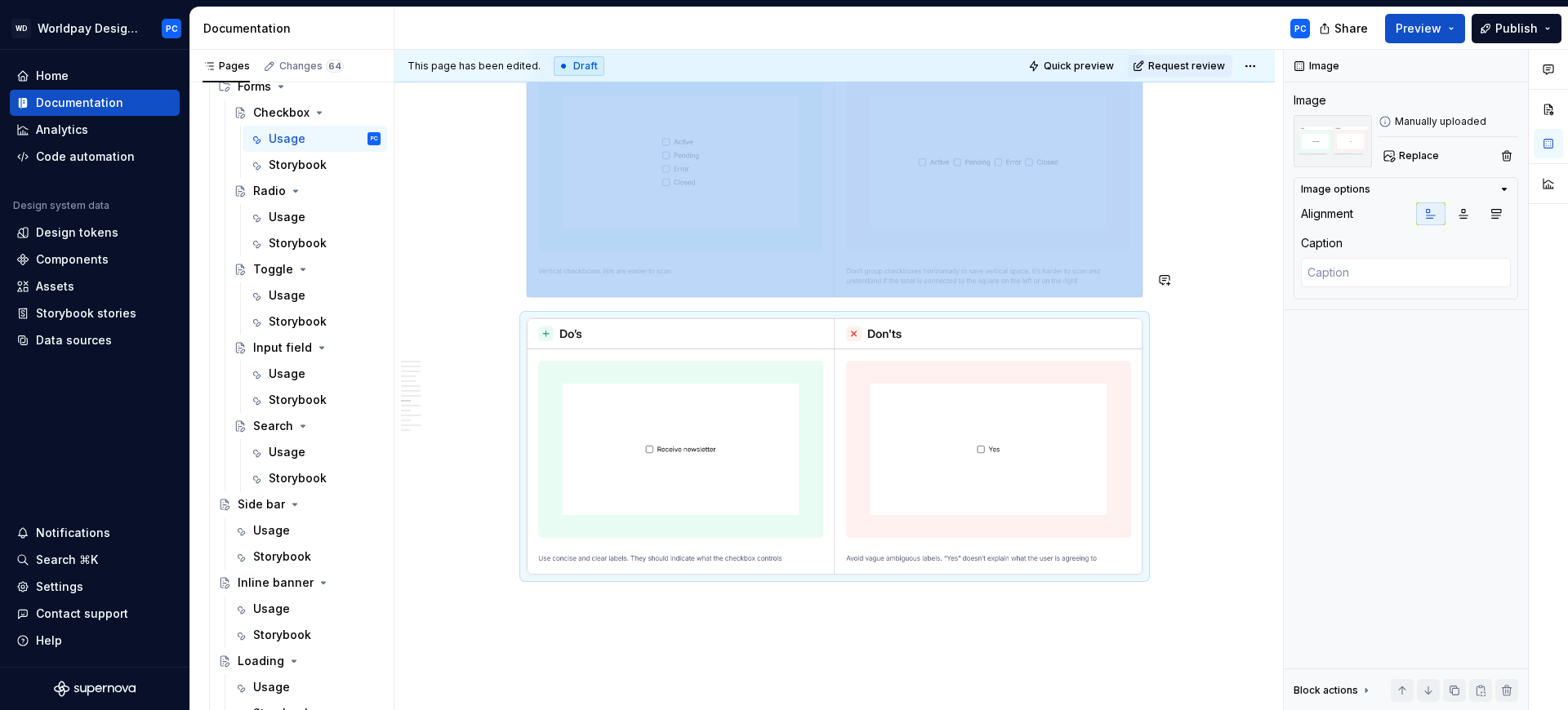
scroll to position [0, 0]
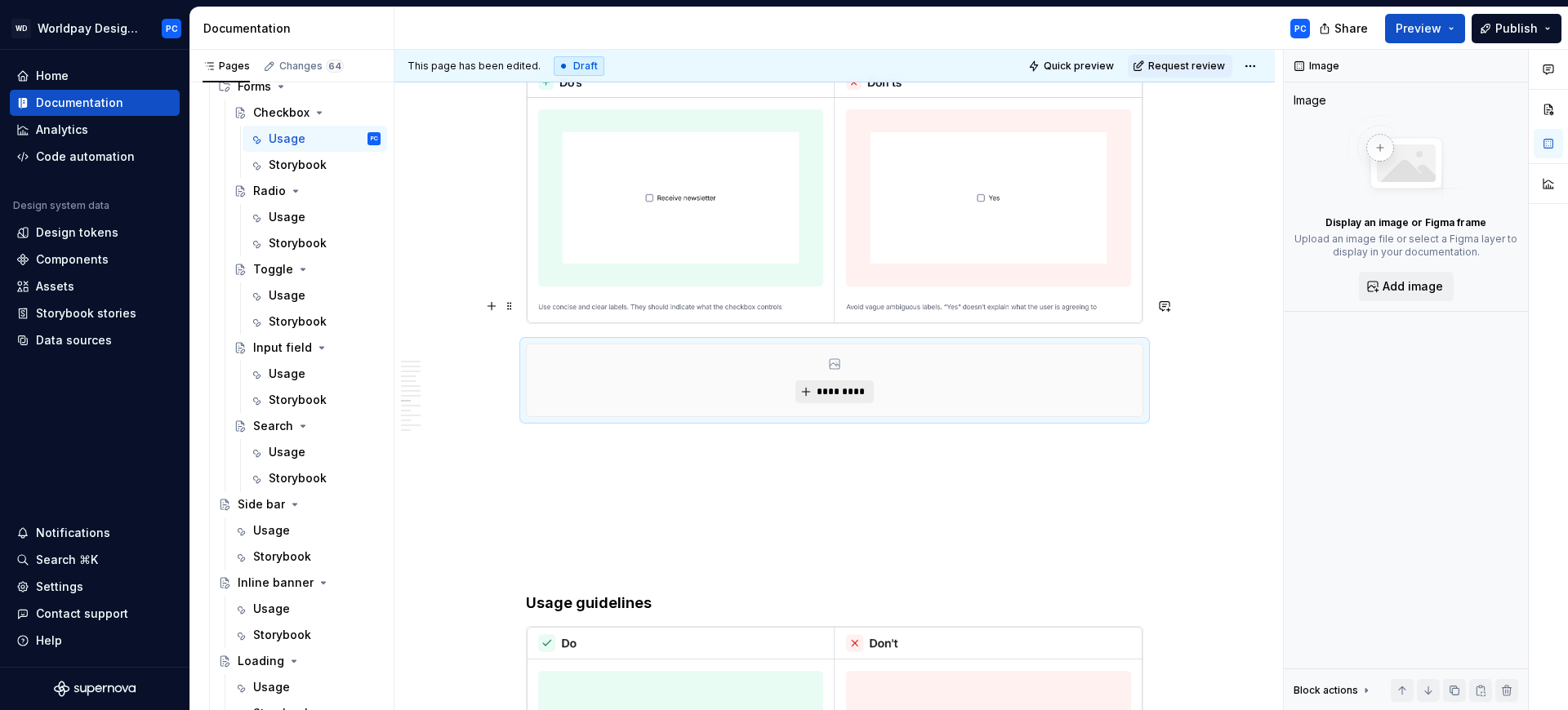
click at [829, 385] on span "*********" at bounding box center [841, 391] width 50 height 13
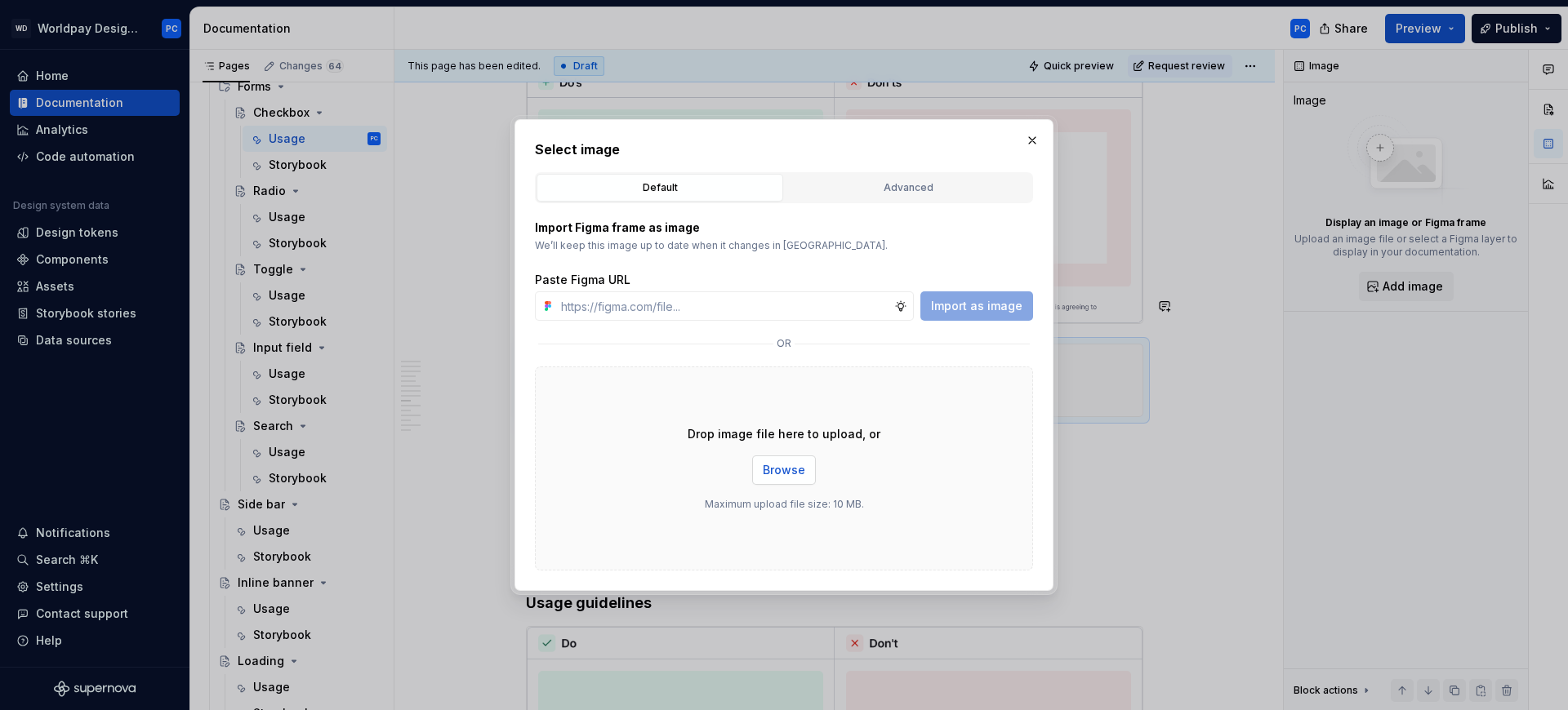
click at [798, 482] on button "Browse" at bounding box center [784, 471] width 64 height 30
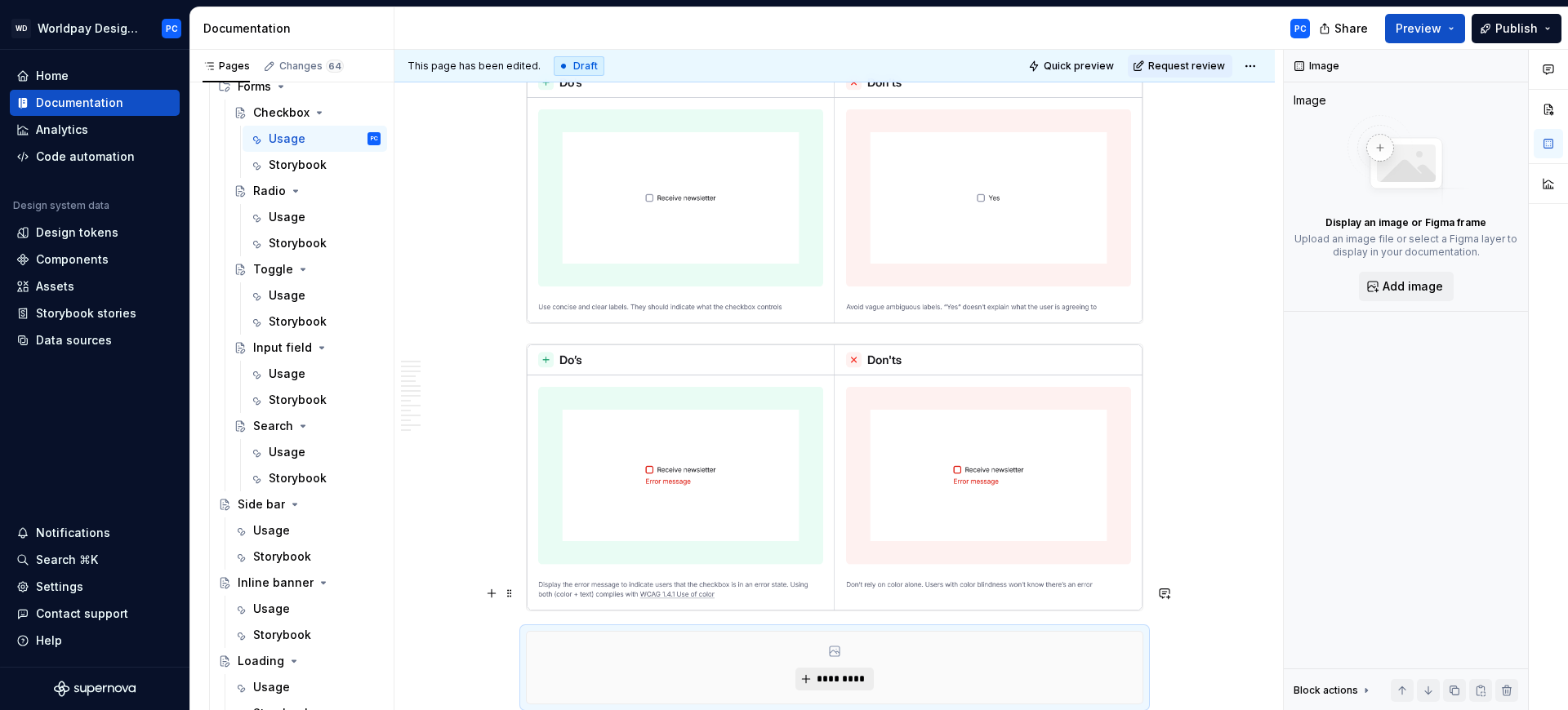
click at [840, 667] on button "*********" at bounding box center [835, 678] width 78 height 23
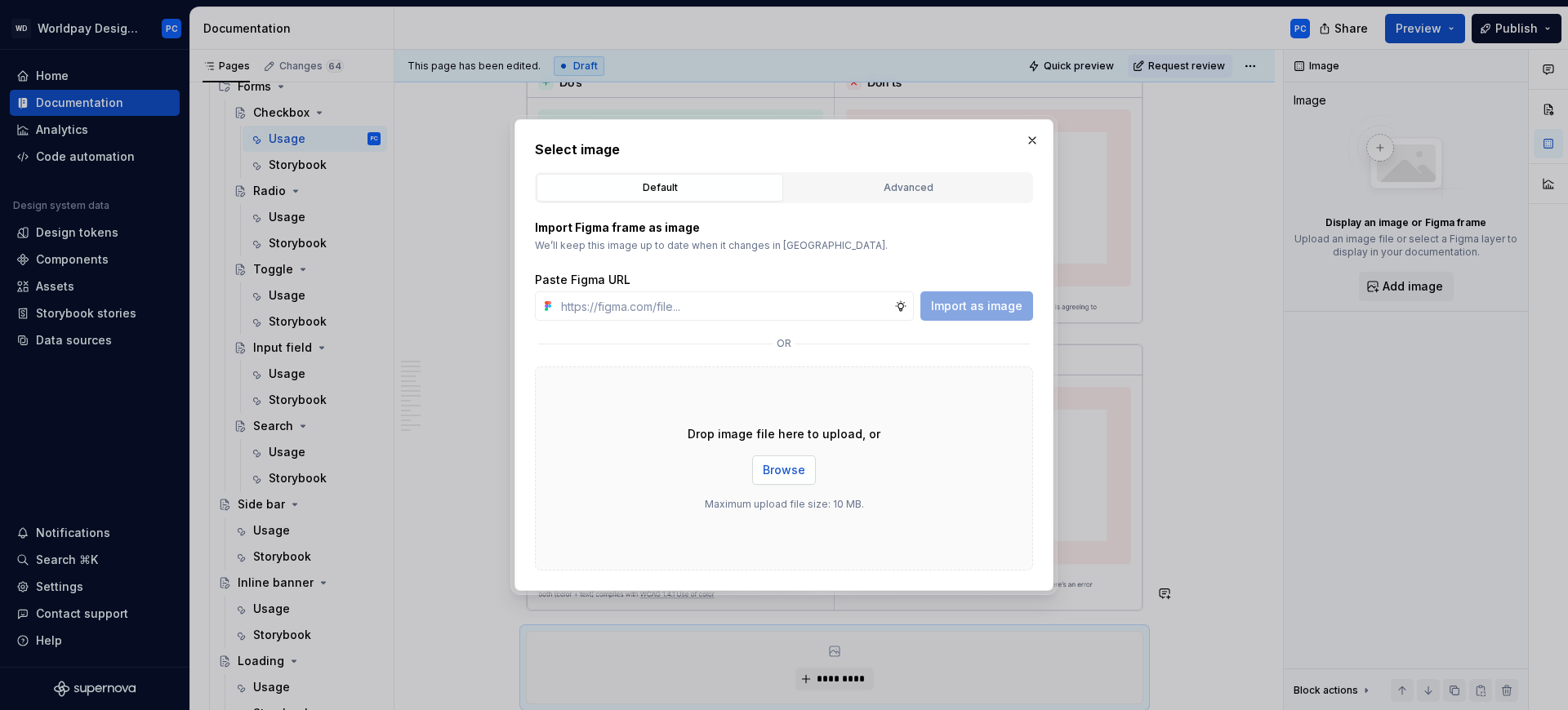
click at [779, 476] on span "Browse" at bounding box center [784, 470] width 43 height 16
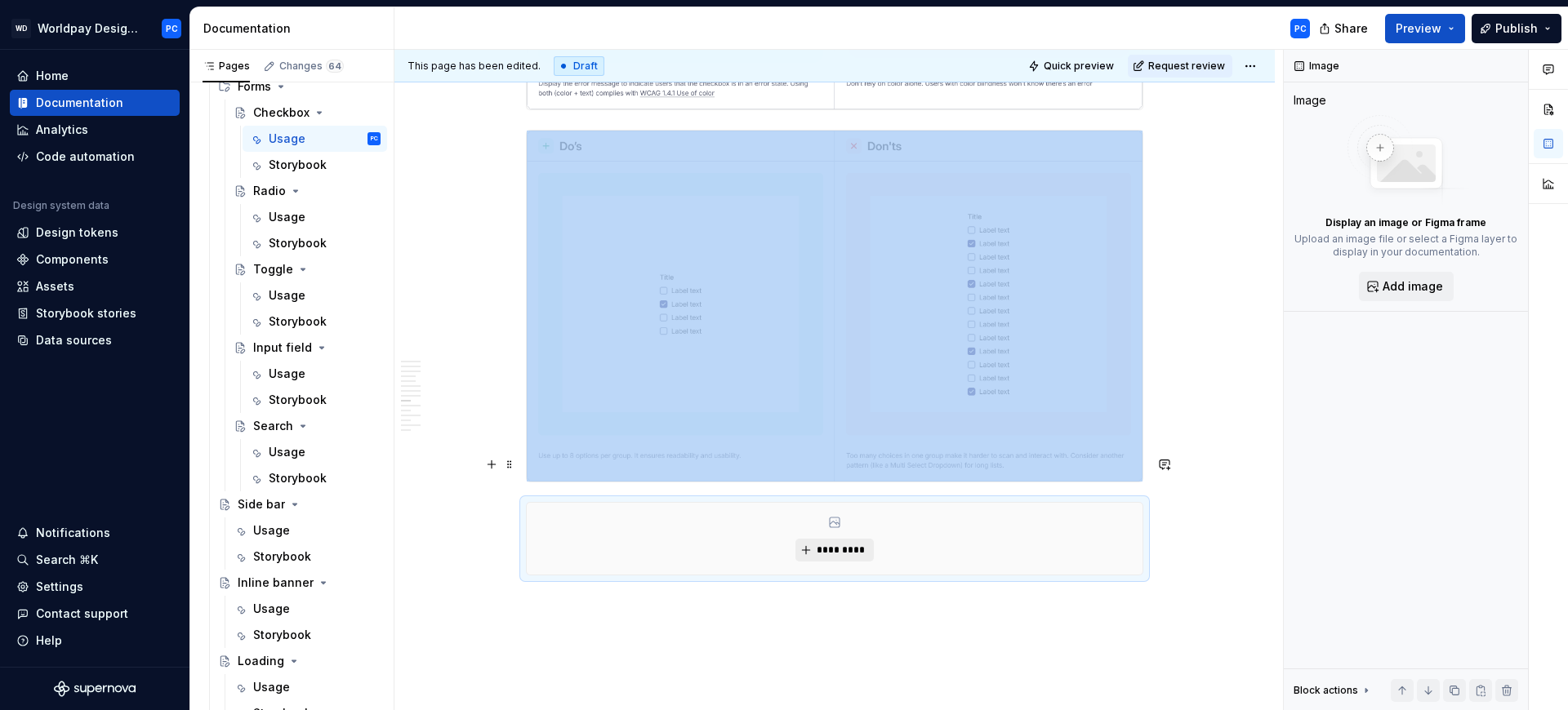
click at [843, 539] on button "*********" at bounding box center [835, 550] width 78 height 23
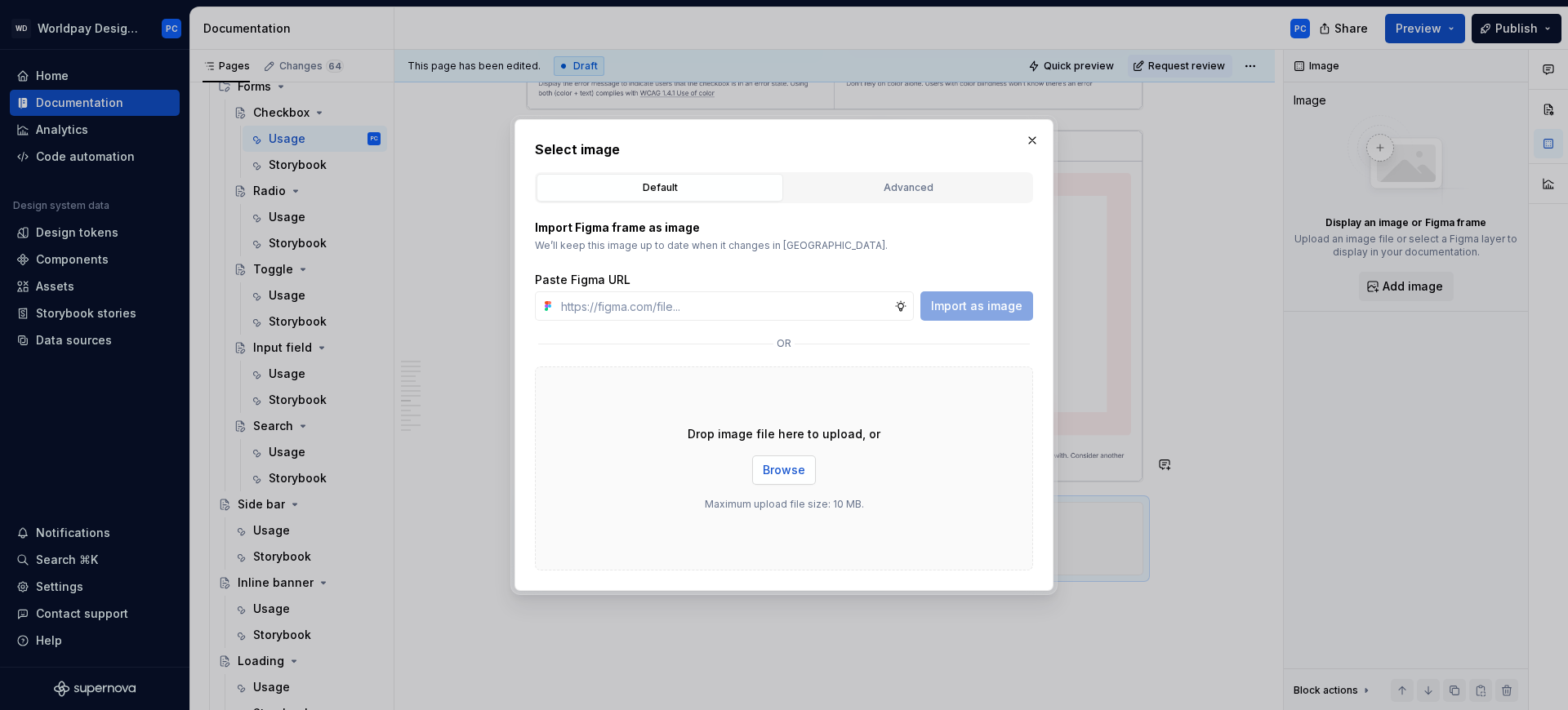
click at [787, 480] on button "Browse" at bounding box center [784, 471] width 64 height 30
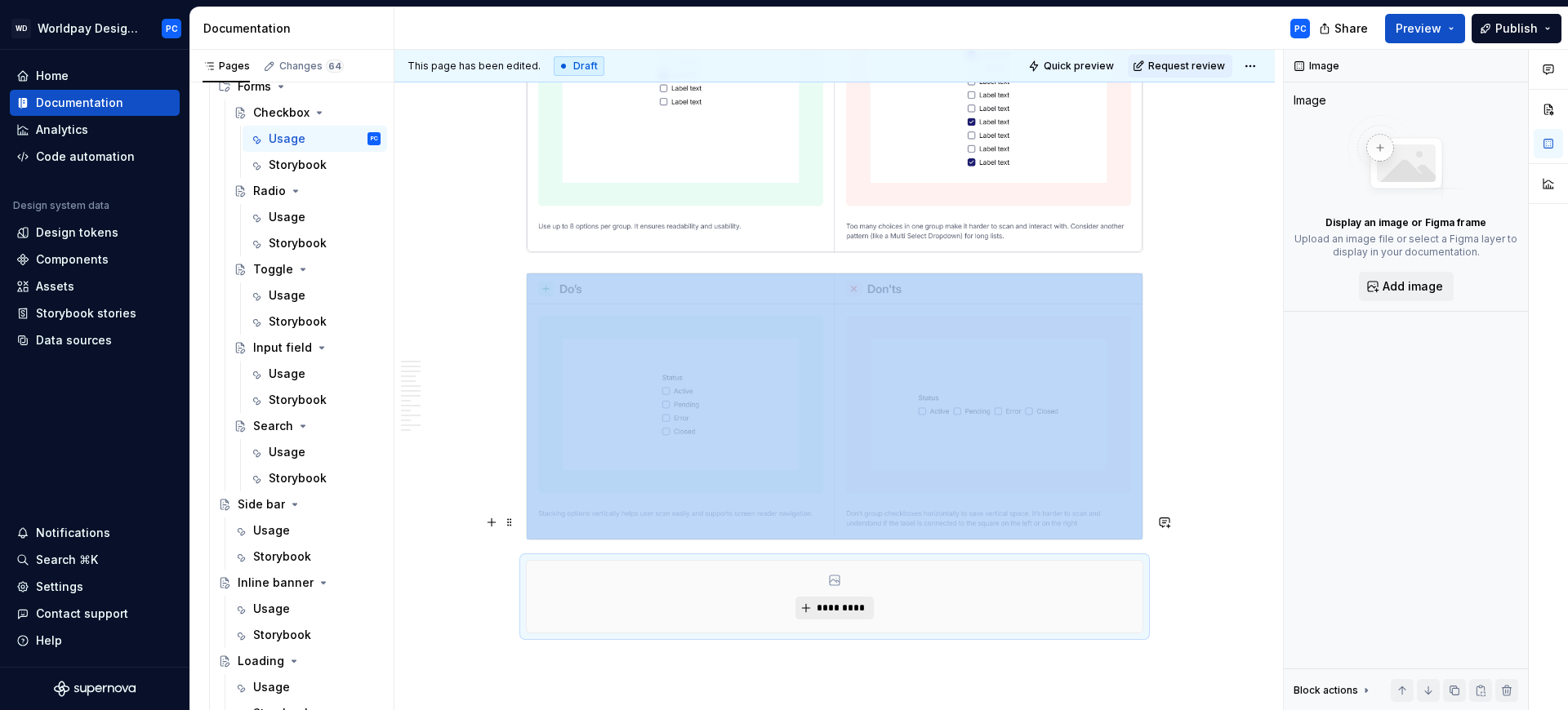
click at [825, 597] on button "*********" at bounding box center [835, 608] width 78 height 23
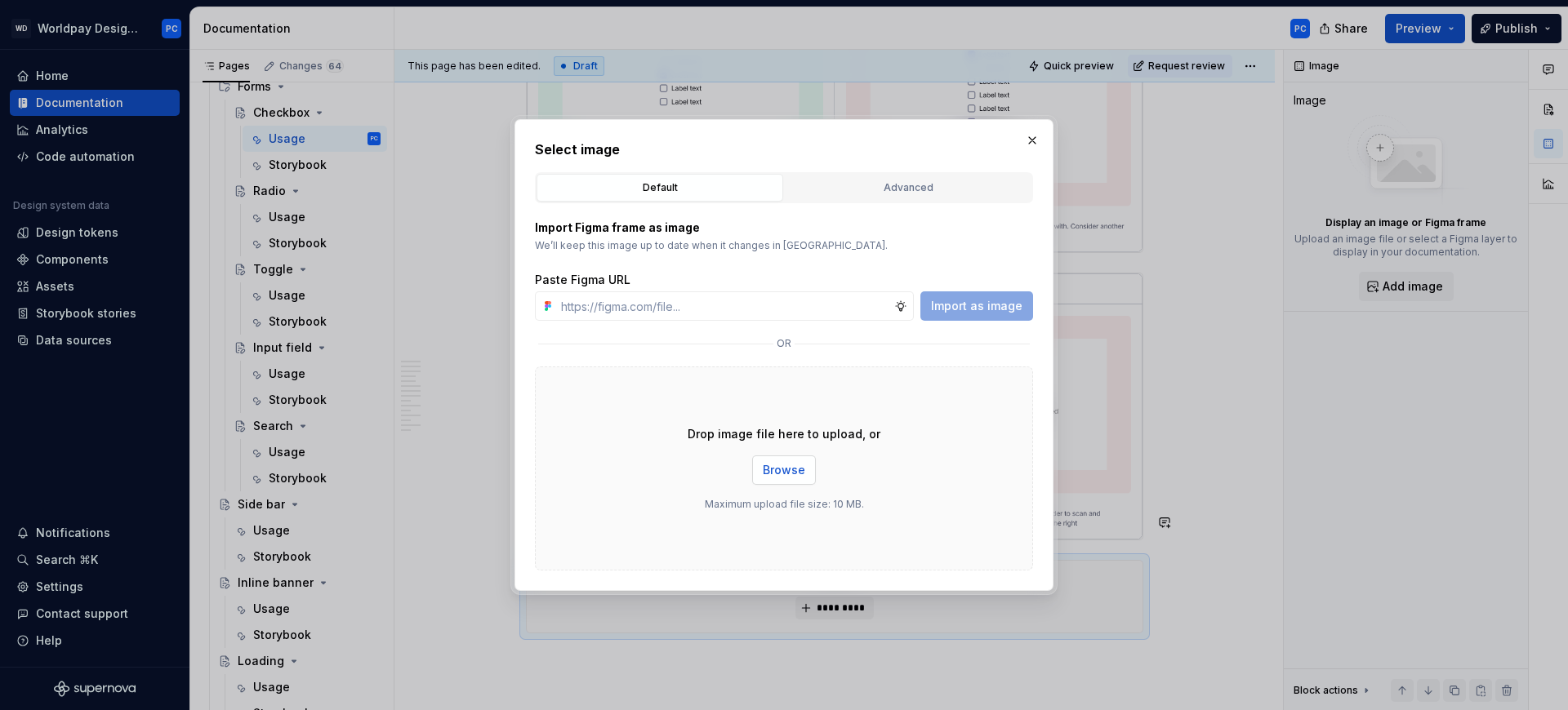
click at [790, 477] on span "Browse" at bounding box center [784, 470] width 43 height 16
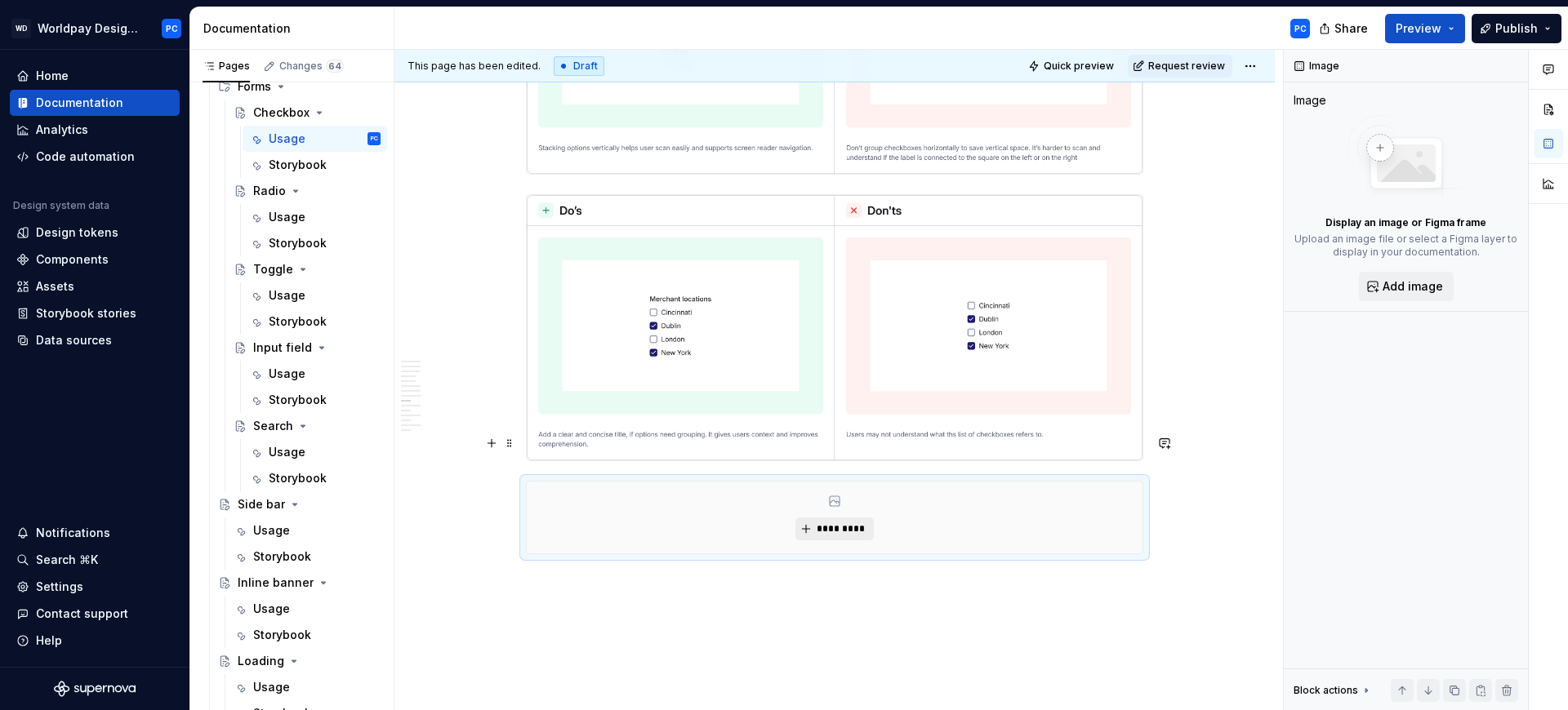
click at [858, 517] on button "*********" at bounding box center [835, 528] width 78 height 23
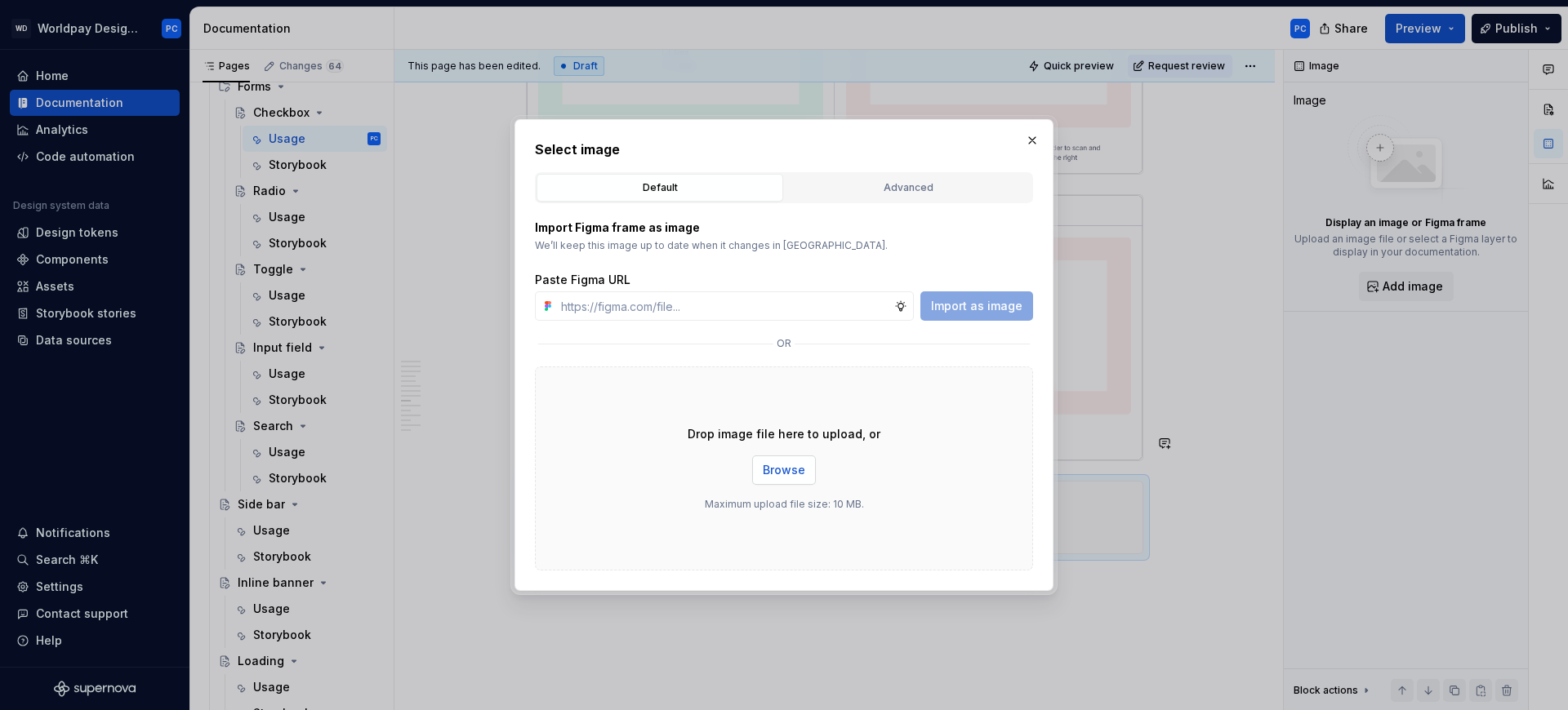
click at [782, 481] on button "Browse" at bounding box center [784, 471] width 64 height 30
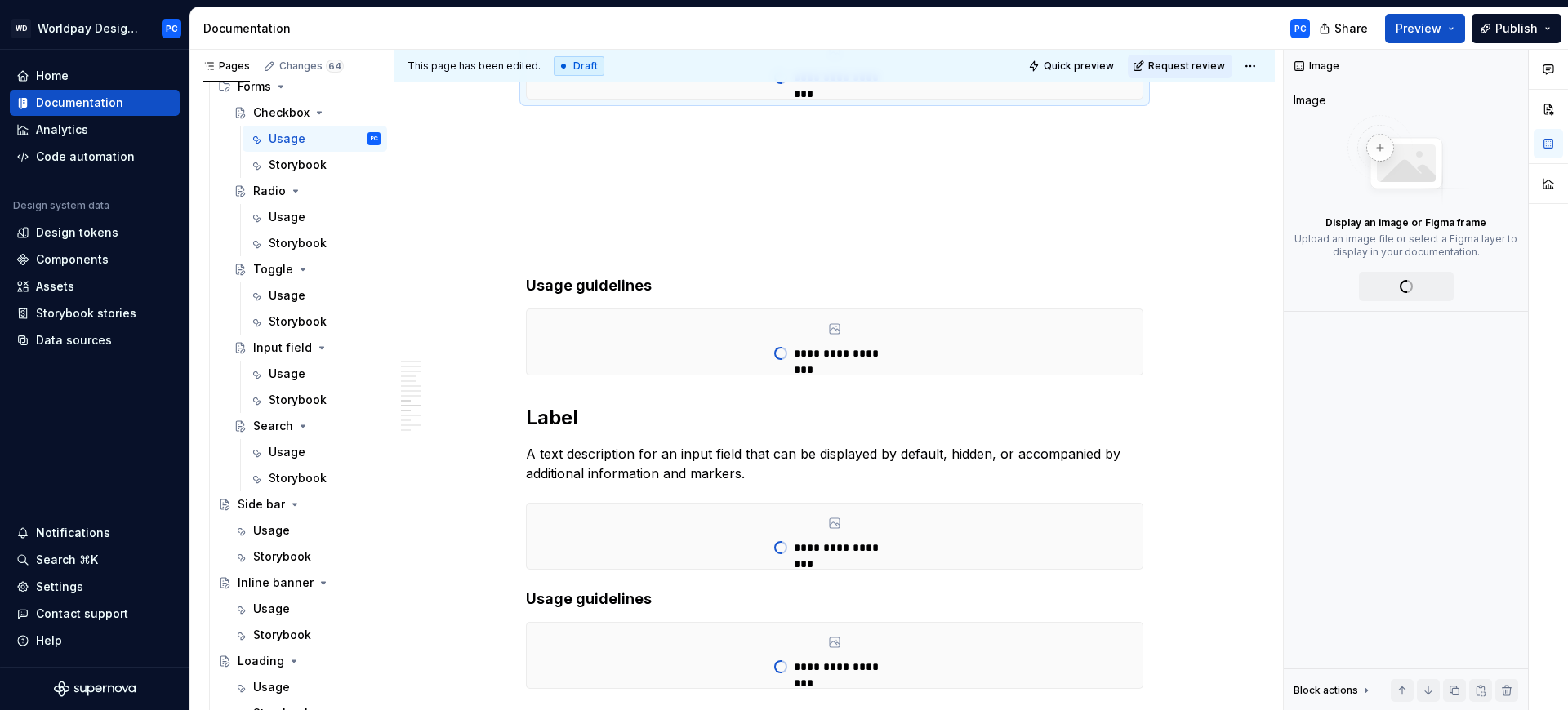
type textarea "*"
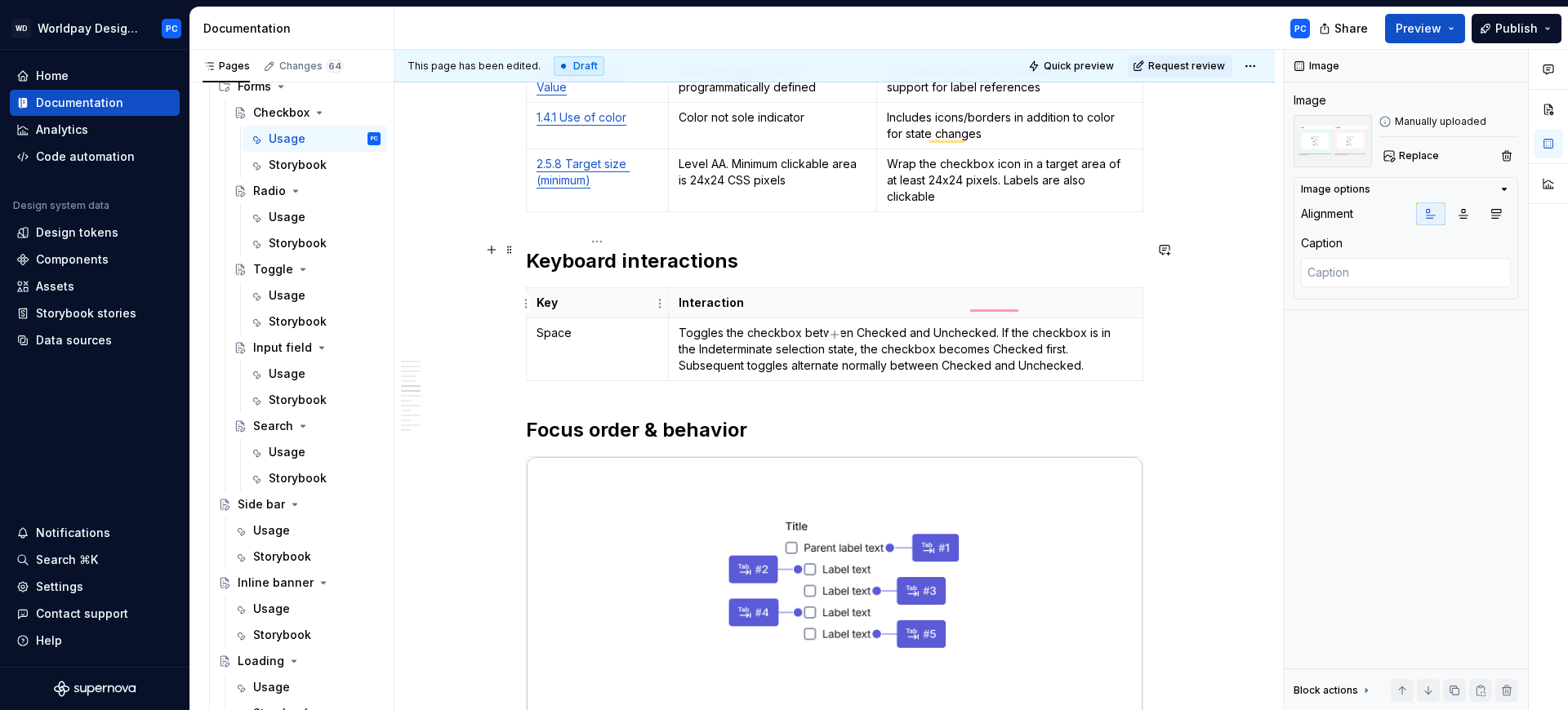
click at [642, 319] on td "Space" at bounding box center [597, 349] width 142 height 63
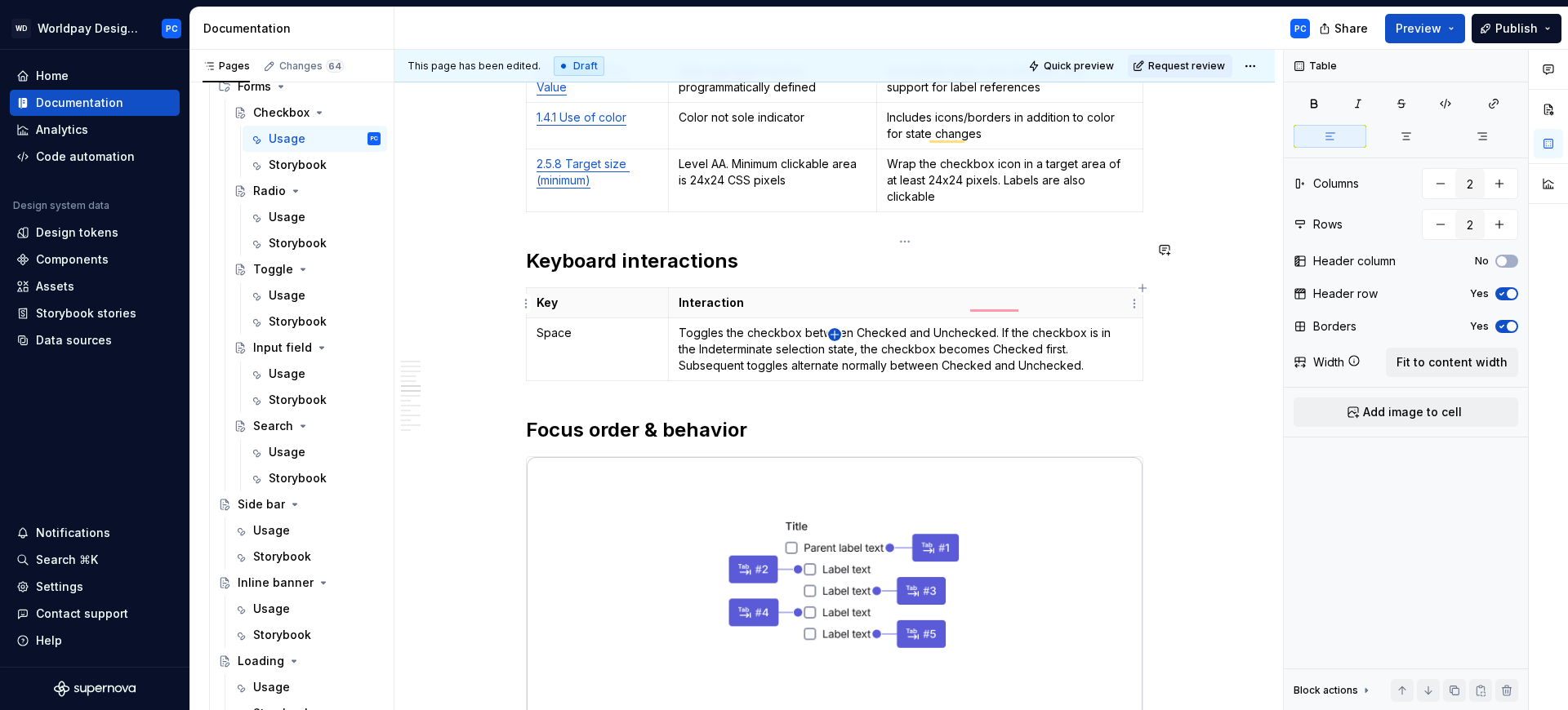
click at [837, 335] on icon "button" at bounding box center [835, 334] width 13 height 13
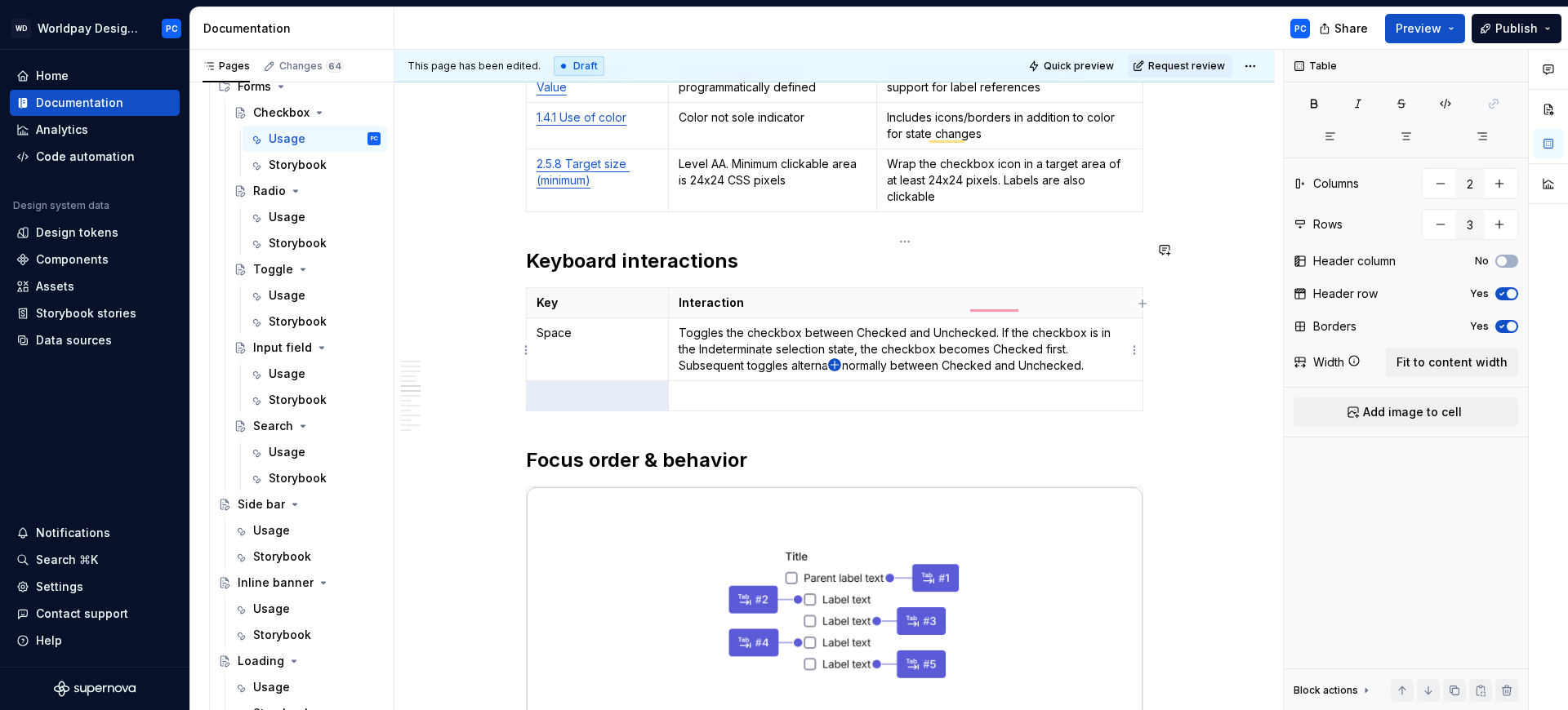
click at [835, 364] on icon "button" at bounding box center [834, 363] width 7 height 7
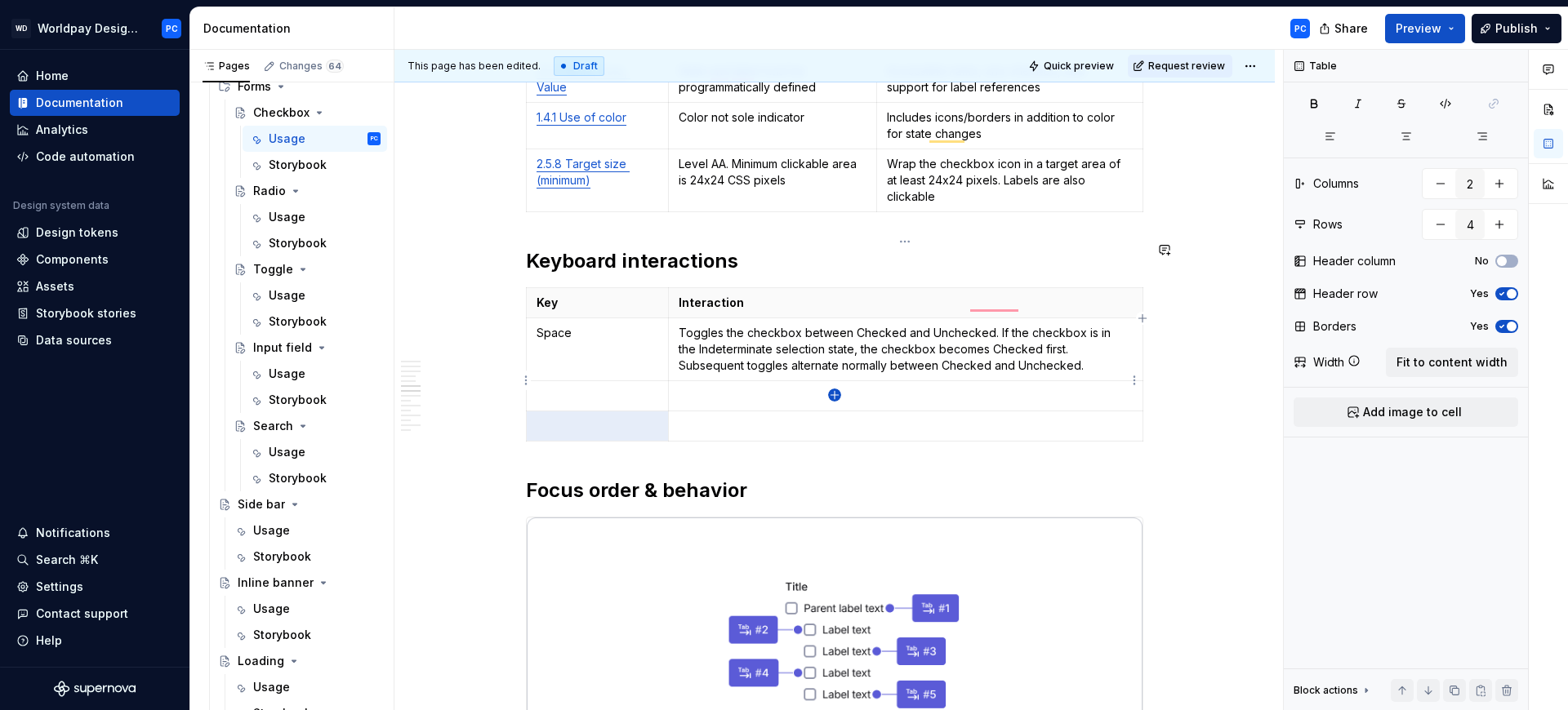
click at [836, 391] on icon "button" at bounding box center [835, 394] width 13 height 13
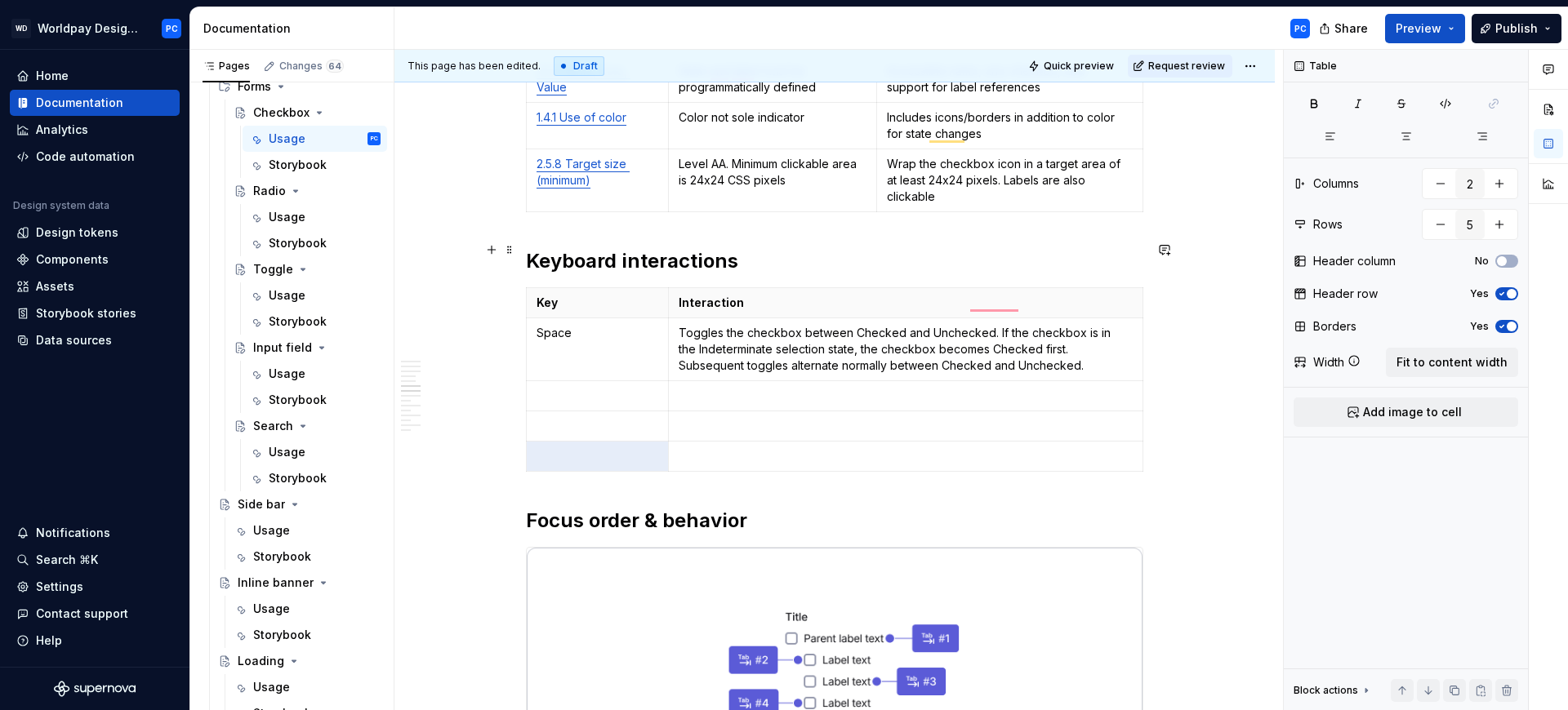
click at [833, 430] on div "Key Interaction Space Toggles the checkbox between Checked and Unchecked. If th…" at bounding box center [834, 382] width 617 height 191
click at [837, 423] on icon "button" at bounding box center [835, 425] width 13 height 13
type input "6"
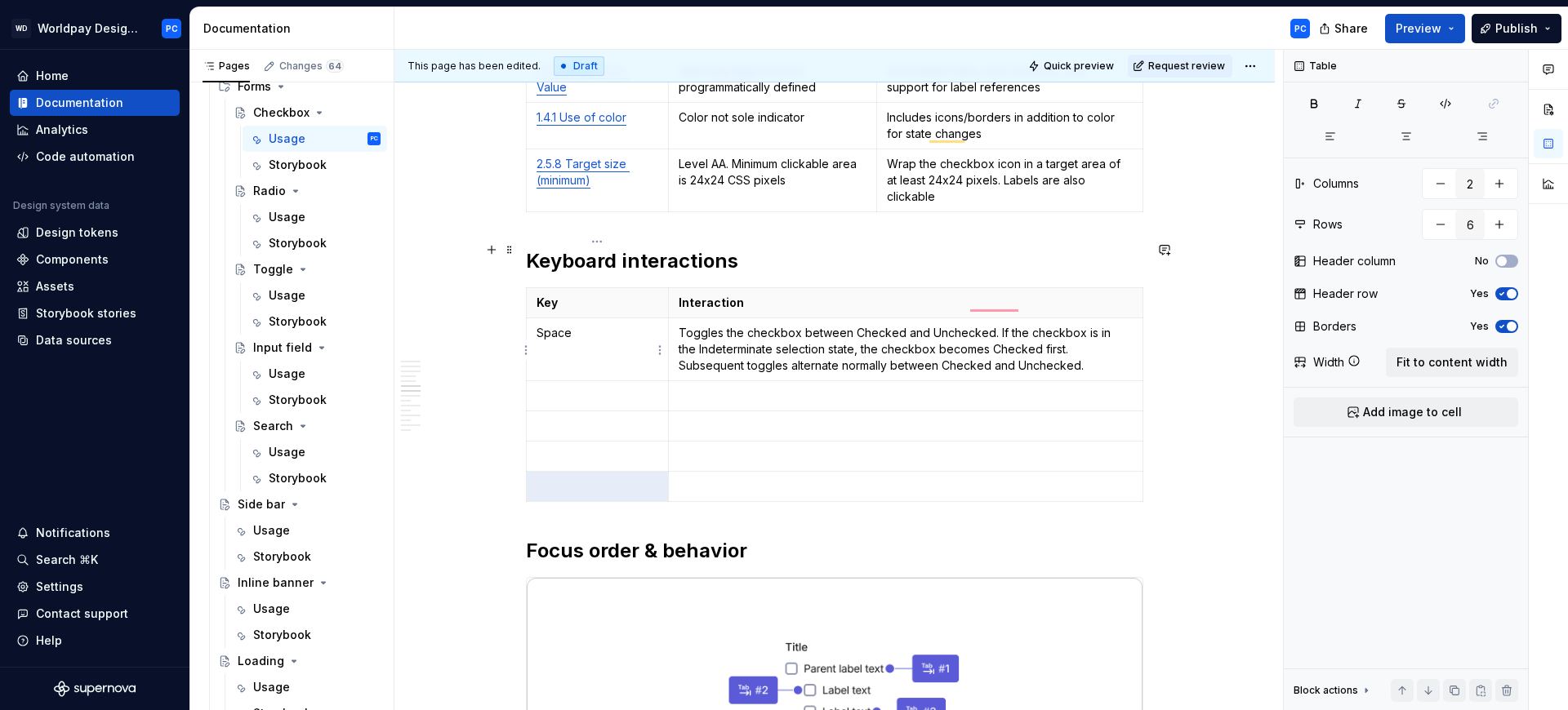
click at [624, 380] on td "To enrich screen reader interactions, please activate Accessibility in Grammarl…" at bounding box center [597, 395] width 142 height 30
click at [593, 418] on p "To enrich screen reader interactions, please activate Accessibility in Grammarl…" at bounding box center [597, 426] width 121 height 16
click at [749, 418] on p "To enrich screen reader interactions, please activate Accessibility in Grammarl…" at bounding box center [905, 426] width 454 height 16
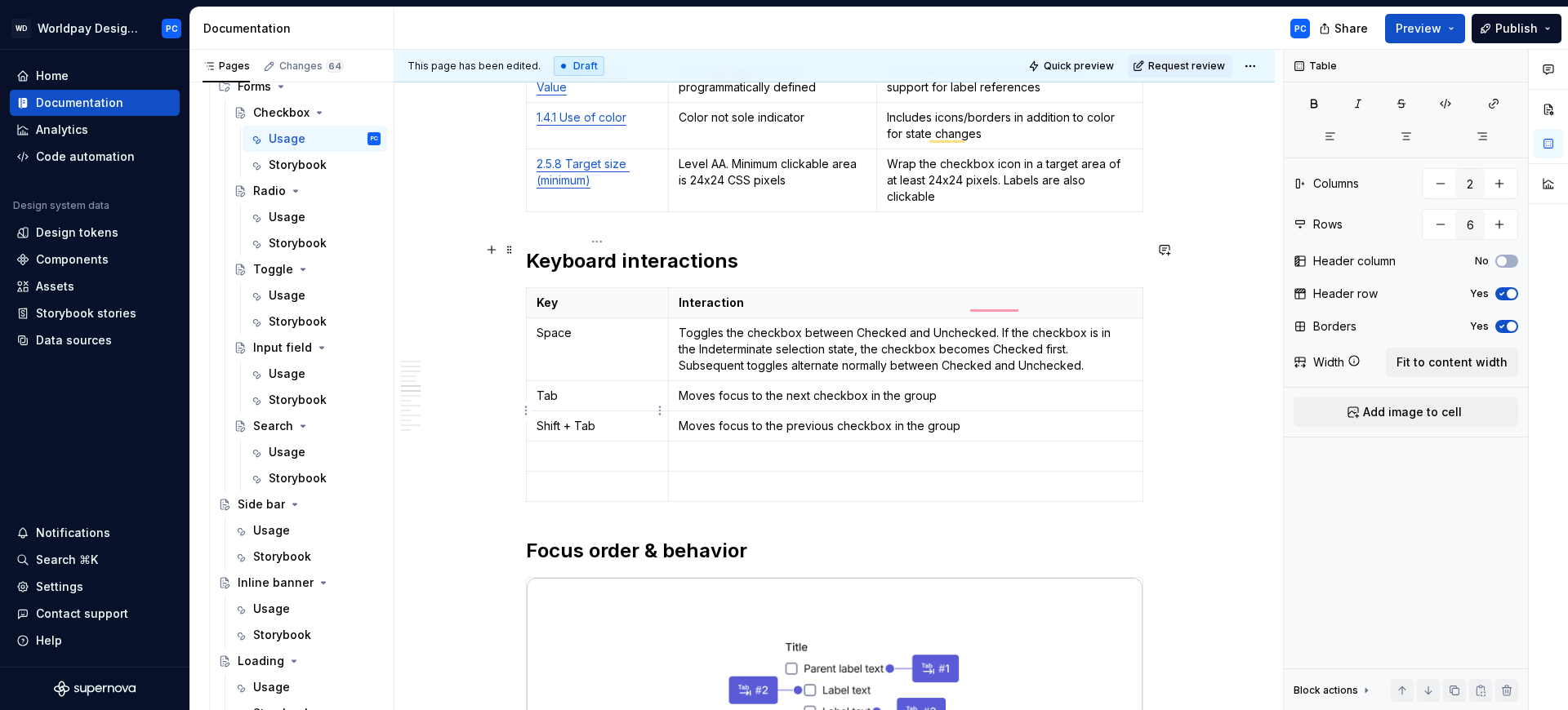
click at [561, 448] on p "To enrich screen reader interactions, please activate Accessibility in Grammarl…" at bounding box center [597, 456] width 121 height 16
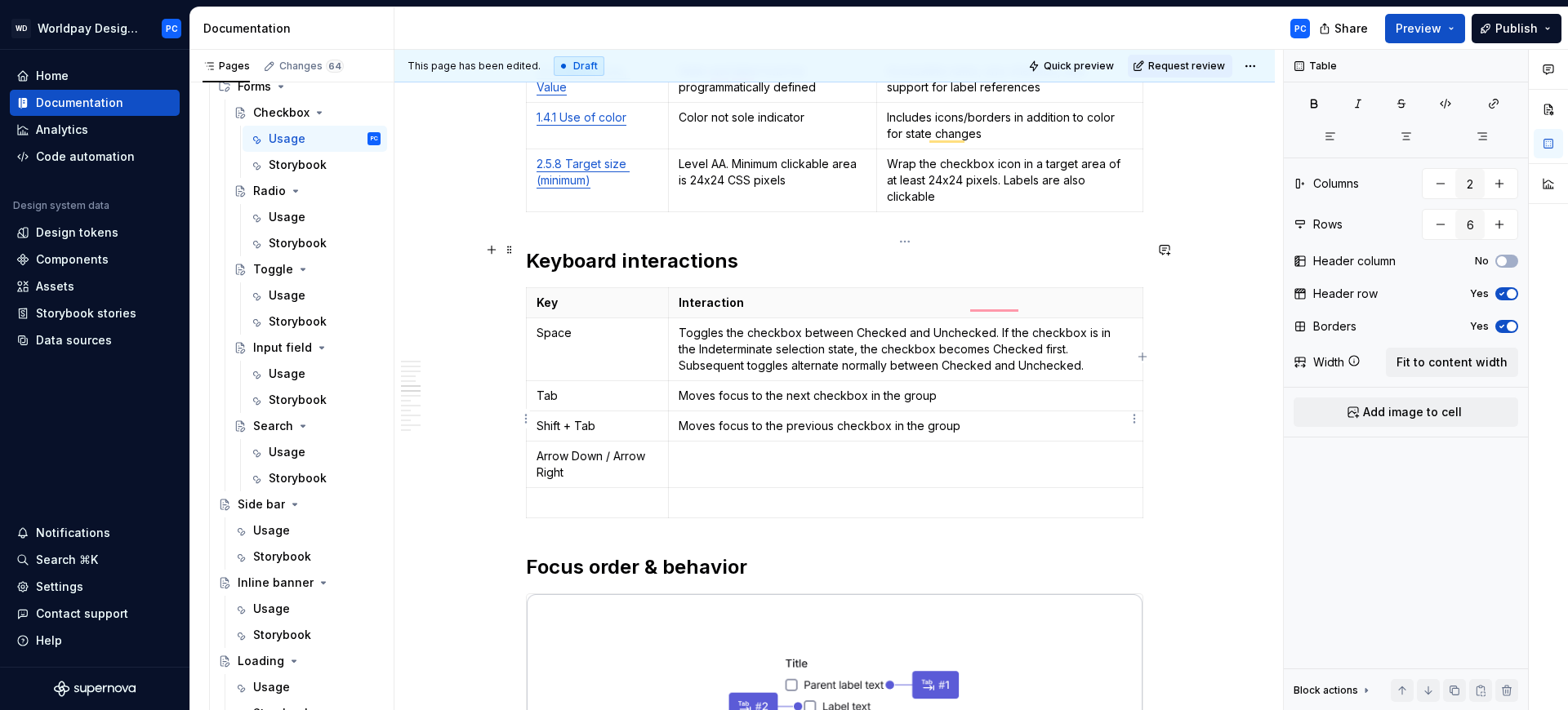
click at [754, 448] on p "To enrich screen reader interactions, please activate Accessibility in Grammarl…" at bounding box center [905, 456] width 454 height 16
click at [612, 495] on p "To enrich screen reader interactions, please activate Accessibility in Grammarl…" at bounding box center [597, 502] width 121 height 16
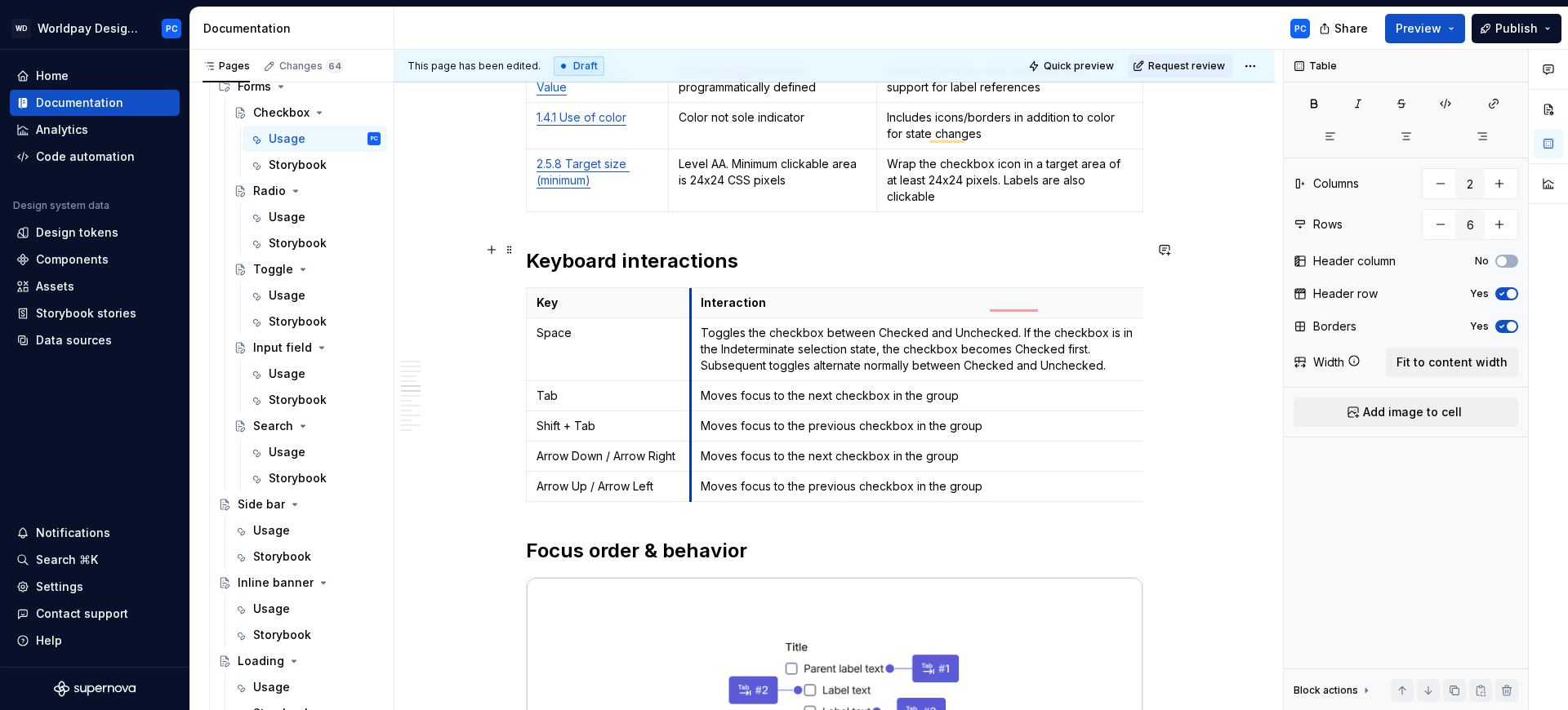
drag, startPoint x: 668, startPoint y: 258, endPoint x: 690, endPoint y: 254, distance: 22.4
click at [691, 287] on th "Interaction" at bounding box center [928, 302] width 475 height 30
drag, startPoint x: 1141, startPoint y: 255, endPoint x: 1118, endPoint y: 259, distance: 23.3
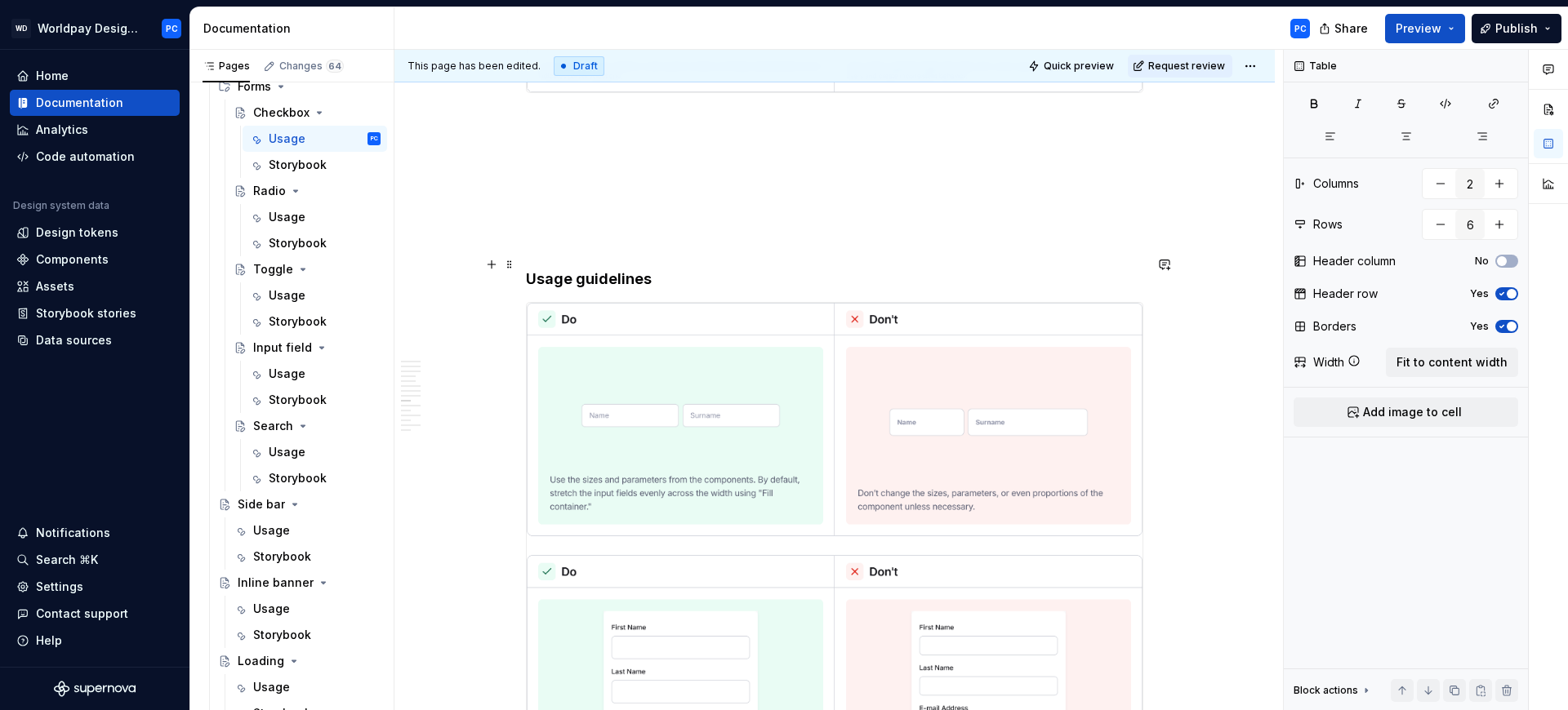
scroll to position [7919, 0]
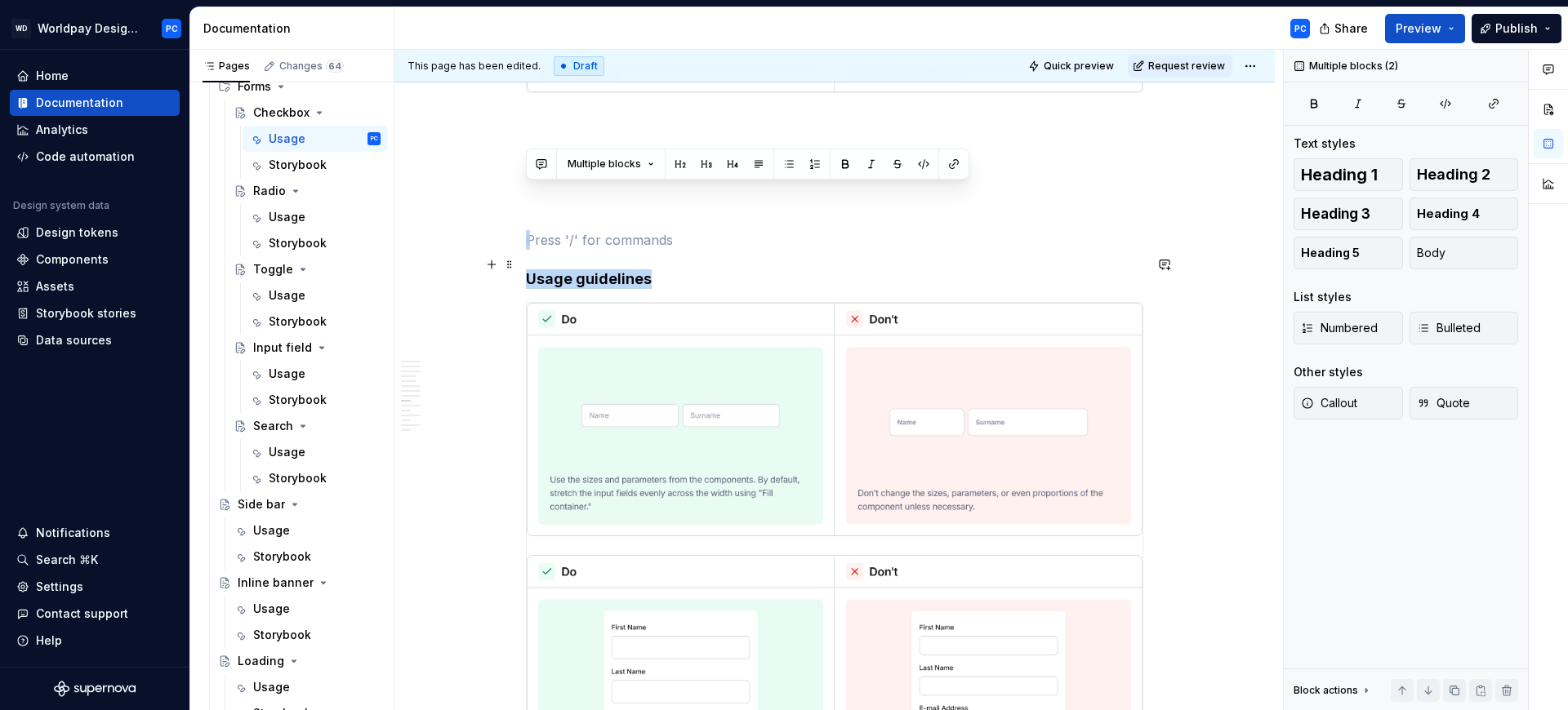
drag, startPoint x: 548, startPoint y: 180, endPoint x: 680, endPoint y: 312, distance: 186.7
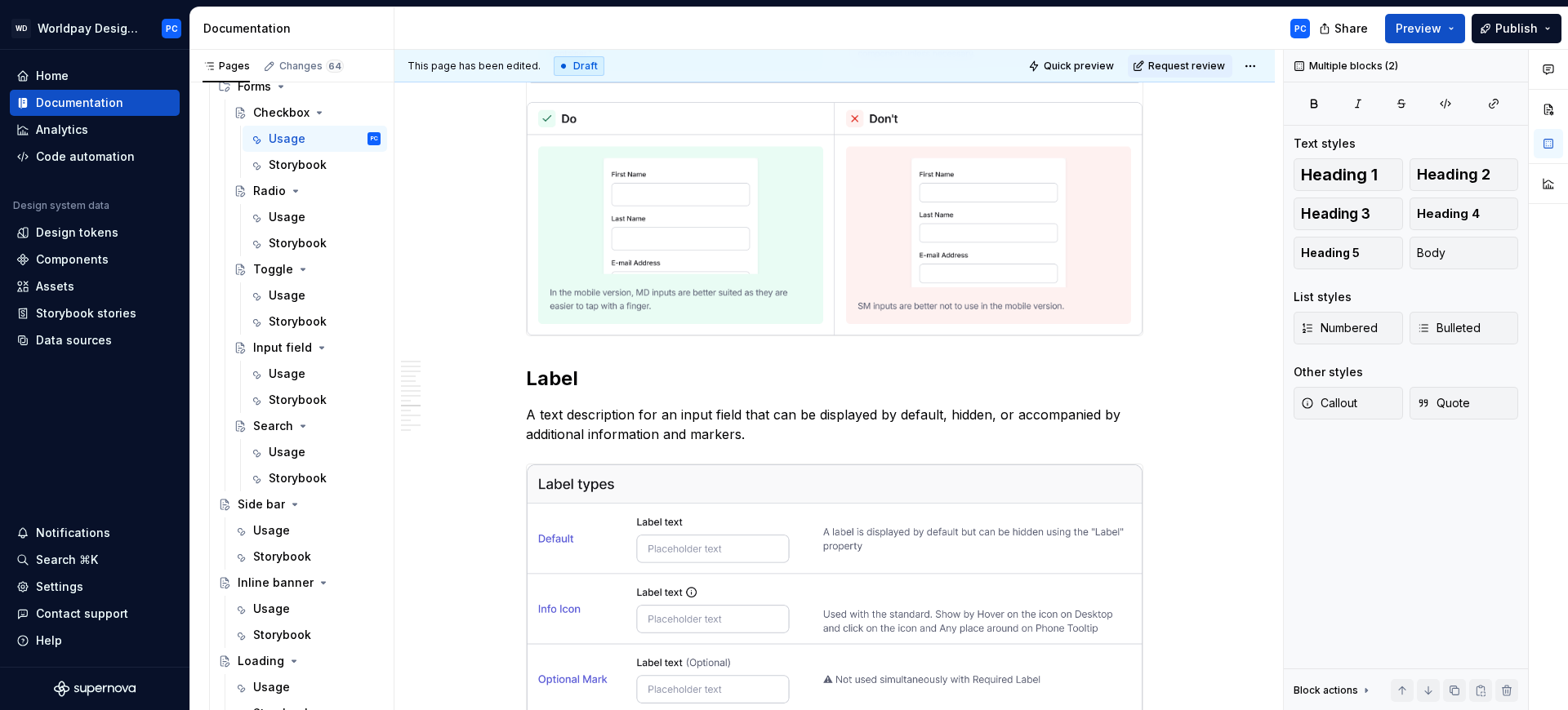
scroll to position [8582, 0]
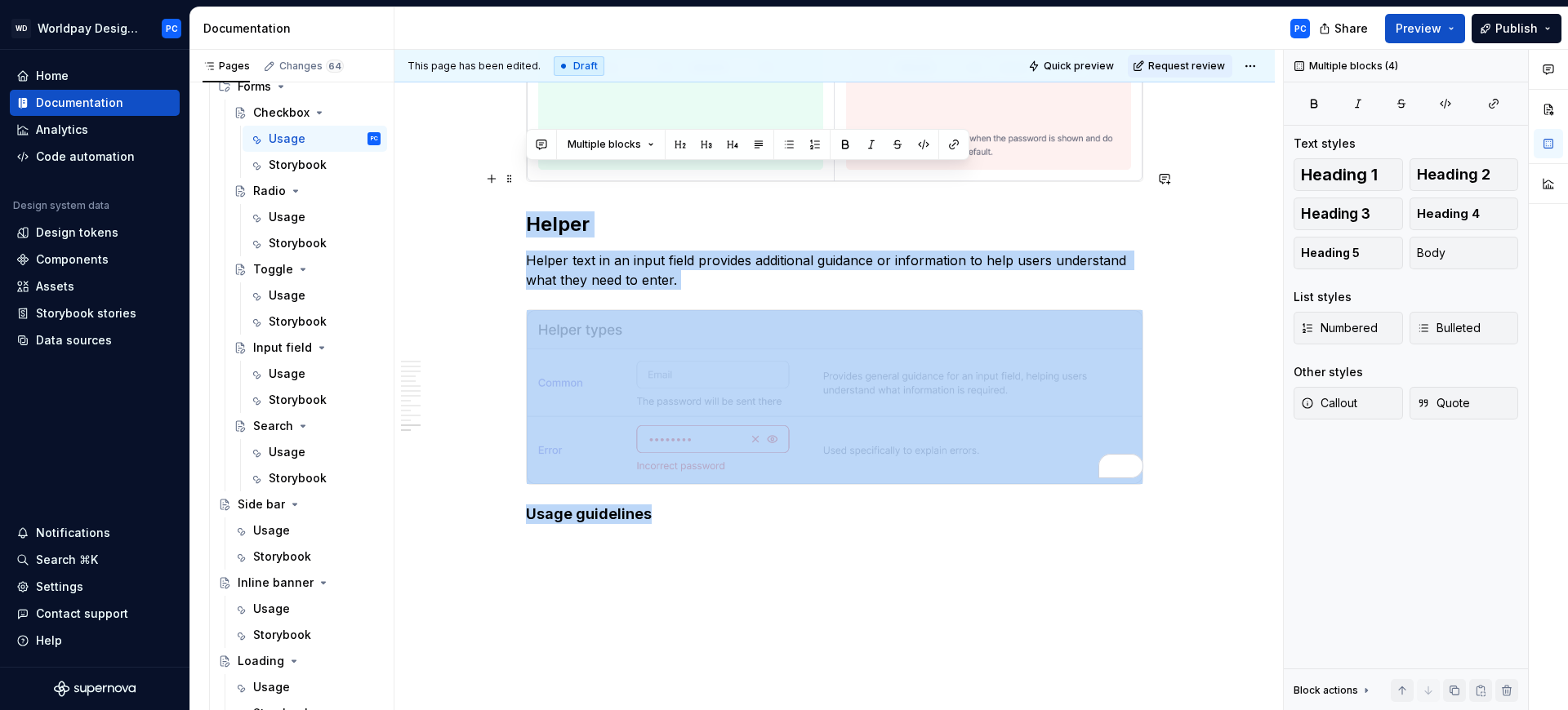
drag, startPoint x: 683, startPoint y: 479, endPoint x: 531, endPoint y: 176, distance: 339.0
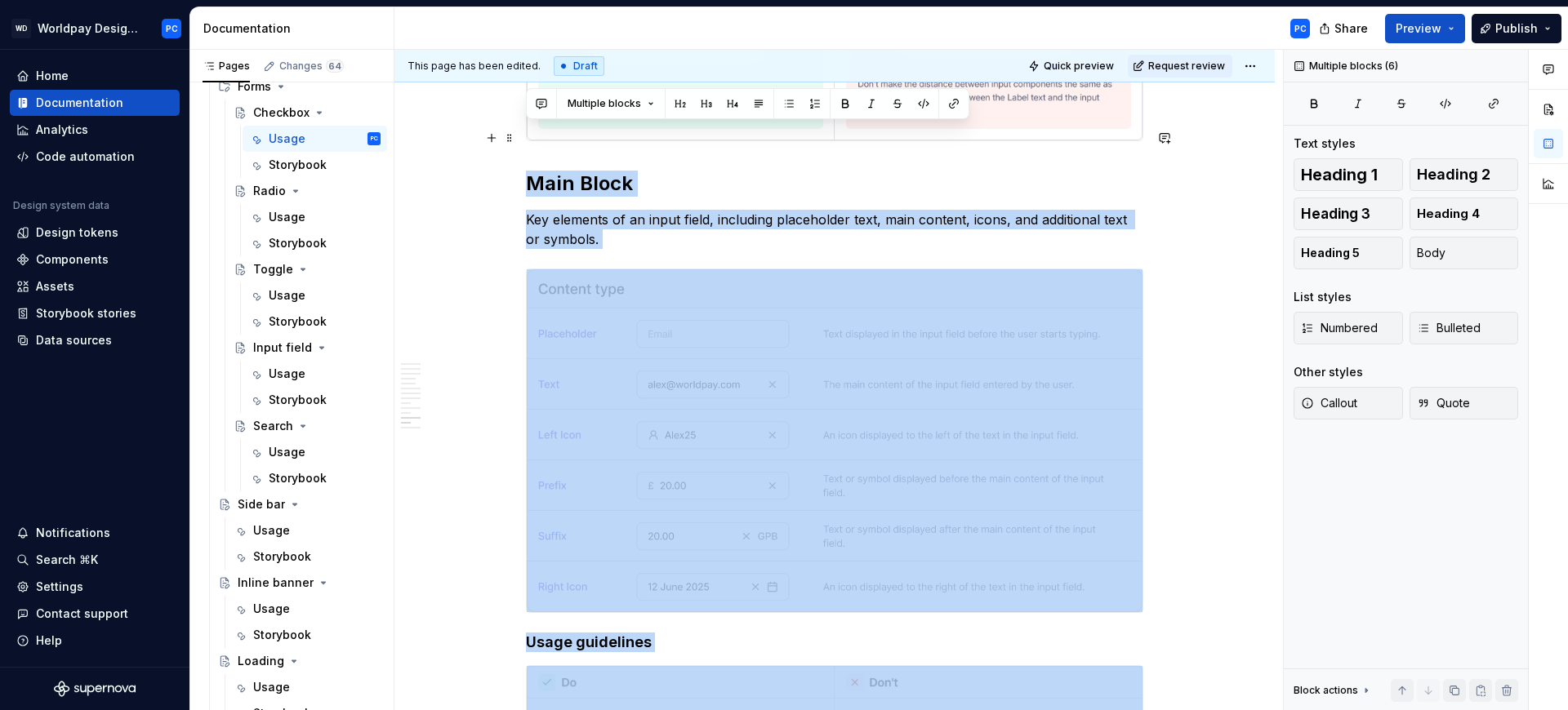
drag, startPoint x: 655, startPoint y: 525, endPoint x: 523, endPoint y: 148, distance: 399.4
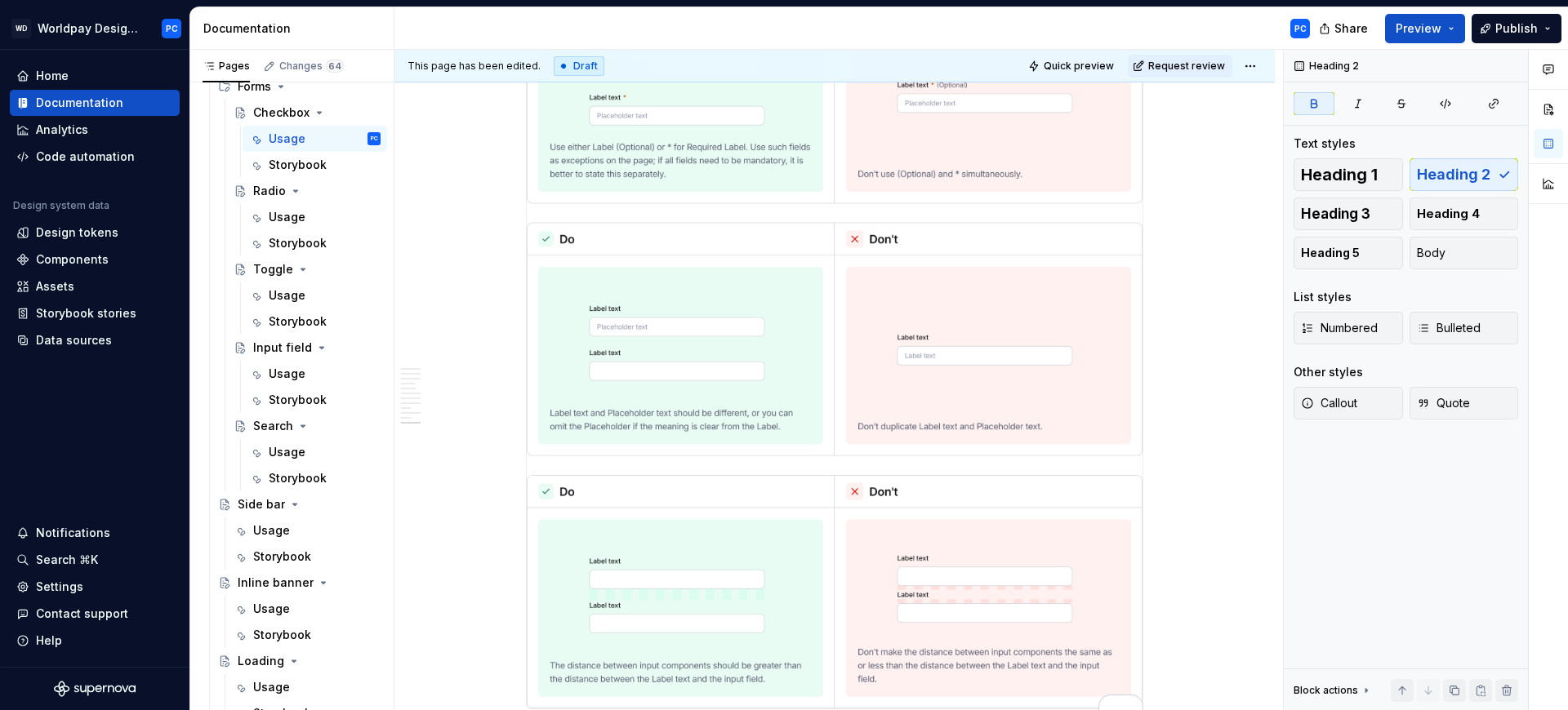
click at [705, 529] on img "To enrich screen reader interactions, please activate Accessibility in Grammarl…" at bounding box center [835, 213] width 616 height 990
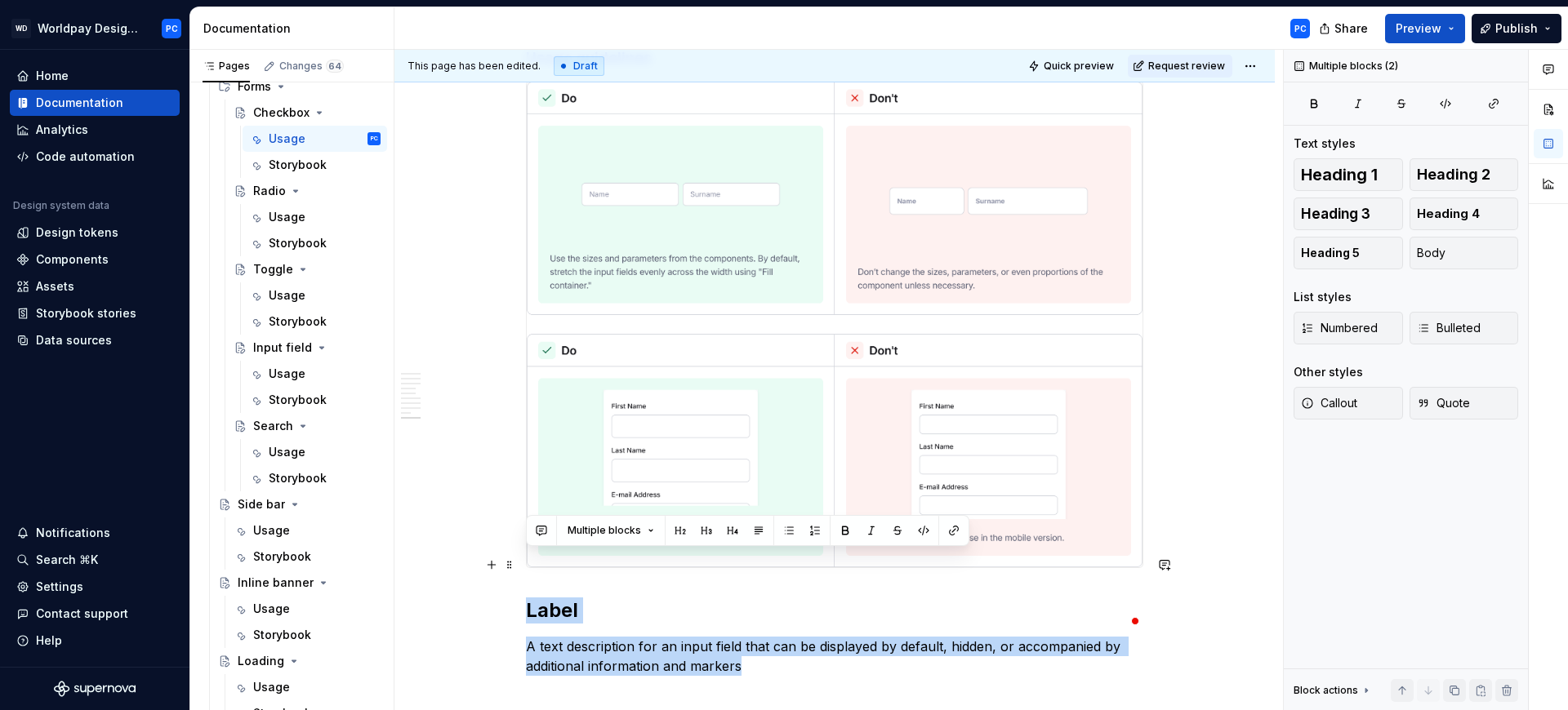
drag, startPoint x: 755, startPoint y: 622, endPoint x: 527, endPoint y: 564, distance: 235.3
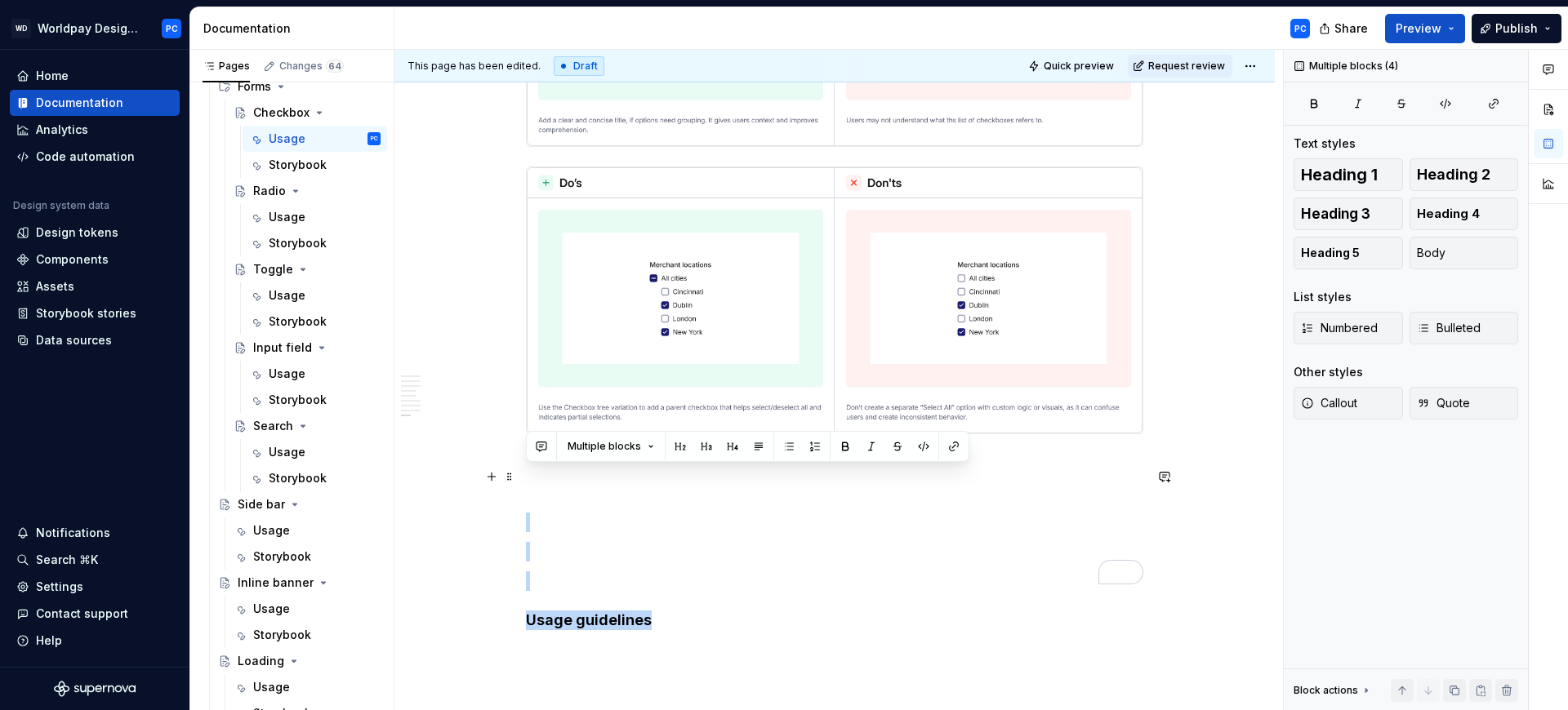
drag, startPoint x: 658, startPoint y: 576, endPoint x: 525, endPoint y: 468, distance: 171.3
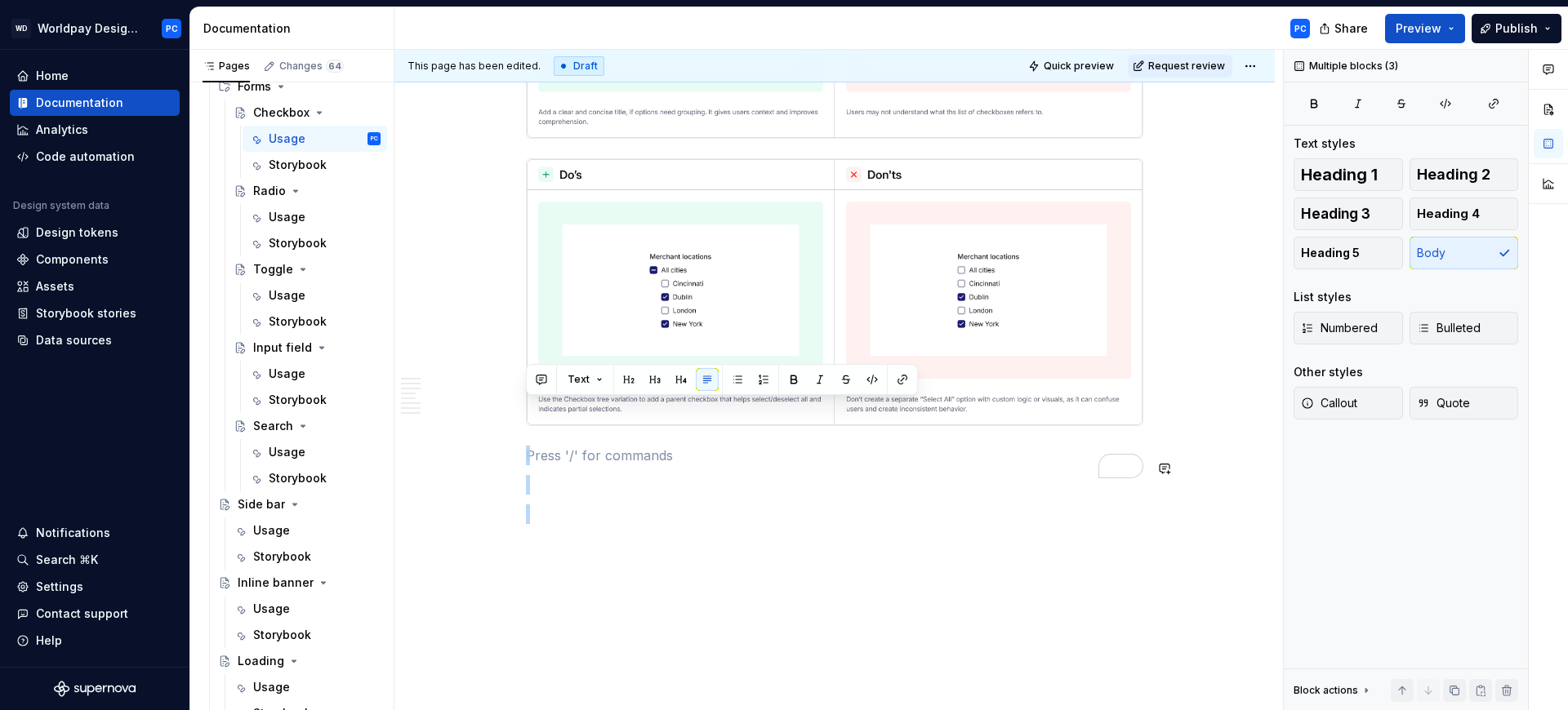
drag, startPoint x: 552, startPoint y: 417, endPoint x: 565, endPoint y: 662, distance: 245.3
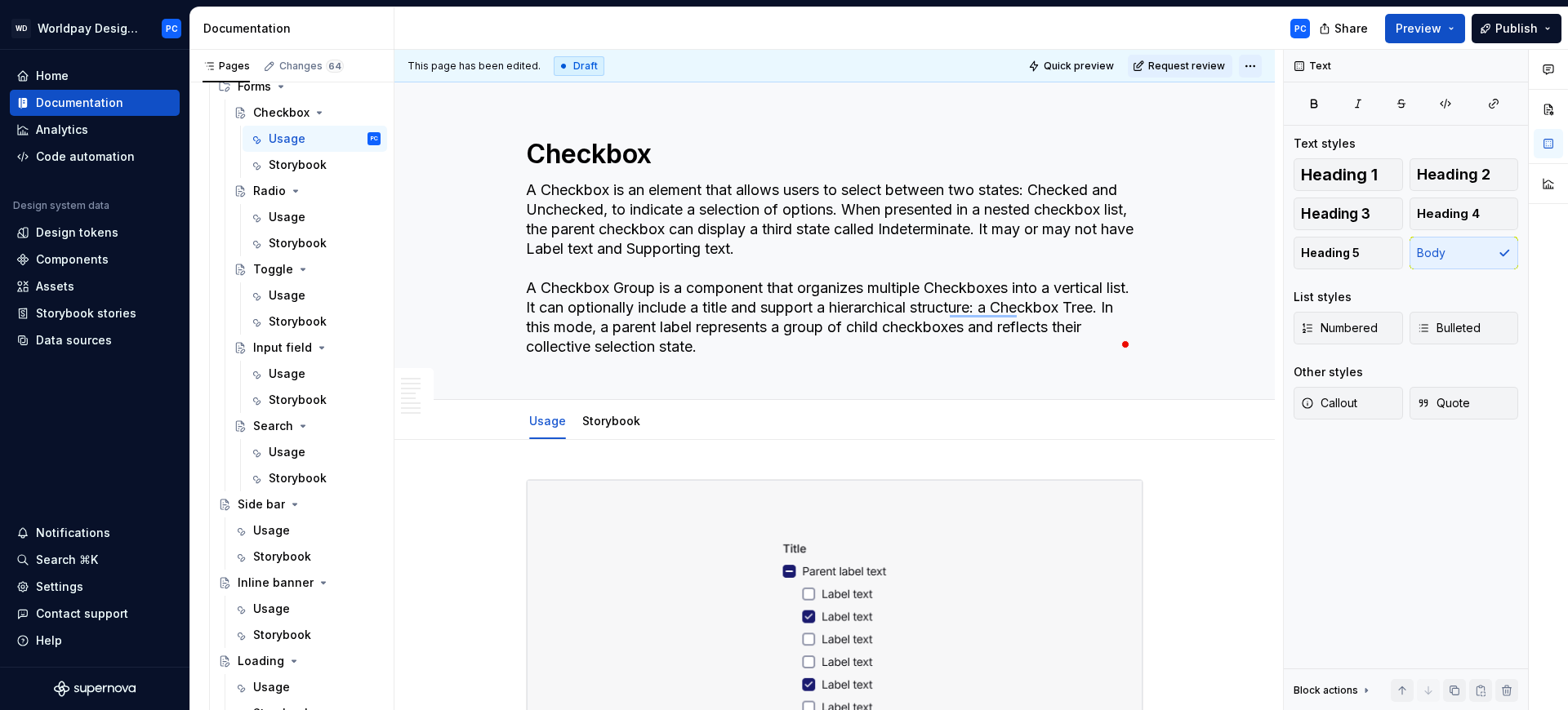
click at [1250, 65] on html "WD Worldpay Design System PC Home Documentation Analytics Code automation Desig…" at bounding box center [784, 355] width 1568 height 710
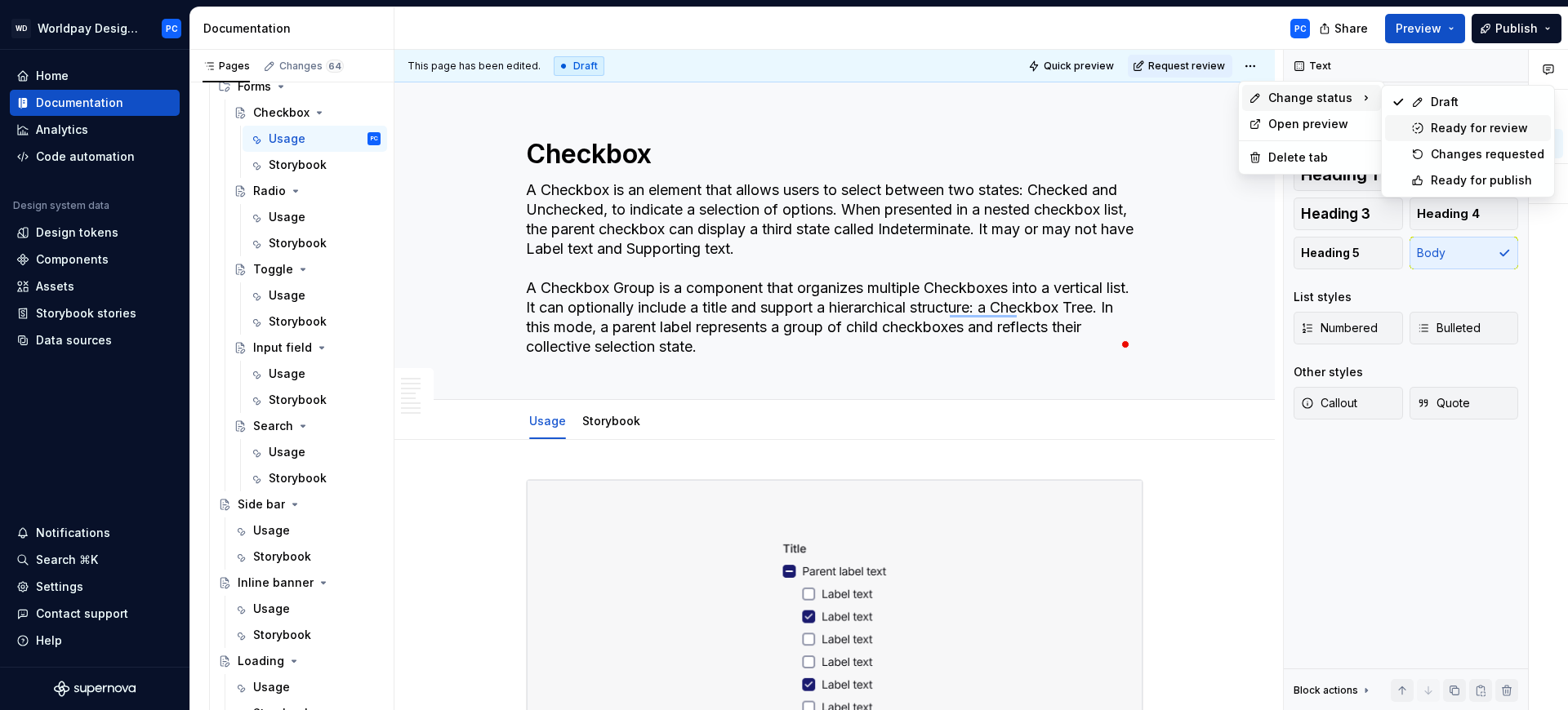
click at [1459, 129] on div "Ready for review" at bounding box center [1488, 128] width 113 height 16
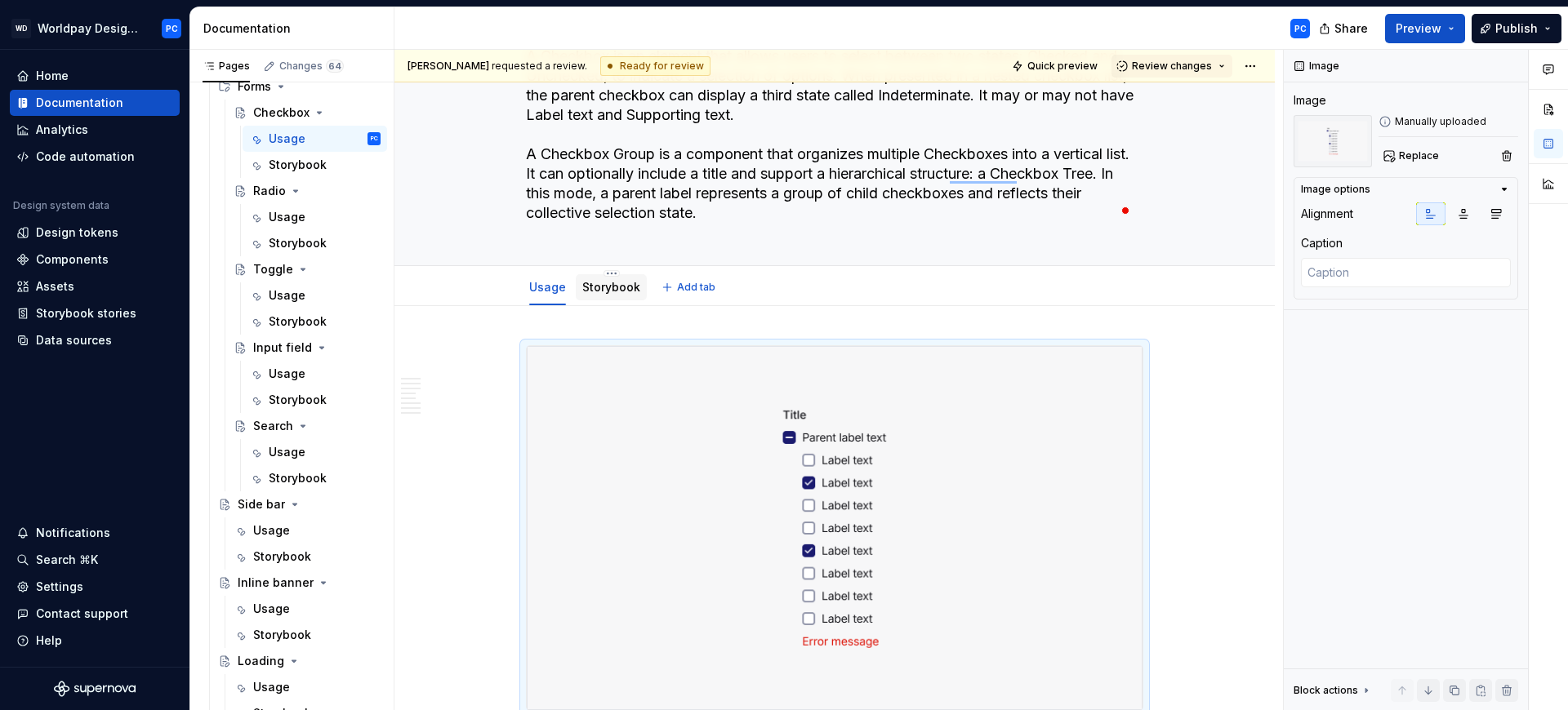
click at [626, 291] on link "Storybook" at bounding box center [611, 287] width 58 height 14
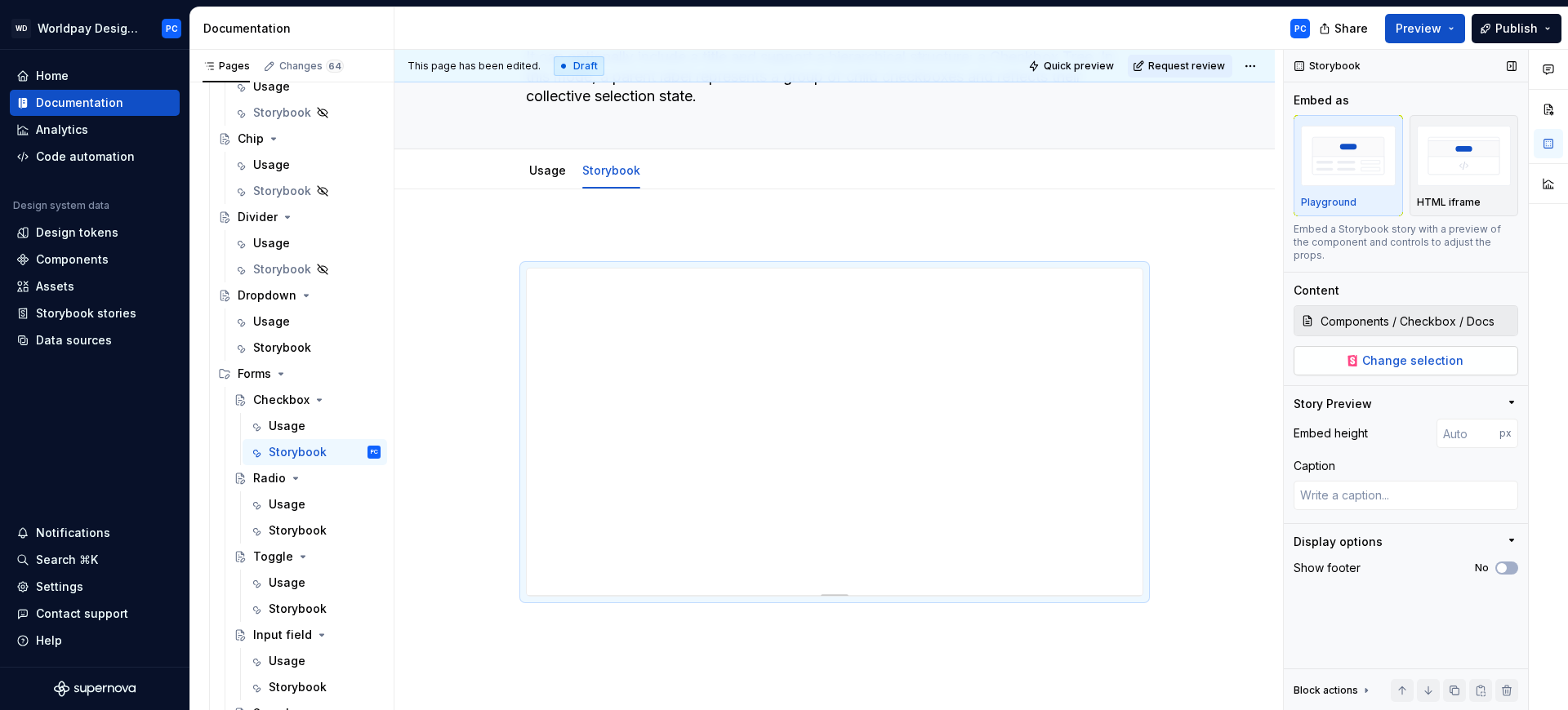
type textarea "*"
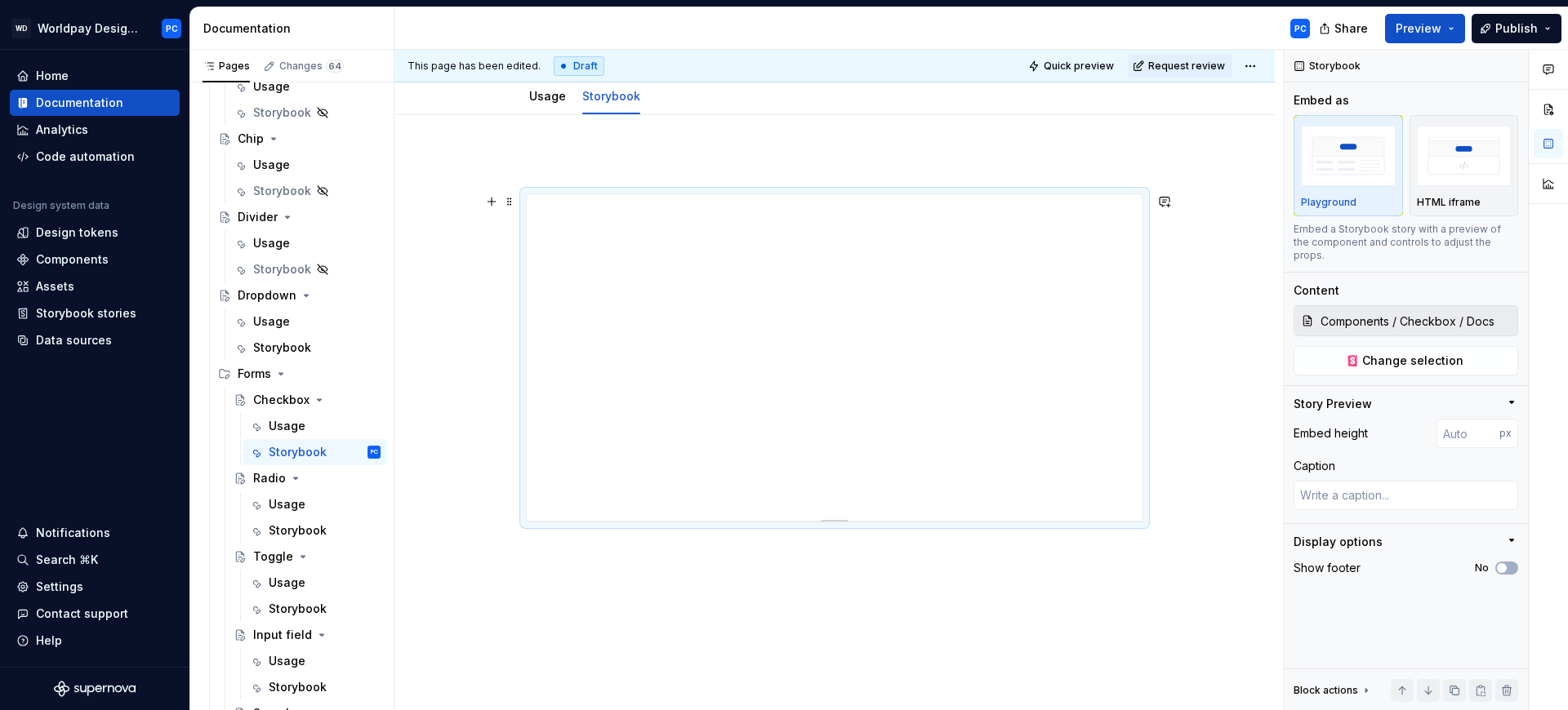
scroll to position [390, 0]
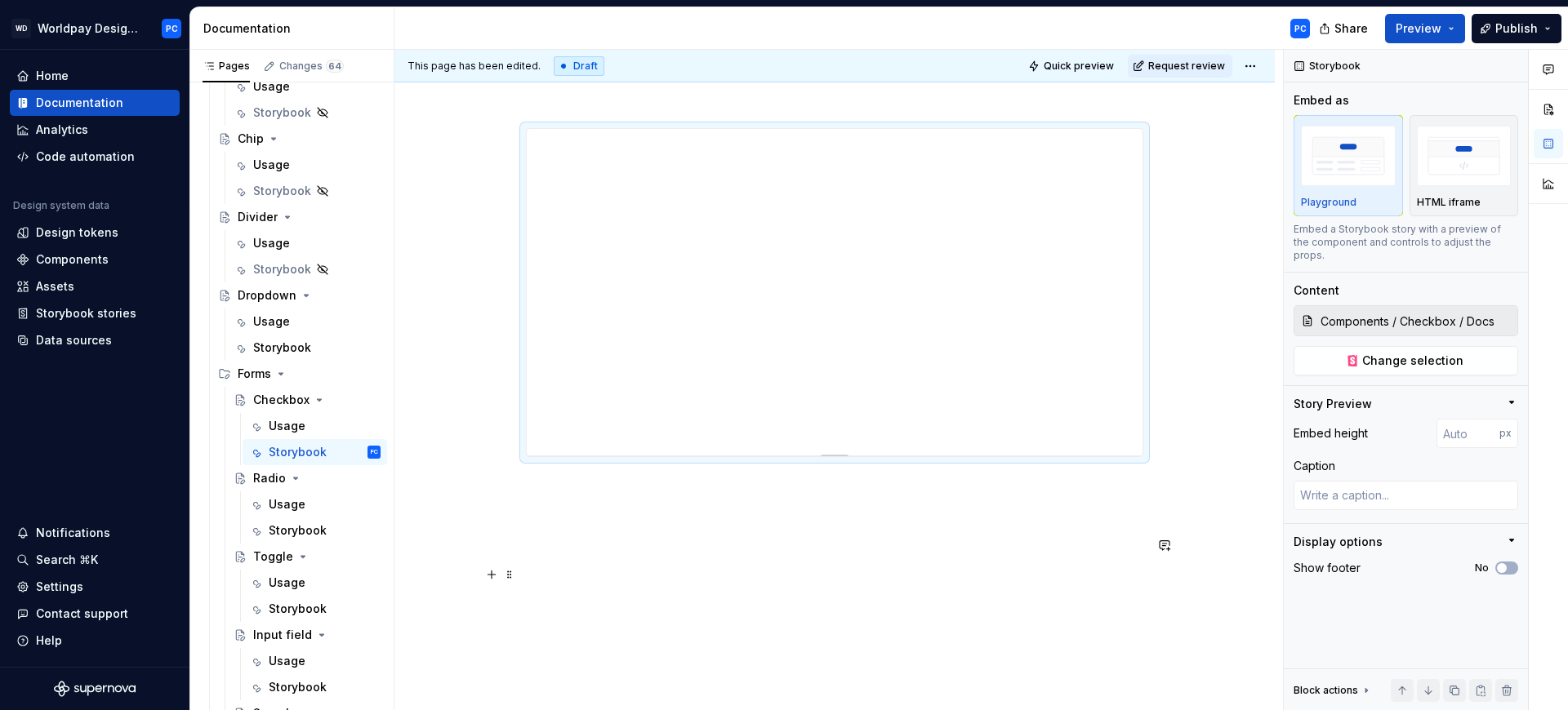
click at [731, 549] on p at bounding box center [834, 545] width 617 height 20
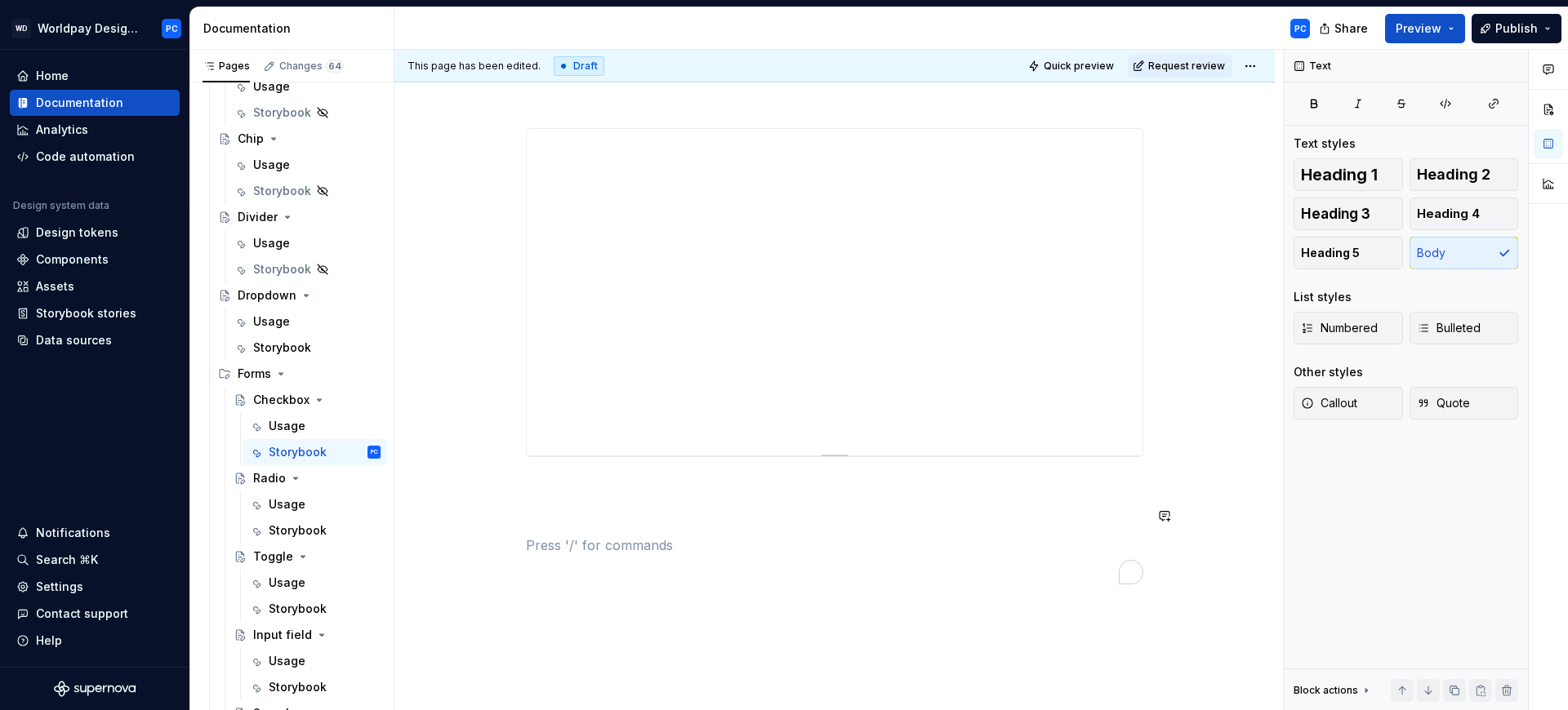
click at [719, 494] on p "To enrich screen reader interactions, please activate Accessibility in Grammarl…" at bounding box center [834, 487] width 617 height 20
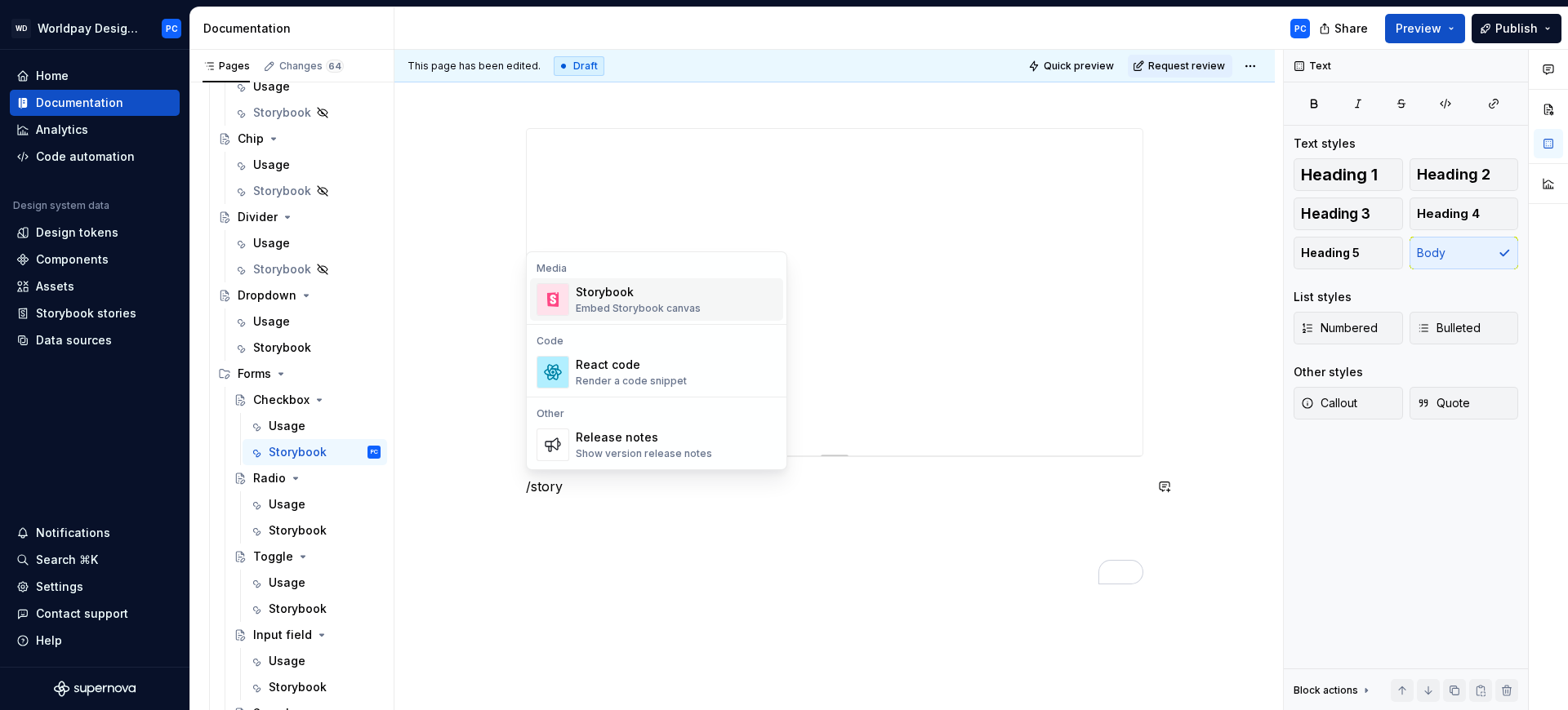
click at [668, 302] on div "Embed Storybook canvas" at bounding box center [639, 308] width 125 height 13
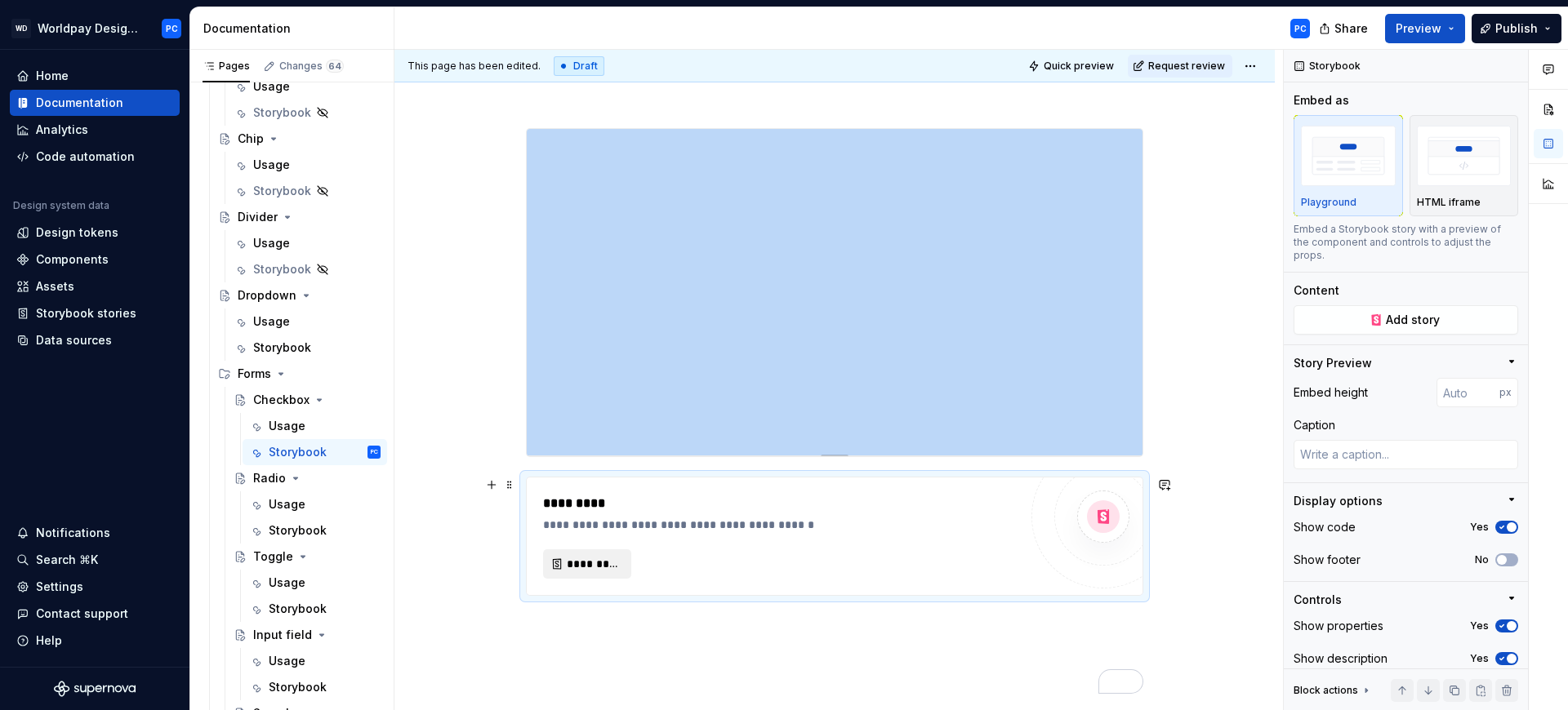
click at [600, 557] on span "*********" at bounding box center [593, 564] width 54 height 16
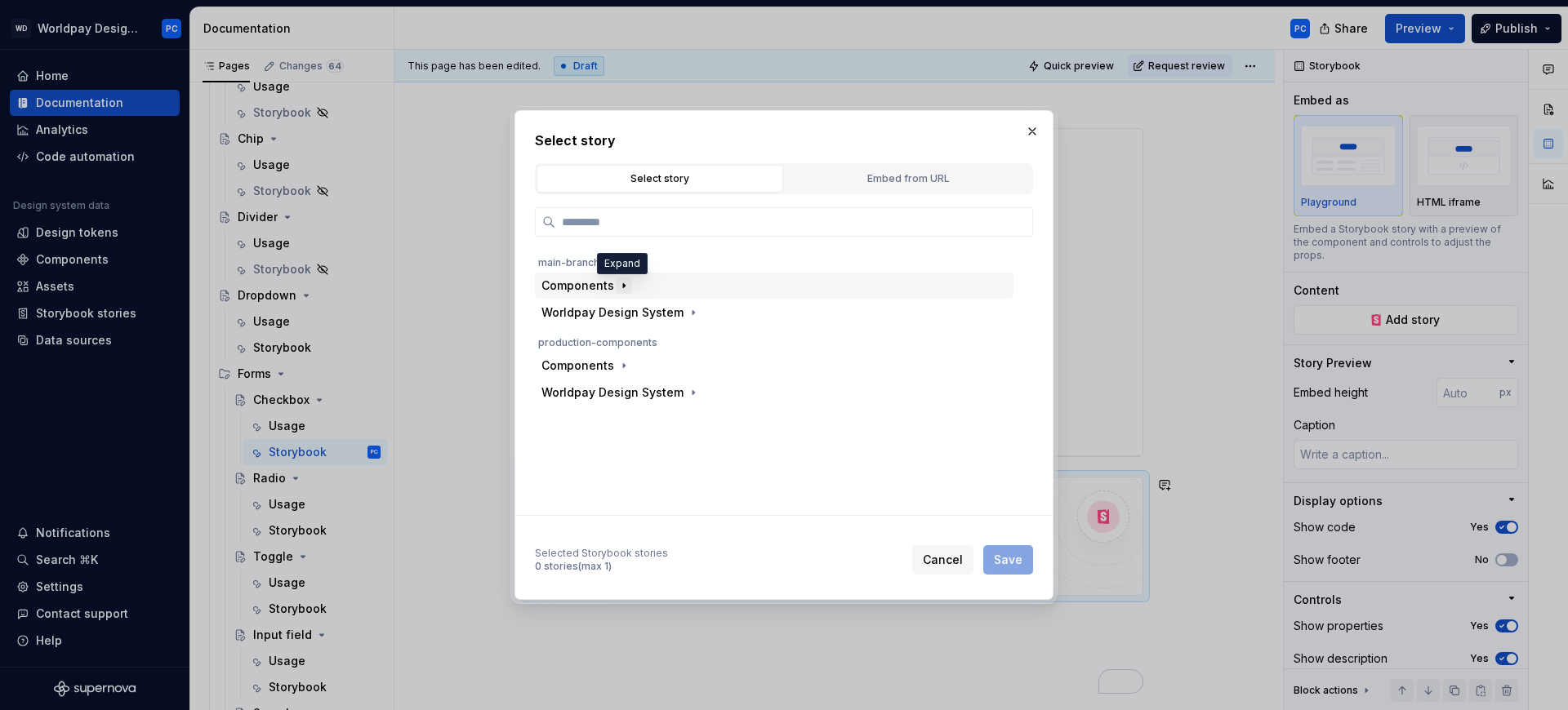
click at [625, 287] on icon "button" at bounding box center [623, 285] width 13 height 13
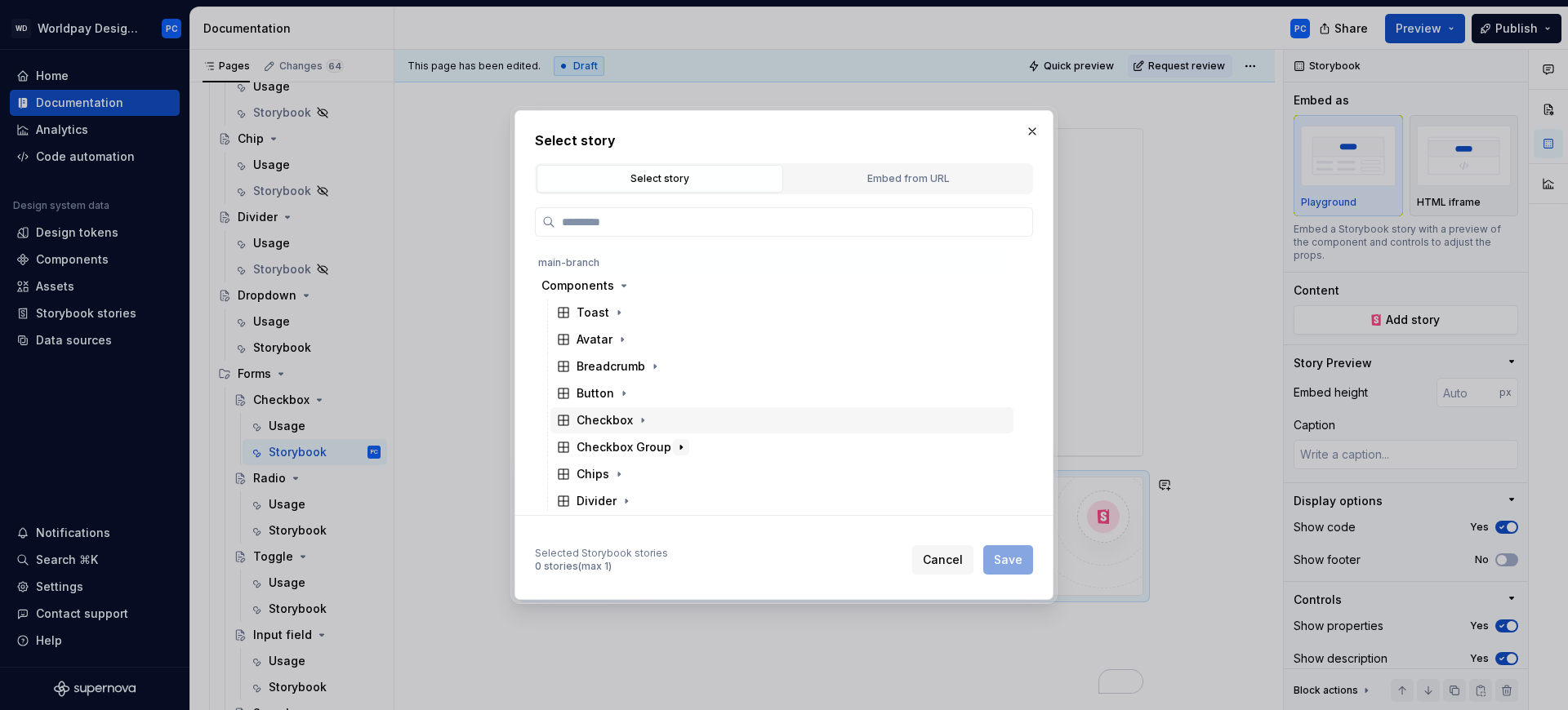
scroll to position [11, 0]
click at [675, 438] on icon "button" at bounding box center [681, 436] width 13 height 13
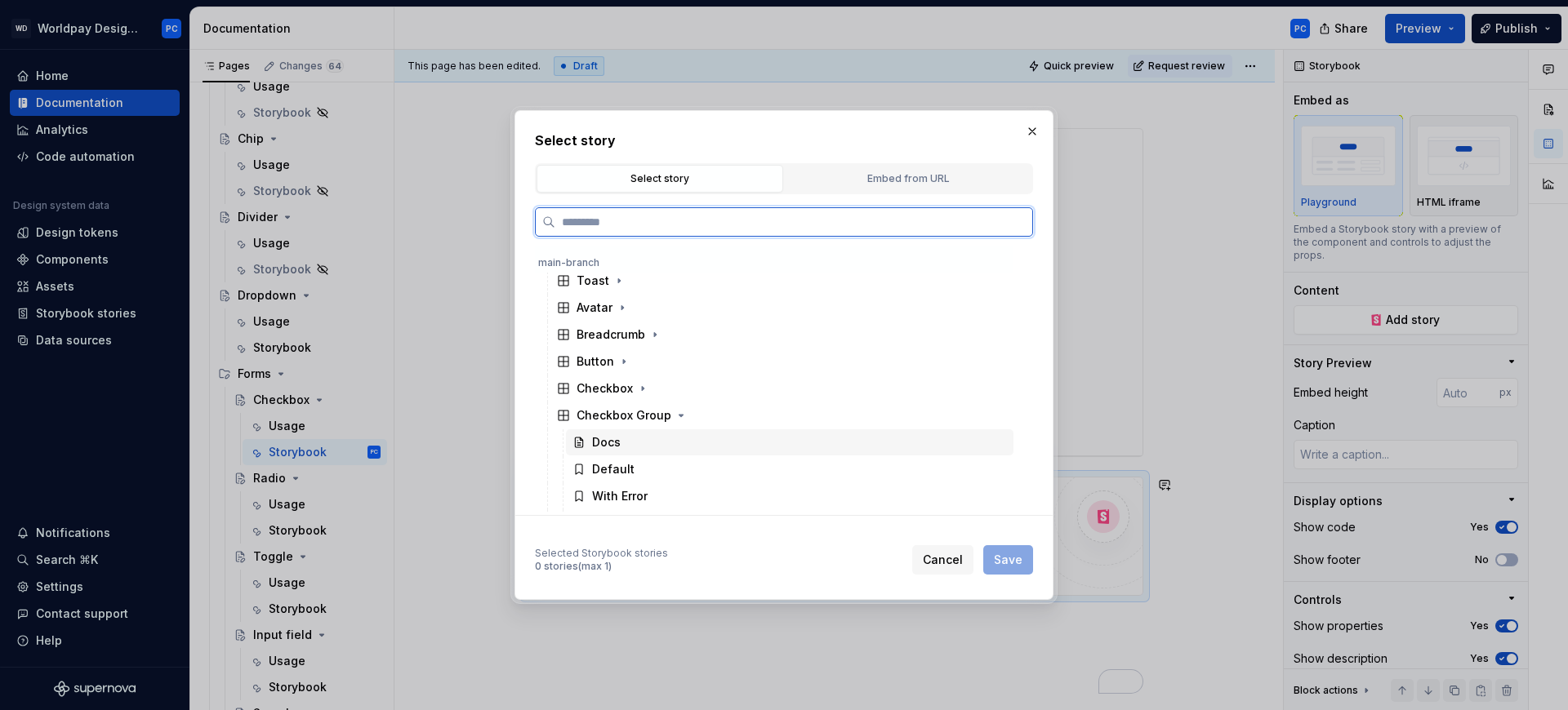
click at [600, 446] on div "Docs" at bounding box center [606, 442] width 29 height 16
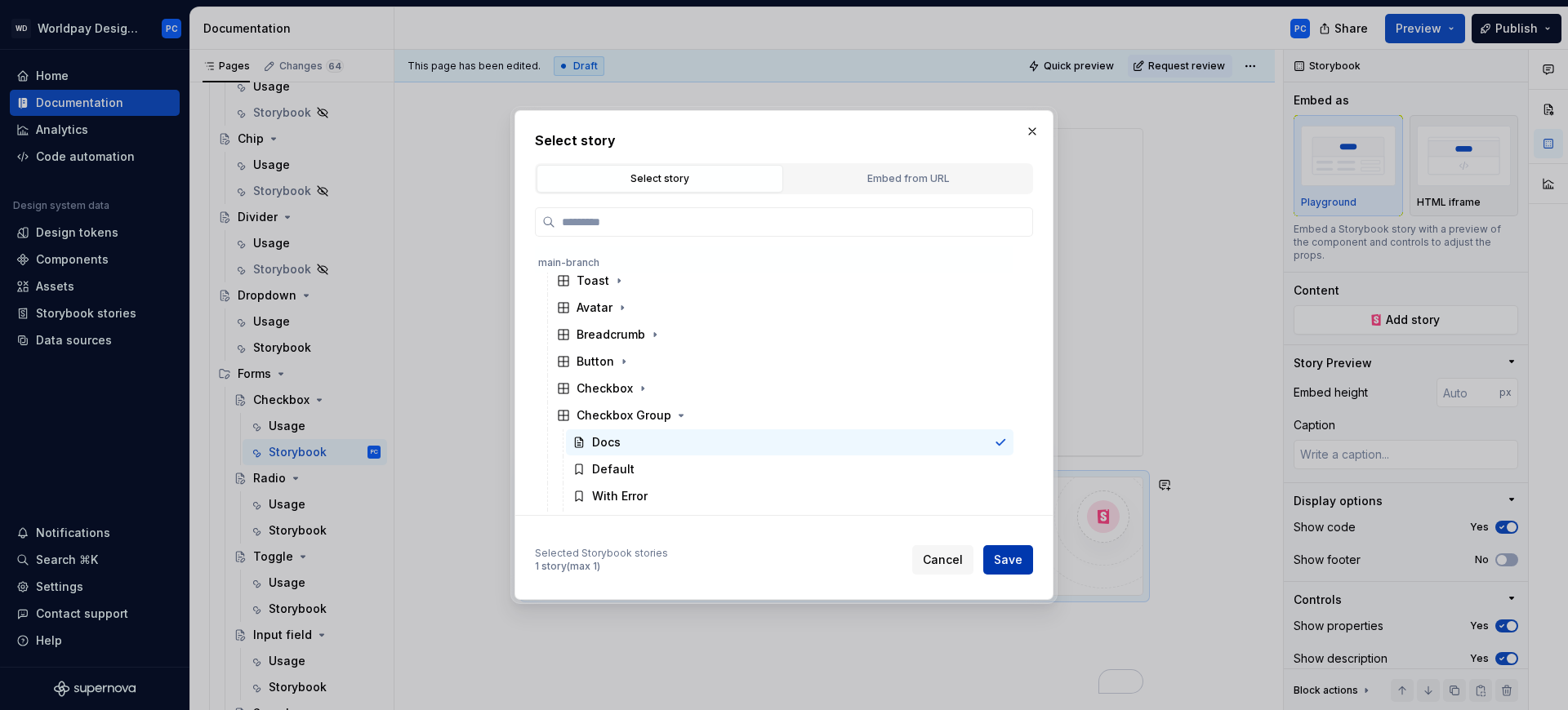
click at [1008, 561] on span "Save" at bounding box center [1008, 560] width 29 height 16
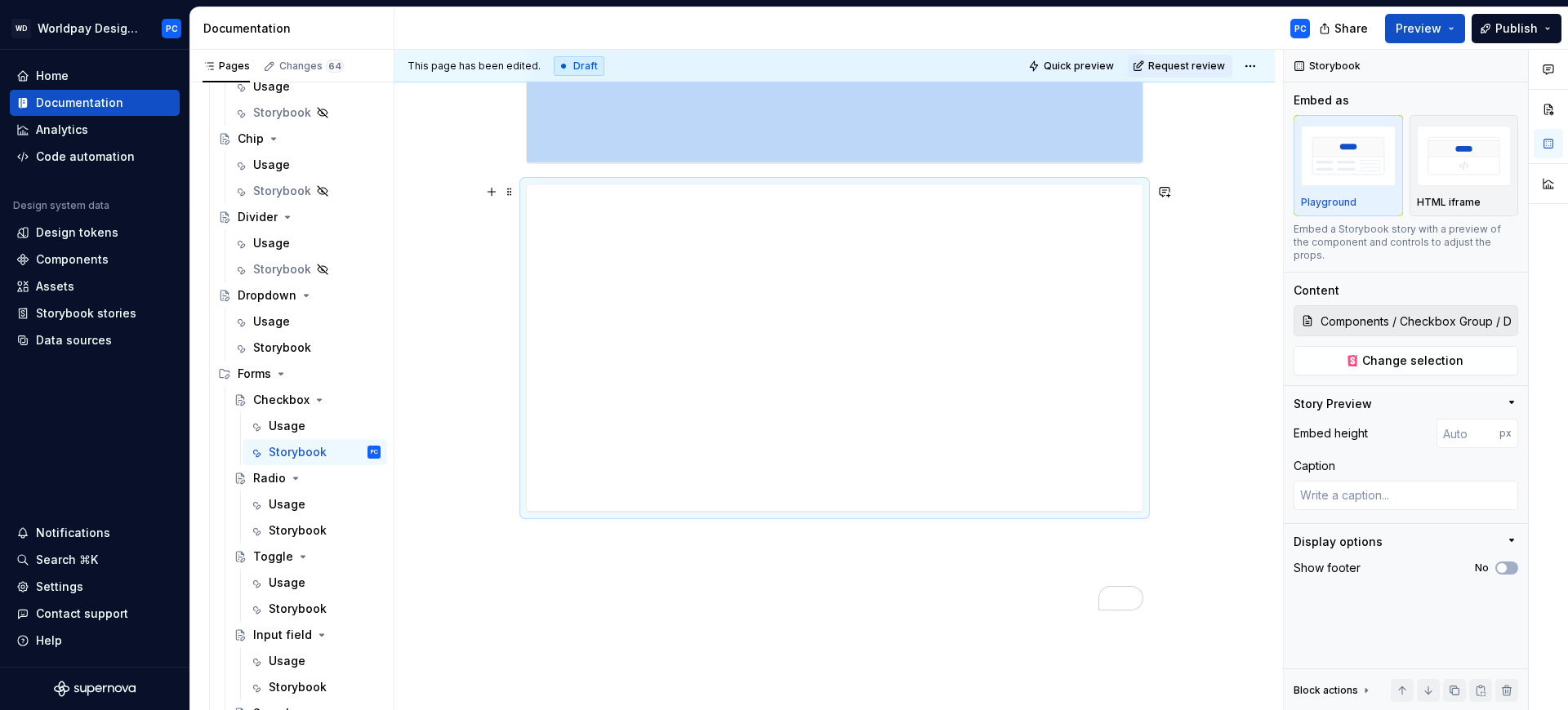
scroll to position [2, 0]
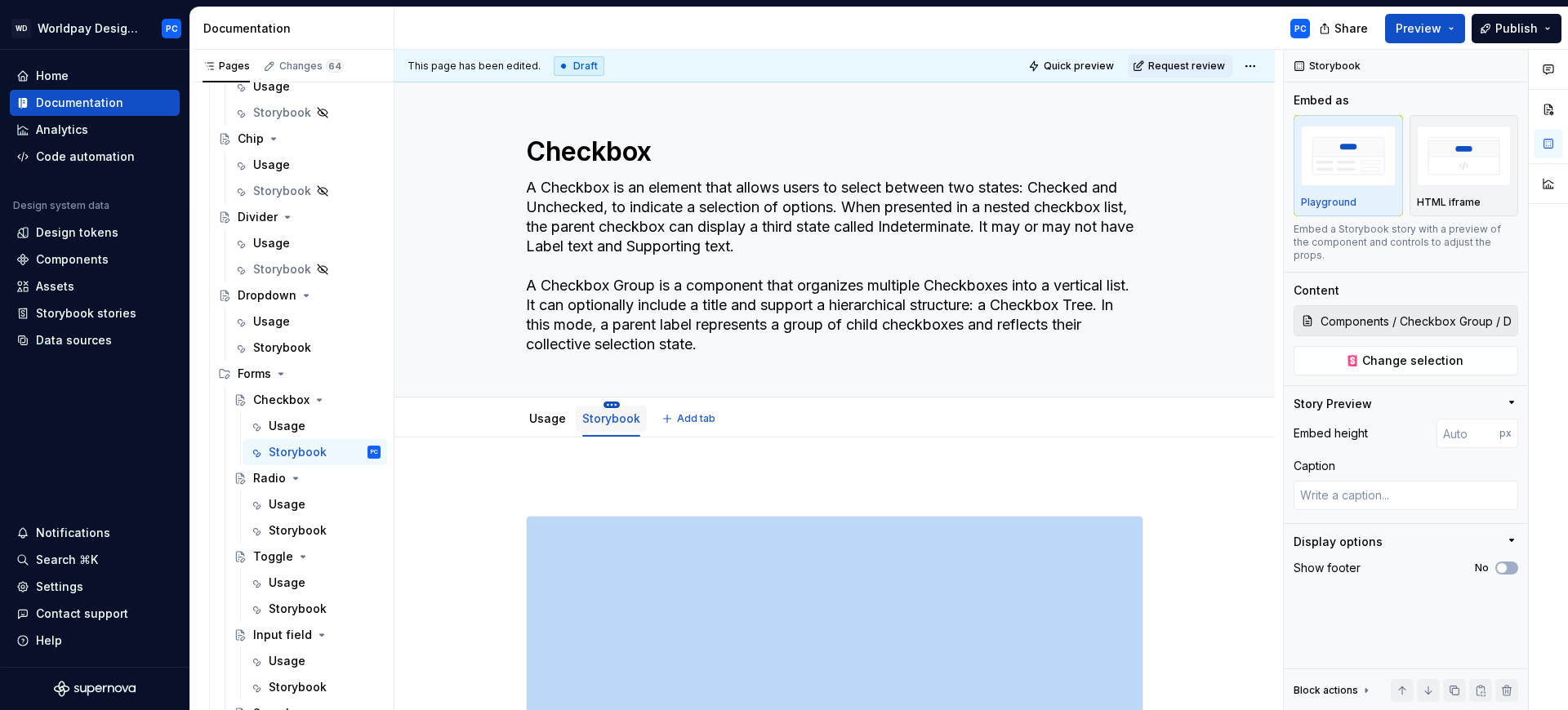
click at [608, 406] on html "WD Worldpay Design System PC Home Documentation Analytics Code automation Desig…" at bounding box center [784, 355] width 1568 height 710
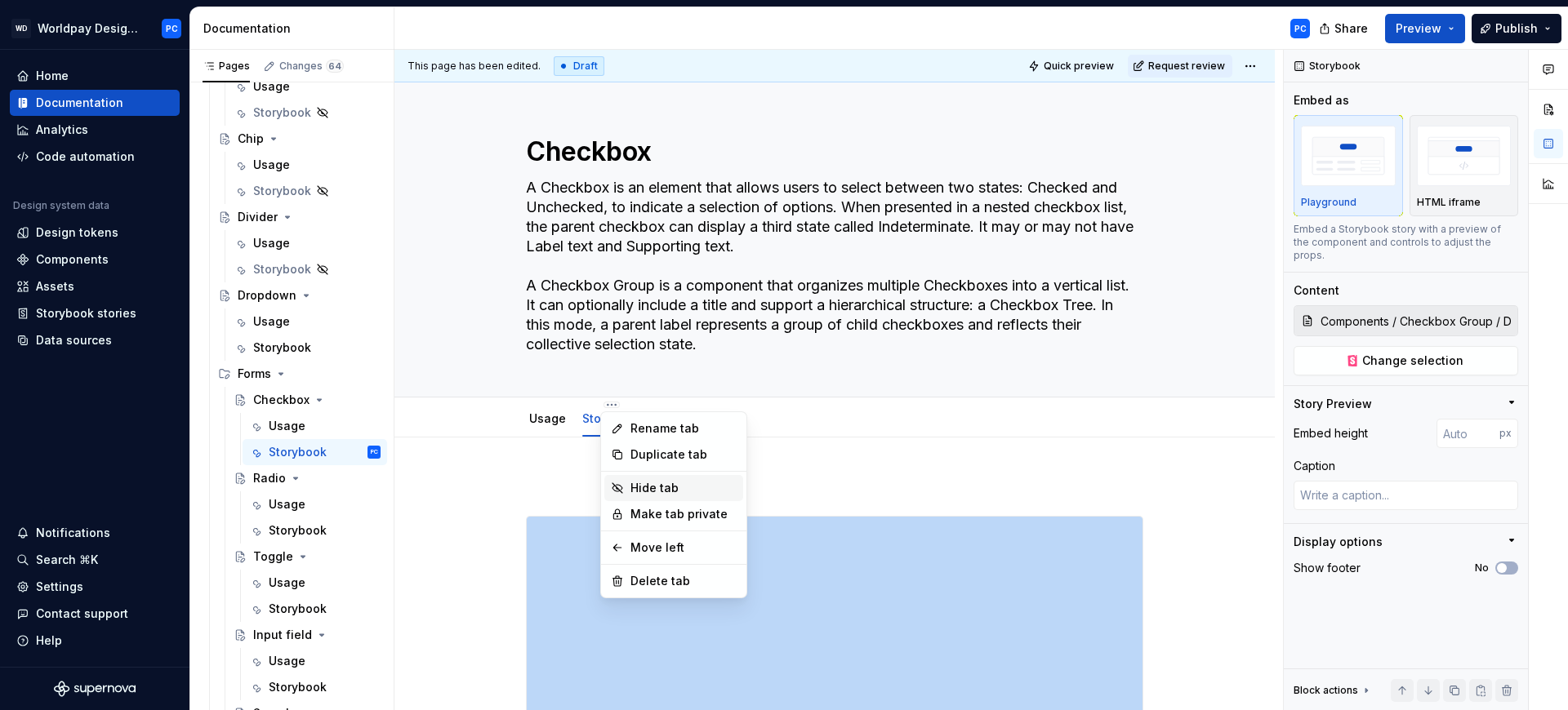
click at [671, 486] on div "Hide tab" at bounding box center [684, 488] width 106 height 16
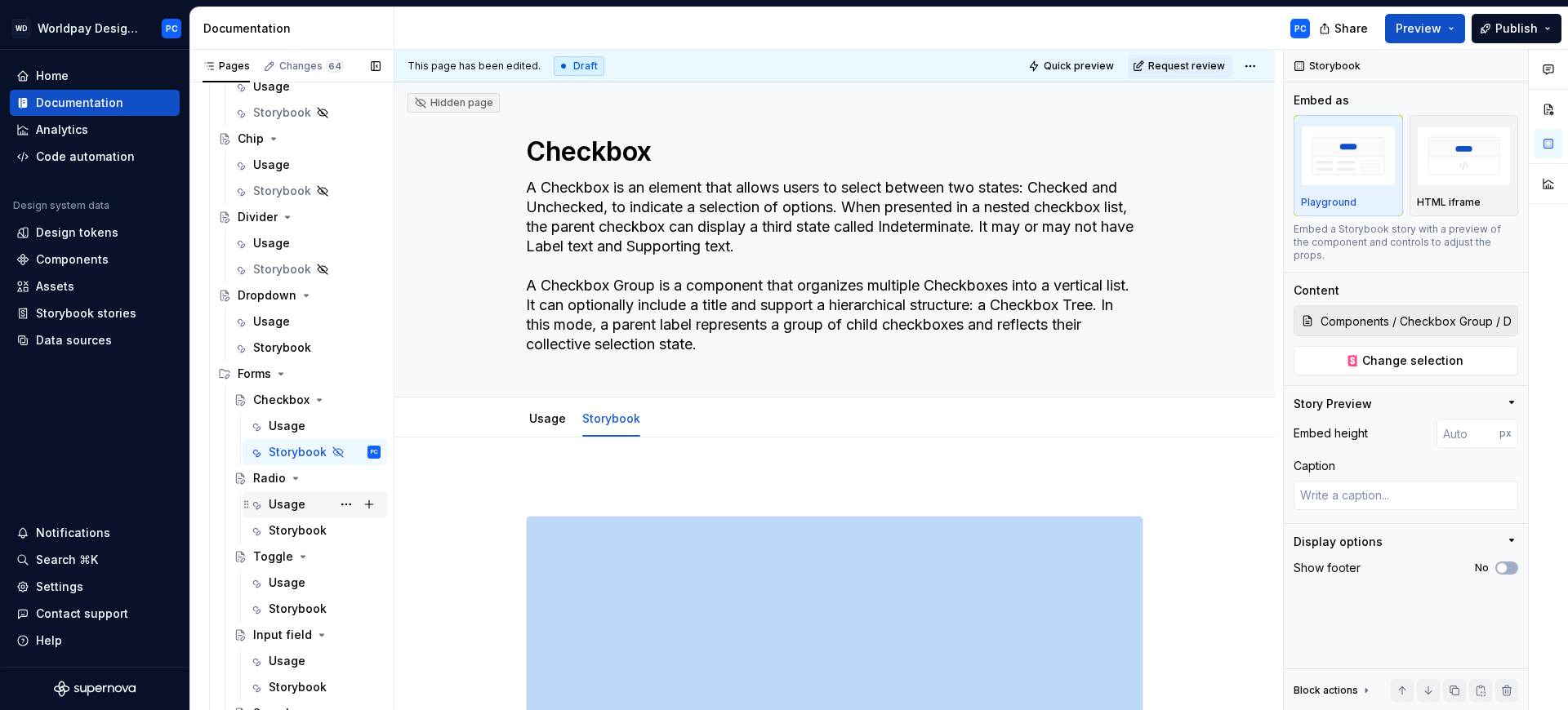
click at [267, 502] on div "Usage" at bounding box center [315, 503] width 131 height 23
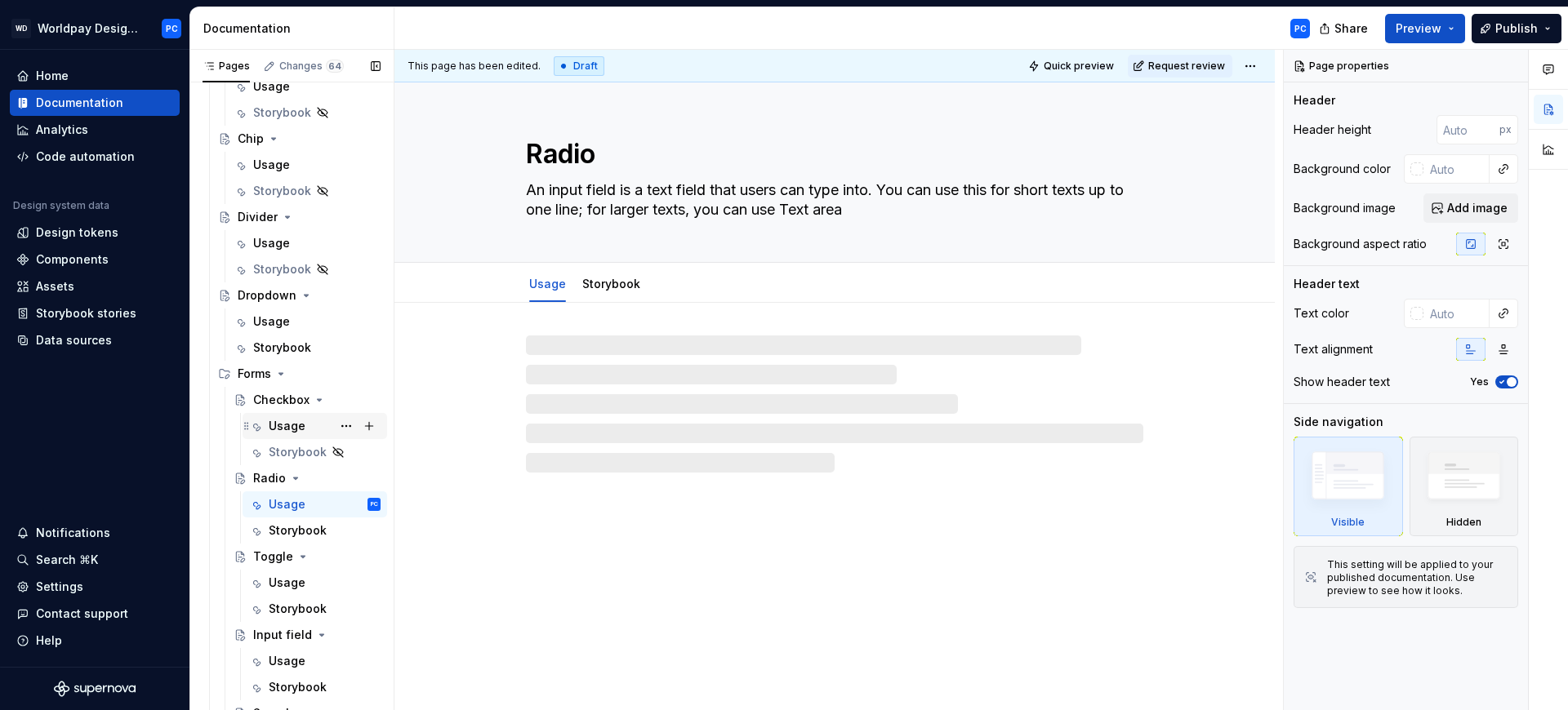
click at [284, 427] on div "Usage" at bounding box center [286, 426] width 37 height 16
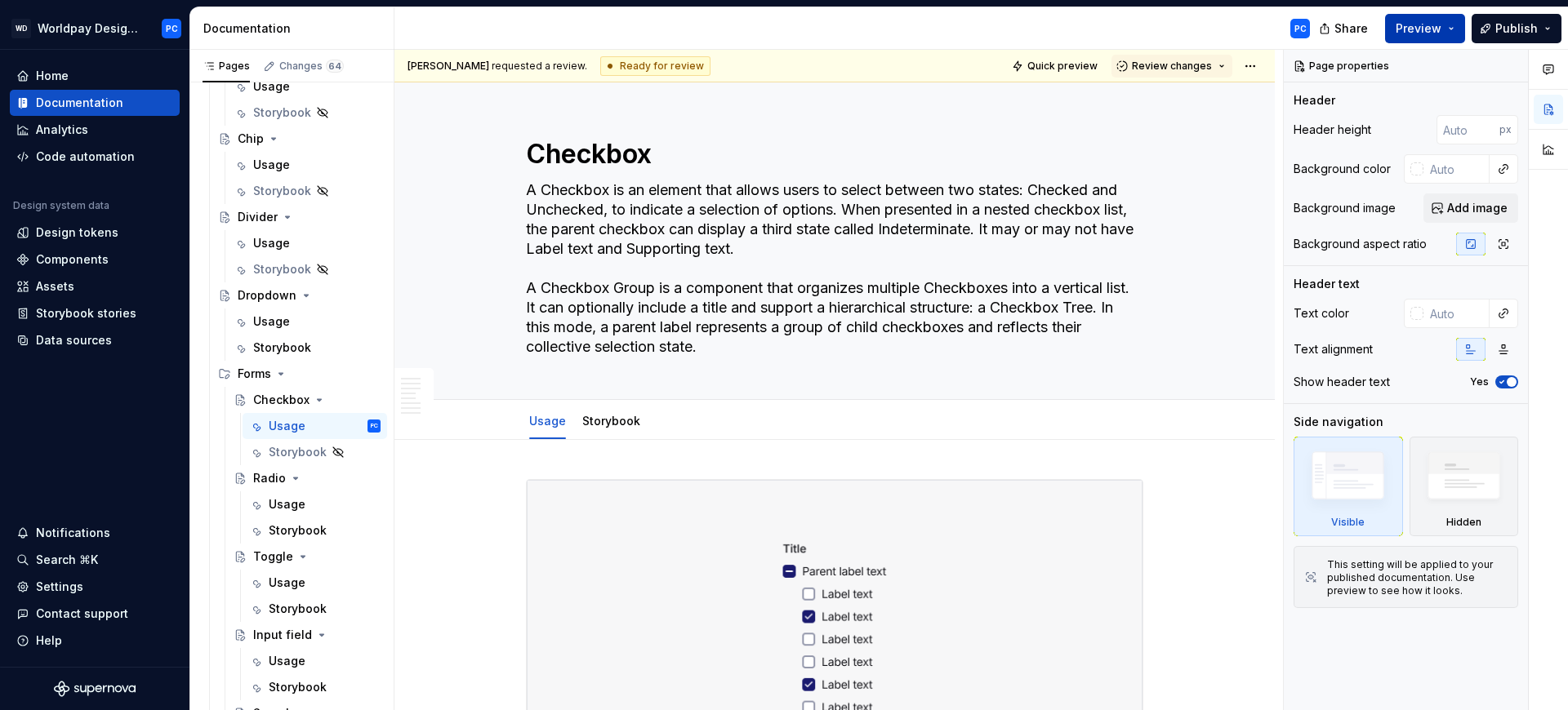
click at [1460, 30] on button "Preview" at bounding box center [1425, 29] width 80 height 30
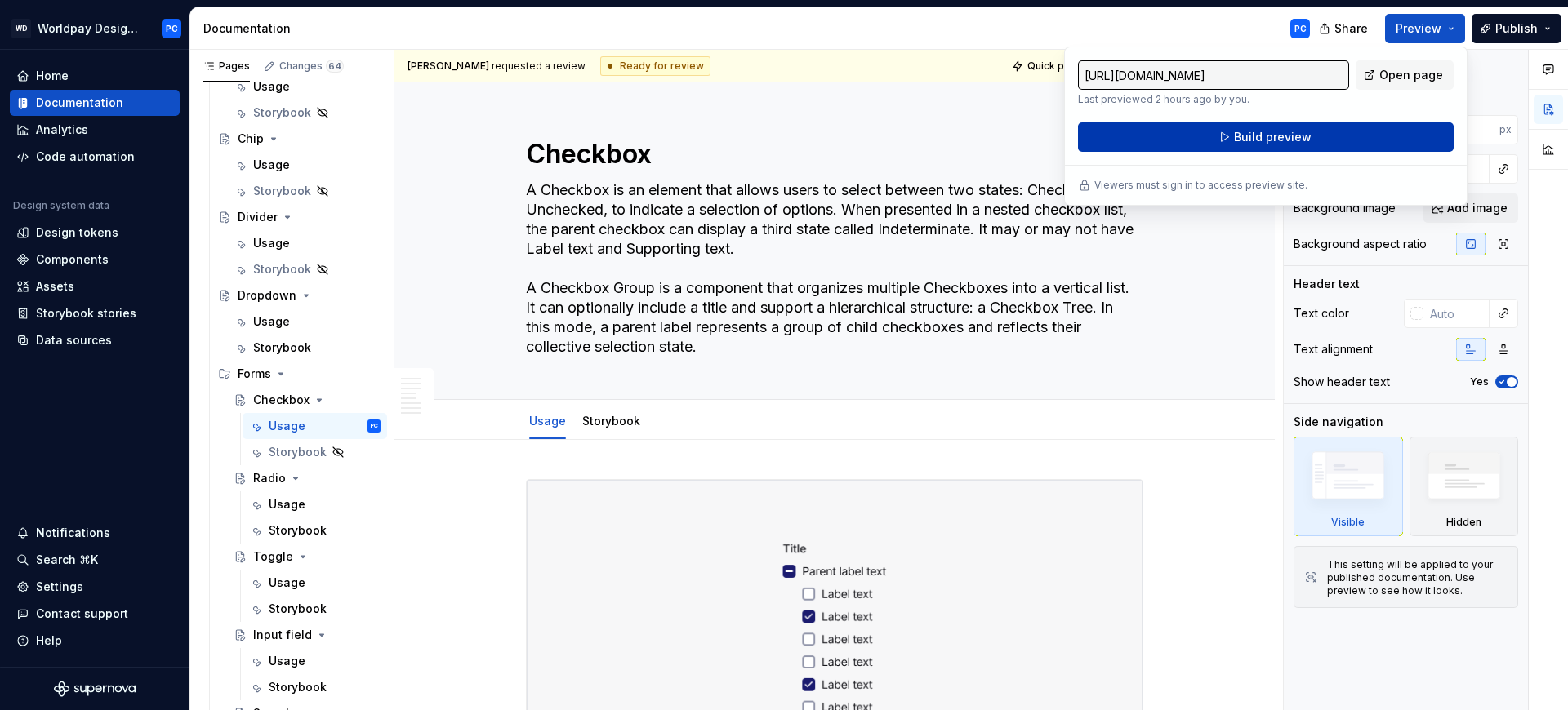
click at [1300, 135] on span "Build preview" at bounding box center [1273, 137] width 78 height 16
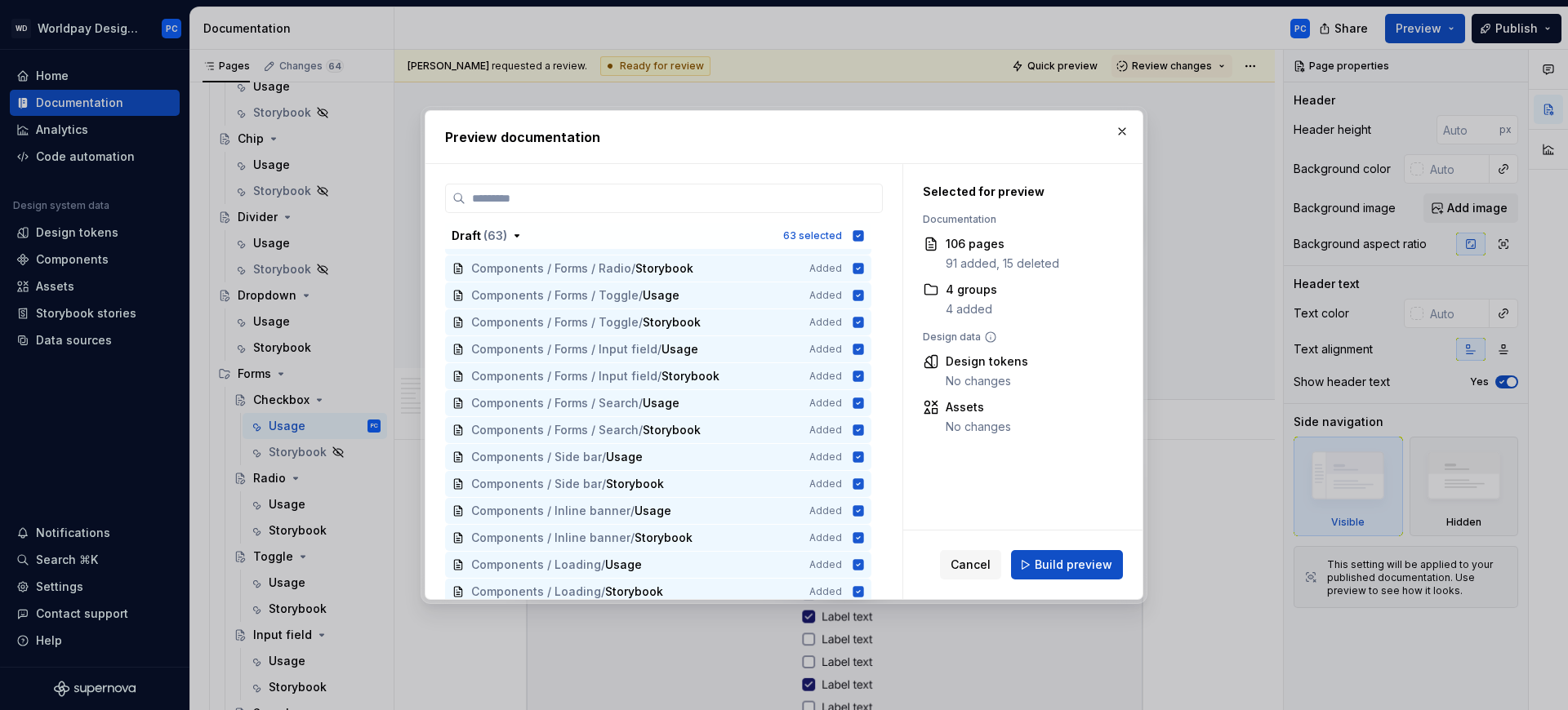
scroll to position [2059, 0]
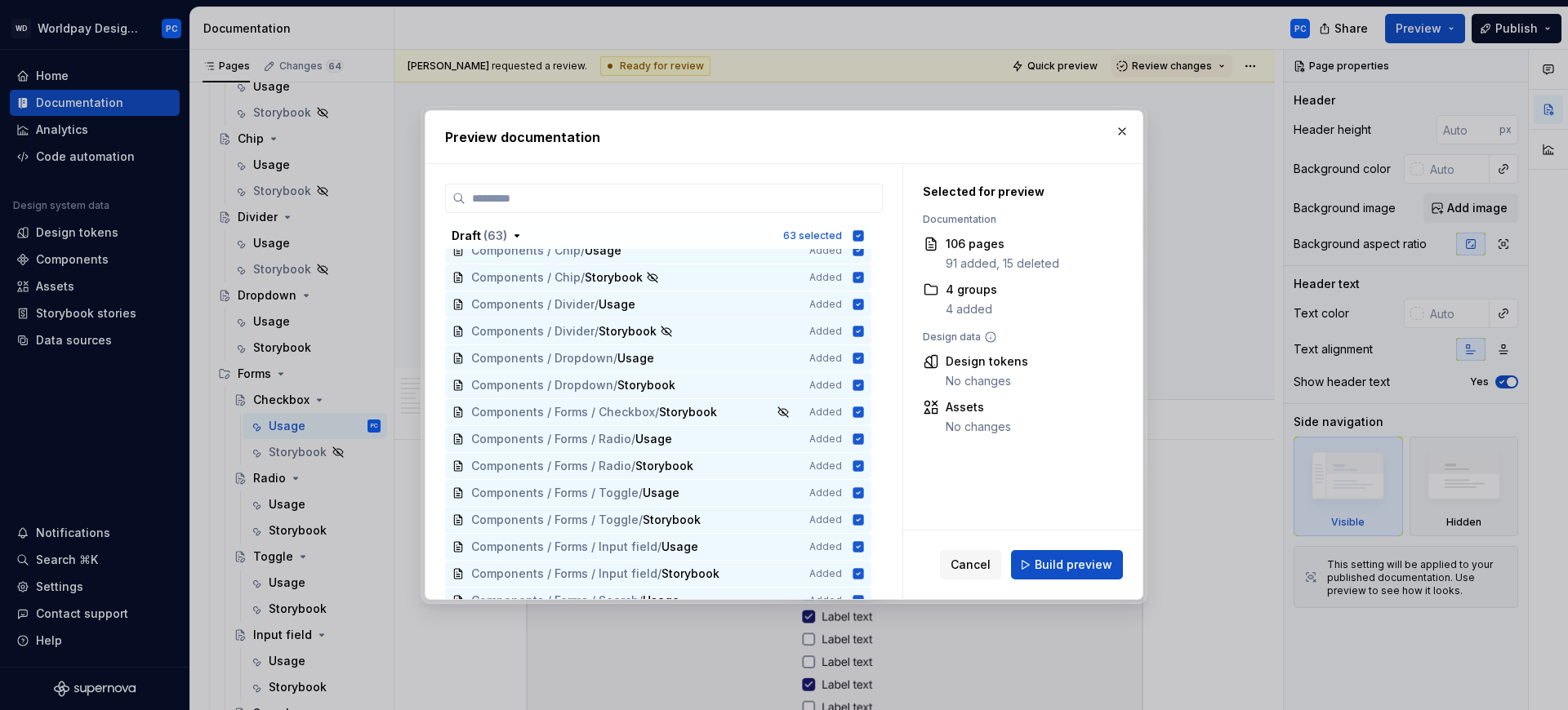
type textarea "*"
